Goal: Ask a question: Seek information or help from site administrators or community

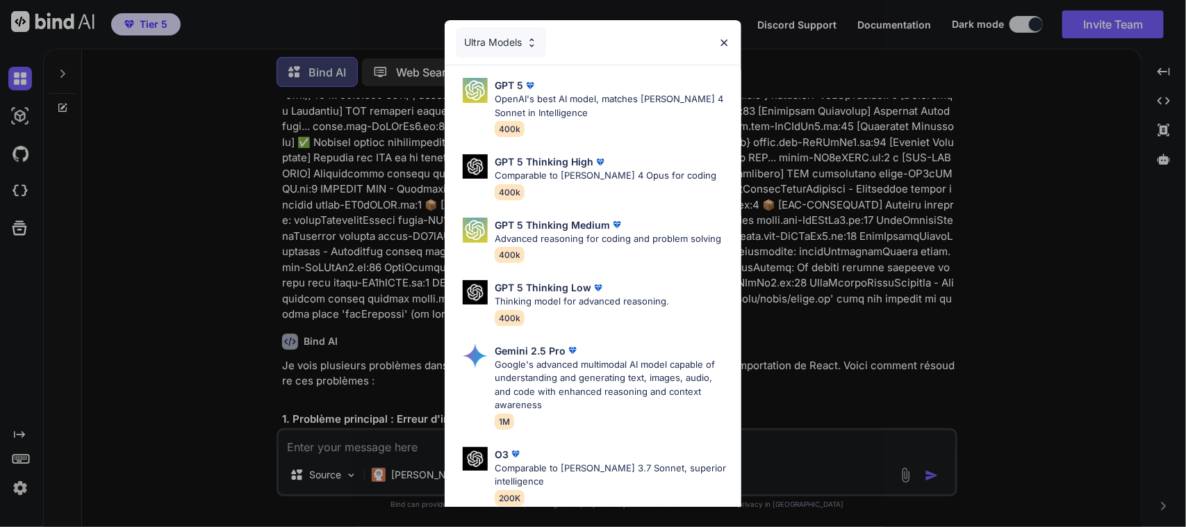
scroll to position [4552, 0]
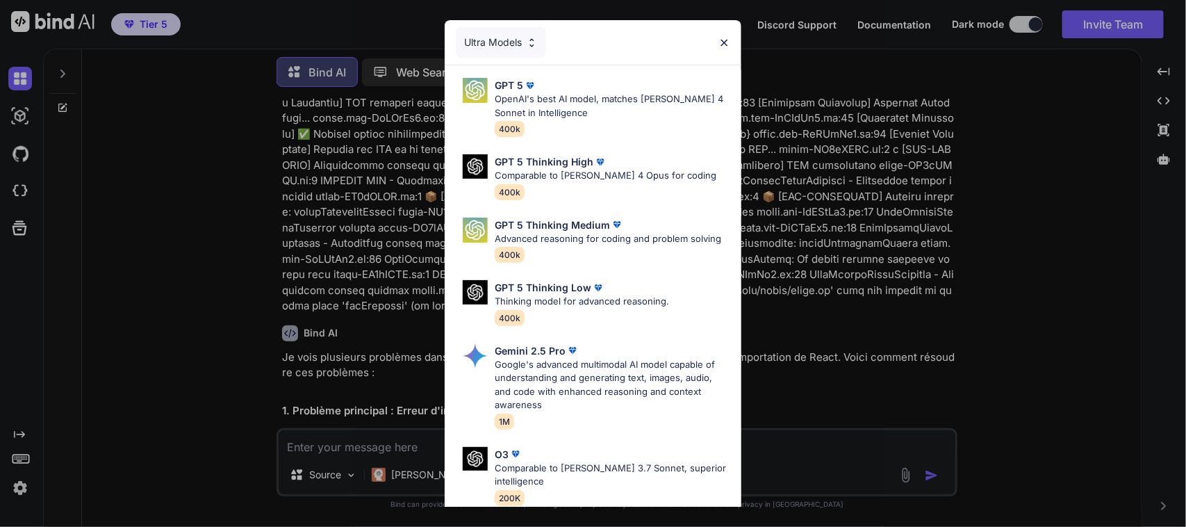
click at [722, 37] on img at bounding box center [724, 43] width 12 height 12
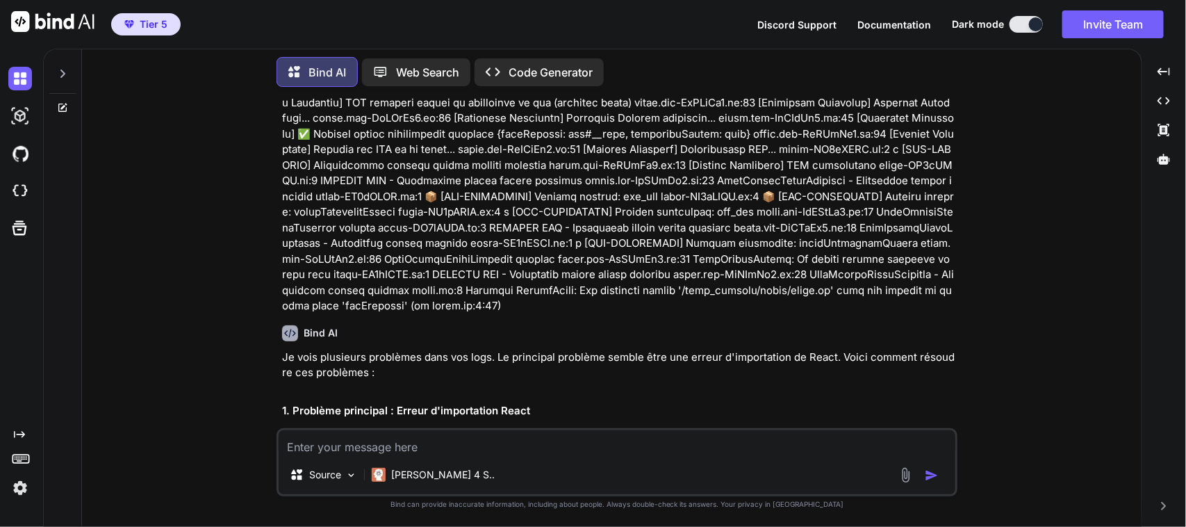
click at [63, 68] on icon at bounding box center [62, 73] width 11 height 11
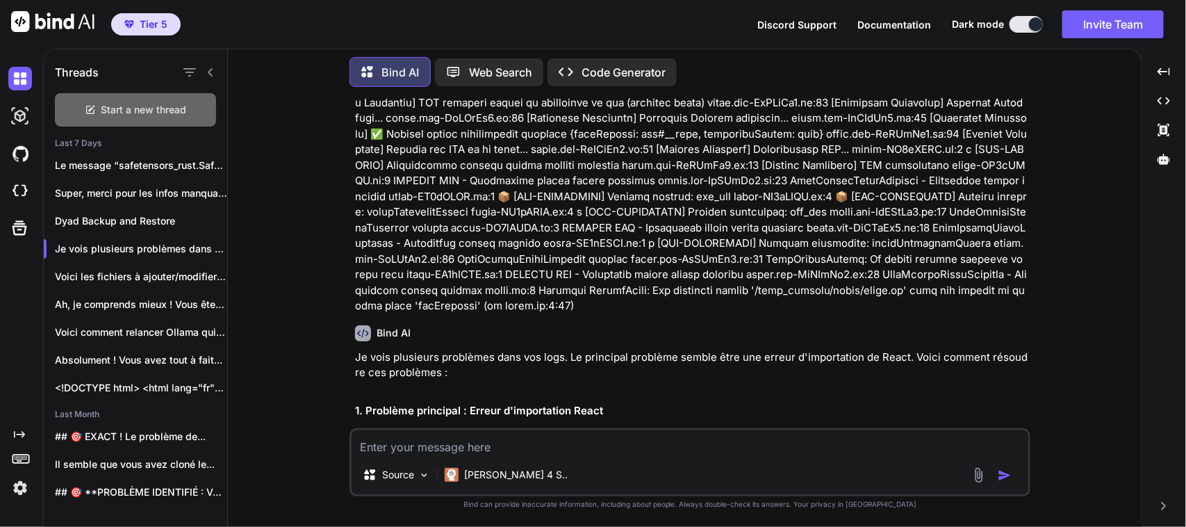
click at [147, 103] on span "Start a new thread" at bounding box center [143, 110] width 85 height 14
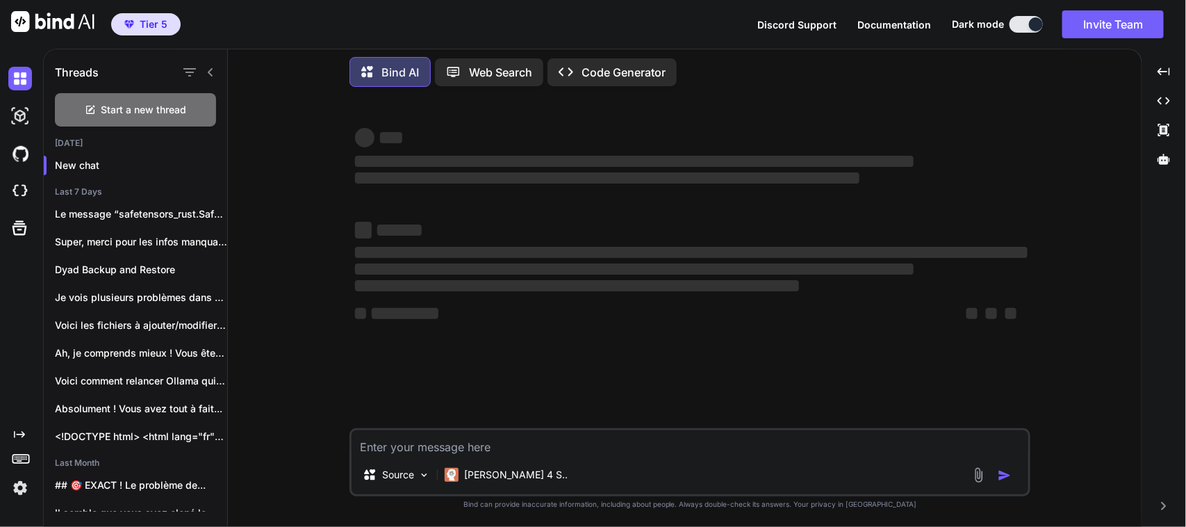
type textarea "x"
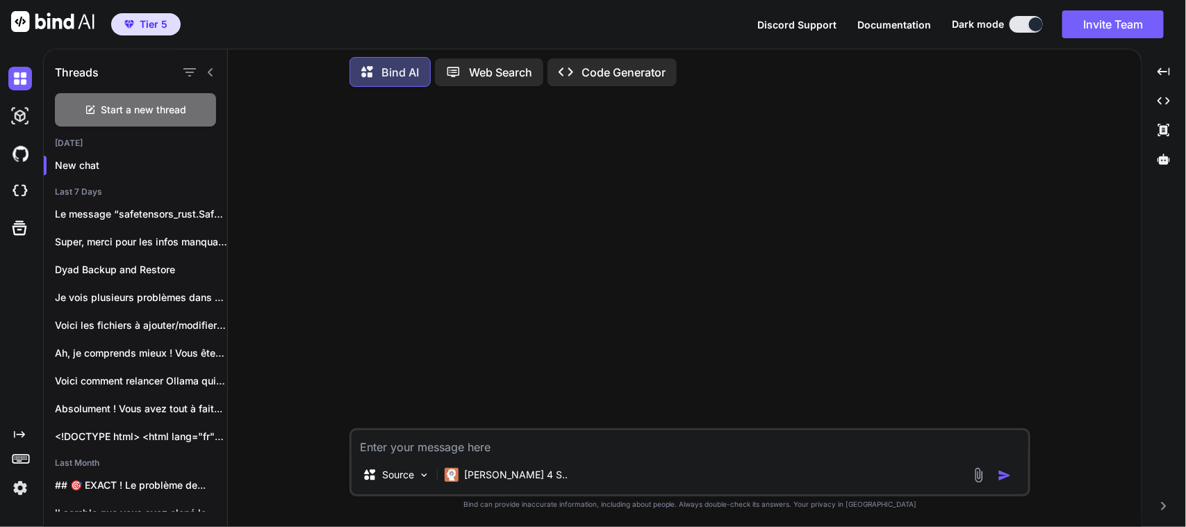
click at [512, 447] on textarea at bounding box center [690, 442] width 677 height 25
type textarea "c"
type textarea "x"
type textarea "ca"
type textarea "x"
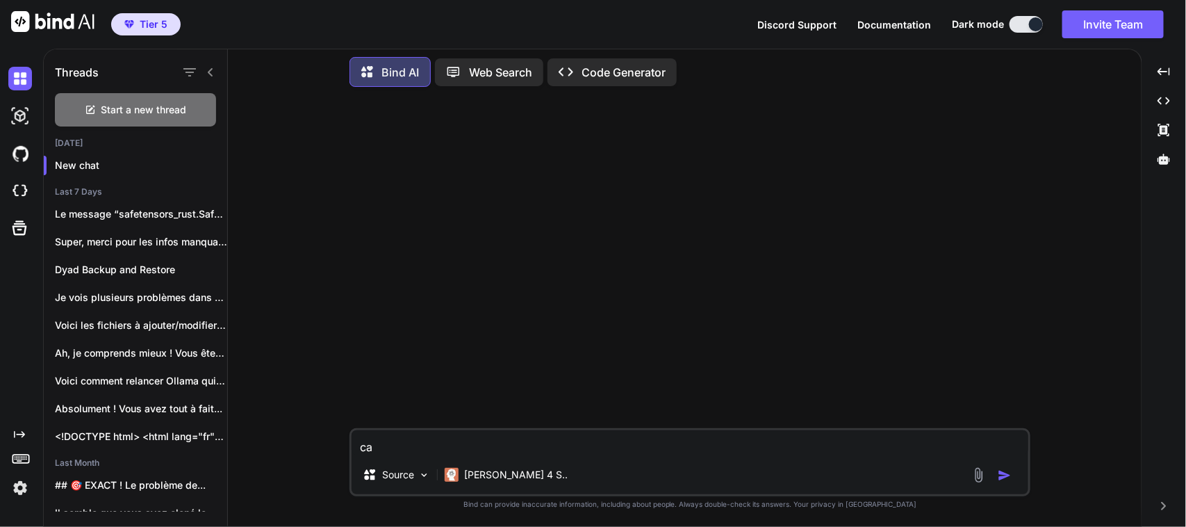
type textarea "can"
type textarea "x"
type textarea "can"
type textarea "x"
type textarea "can o"
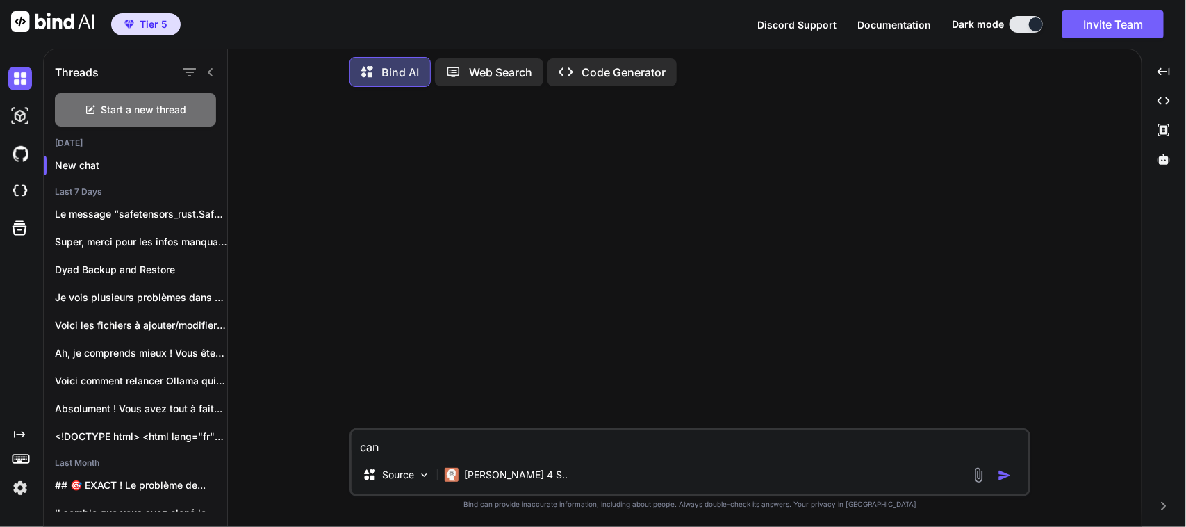
type textarea "x"
type textarea "can ou"
type textarea "x"
type textarea "can o"
type textarea "x"
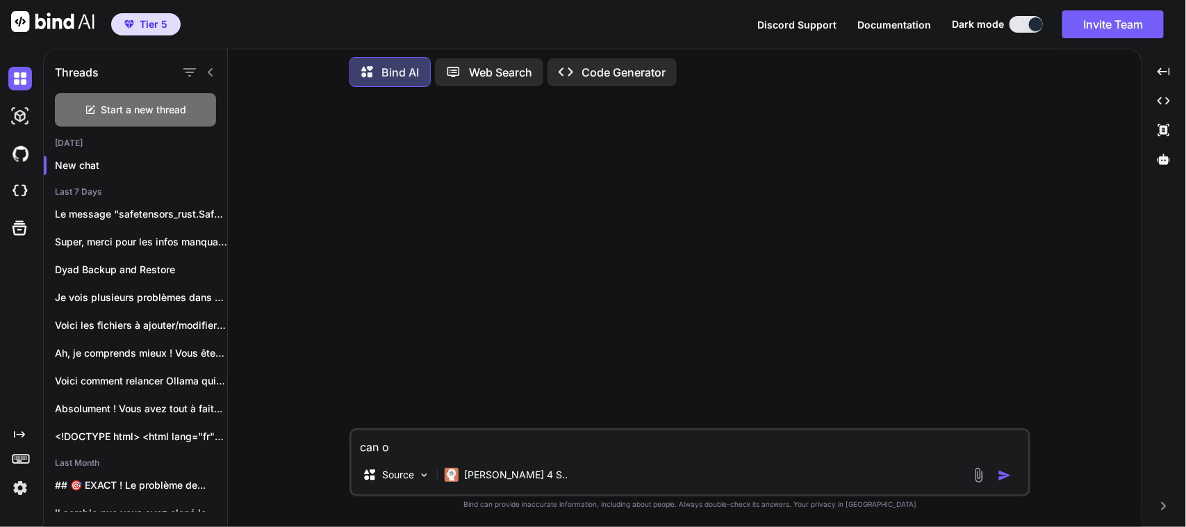
type textarea "can"
type textarea "x"
type textarea "can y"
type textarea "x"
type textarea "can yo"
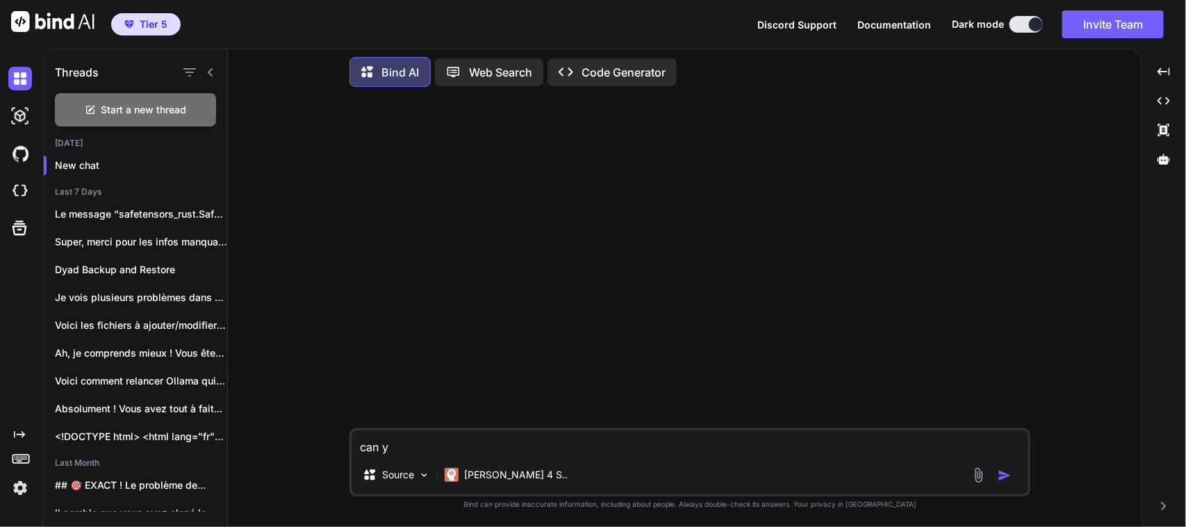
type textarea "x"
type textarea "can you"
type textarea "x"
type textarea "can you"
type textarea "x"
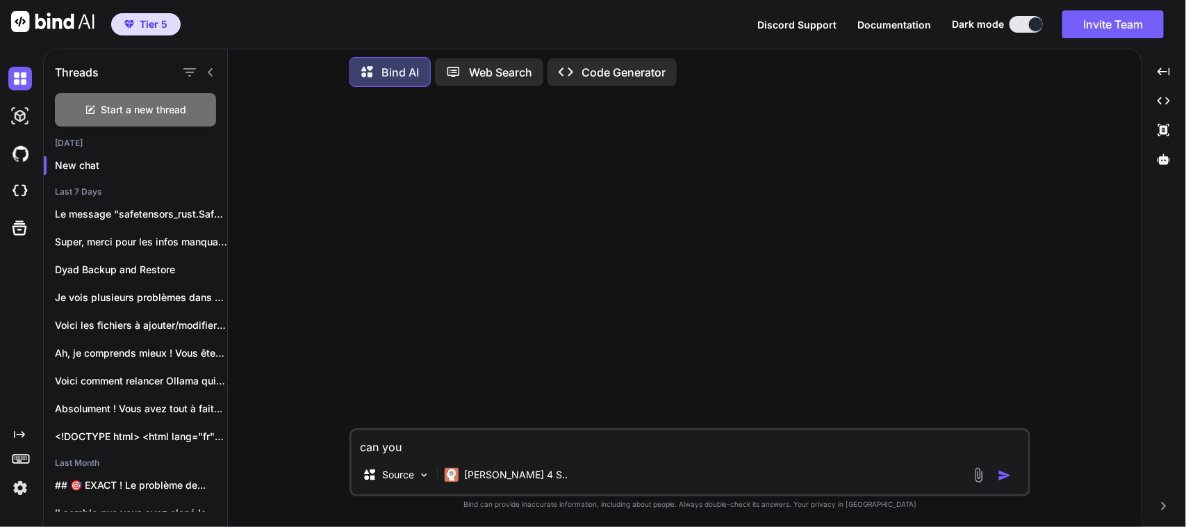
type textarea "can you h"
type textarea "x"
type textarea "can you he"
type textarea "x"
type textarea "can you hel"
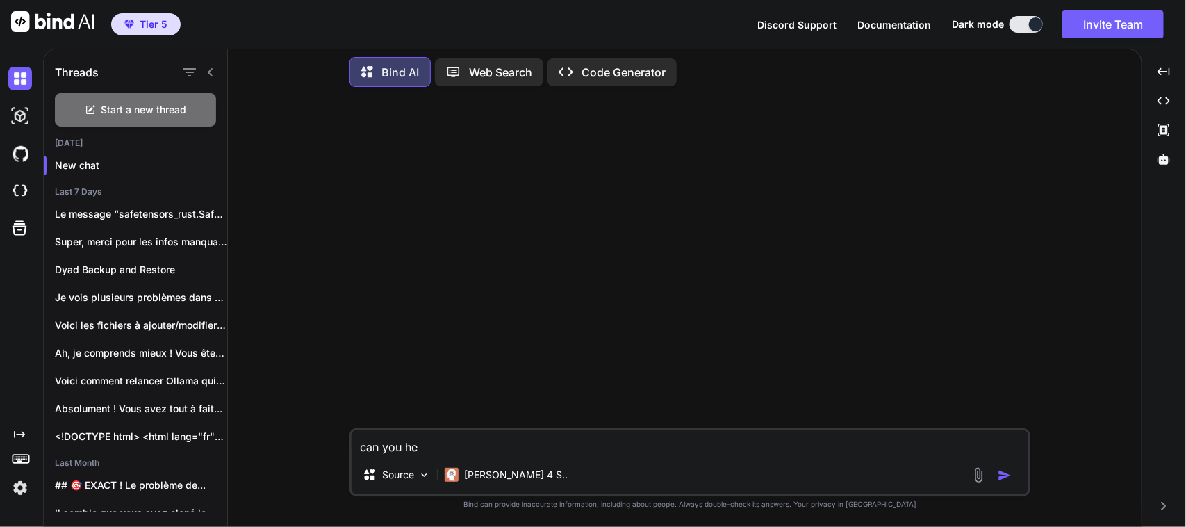
type textarea "x"
type textarea "can you help"
type textarea "x"
type textarea "can you help"
type textarea "x"
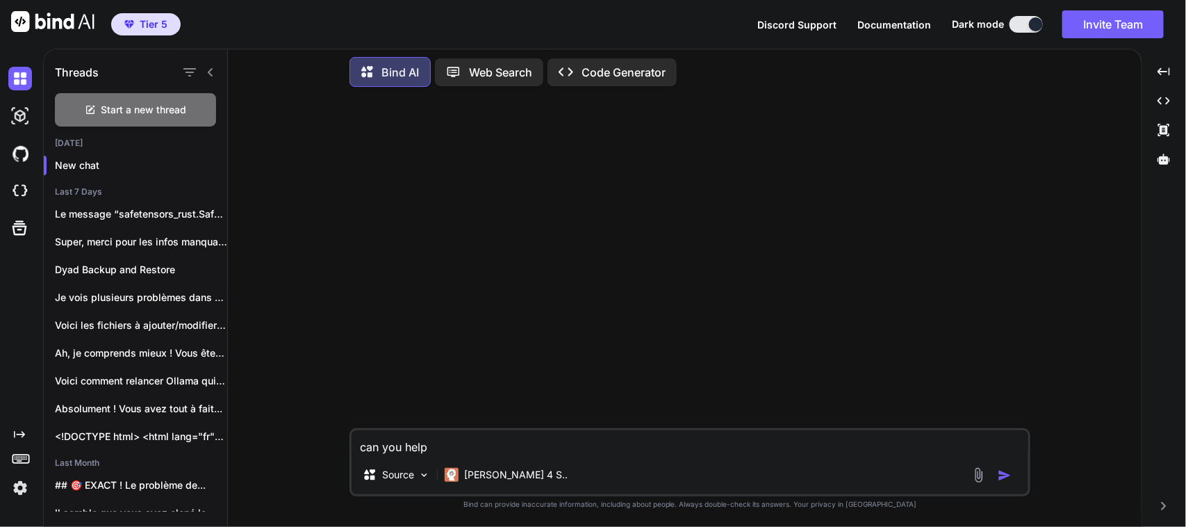
type textarea "can you help m"
type textarea "x"
type textarea "can you help me"
type textarea "x"
type textarea "can you help me"
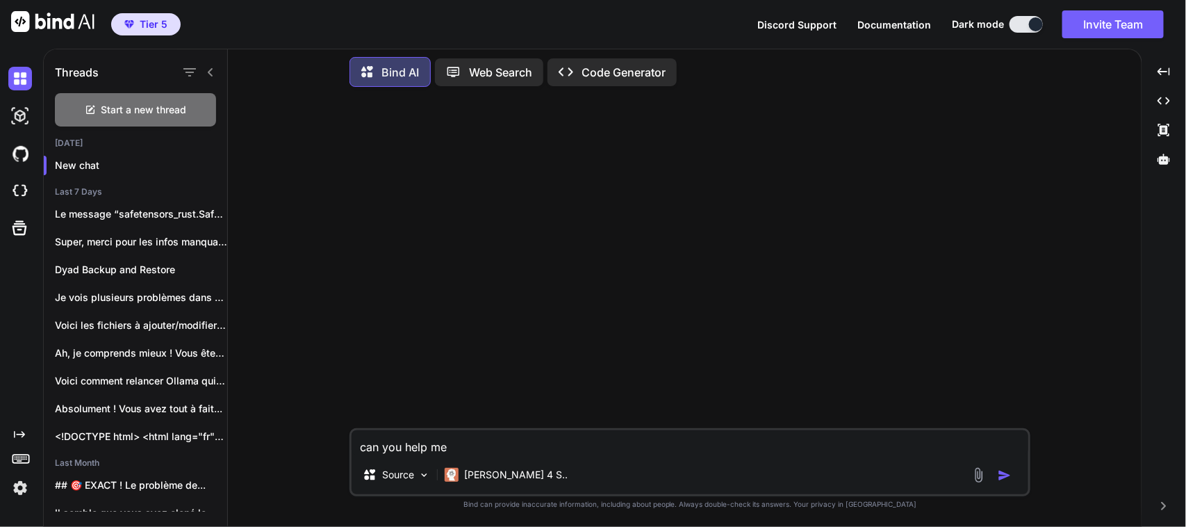
type textarea "x"
type textarea "can you help me s"
type textarea "x"
type textarea "can you help me se"
type textarea "x"
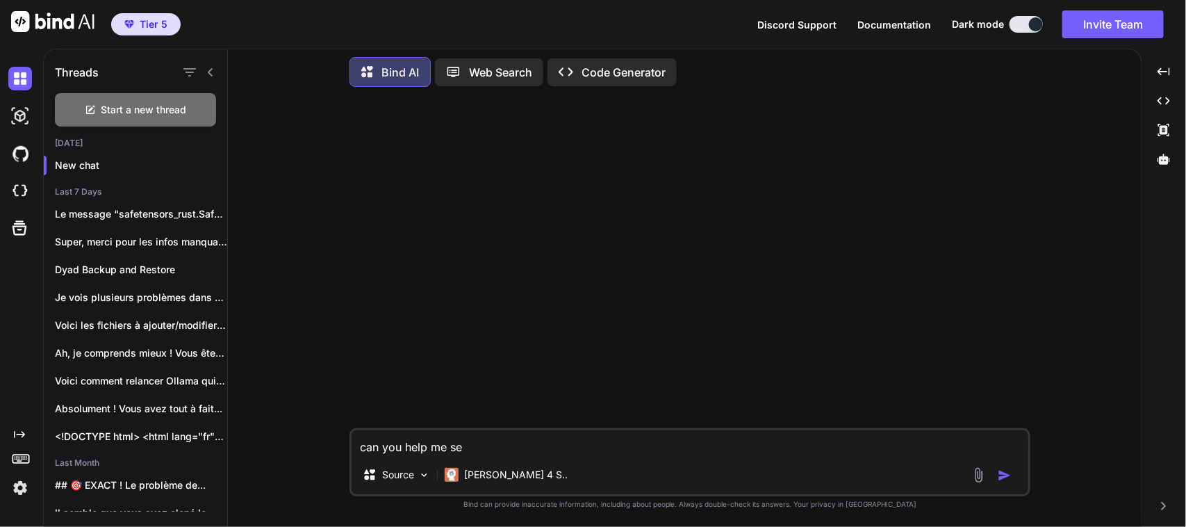
type textarea "can you help me set"
type textarea "x"
type textarea "can you help me setu"
type textarea "x"
type textarea "can you help me setup"
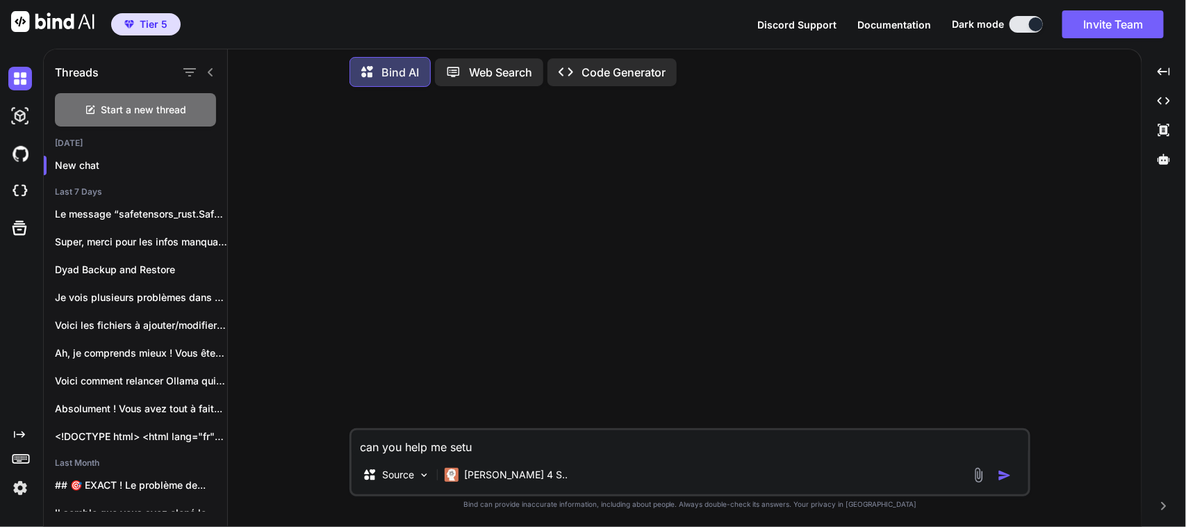
type textarea "x"
type textarea "can you help me setu"
type textarea "x"
type textarea "can you help me set"
type textarea "x"
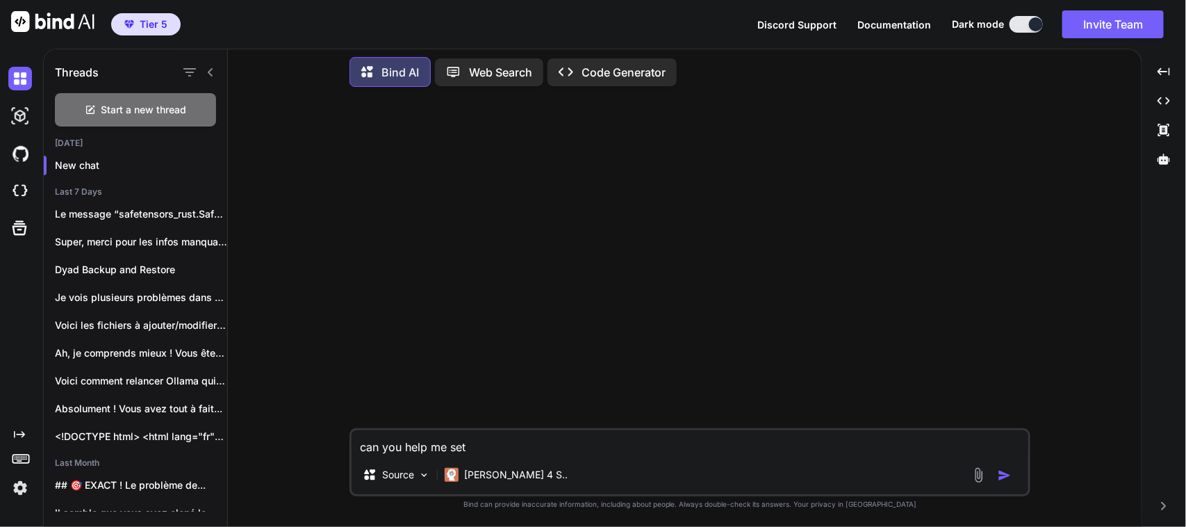
type textarea "can you help me set"
type textarea "x"
type textarea "can you help me set t"
type textarea "x"
type textarea "can you help me set th"
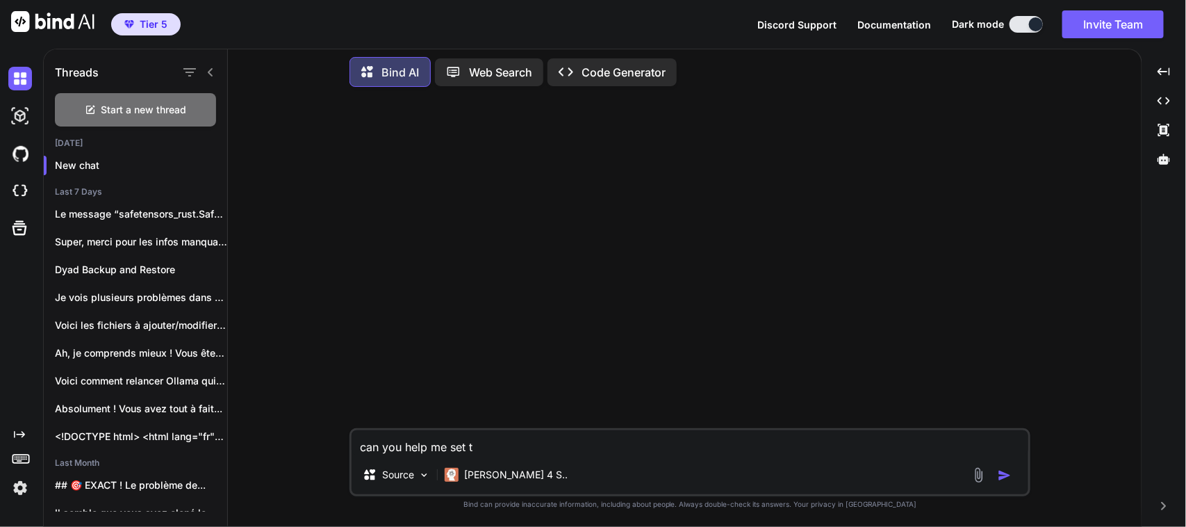
type textarea "x"
type textarea "can you help me set thi"
type textarea "x"
type textarea "can you help me set this"
type textarea "x"
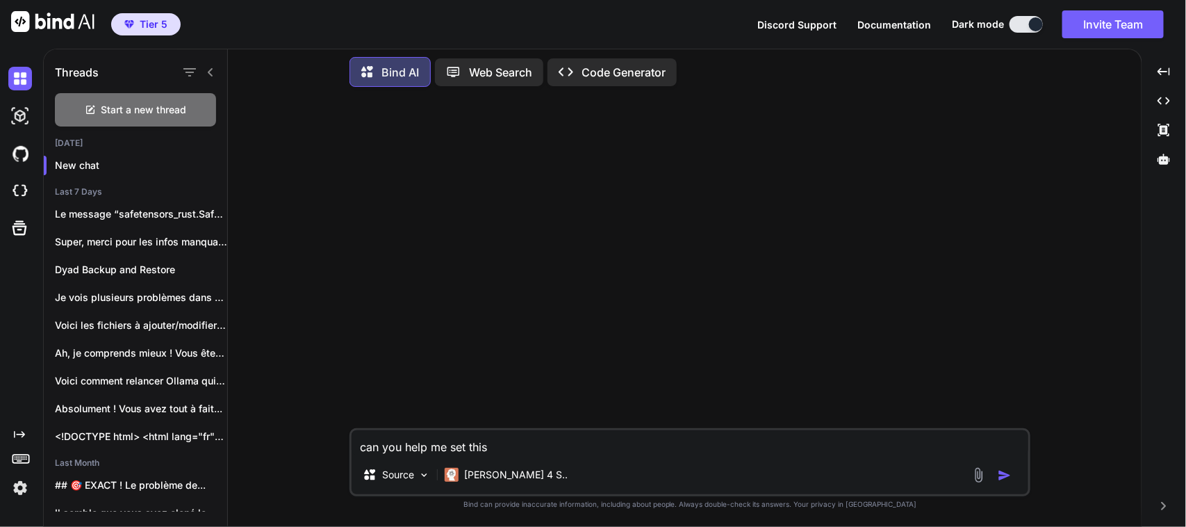
type textarea "can you help me set this"
type textarea "x"
type textarea "can you help me set this u"
type textarea "x"
type textarea "can you help me set this up"
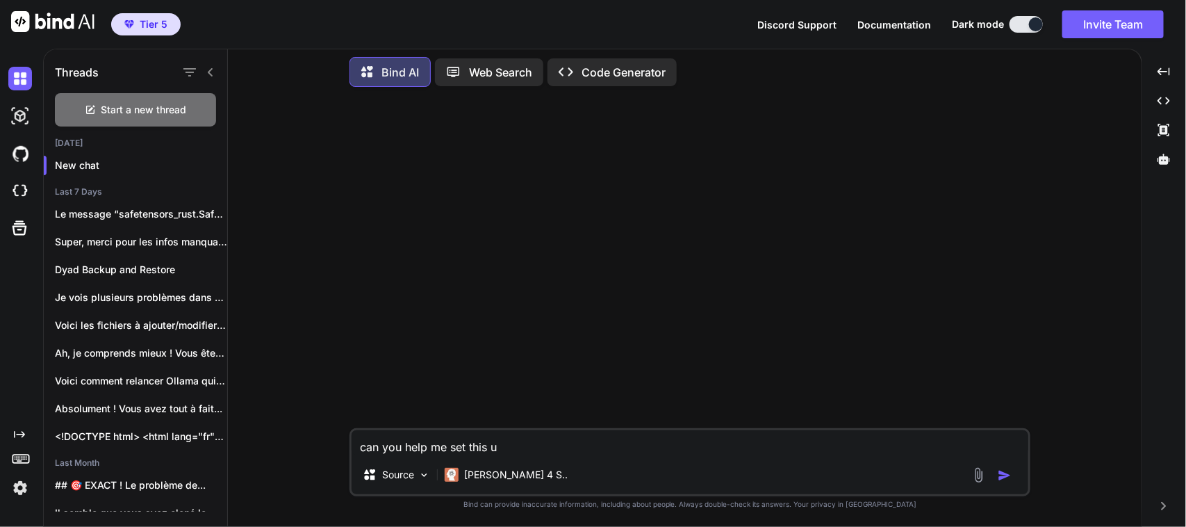
type textarea "x"
type textarea "can you help me set this up"
type textarea "x"
paste textarea "git clone https://github.com/firecrawl/open-lovable.git cd open-lovable pnpm in…"
type textarea "can you help me set this up git clone https://github.com/firecrawl/open-lovable…"
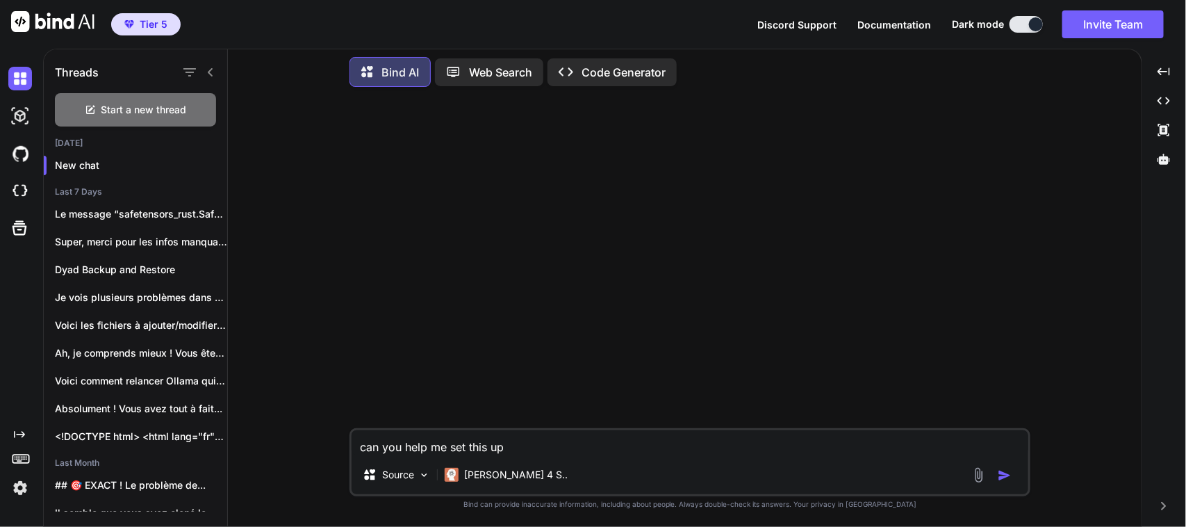
type textarea "x"
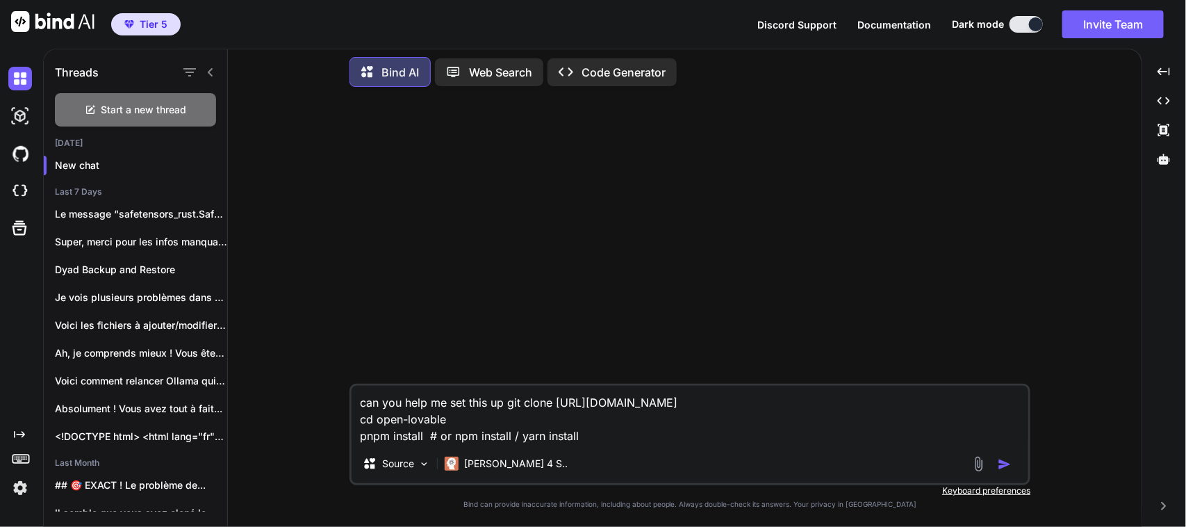
type textarea "can you help me set this up git clone https://github.com/firecrawl/open-lovable…"
type textarea "x"
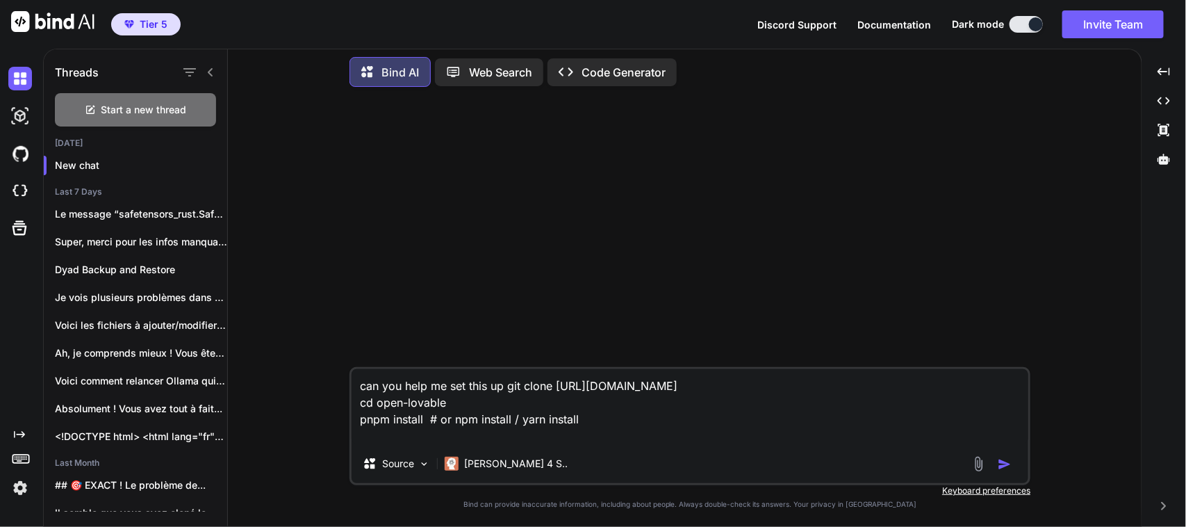
type textarea "can you help me set this up git clone https://github.com/firecrawl/open-lovable…"
type textarea "x"
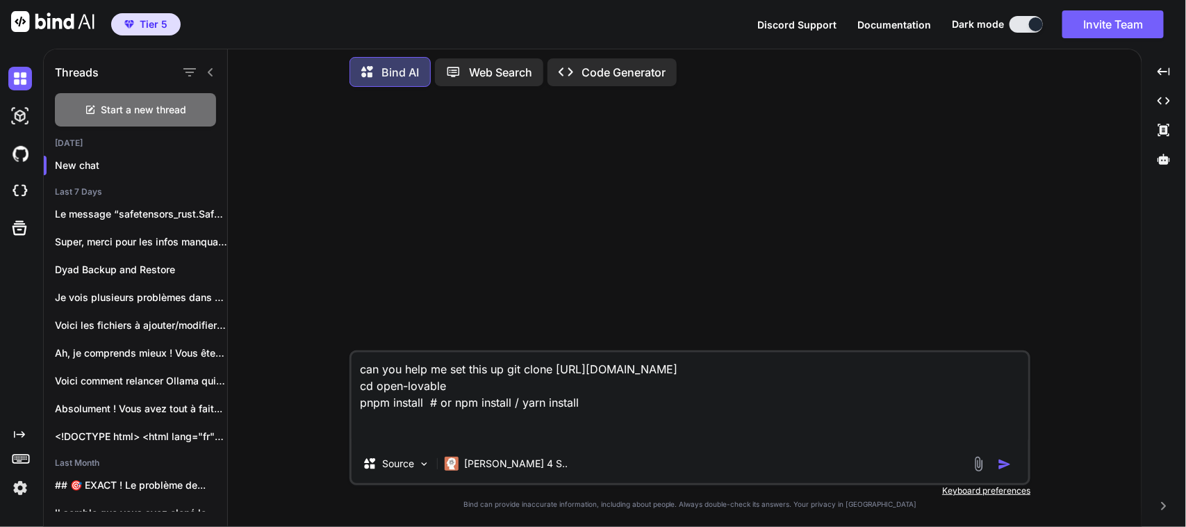
type textarea "can you help me set this up git clone https://github.com/firecrawl/open-lovable…"
type textarea "x"
type textarea "can you help me set this up git clone https://github.com/firecrawl/open-lovable…"
type textarea "x"
type textarea "can you help me set this up git clone https://github.com/firecrawl/open-lovable…"
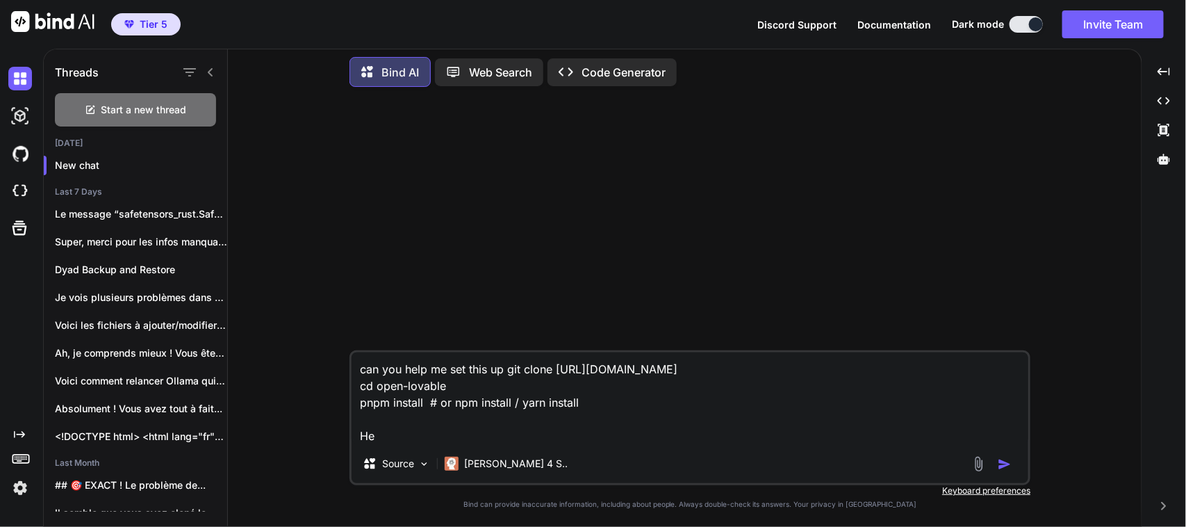
type textarea "x"
type textarea "can you help me set this up git clone https://github.com/firecrawl/open-lovable…"
type textarea "x"
type textarea "can you help me set this up git clone https://github.com/firecrawl/open-lovable…"
type textarea "x"
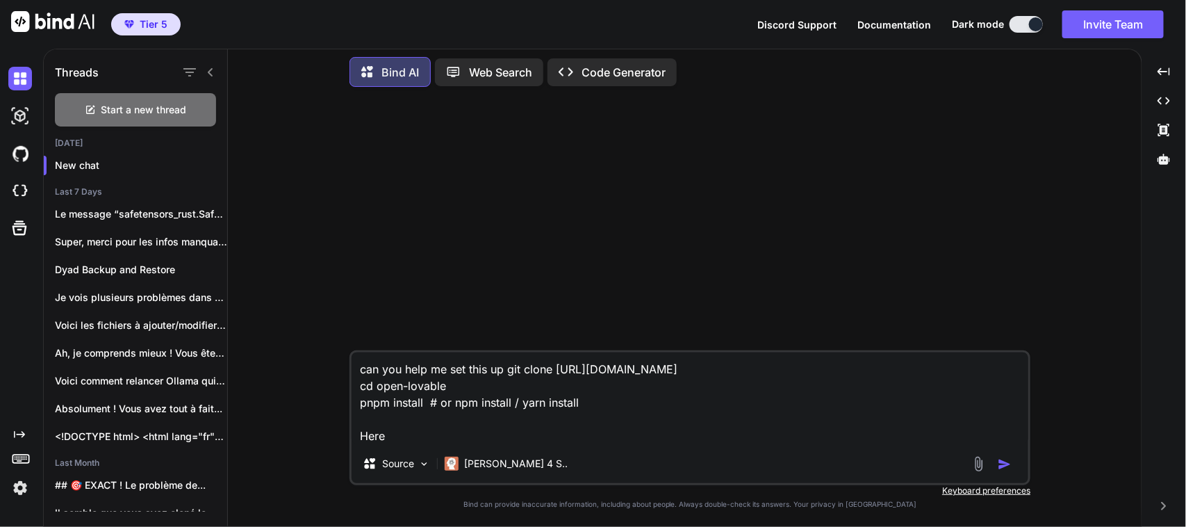
type textarea "can you help me set this up git clone https://github.com/firecrawl/open-lovable…"
type textarea "x"
type textarea "can you help me set this up git clone https://github.com/firecrawl/open-lovable…"
type textarea "x"
type textarea "can you help me set this up git clone https://github.com/firecrawl/open-lovable…"
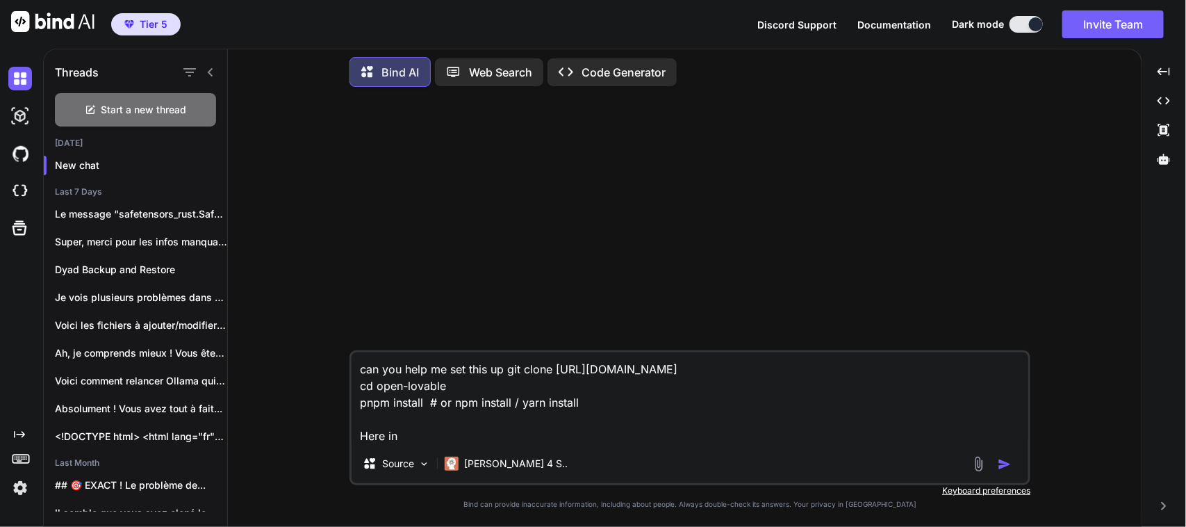
type textarea "x"
type textarea "can you help me set this up git clone https://github.com/firecrawl/open-lovable…"
type textarea "x"
type textarea "can you help me set this up git clone https://github.com/firecrawl/open-lovable…"
type textarea "x"
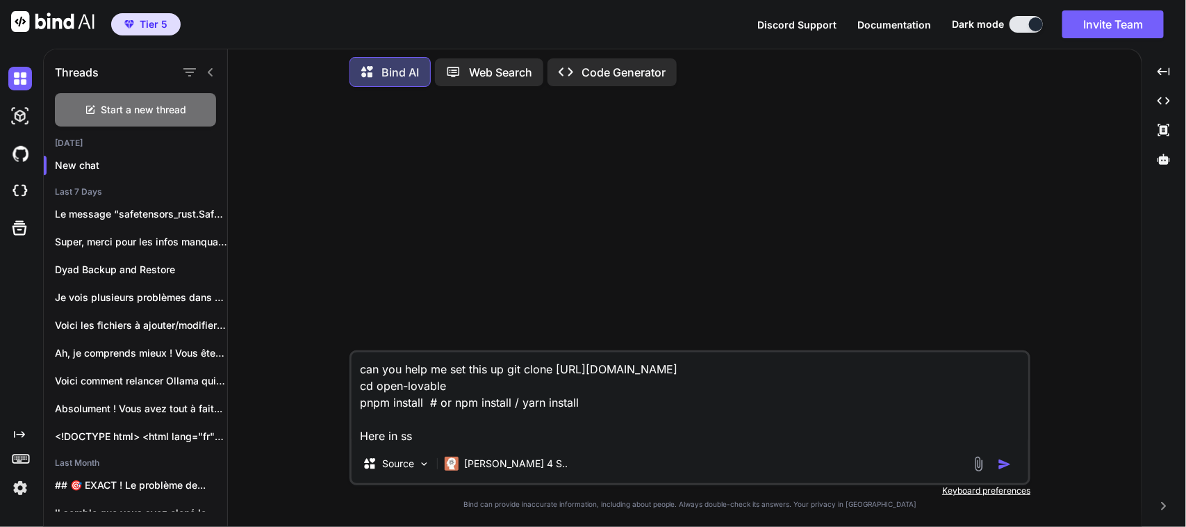
type textarea "can you help me set this up git clone https://github.com/firecrawl/open-lovable…"
type textarea "x"
type textarea "can you help me set this up git clone https://github.com/firecrawl/open-lovable…"
type textarea "x"
type textarea "can you help me set this up git clone https://github.com/firecrawl/open-lovable…"
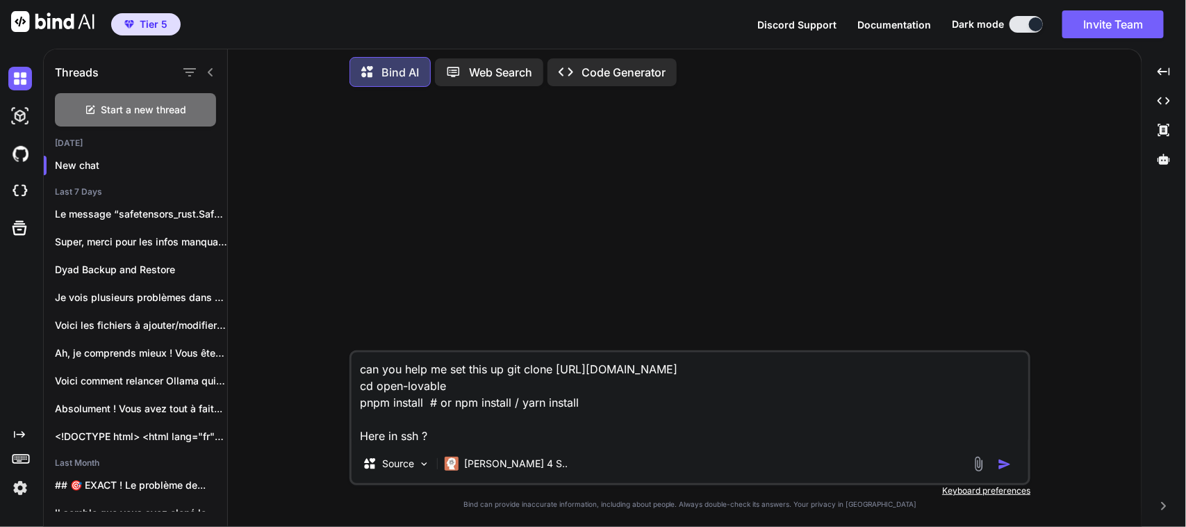
type textarea "x"
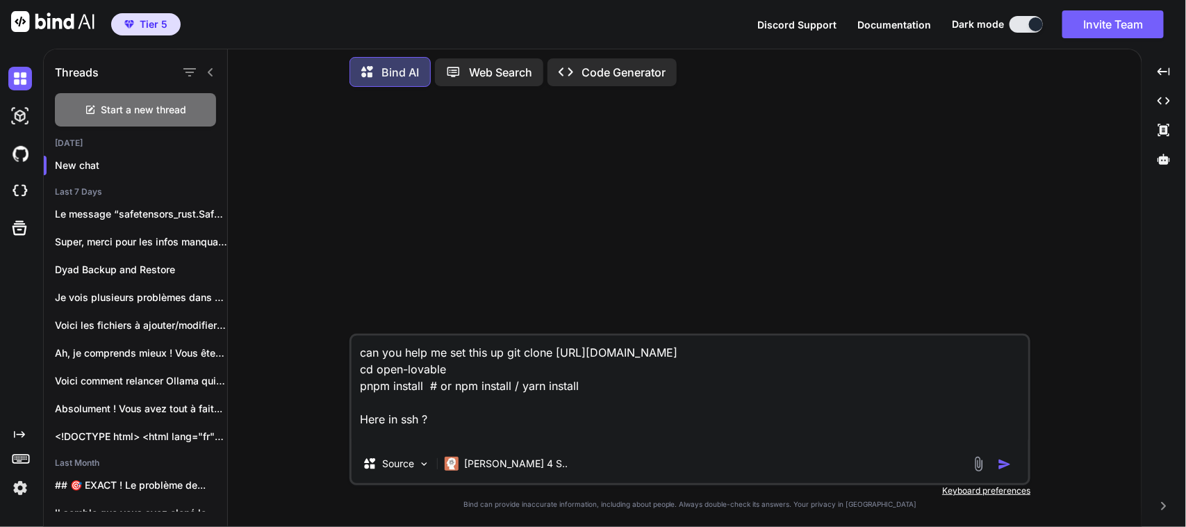
paste textarea "/var/www/mesprojets"
type textarea "can you help me set this up git clone https://github.com/firecrawl/open-lovable…"
type textarea "x"
type textarea "can you help me set this up git clone https://github.com/firecrawl/open-lovable…"
click at [522, 429] on textarea "can you help me set this up git clone https://github.com/firecrawl/open-lovable…" at bounding box center [690, 390] width 677 height 108
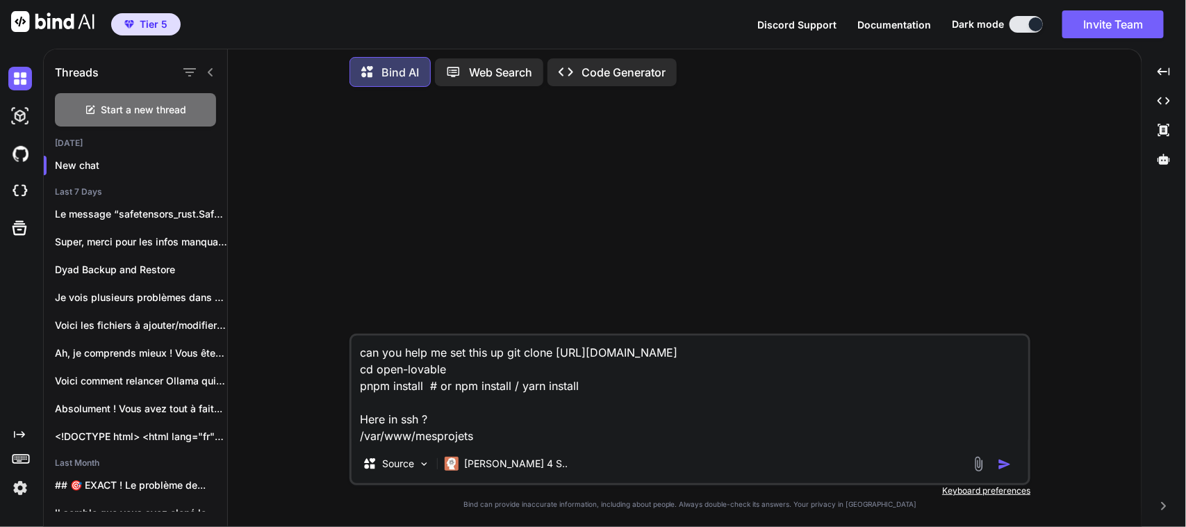
type textarea "x"
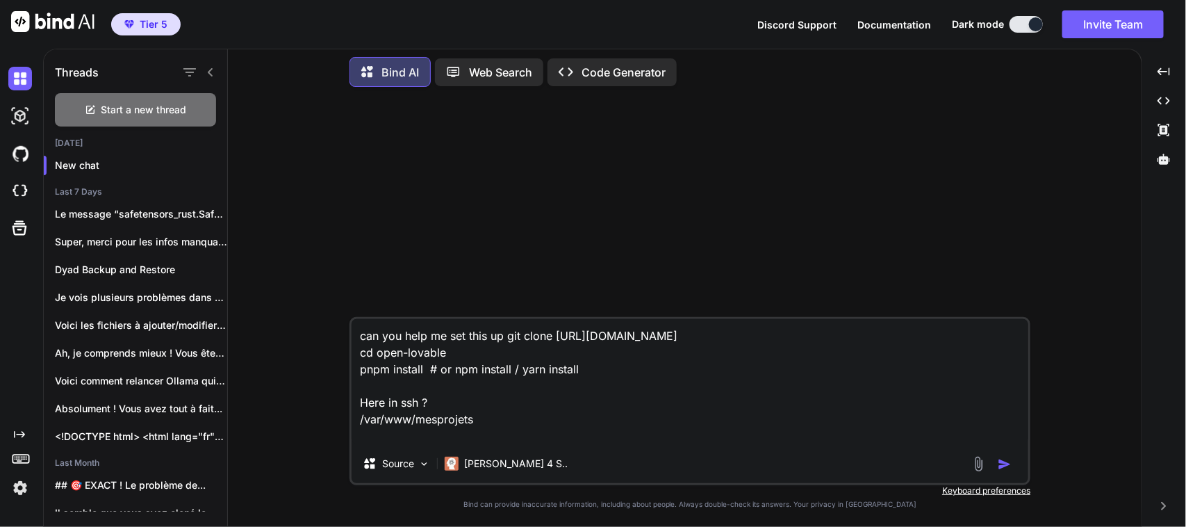
paste textarea "Last login: Tue Sep 9 19:12:41 2025 from 192.168.8.138 labaude@gpt-server:~$"
type textarea "can you help me set this up git clone https://github.com/firecrawl/open-lovable…"
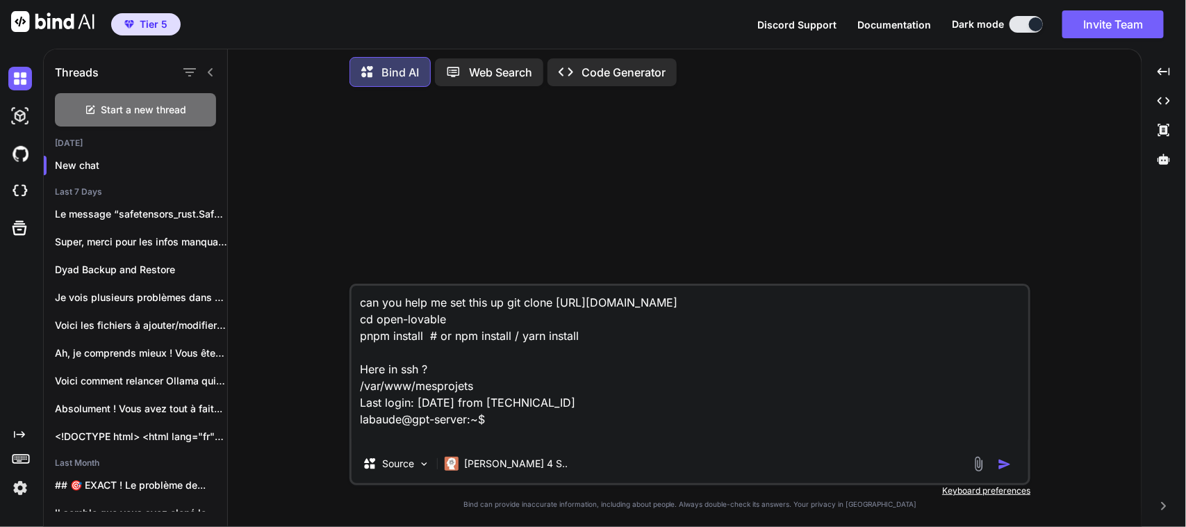
type textarea "x"
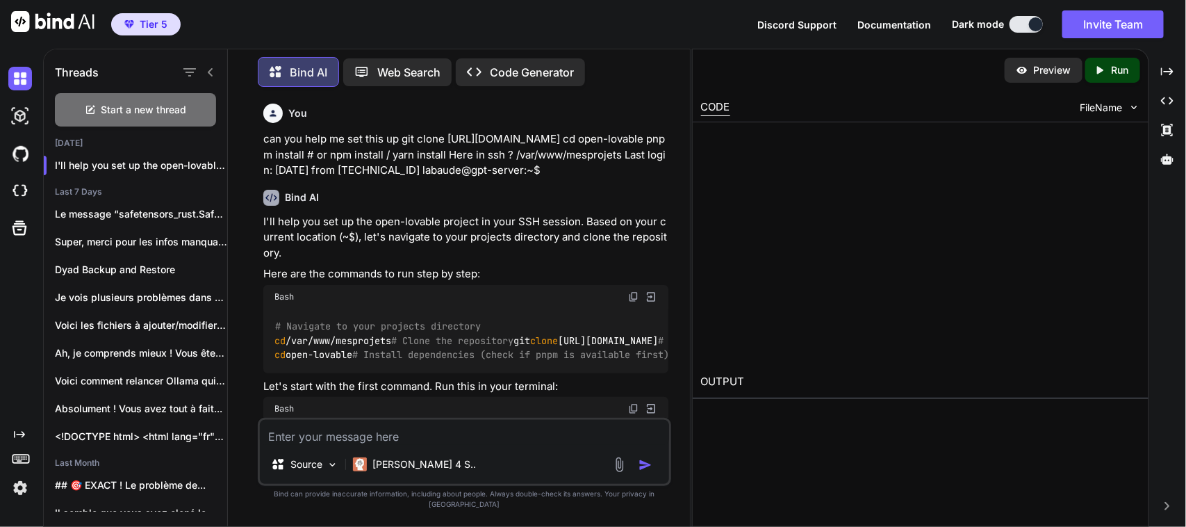
type textarea "x"
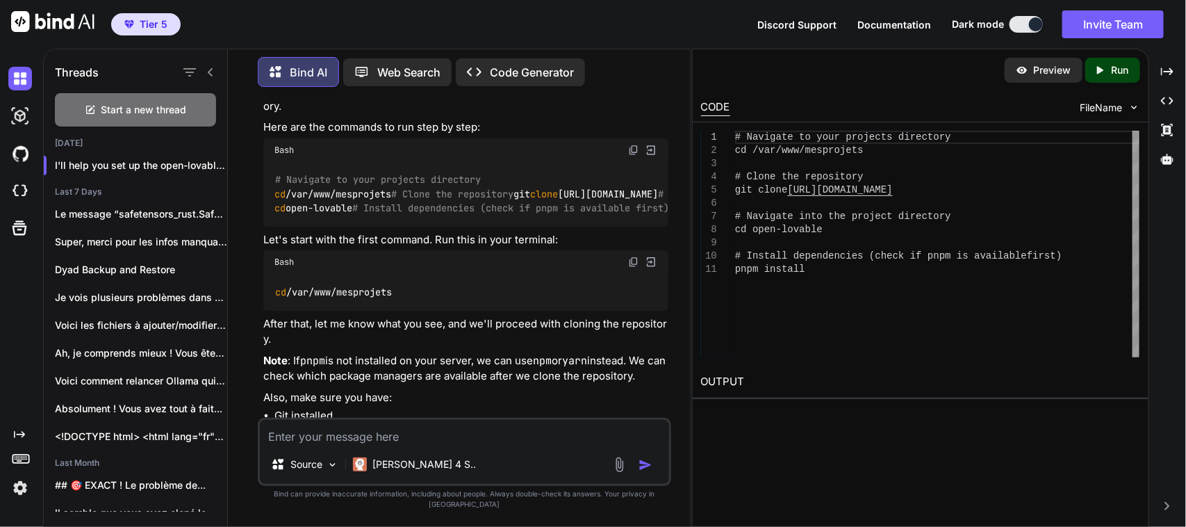
scroll to position [156, 0]
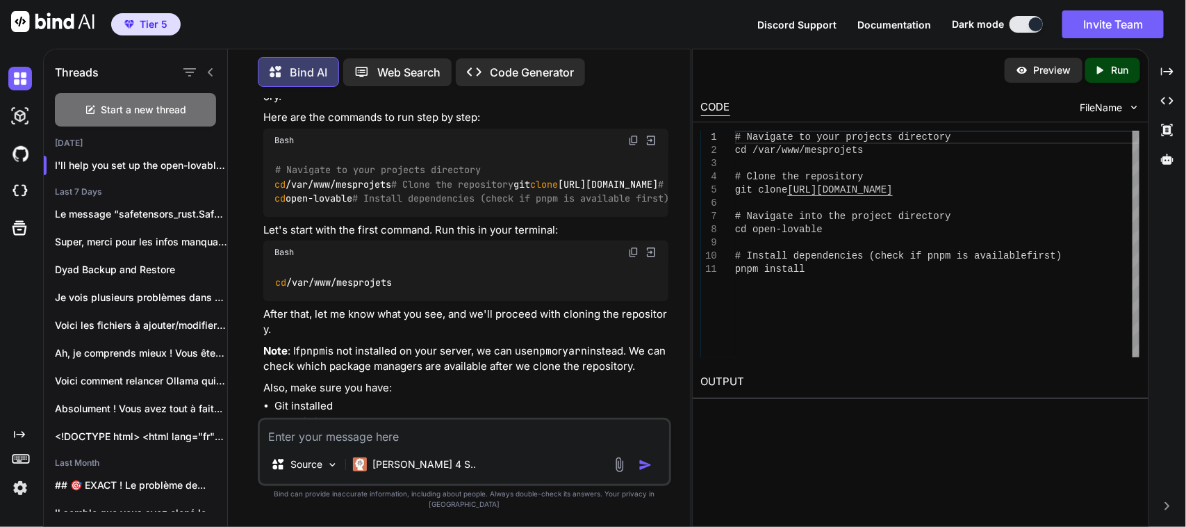
click at [632, 146] on img at bounding box center [633, 140] width 11 height 11
click at [636, 146] on img at bounding box center [633, 140] width 11 height 11
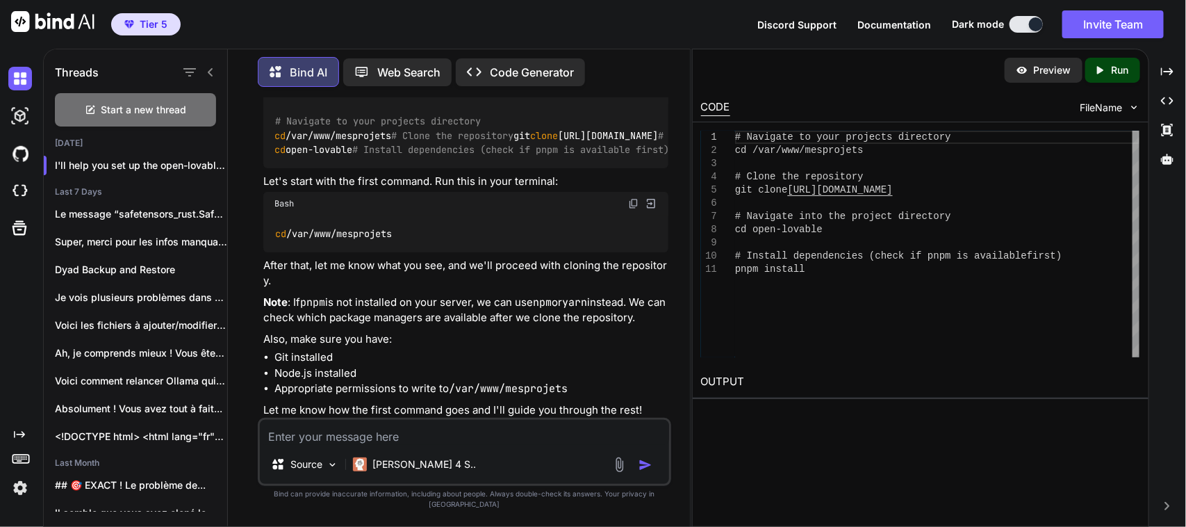
scroll to position [193, 0]
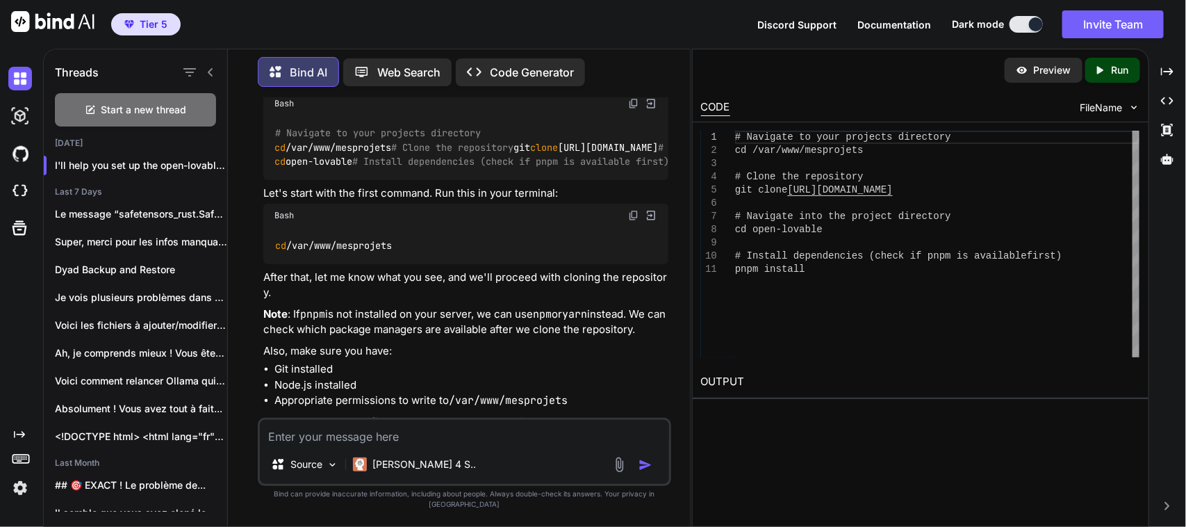
click at [636, 109] on img at bounding box center [633, 103] width 11 height 11
click at [379, 445] on textarea at bounding box center [464, 432] width 409 height 25
paste textarea "# Navigate to your projects directory cd /var/www/mesprojets # Clone the reposi…"
type textarea "# Navigate to your projects directory cd /var/www/mesprojets # Clone the reposi…"
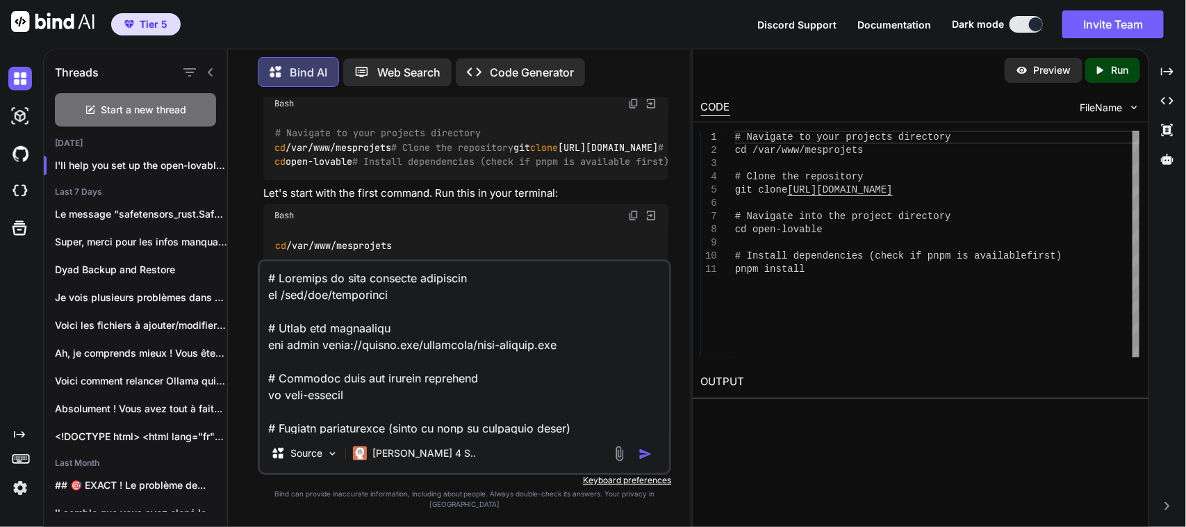
scroll to position [2217, 0]
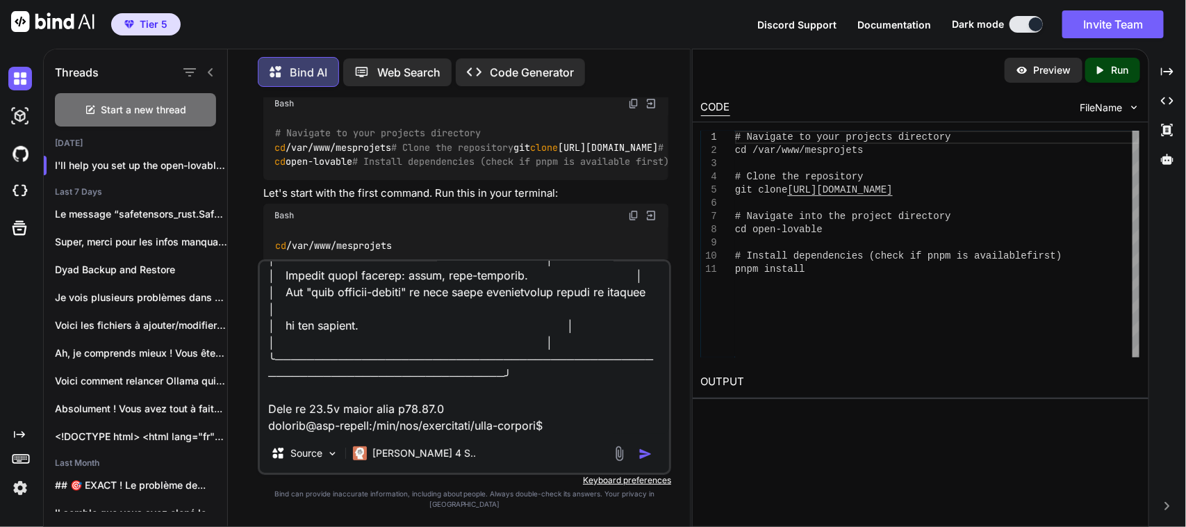
type textarea "x"
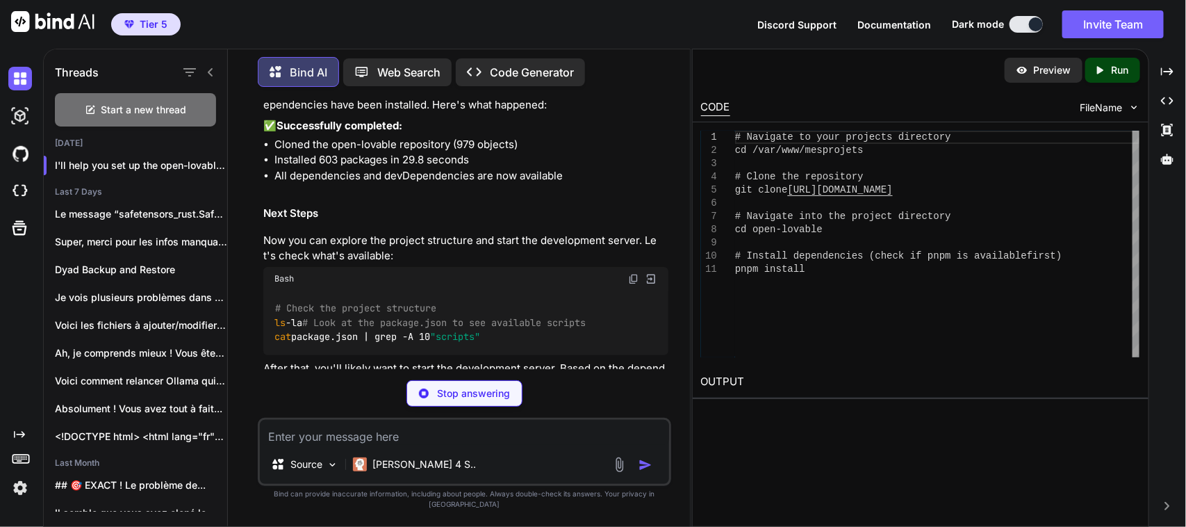
scroll to position [1450, 0]
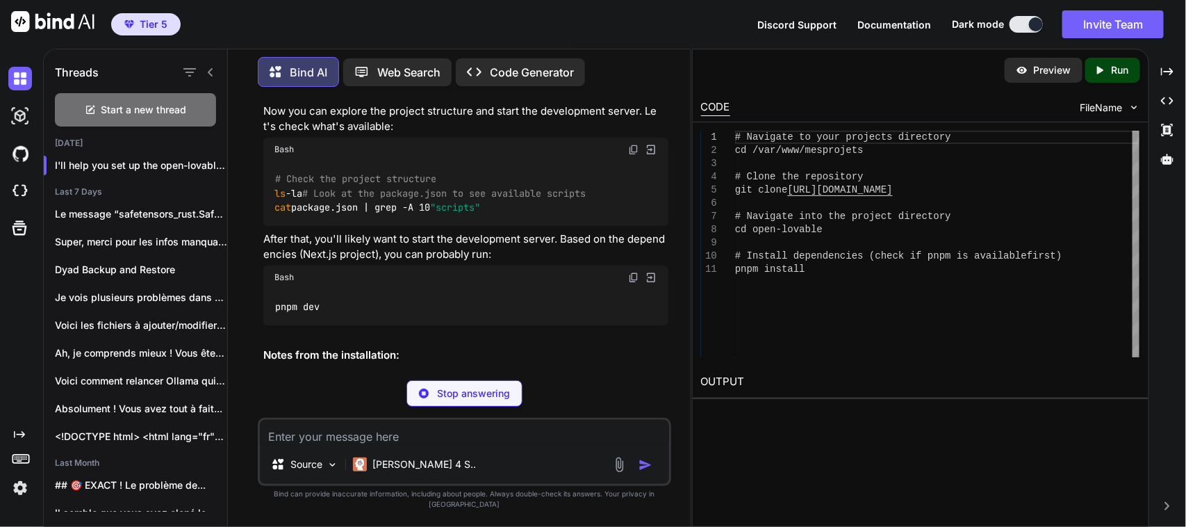
type textarea "x"
type textarea "# Check the project structure ls -la # Look at the package.json to see availabl…"
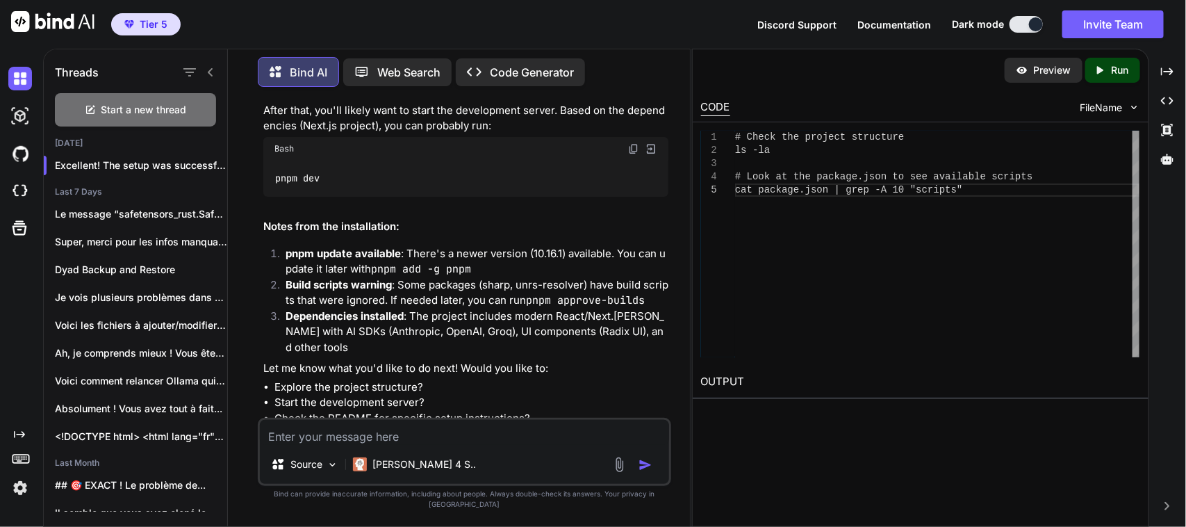
scroll to position [1698, 0]
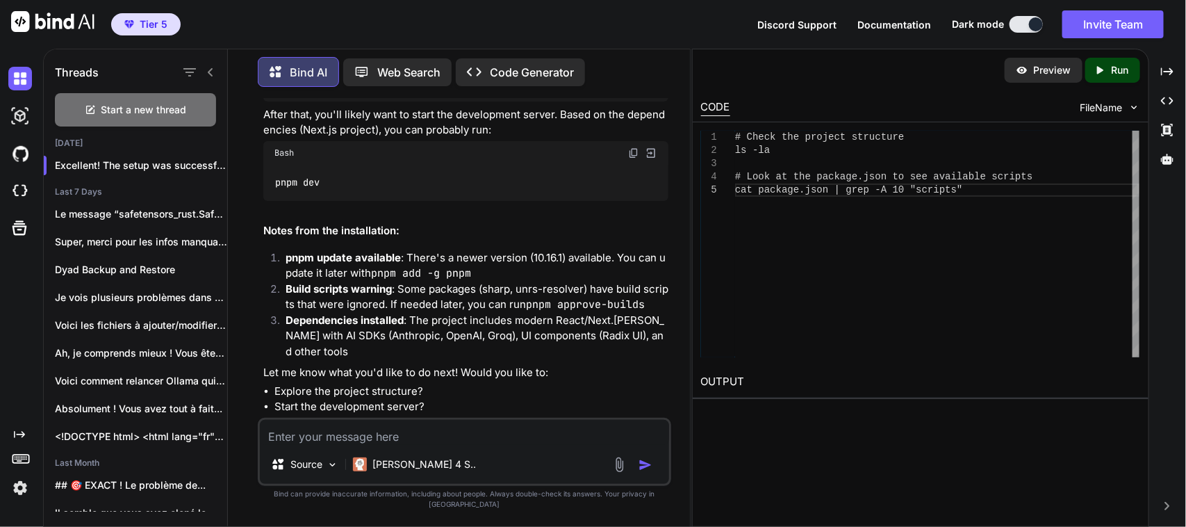
click at [633, 31] on img at bounding box center [633, 24] width 11 height 11
click at [446, 442] on textarea at bounding box center [464, 432] width 409 height 25
paste textarea "# Check the project structure ls -la # Look at the package.json to see availabl…"
type textarea "# Check the project structure ls -la # Look at the package.json to see availabl…"
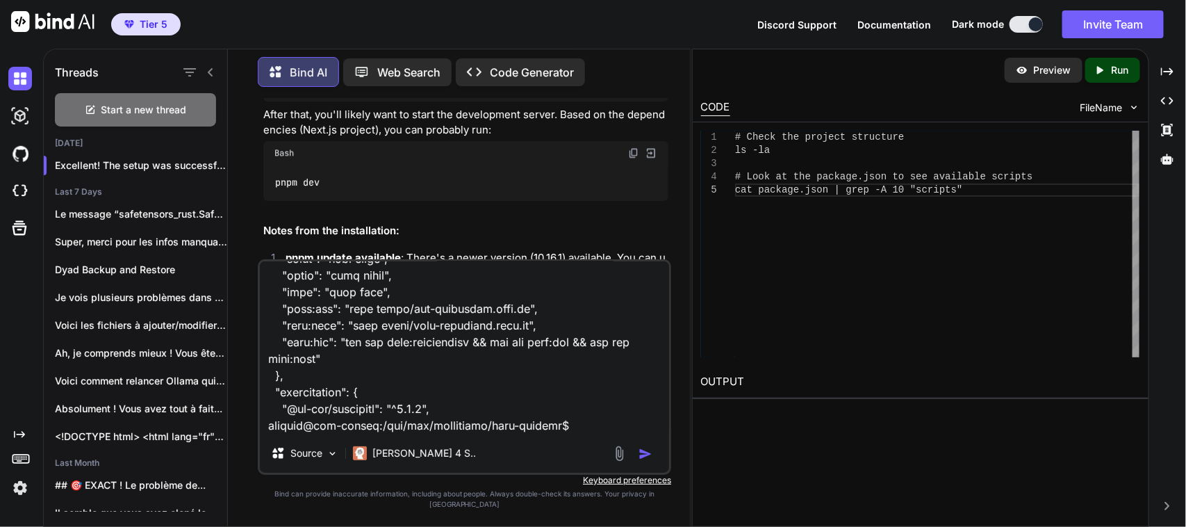
type textarea "x"
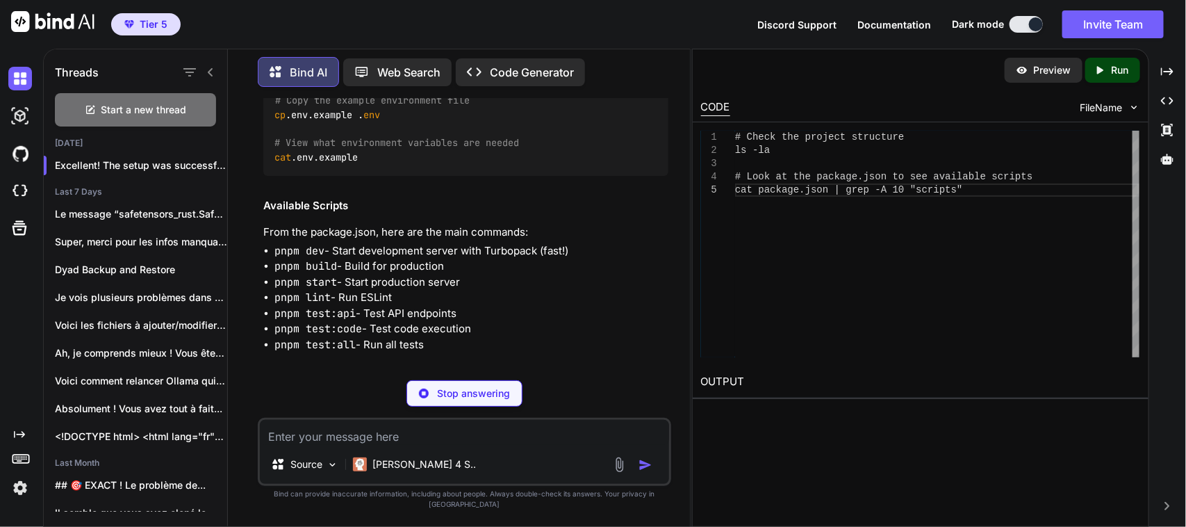
scroll to position [2835, 0]
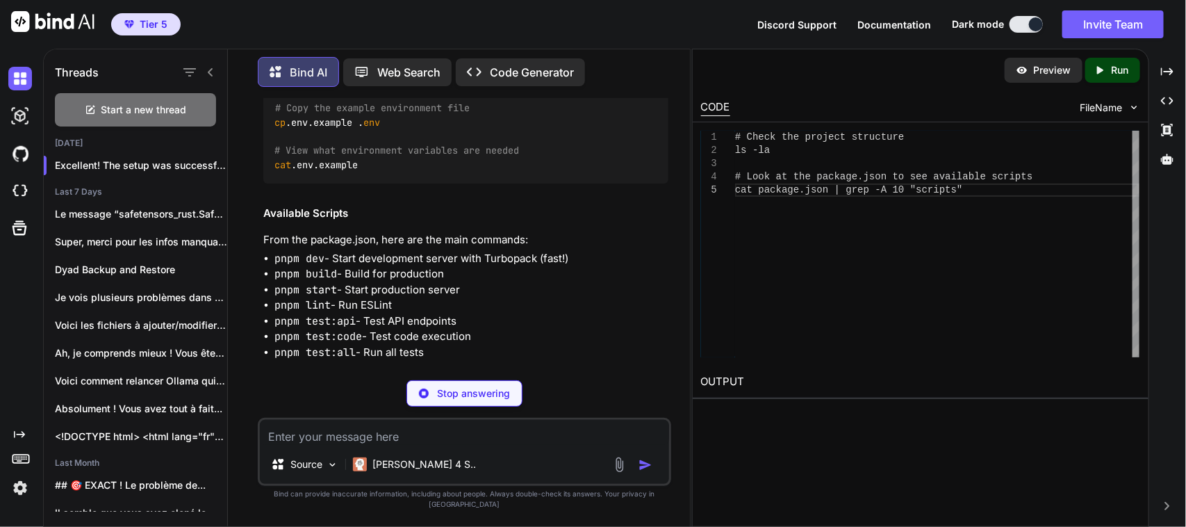
type textarea "x"
type textarea "# Copy the example environment file cp .env.example .env # View what environmen…"
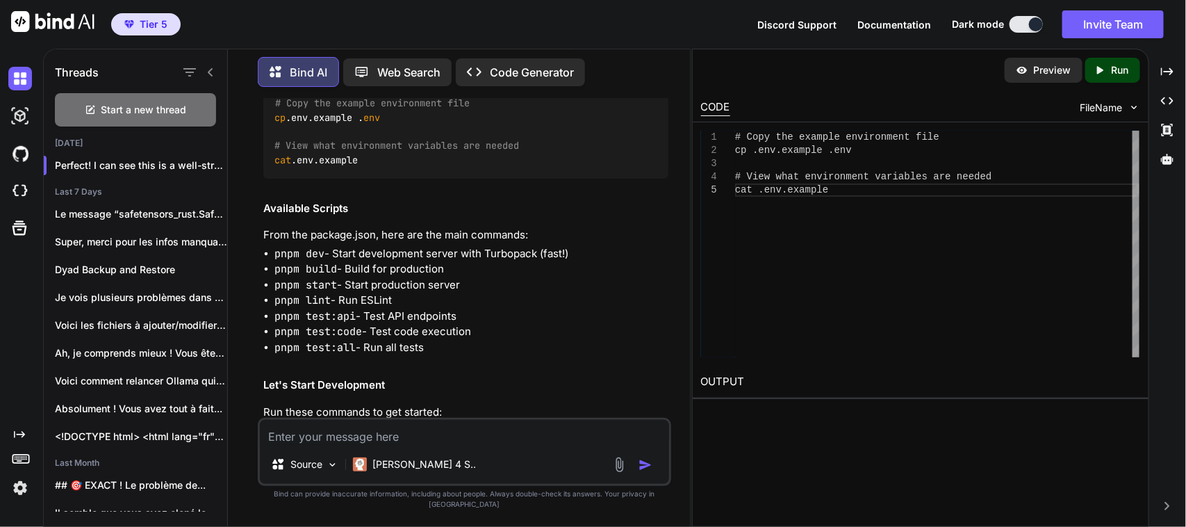
scroll to position [2852, 0]
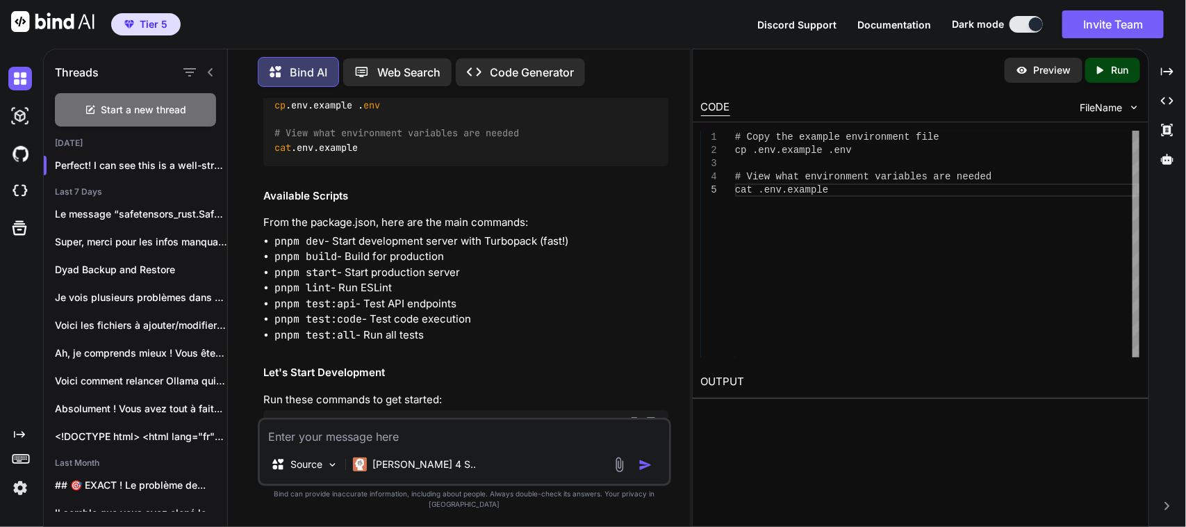
click at [633, 67] on img at bounding box center [633, 61] width 11 height 11
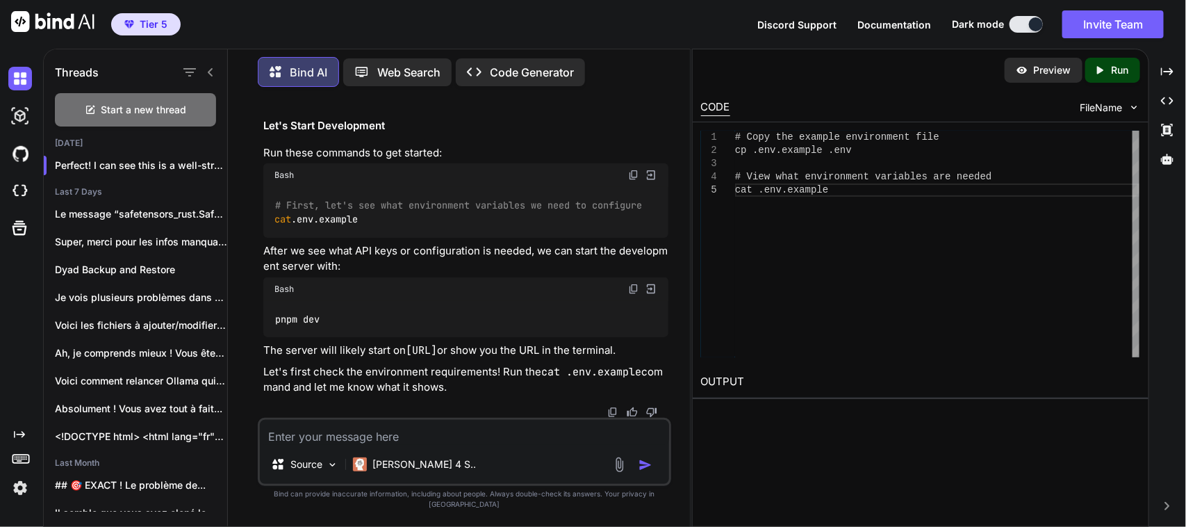
scroll to position [3274, 0]
click at [631, 289] on img at bounding box center [633, 288] width 11 height 11
click at [412, 443] on textarea at bounding box center [464, 432] width 409 height 25
type textarea "J"
type textarea "x"
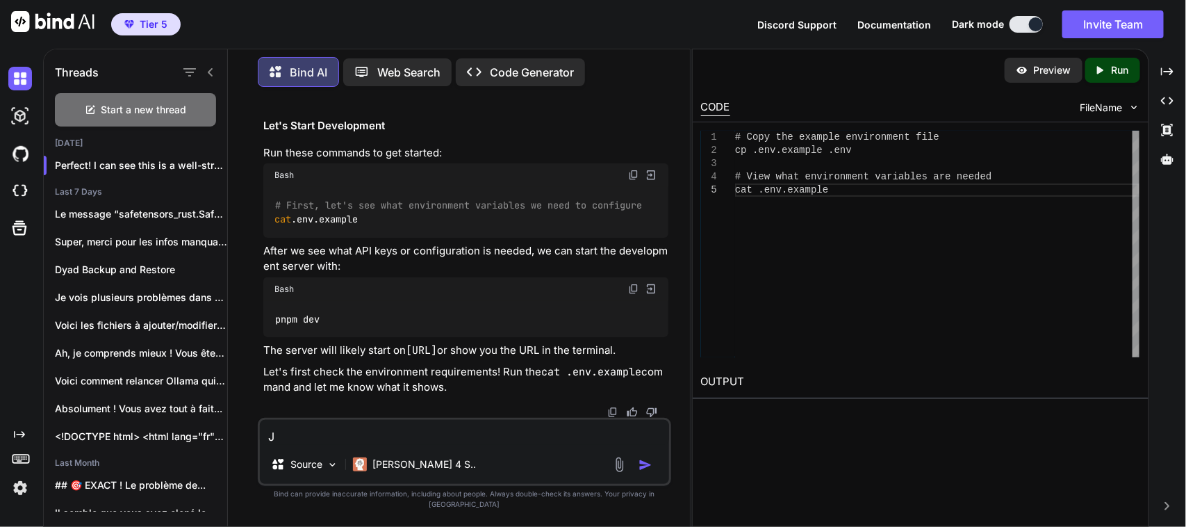
type textarea "J'"
type textarea "x"
type textarea "J'a"
type textarea "x"
type textarea "J'ai"
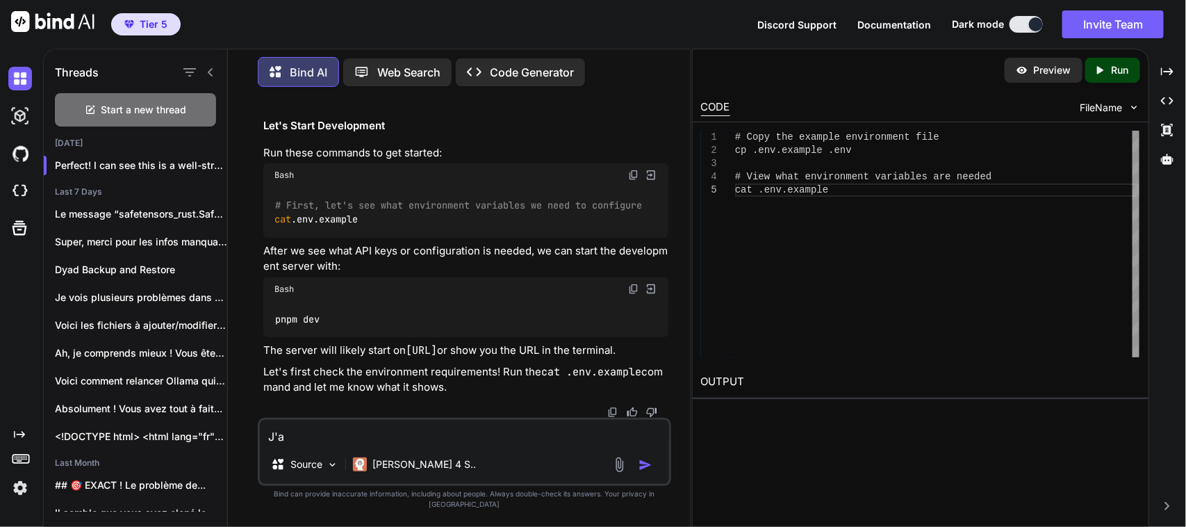
type textarea "x"
type textarea "J'ai"
type textarea "x"
type textarea "J'ai l"
type textarea "x"
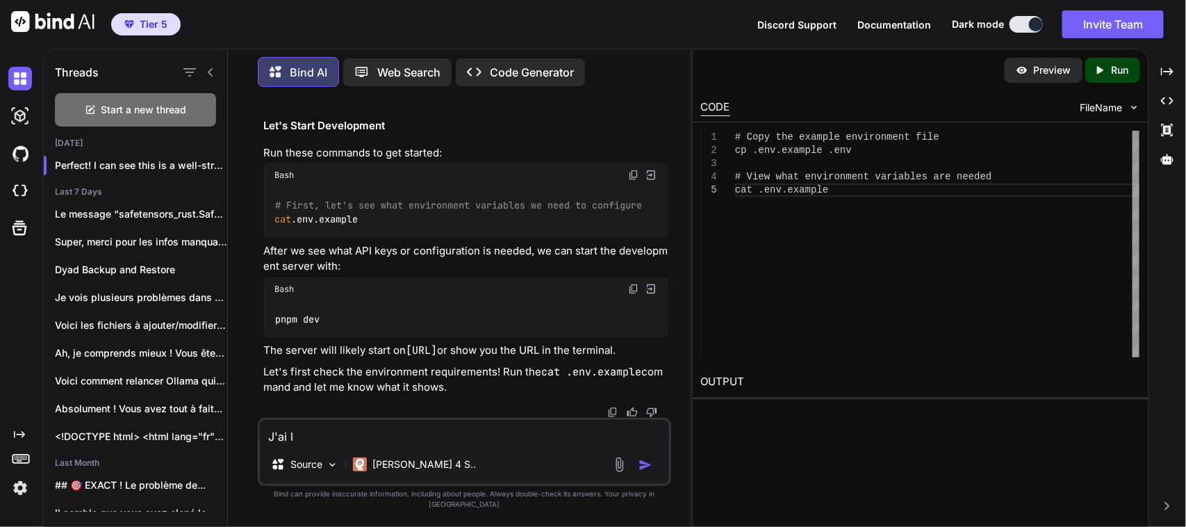
type textarea "J'ai la"
type textarea "x"
type textarea "J'ai lan"
type textarea "x"
type textarea "J'ai lanc"
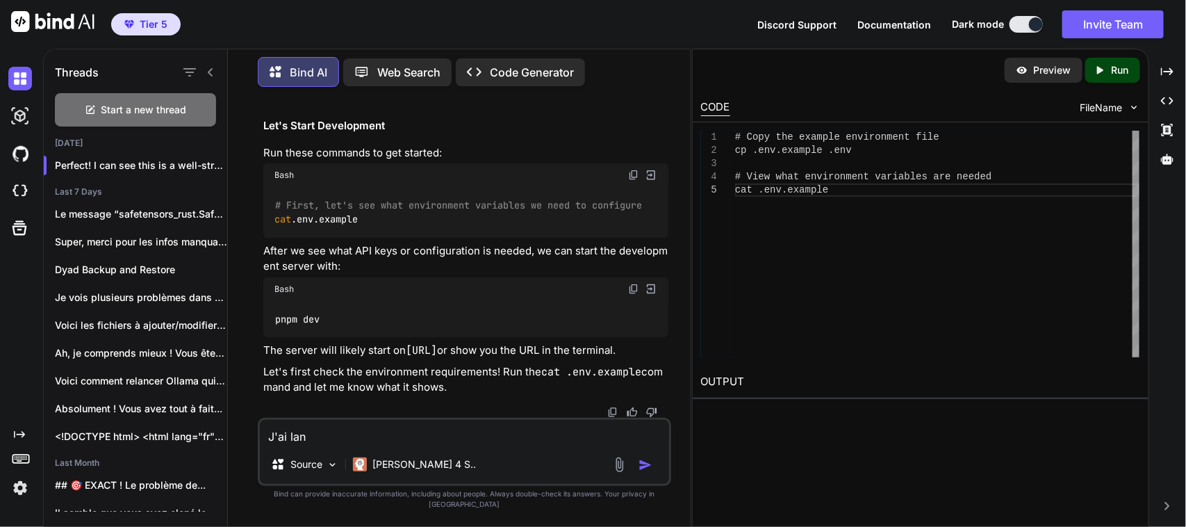
type textarea "x"
type textarea "J'ai lancé"
type textarea "x"
type textarea "J'ai lancé"
type textarea "x"
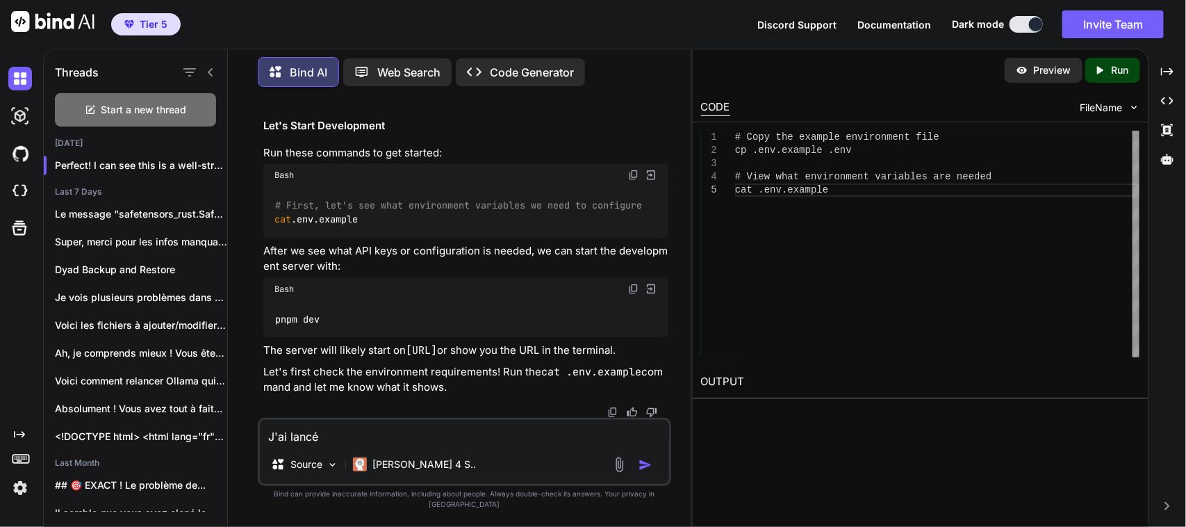
type textarea "J'ai lancé c"
type textarea "x"
type textarea "J'ai lancé ce"
type textarea "x"
type textarea "J'ai lancé ces"
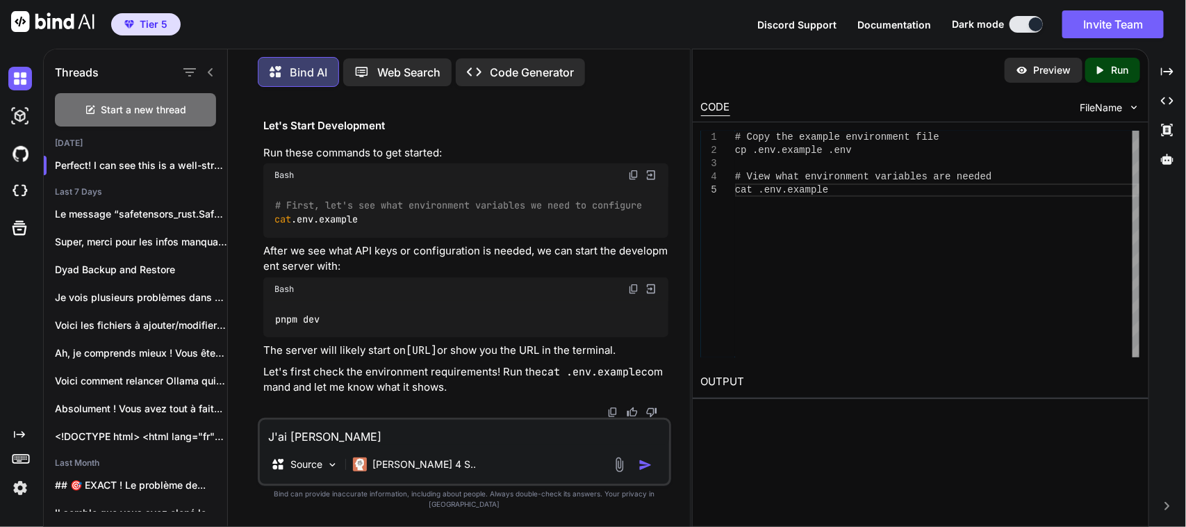
type textarea "x"
type textarea "J'ai lancé ces"
type textarea "x"
type textarea "J'ai lancé ces c"
type textarea "x"
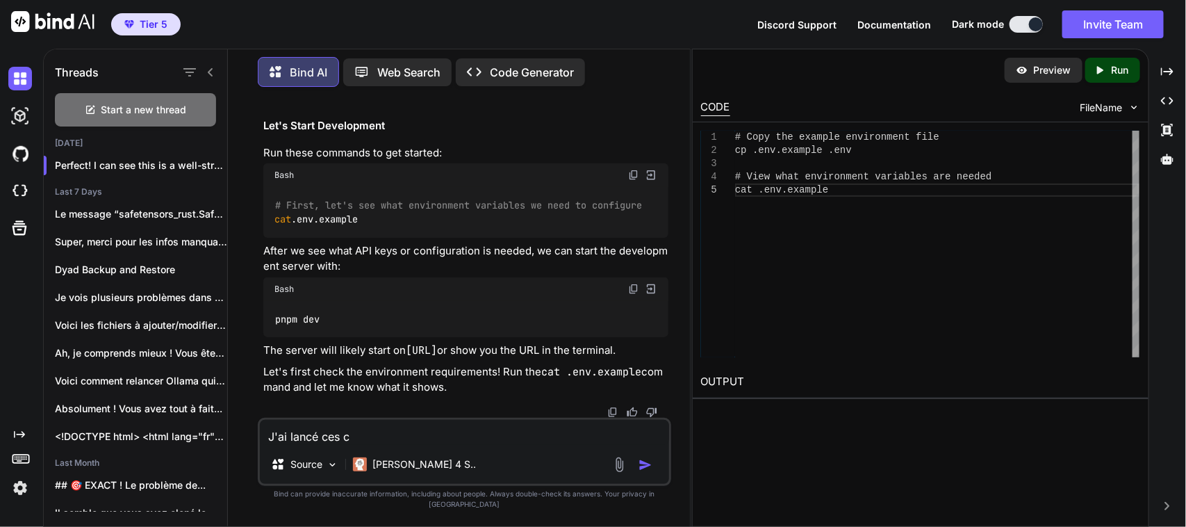
type textarea "J'ai lancé ces co"
type textarea "x"
type textarea "J'ai lancé ces com"
type textarea "x"
type textarea "J'ai lancé ces comm"
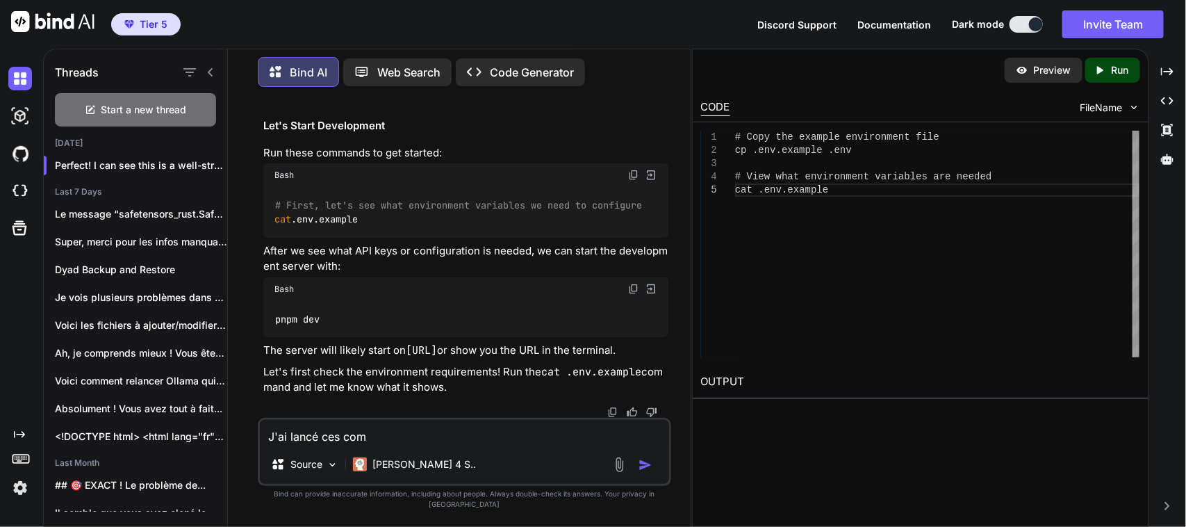
type textarea "x"
type textarea "J'ai lancé ces comme"
type textarea "x"
type textarea "J'ai lancé ces commes"
type textarea "x"
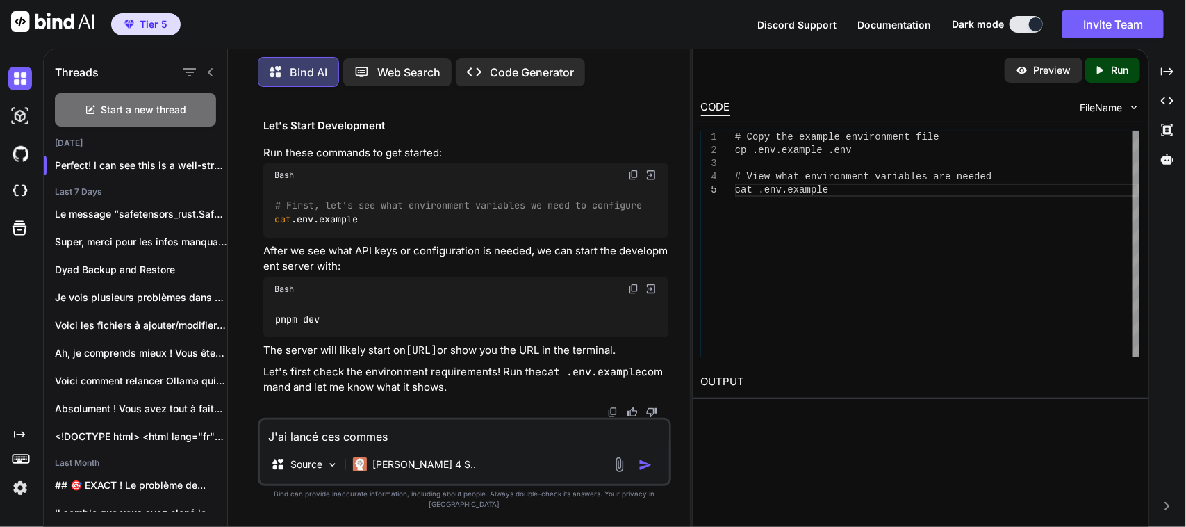
type textarea "J'ai lancé ces comme"
type textarea "x"
type textarea "J'ai lancé ces comm"
type textarea "x"
type textarea "J'ai lancé ces comma"
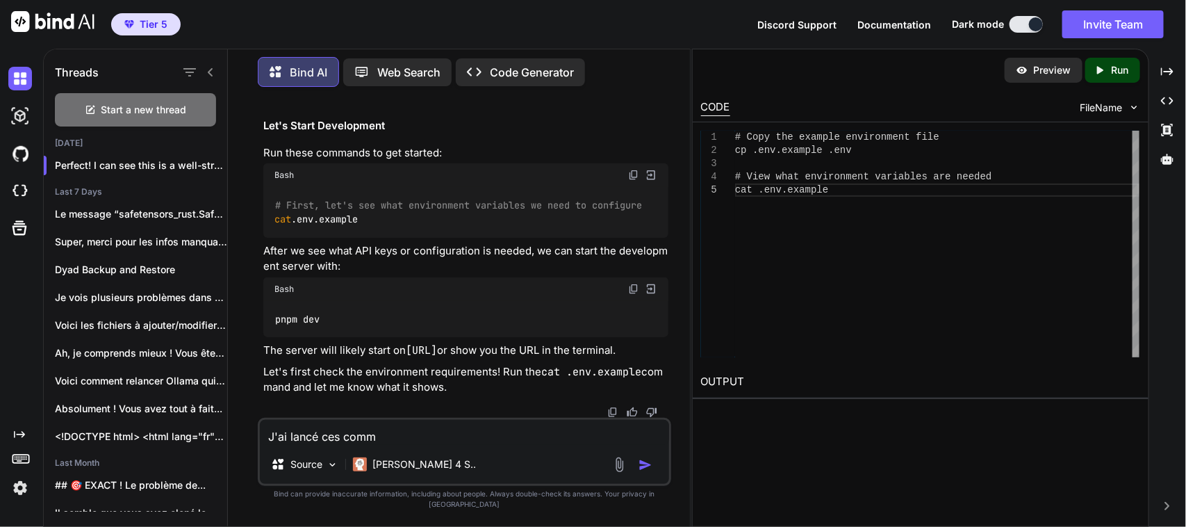
type textarea "x"
type textarea "J'ai lancé ces comman"
type textarea "x"
type textarea "J'ai lancé ces commant"
type textarea "x"
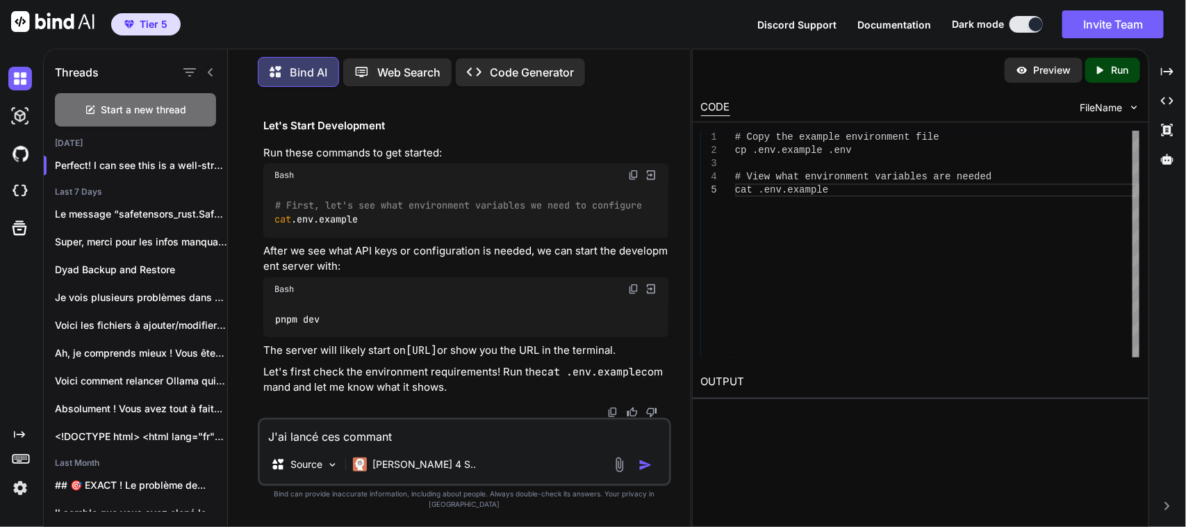
type textarea "J'ai lancé ces comman"
type textarea "x"
type textarea "J'ai lancé ces command"
type textarea "x"
type textarea "J'ai lancé ces commande"
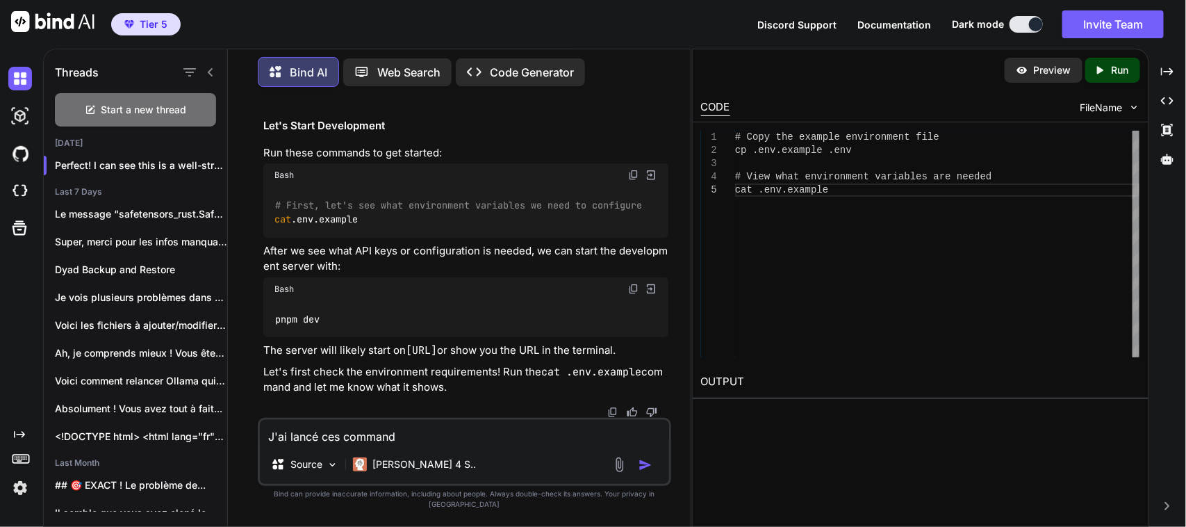
type textarea "x"
type textarea "J'ai lancé ces commandes"
type textarea "x"
type textarea "J'ai lancé ces commandes"
type textarea "x"
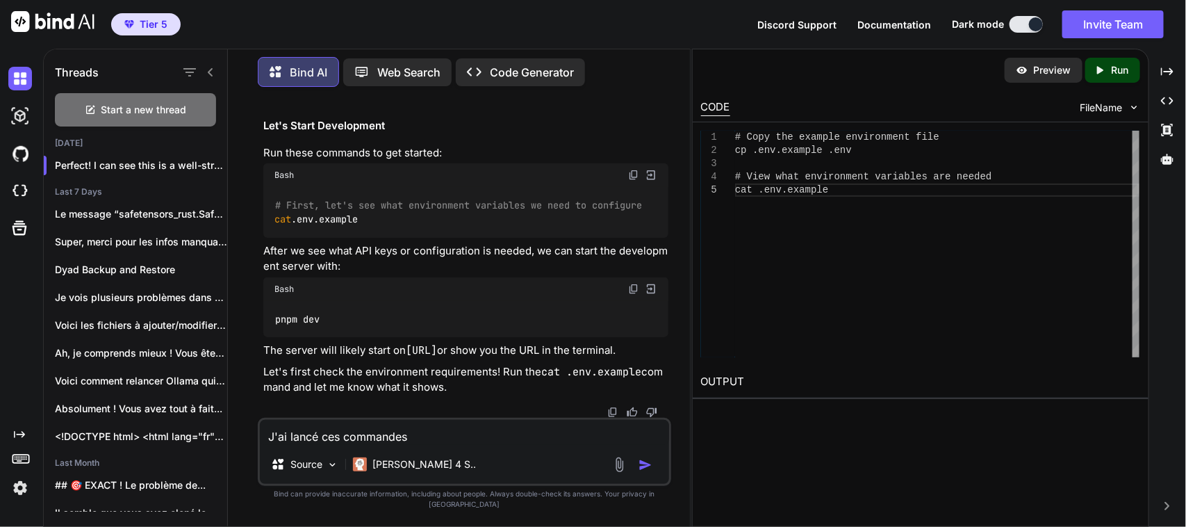
type textarea "J'ai lancé ces commandes p"
type textarea "x"
type textarea "J'ai lancé ces commandes po"
type textarea "x"
type textarea "J'ai lancé ces commandes pou"
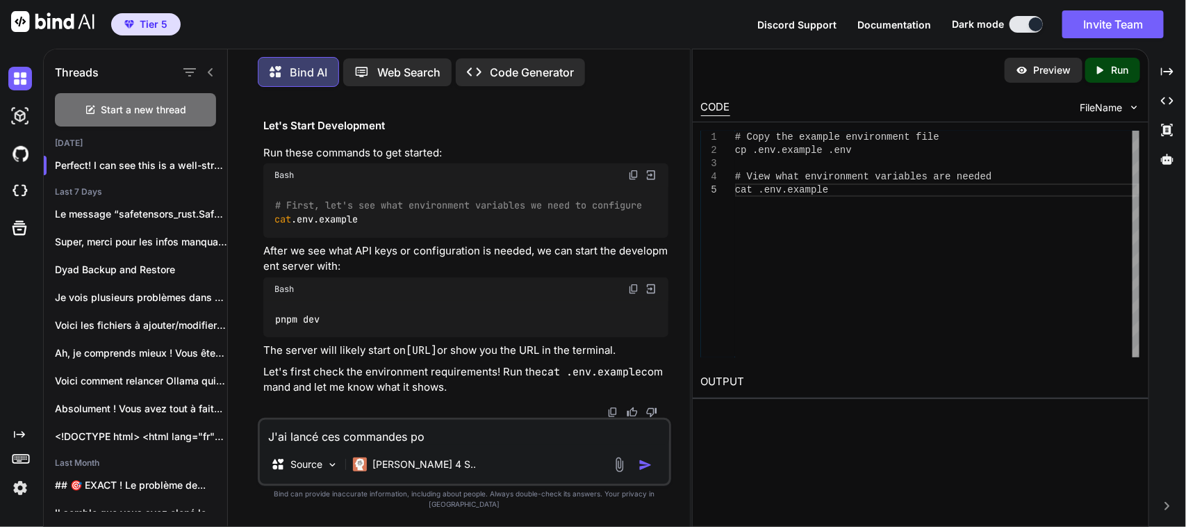
type textarea "x"
type textarea "J'ai lancé ces commandes pour"
type textarea "x"
type textarea "J'ai lancé ces commandes pour"
type textarea "x"
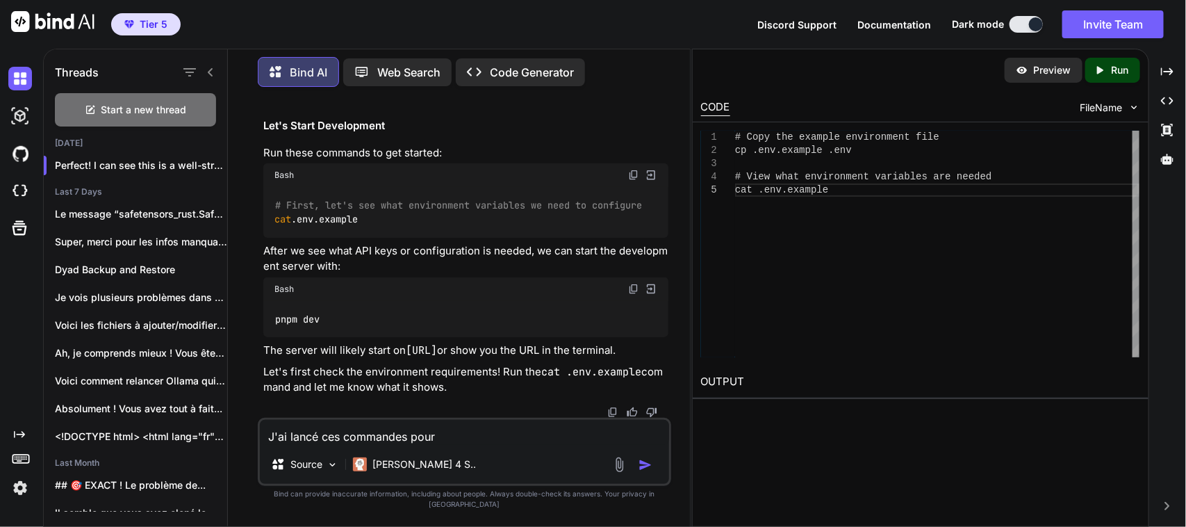
type textarea "J'ai lancé ces commandes pour t"
type textarea "x"
type textarea "J'ai lancé ces commandes pour te"
type textarea "x"
type textarea "J'ai lancé ces commandes pour tes"
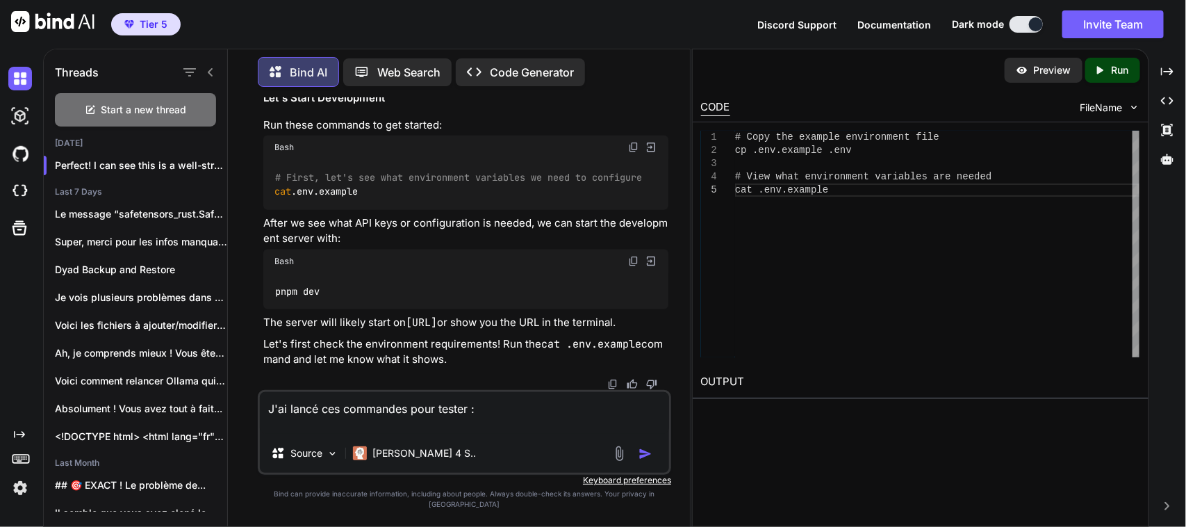
paste textarea "# Copy the example environment file cp .env.example .env # View what environmen…"
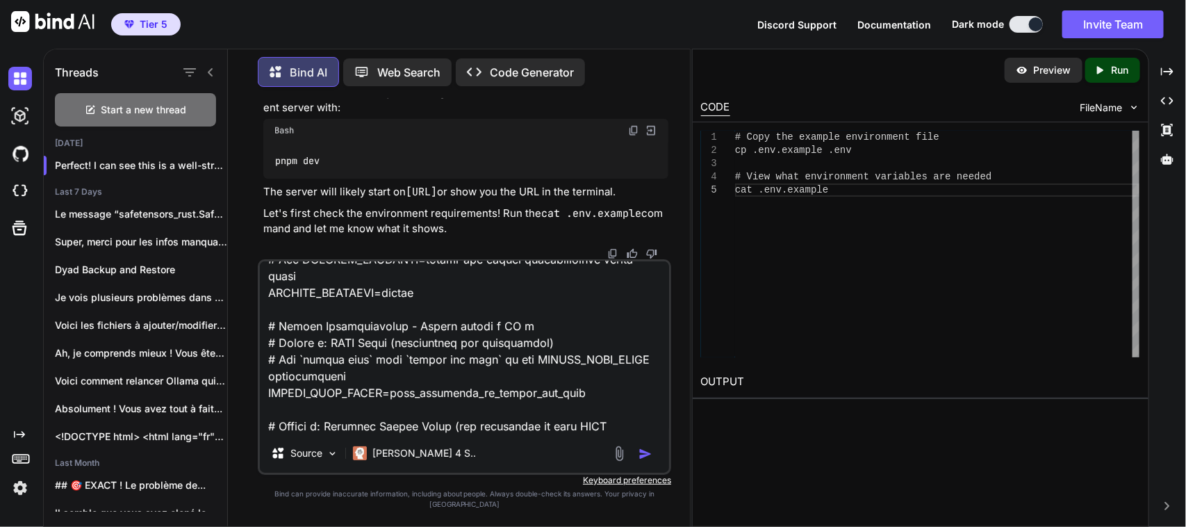
scroll to position [0, 0]
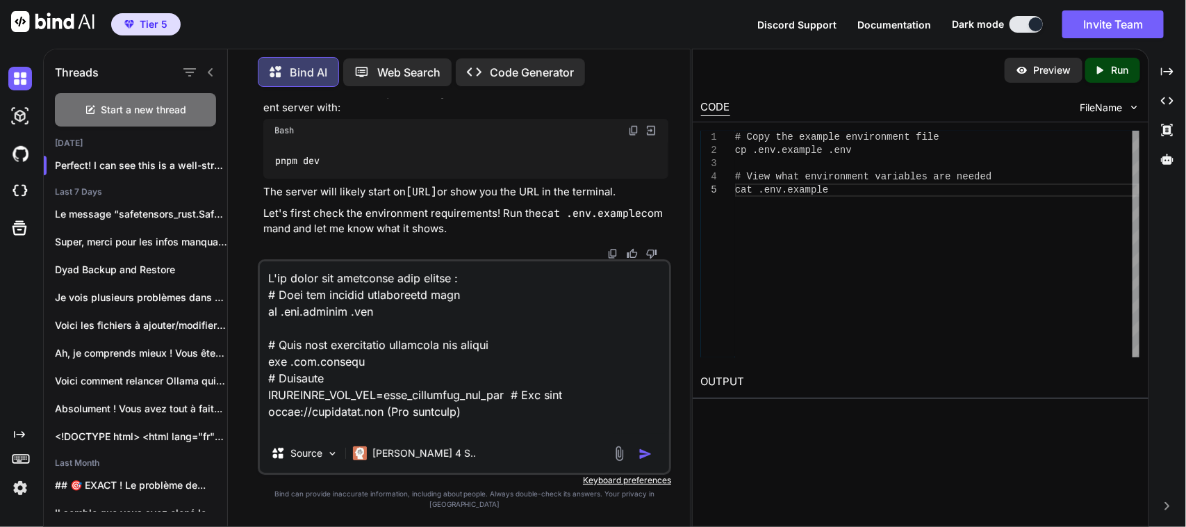
click at [470, 292] on textarea at bounding box center [464, 347] width 409 height 172
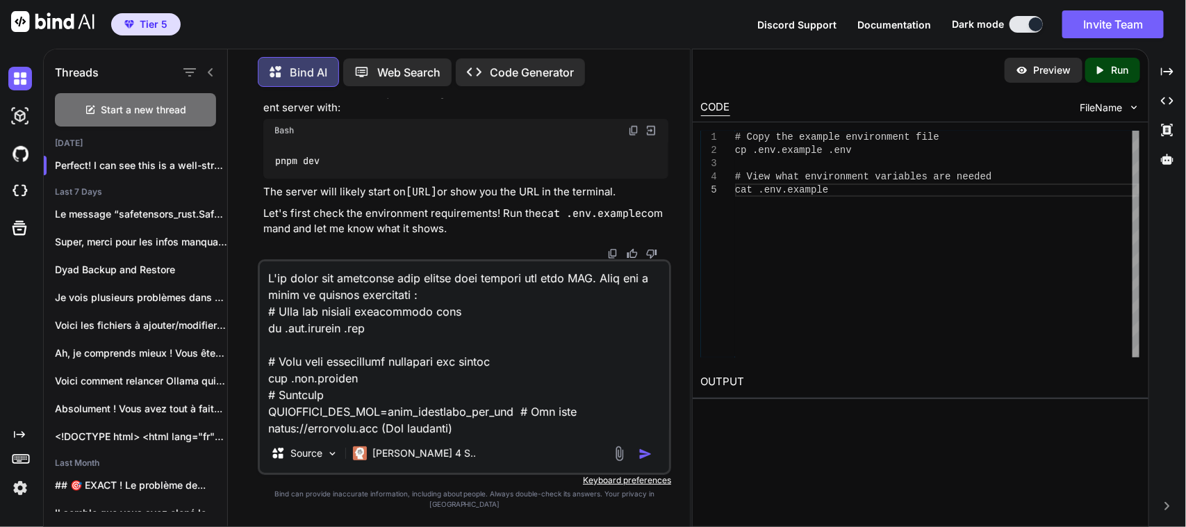
click at [310, 302] on textarea at bounding box center [464, 347] width 409 height 172
click at [476, 308] on textarea at bounding box center [464, 347] width 409 height 172
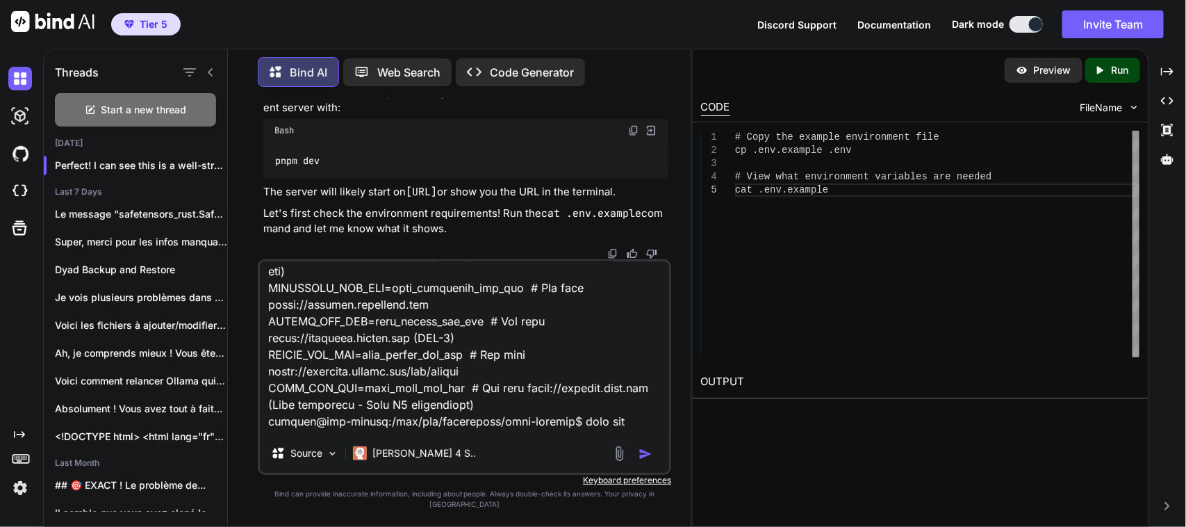
scroll to position [1402, 0]
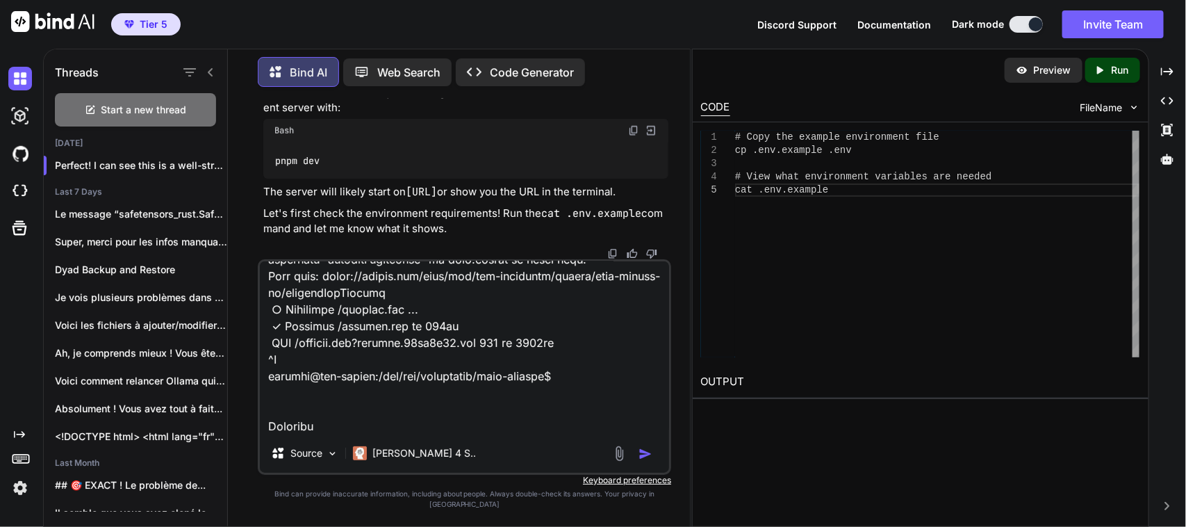
click at [285, 433] on textarea at bounding box center [464, 347] width 409 height 172
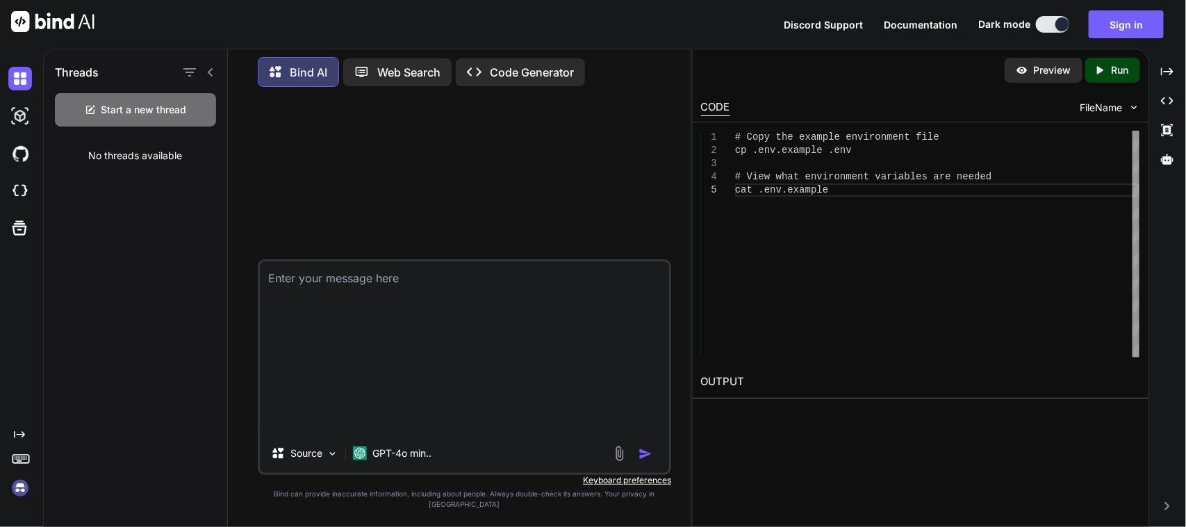
scroll to position [0, 0]
click at [450, 351] on textarea at bounding box center [464, 347] width 409 height 172
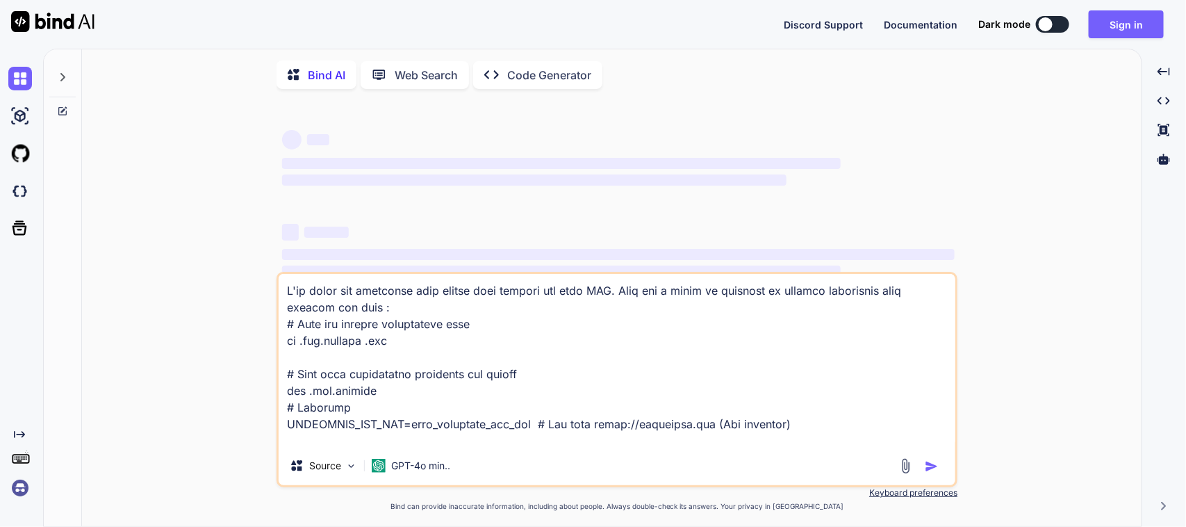
type textarea "x"
click at [19, 483] on img at bounding box center [20, 488] width 24 height 24
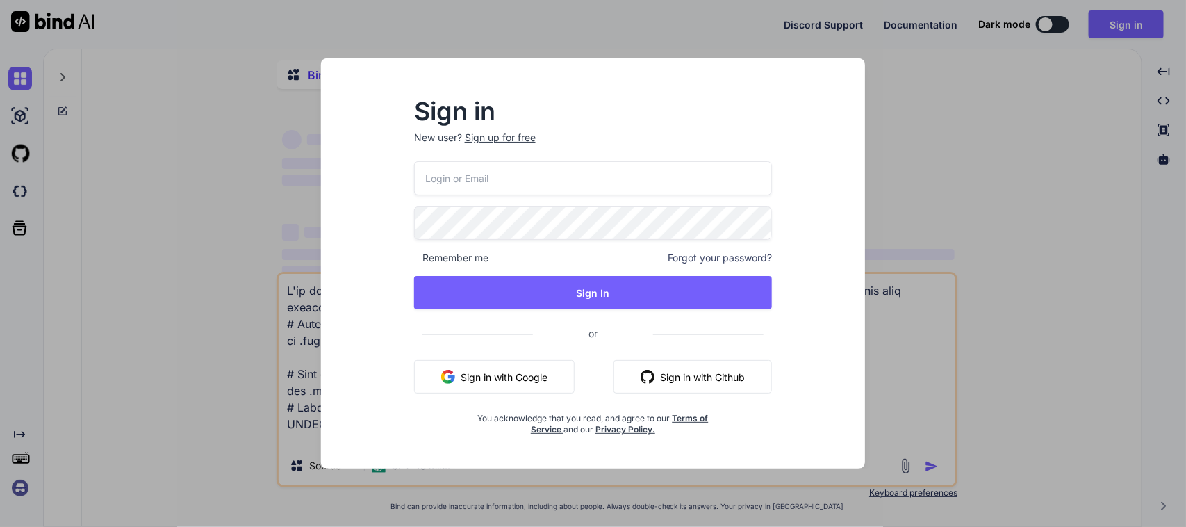
type input "labaude@gmail.com"
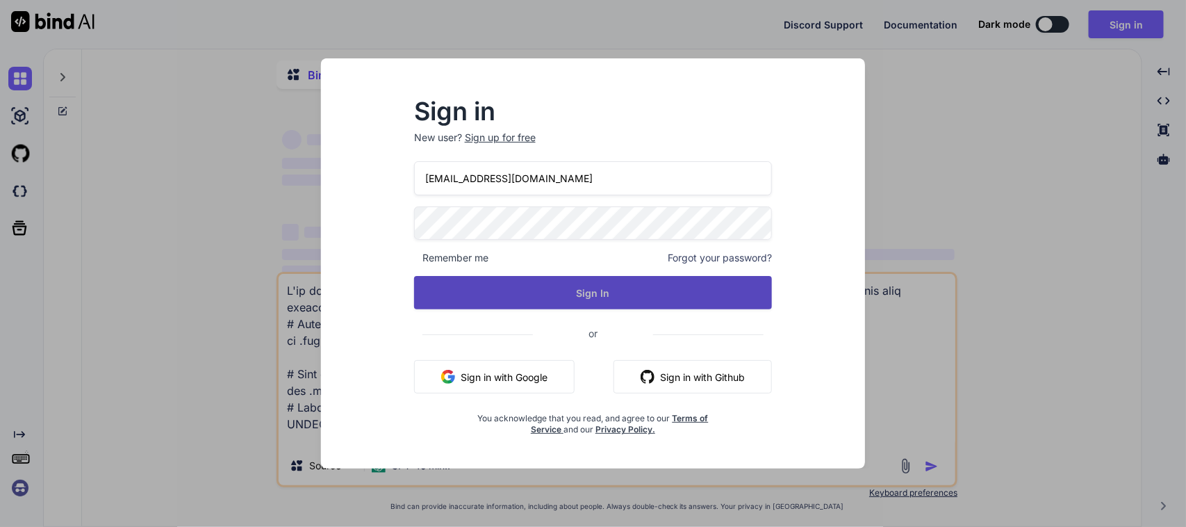
click at [585, 286] on button "Sign In" at bounding box center [593, 292] width 358 height 33
type textarea "x"
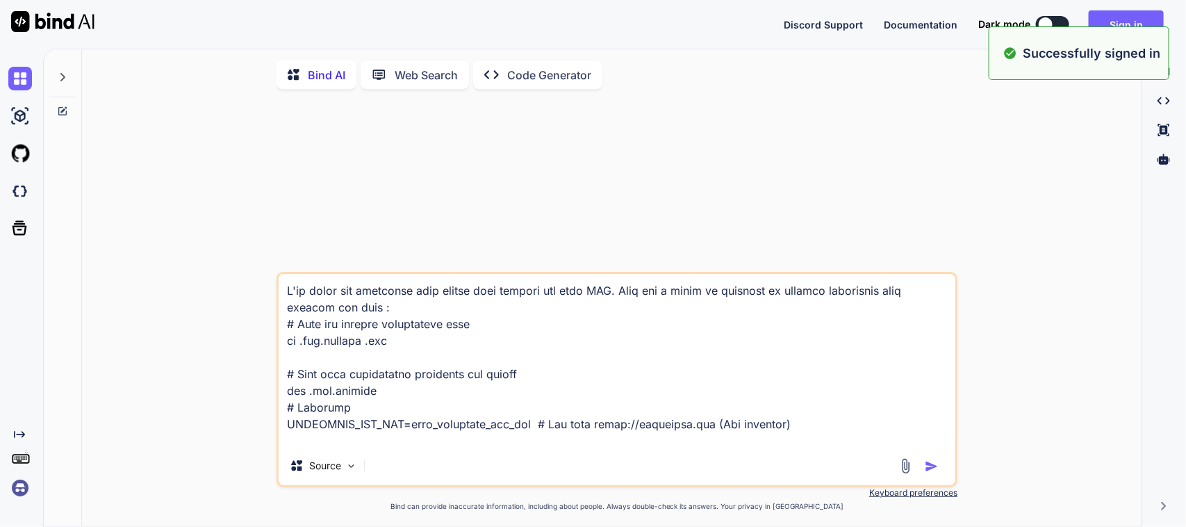
click at [67, 74] on icon at bounding box center [62, 77] width 11 height 11
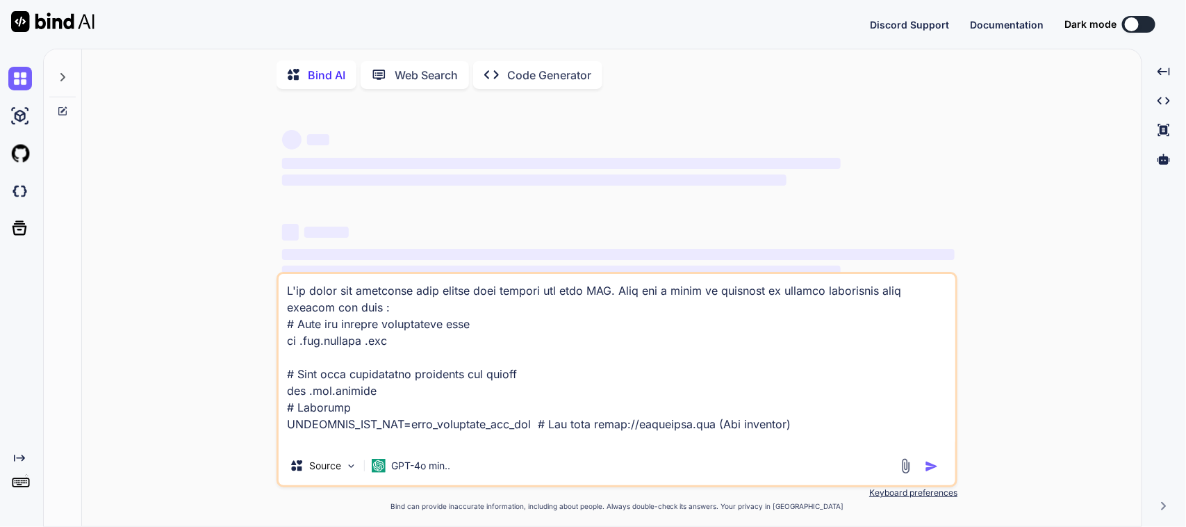
type textarea "x"
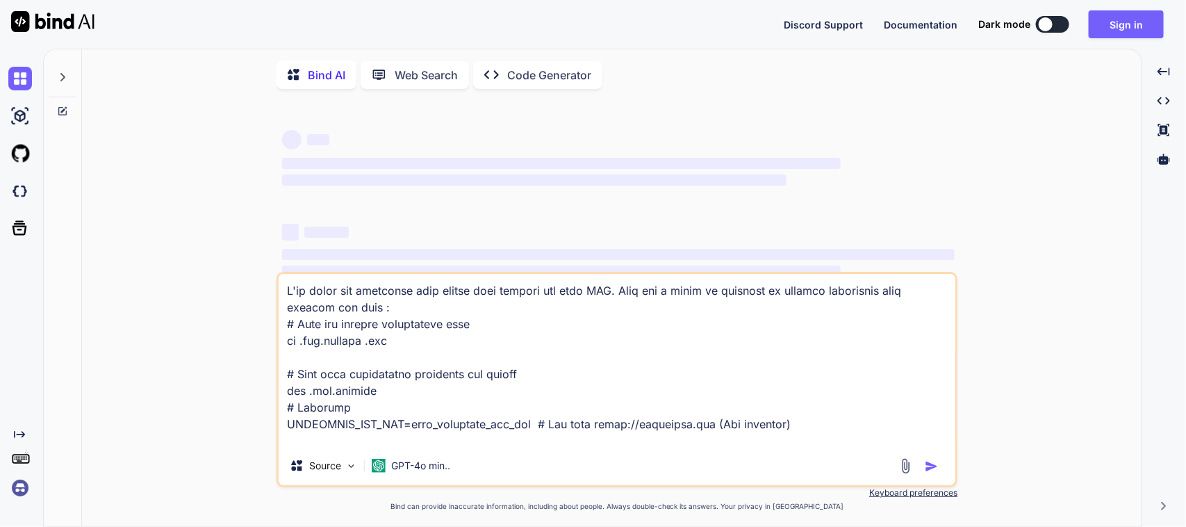
type textarea "x"
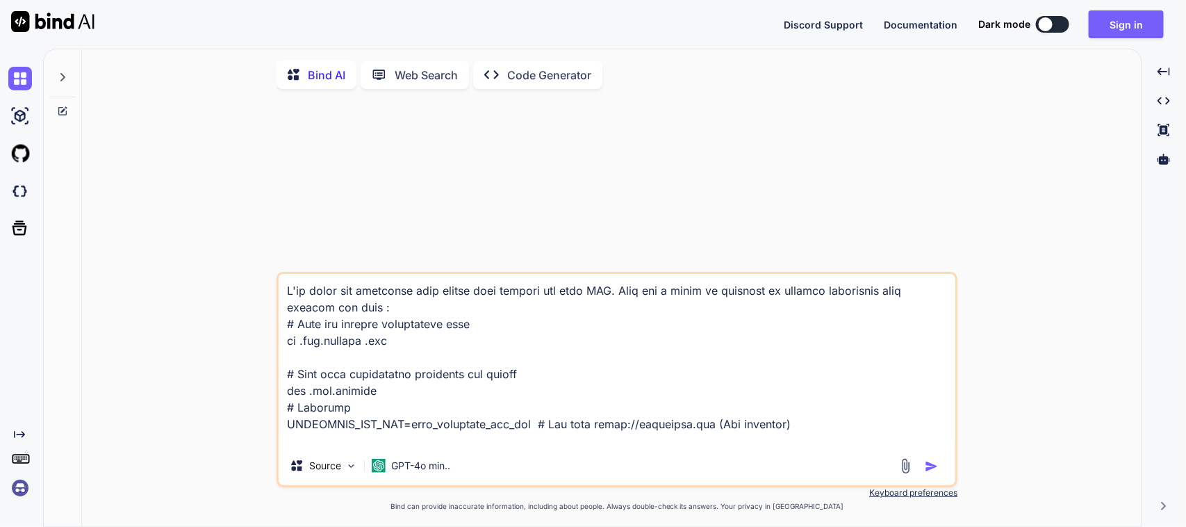
click at [14, 493] on img at bounding box center [20, 488] width 24 height 24
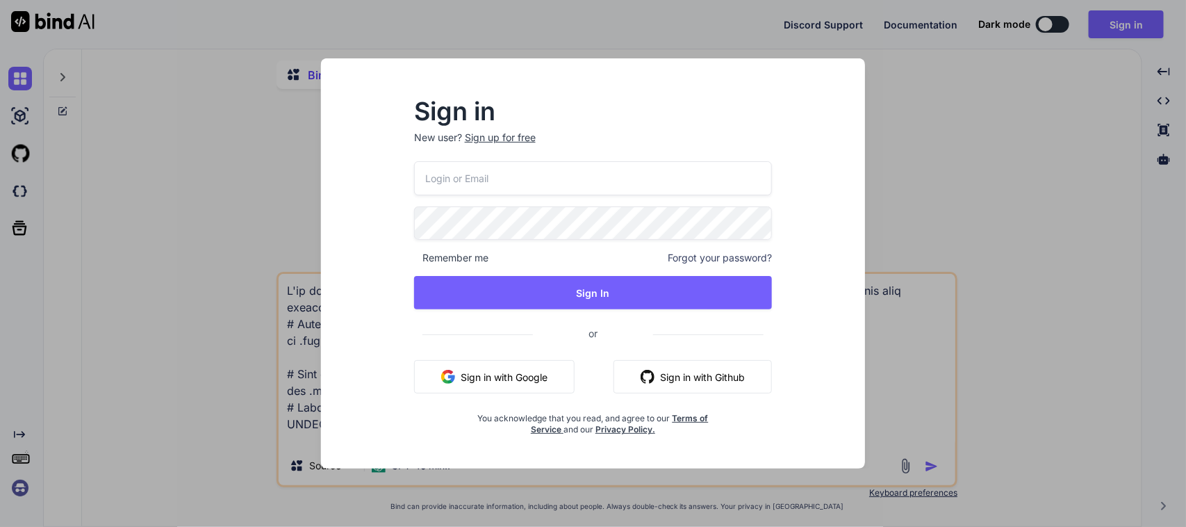
type input "[EMAIL_ADDRESS][DOMAIN_NAME]"
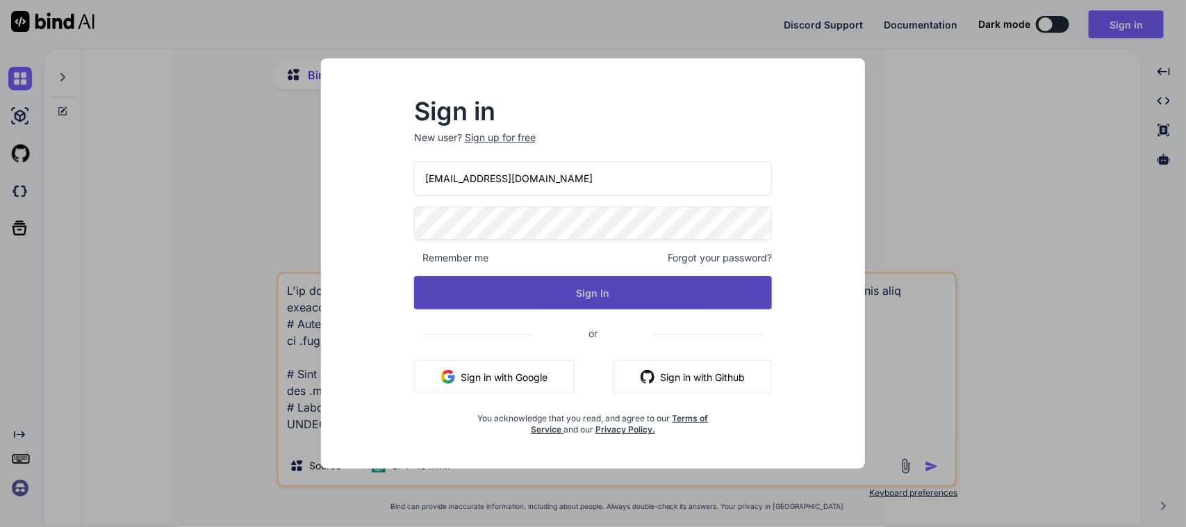
click at [587, 283] on button "Sign In" at bounding box center [593, 292] width 358 height 33
click at [599, 290] on button "Sign In" at bounding box center [593, 292] width 358 height 33
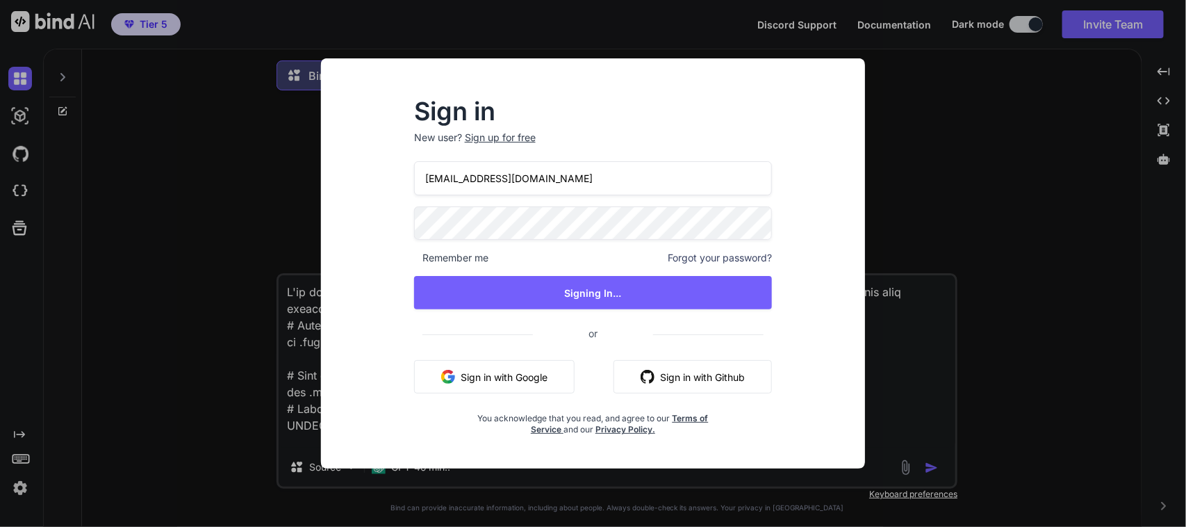
click at [64, 78] on div "Sign in New user? Sign up for free [EMAIL_ADDRESS][DOMAIN_NAME] Remember me For…" at bounding box center [593, 263] width 1186 height 527
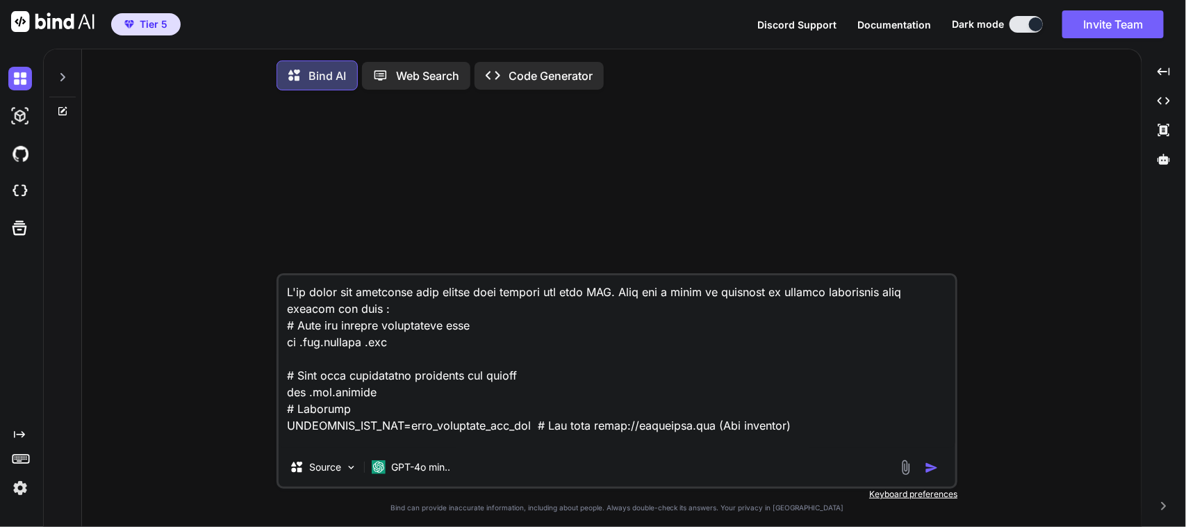
click at [64, 78] on icon at bounding box center [62, 77] width 5 height 8
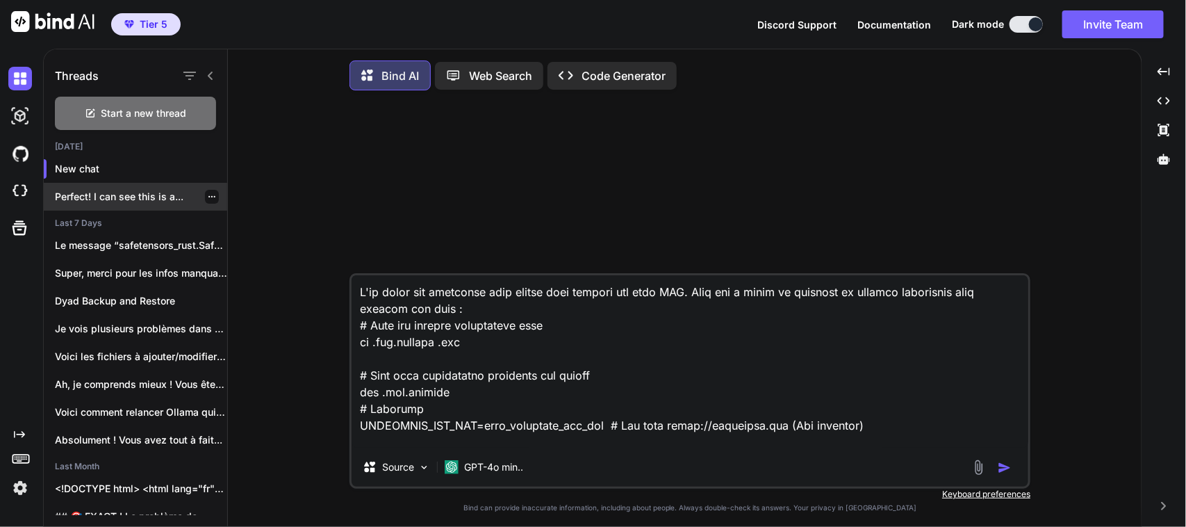
click at [106, 193] on p "Perfect! I can see this is a..." at bounding box center [141, 197] width 172 height 14
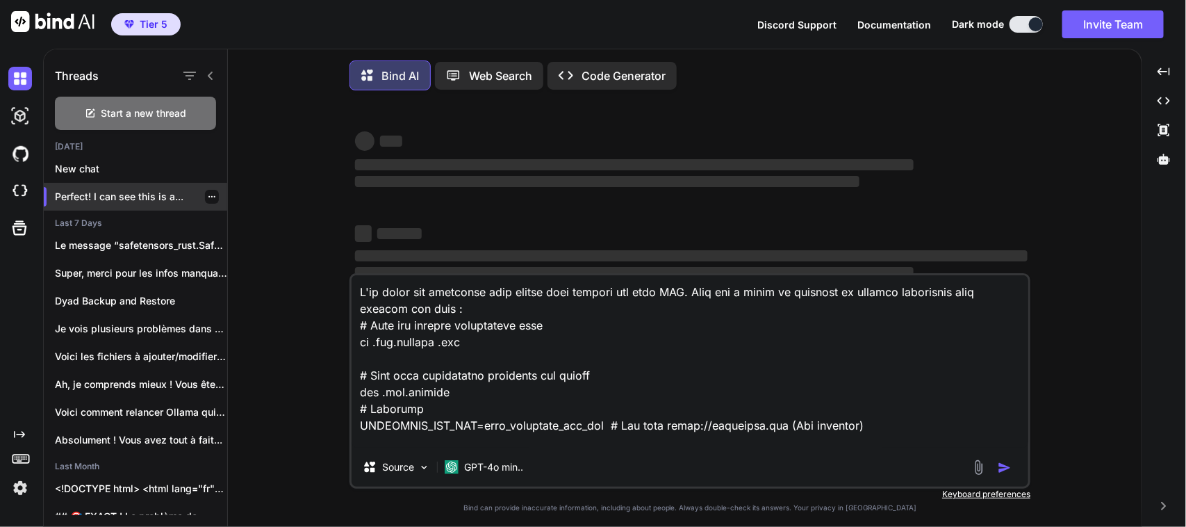
click at [106, 193] on p "Perfect! I can see this is a..." at bounding box center [141, 197] width 172 height 14
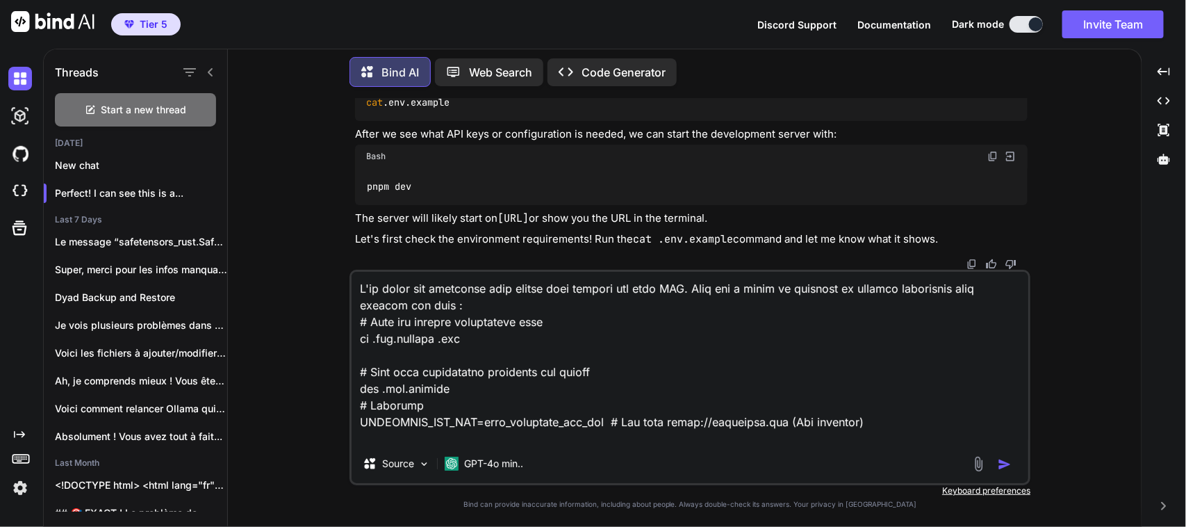
scroll to position [2734, 0]
click at [657, 389] on textarea at bounding box center [690, 358] width 677 height 172
click at [497, 464] on p "GPT-4o min.." at bounding box center [493, 463] width 59 height 14
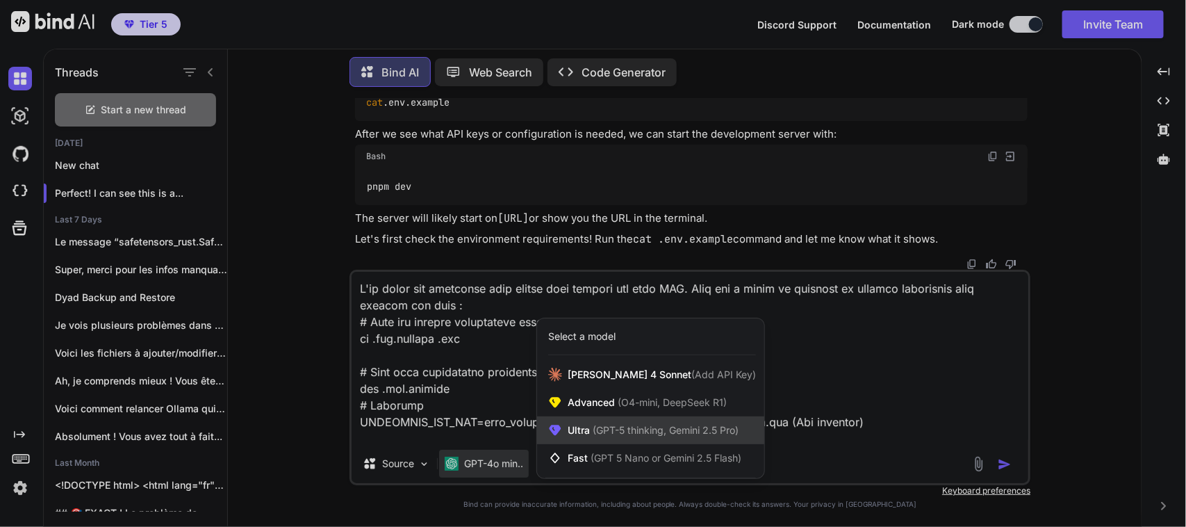
click at [598, 431] on span "(GPT-5 thinking, Gemini 2.5 Pro)" at bounding box center [664, 430] width 149 height 12
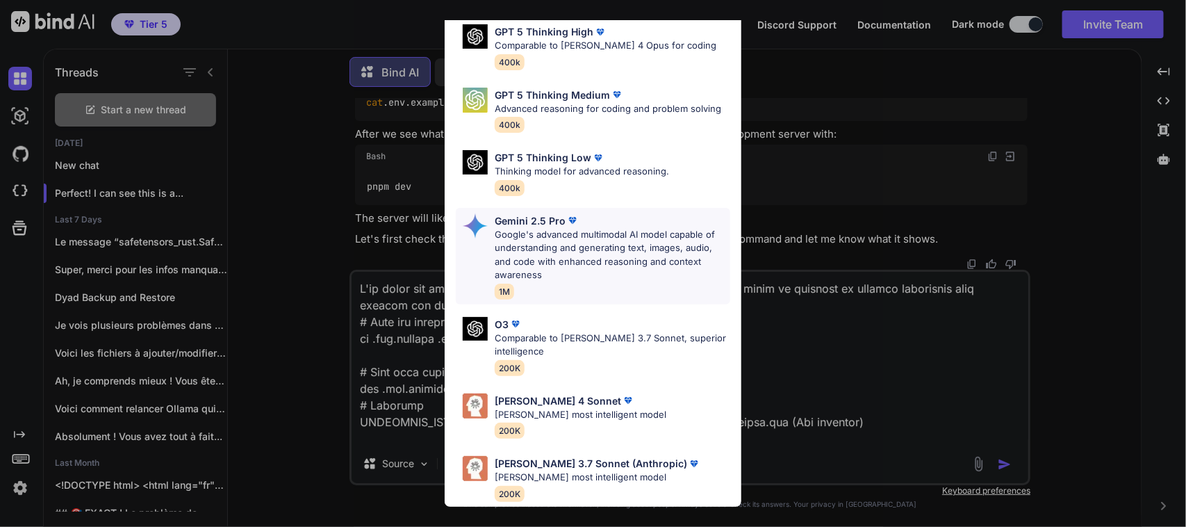
scroll to position [155, 0]
click at [621, 393] on img at bounding box center [628, 400] width 14 height 14
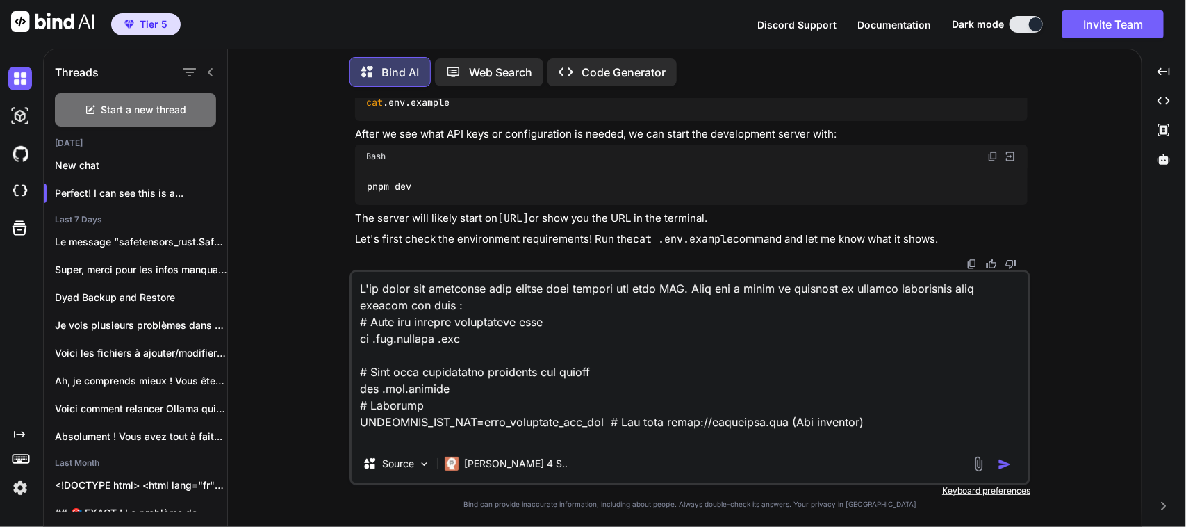
click at [1005, 465] on img "button" at bounding box center [1005, 464] width 14 height 14
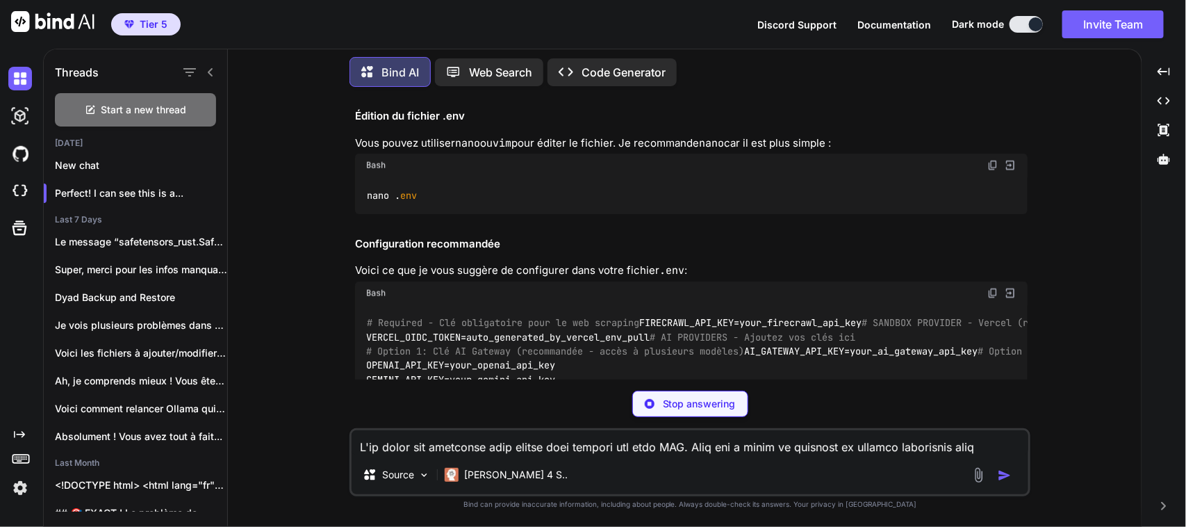
scroll to position [3294, 0]
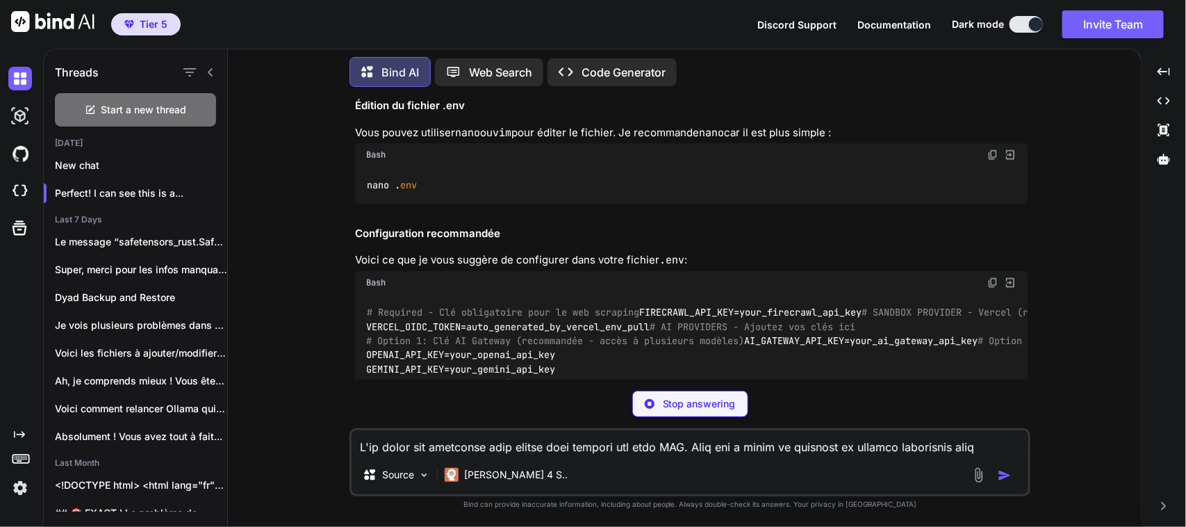
click at [991, 160] on img at bounding box center [992, 154] width 11 height 11
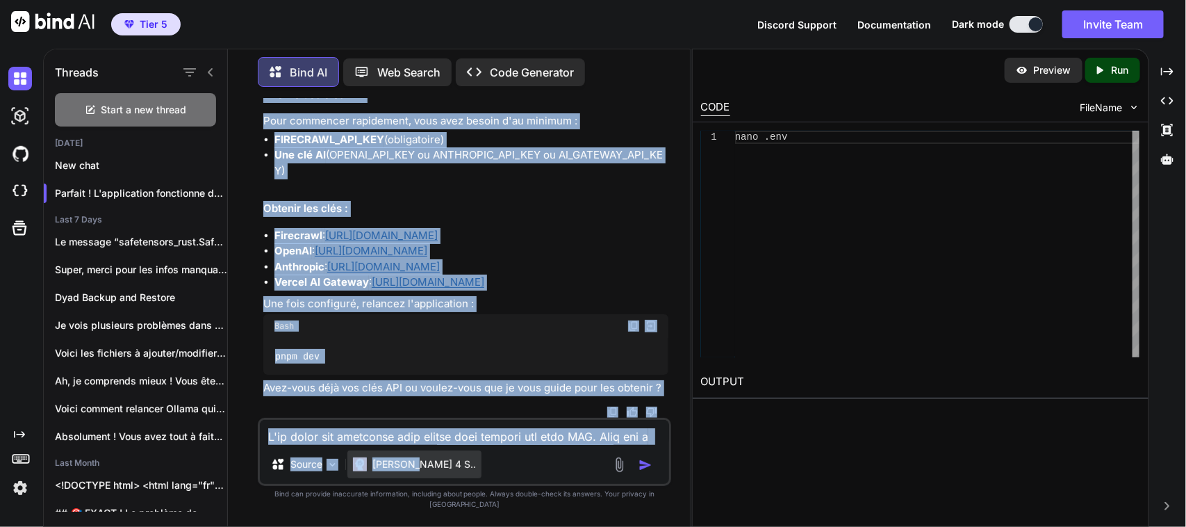
scroll to position [5134, 0]
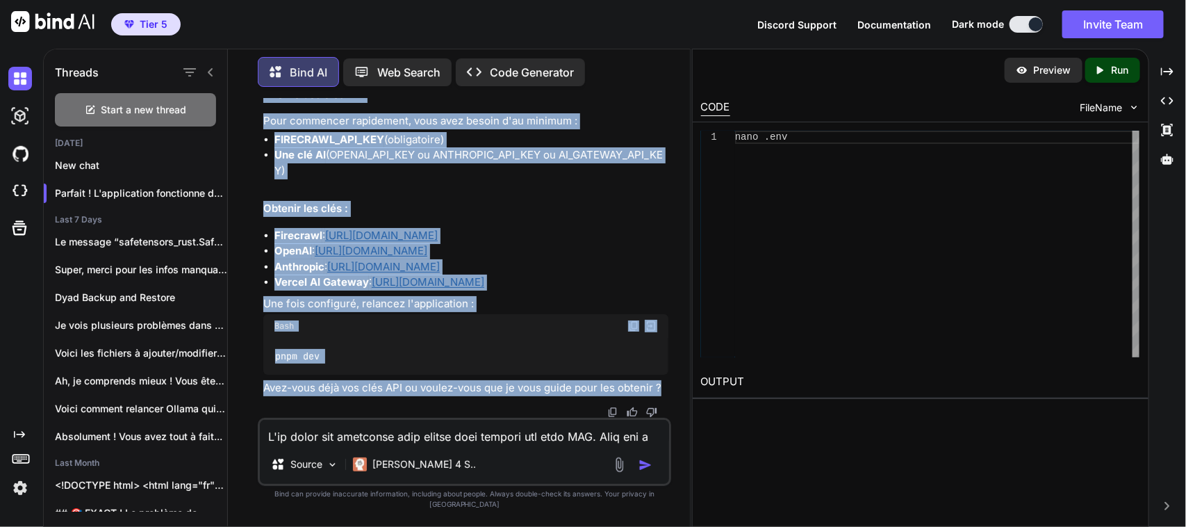
drag, startPoint x: 263, startPoint y: 137, endPoint x: 667, endPoint y: 400, distance: 482.5
click at [667, 400] on div "You can you help me set this up git clone [URL][DOMAIN_NAME] cd open-lovable pn…" at bounding box center [466, 258] width 411 height 320
copy div "can you help me set this up git clone [URL][DOMAIN_NAME] cd open-lovable pnpm i…"
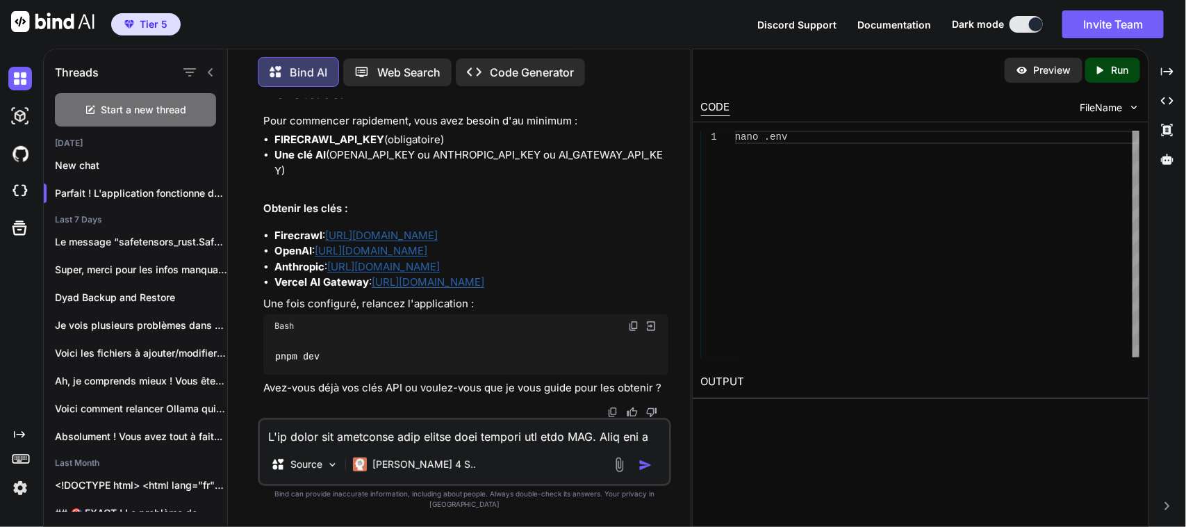
scroll to position [4971, 0]
click at [94, 162] on p "New chat" at bounding box center [141, 165] width 172 height 14
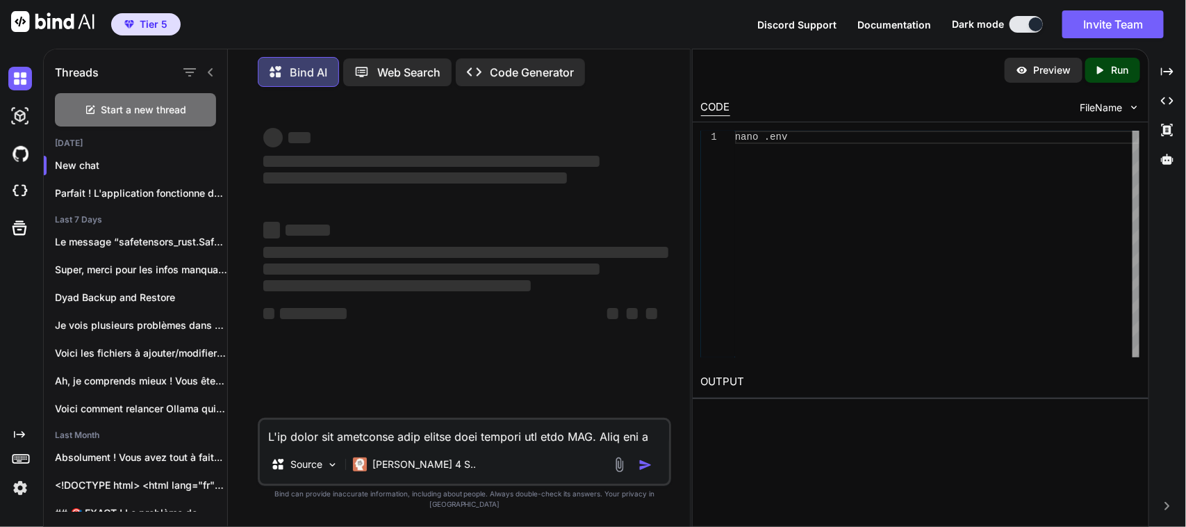
type textarea "x"
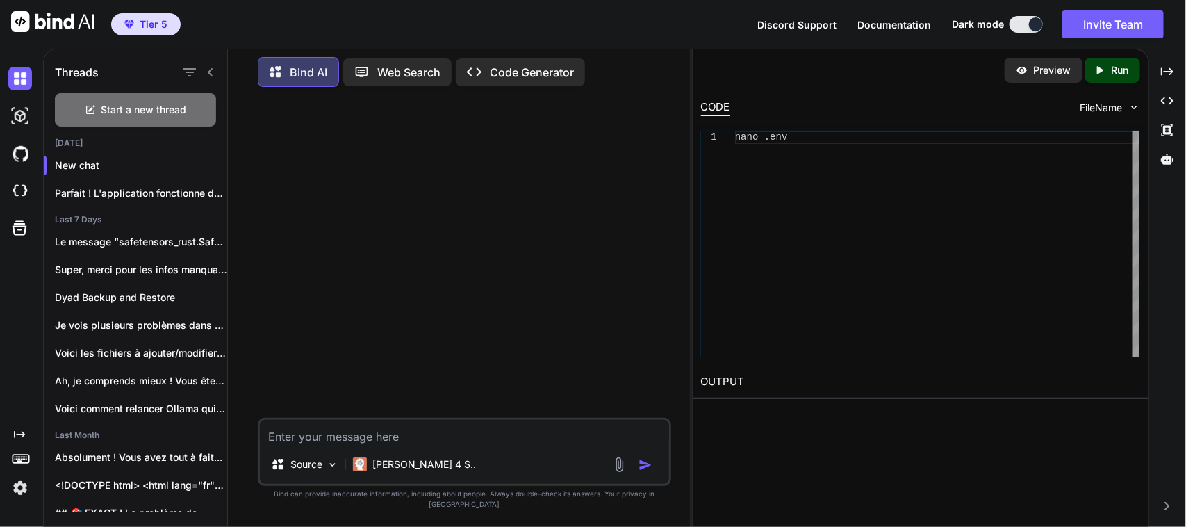
click at [387, 445] on textarea at bounding box center [464, 432] width 409 height 25
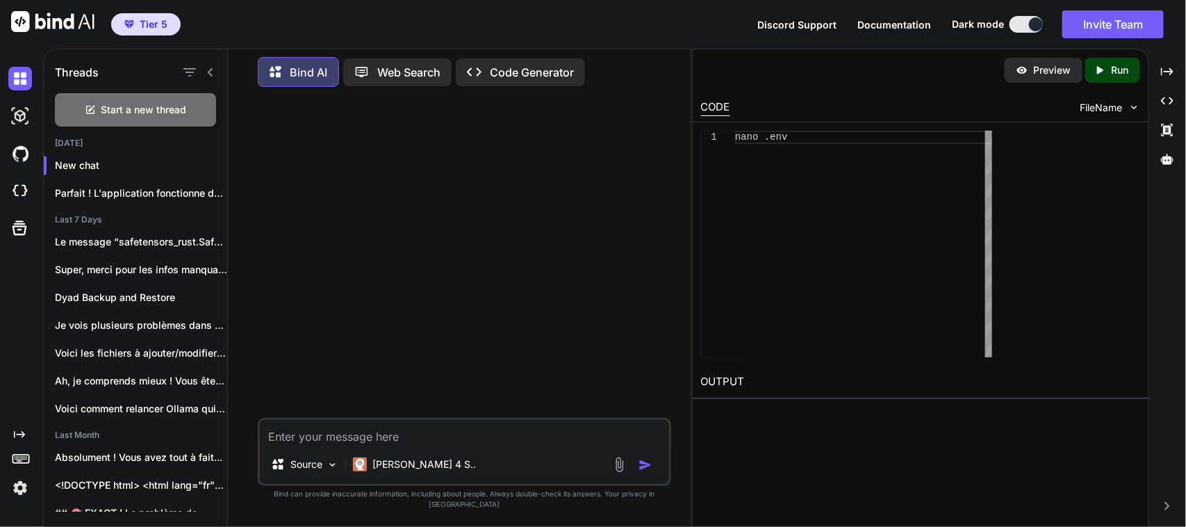
type textarea "x"
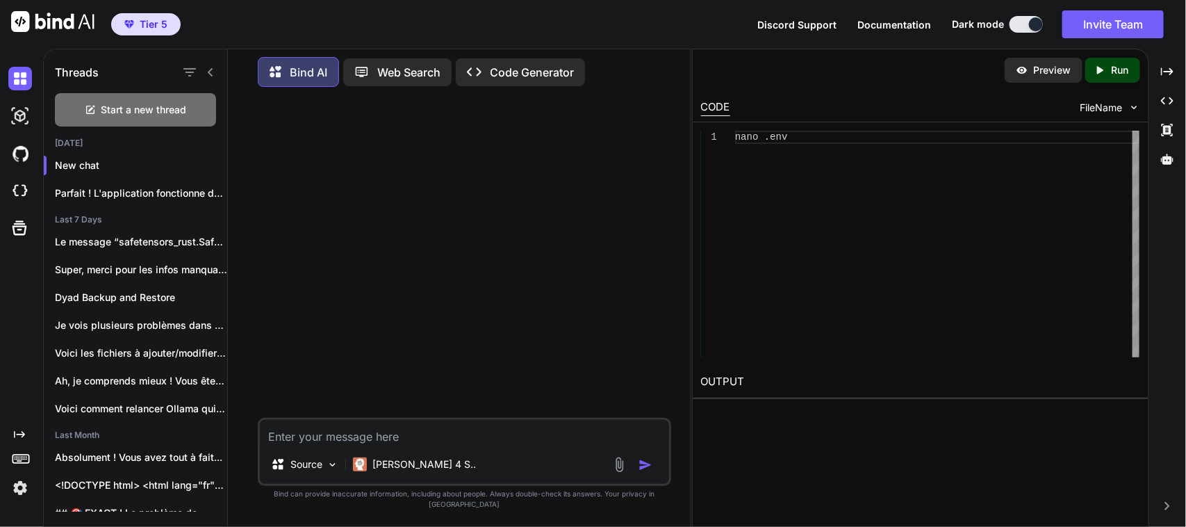
click at [447, 441] on textarea at bounding box center [464, 432] width 409 height 25
paste textarea "Lo i dolo sitametc ad elit s doei temporinci utlaboreetd ma aliqu://enimadmi.ve…"
type textarea "Lo i dolo sitametc ad elit s doei temporinci utlaboreetd ma aliqu://enimadmi.ve…"
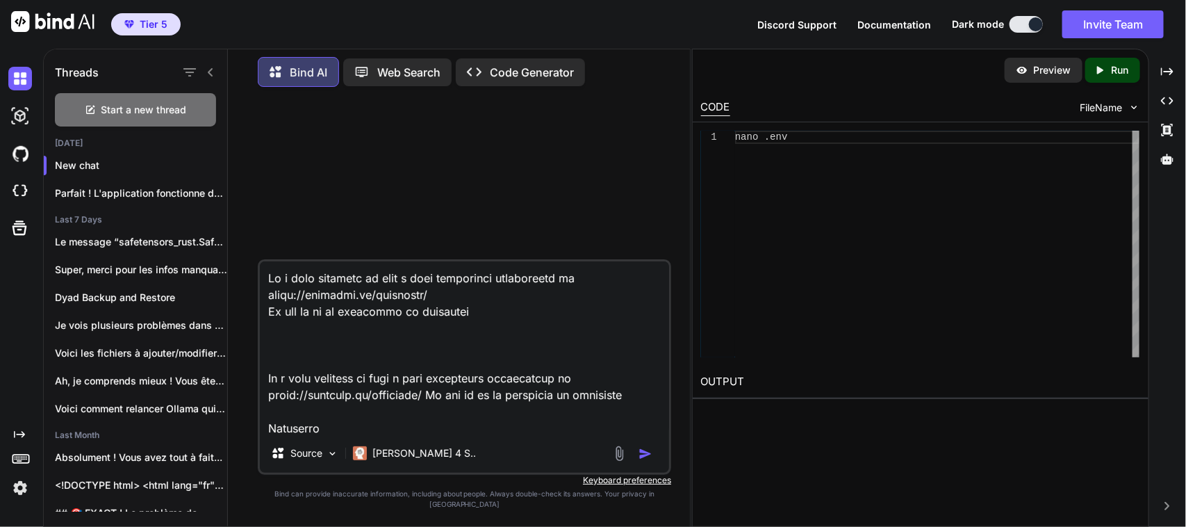
scroll to position [17295, 0]
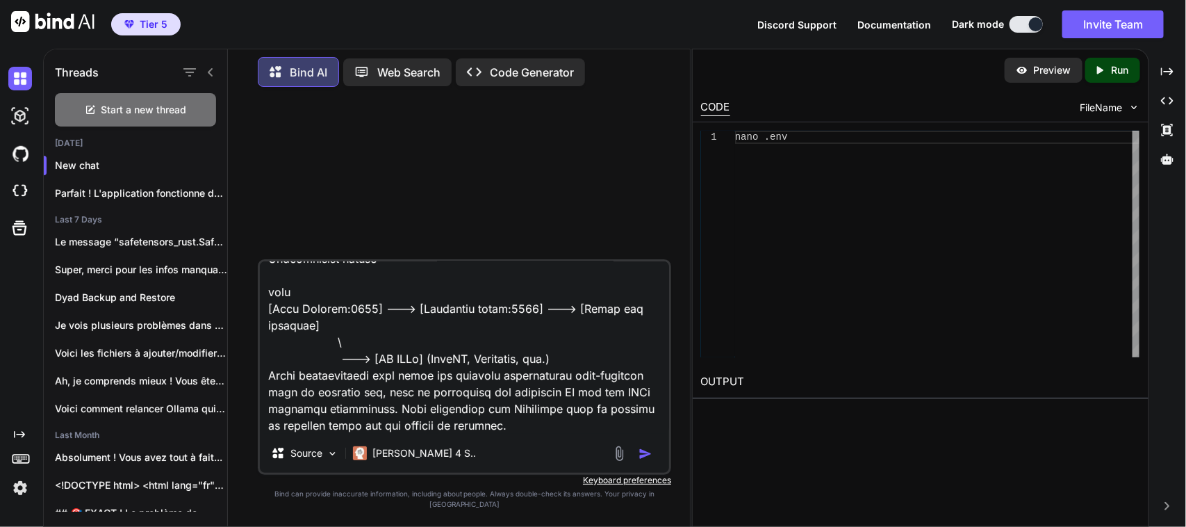
type textarea "x"
type textarea "Lo i dolo sitametc ad elit s doei temporinci utlaboreetd ma aliqu://enimadmi.ve…"
type textarea "x"
click at [370, 433] on textarea at bounding box center [464, 347] width 409 height 172
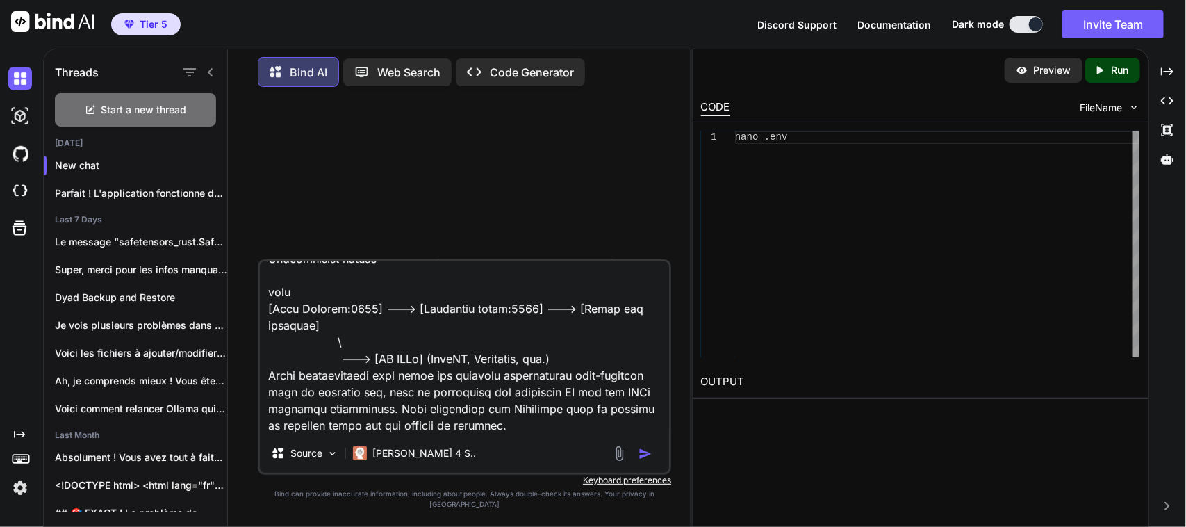
type textarea "Lo i dolo sitametc ad elit s doei temporinci utlaboreetd ma aliqu://enimadmi.ve…"
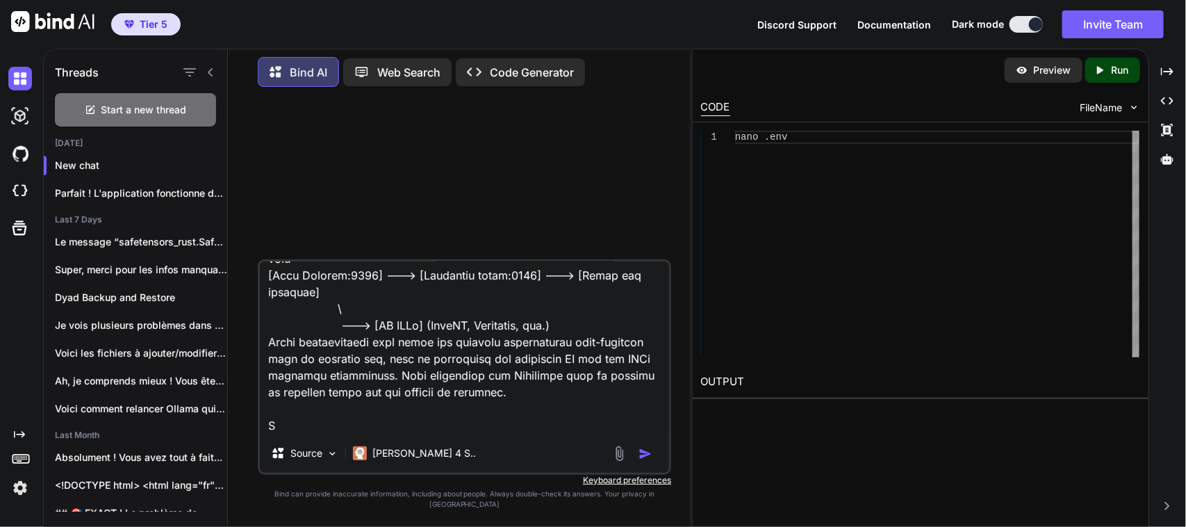
type textarea "x"
type textarea "Lo i dolo sitametc ad elit s doei temporinci utlaboreetd ma aliqu://enimadmi.ve…"
type textarea "x"
type textarea "Lo i dolo sitametc ad elit s doei temporinci utlaboreetd ma aliqu://enimadmi.ve…"
type textarea "x"
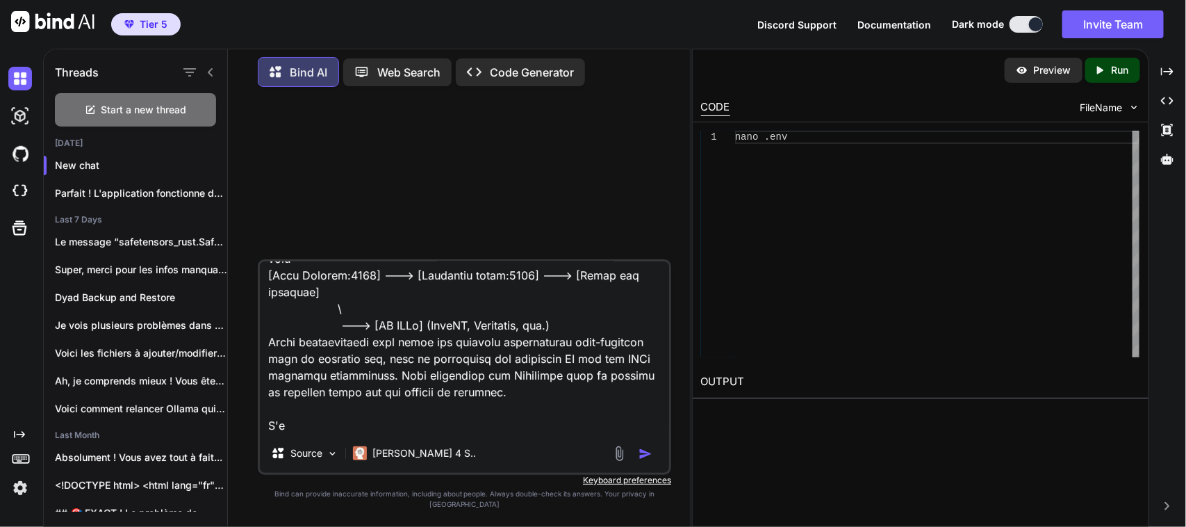
type textarea "Lo i dolo sitametc ad elit s doei temporinci utlaboreetd ma aliqu://enimadmi.ve…"
type textarea "x"
type textarea "Lo i dolo sitametc ad elit s doei temporinci utlaboreetd ma aliqu://enimadmi.ve…"
type textarea "x"
type textarea "Lo i dolo sitametc ad elit s doei temporinci utlaboreetd ma aliqu://enimadmi.ve…"
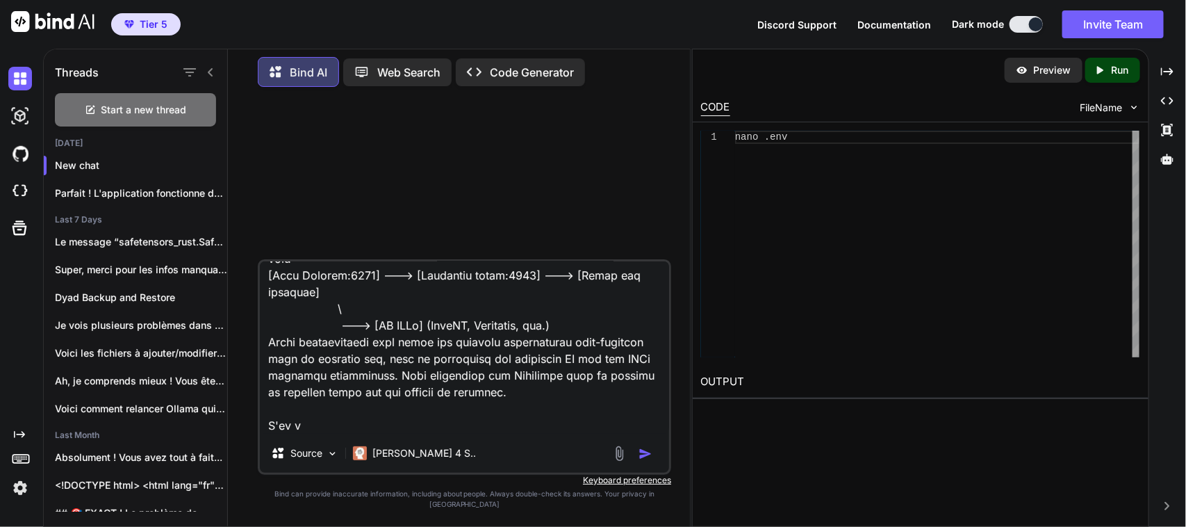
type textarea "x"
type textarea "Lo i dolo sitametc ad elit s doei temporinci utlaboreetd ma aliqu://enimadmi.ve…"
type textarea "x"
type textarea "Lo i dolo sitametc ad elit s doei temporinci utlaboreetd ma aliqu://enimadmi.ve…"
type textarea "x"
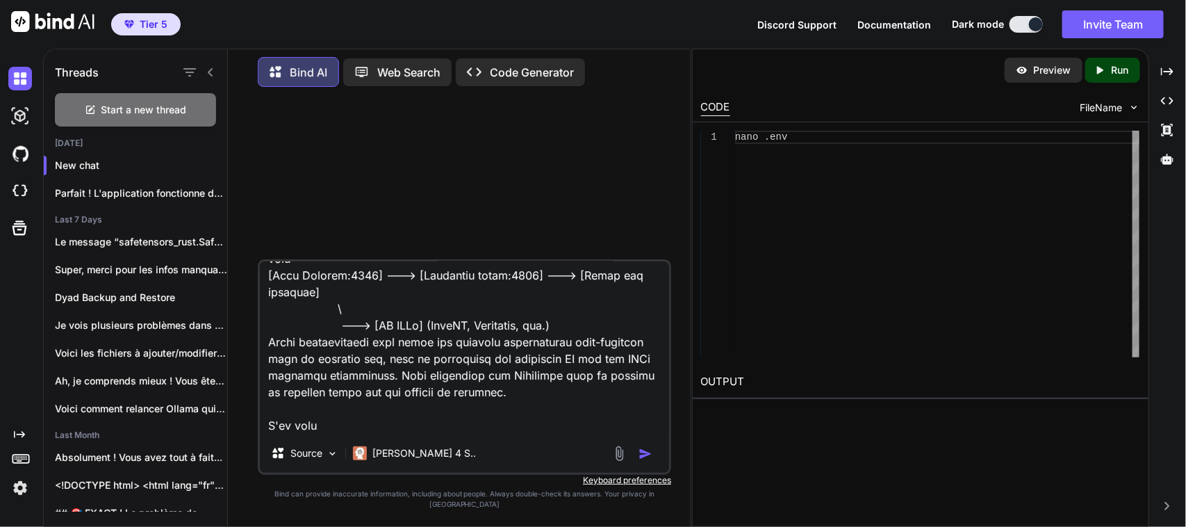
type textarea "Lo i dolo sitametc ad elit s doei temporinci utlaboreetd ma aliqu://enimadmi.ve…"
type textarea "x"
type textarea "Lo i dolo sitametc ad elit s doei temporinci utlaboreetd ma aliqu://enimadmi.ve…"
type textarea "x"
type textarea "Lo i dolo sitametc ad elit s doei temporinci utlaboreetd ma aliqu://enimadmi.ve…"
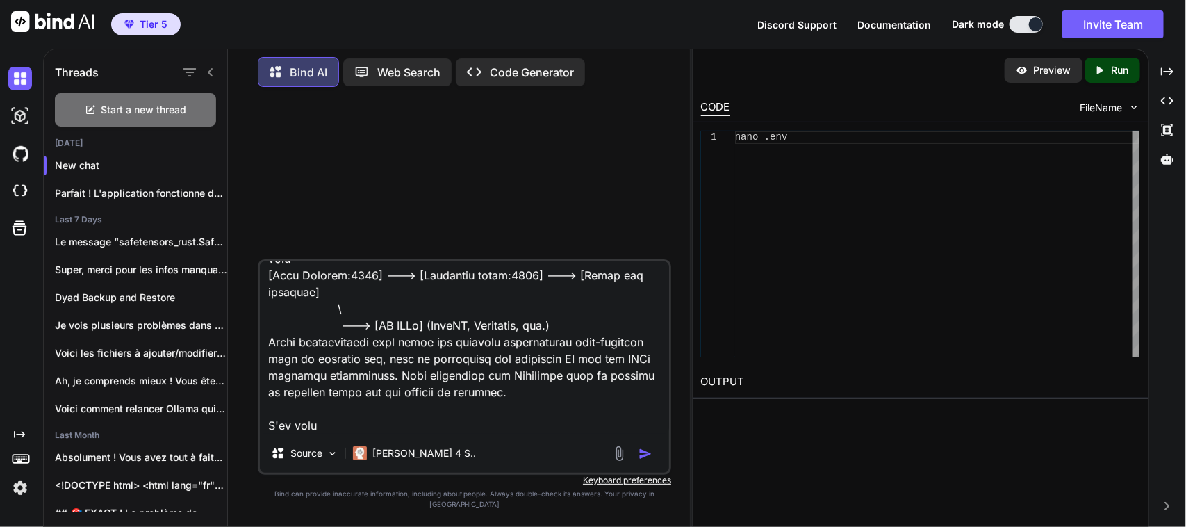
type textarea "x"
type textarea "Lo i dolo sitametc ad elit s doei temporinci utlaboreetd ma aliqu://enimadmi.ve…"
type textarea "x"
click at [345, 433] on textarea at bounding box center [464, 347] width 409 height 172
type textarea "Lo i dolo sitametc ad elit s doei temporinci utlaboreetd ma aliqu://enimadmi.ve…"
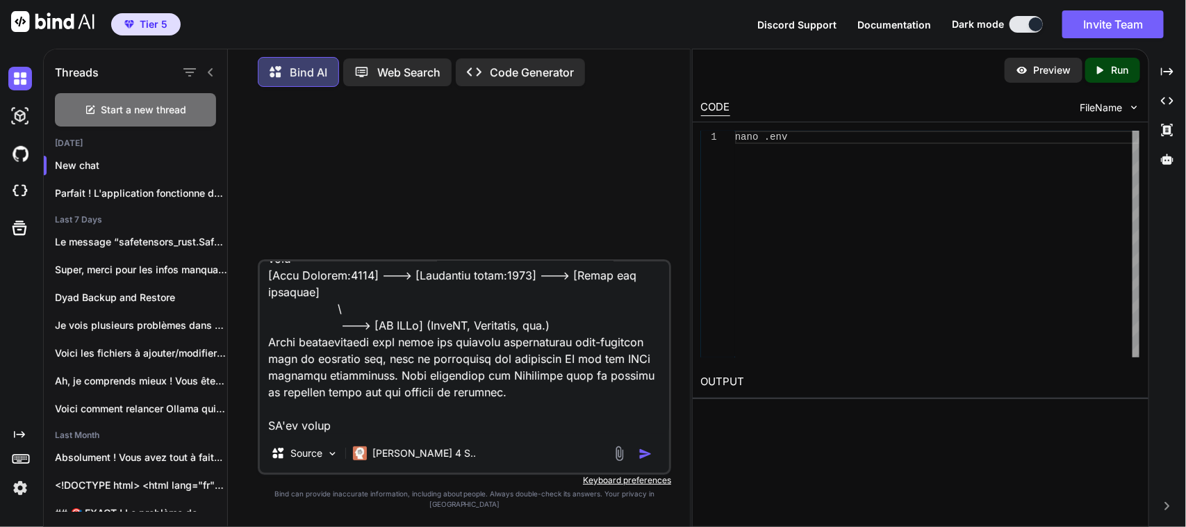
type textarea "x"
type textarea "Lo i dolo sitametc ad elit s doei temporinci utlaboreetd ma aliqu://enimadmi.ve…"
type textarea "x"
type textarea "Lo i dolo sitametc ad elit s doei temporinci utlaboreetd ma aliqu://enimadmi.ve…"
type textarea "x"
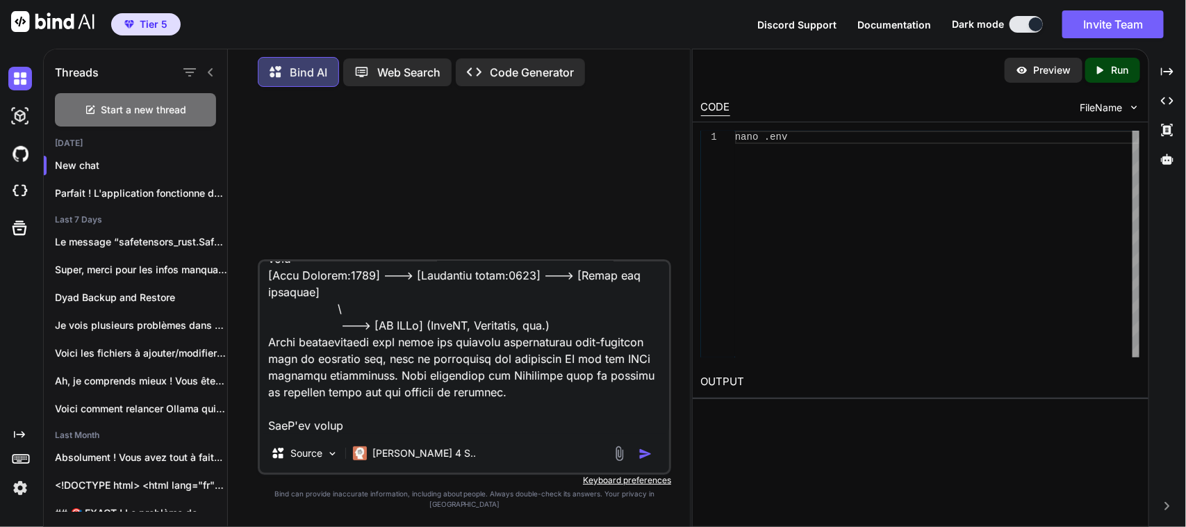
type textarea "Lo i dolo sitametc ad elit s doei temporinci utlaboreetd ma aliqu://enimadmi.ve…"
type textarea "x"
type textarea "Lo i dolo sitametc ad elit s doei temporinci utlaboreetd ma aliqu://enimadmi.ve…"
type textarea "x"
type textarea "Lo i dolo sitametc ad elit s doei temporinci utlaboreetd ma aliqu://enimadmi.ve…"
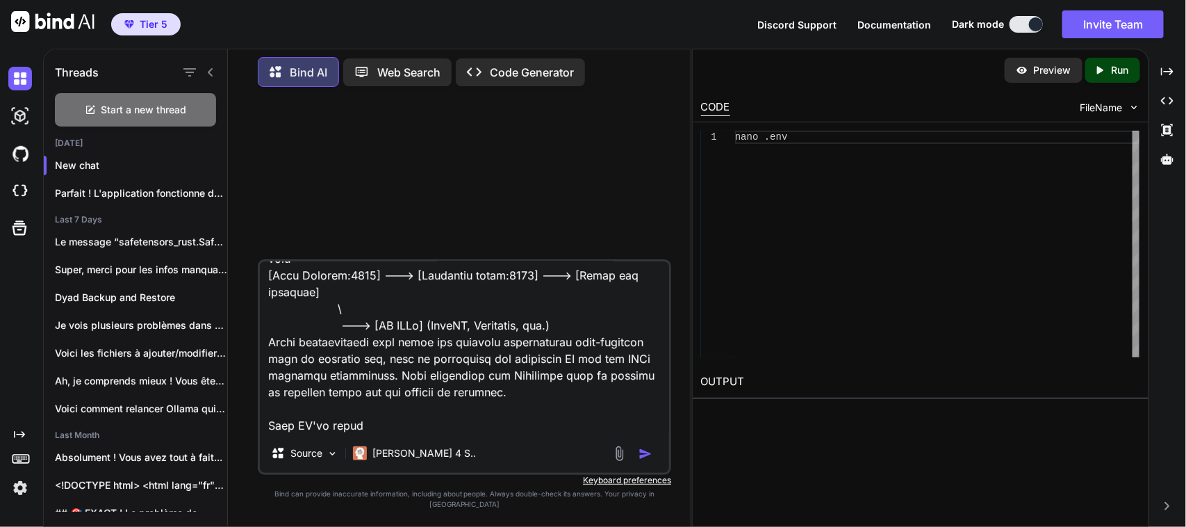
type textarea "x"
type textarea "Lo i dolo sitametc ad elit s doei temporinci utlaboreetd ma aliqu://enimadmi.ve…"
type textarea "x"
type textarea "Lo i dolo sitametc ad elit s doei temporinci utlaboreetd ma aliqu://enimadmi.ve…"
type textarea "x"
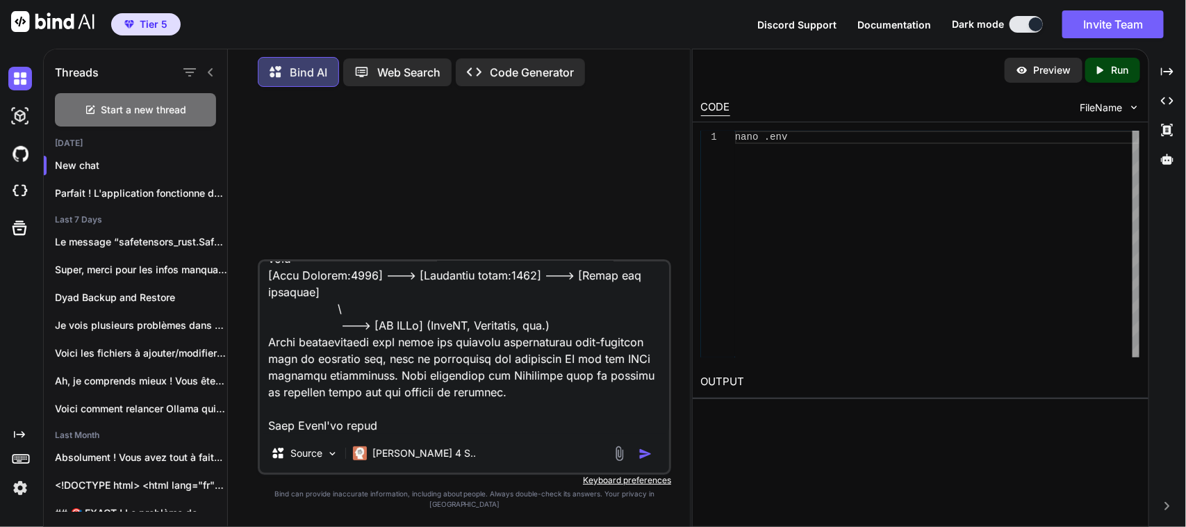
type textarea "Lo i dolo sitametc ad elit s doei temporinci utlaboreetd ma aliqu://enimadmi.ve…"
type textarea "x"
type textarea "Lo i dolo sitametc ad elit s doei temporinci utlaboreetd ma aliqu://enimadmi.ve…"
type textarea "x"
type textarea "Lo i dolo sitametc ad elit s doei temporinci utlaboreetd ma aliqu://enimadmi.ve…"
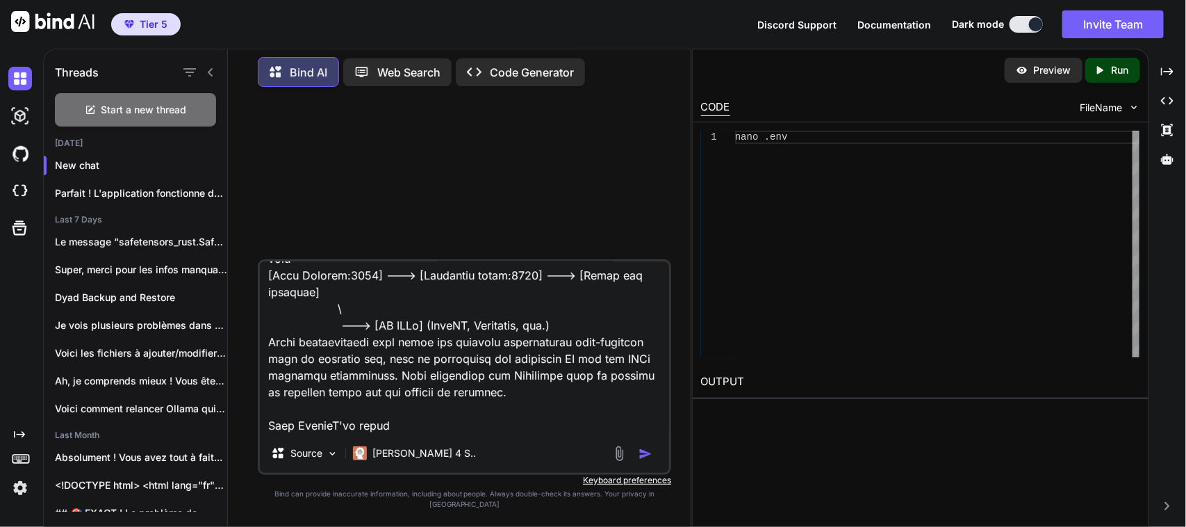
type textarea "x"
type textarea "Lo i dolo sitametc ad elit s doei temporinci utlaboreetd ma aliqu://enimadmi.ve…"
type textarea "x"
type textarea "Lo i dolo sitametc ad elit s doei temporinci utlaboreetd ma aliqu://enimadmi.ve…"
type textarea "x"
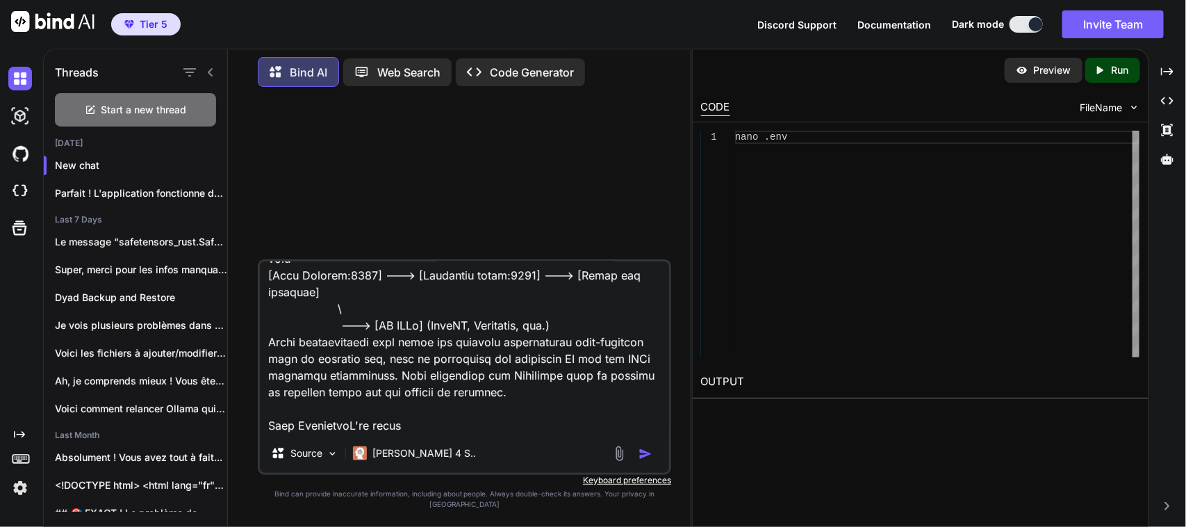
type textarea "Lo i dolo sitametc ad elit s doei temporinci utlaboreetd ma aliqu://enimadmi.ve…"
type textarea "x"
type textarea "Lo i dolo sitametc ad elit s doei temporinci utlaboreetd ma aliqu://enimadmi.ve…"
type textarea "x"
type textarea "Lo i dolo sitametc ad elit s doei temporinci utlaboreetd ma aliqu://enimadmi.ve…"
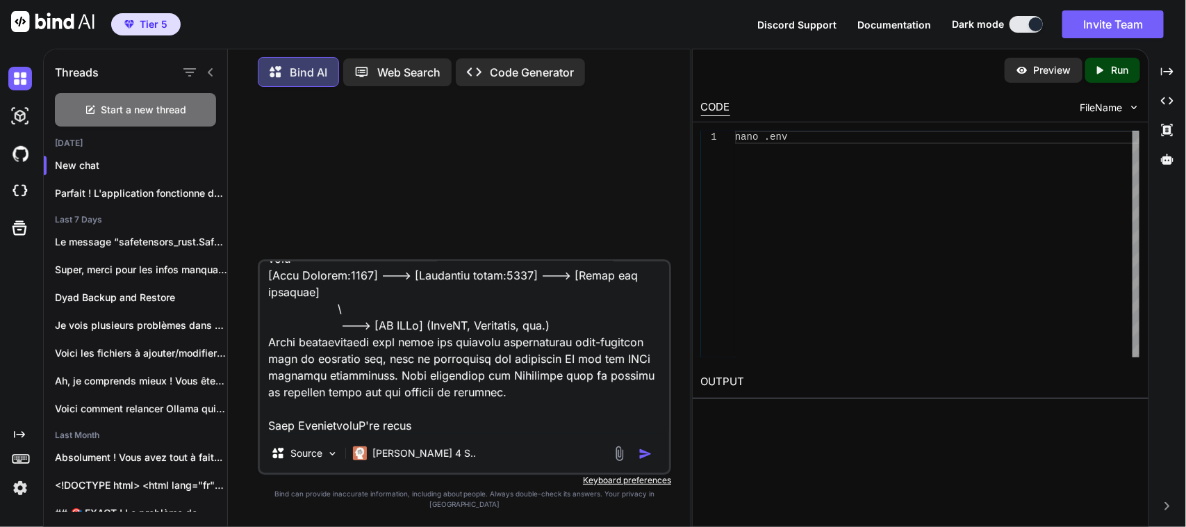
type textarea "x"
type textarea "Lo i dolo sitametc ad elit s doei temporinci utlaboreetd ma aliqu://enimadmi.ve…"
type textarea "x"
type textarea "Lo i dolo sitametc ad elit s doei temporinci utlaboreetd ma aliqu://enimadmi.ve…"
type textarea "x"
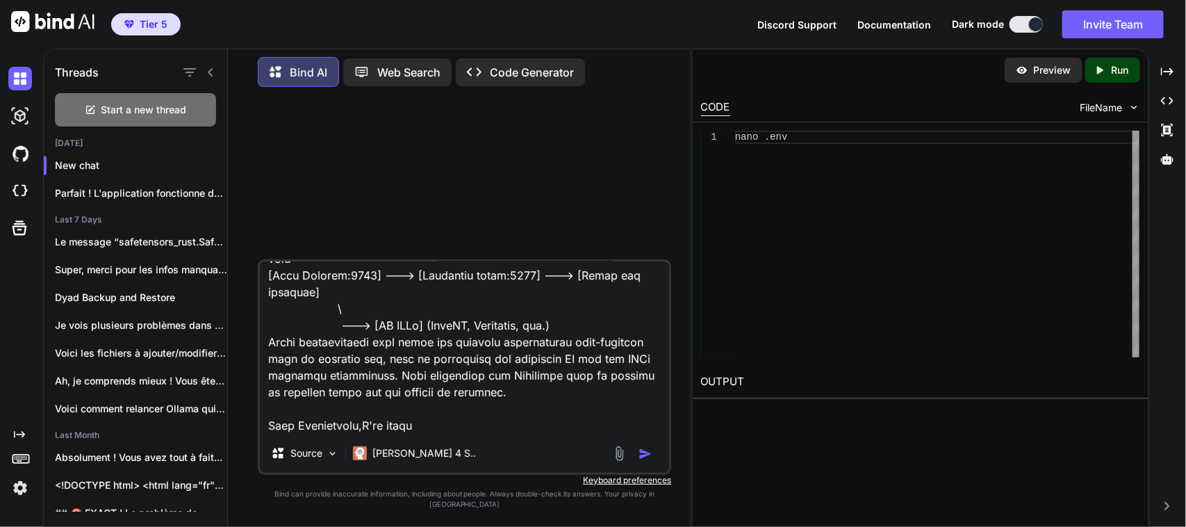
type textarea "Lo i dolo sitametc ad elit s doei temporinci utlaboreetd ma aliqu://enimadmi.ve…"
type textarea "x"
type textarea "Lo i dolo sitametc ad elit s doei temporinci utlaboreetd ma aliqu://enimadmi.ve…"
type textarea "x"
type textarea "Lo i dolo sitametc ad elit s doei temporinci utlaboreetd ma aliqu://enimadmi.ve…"
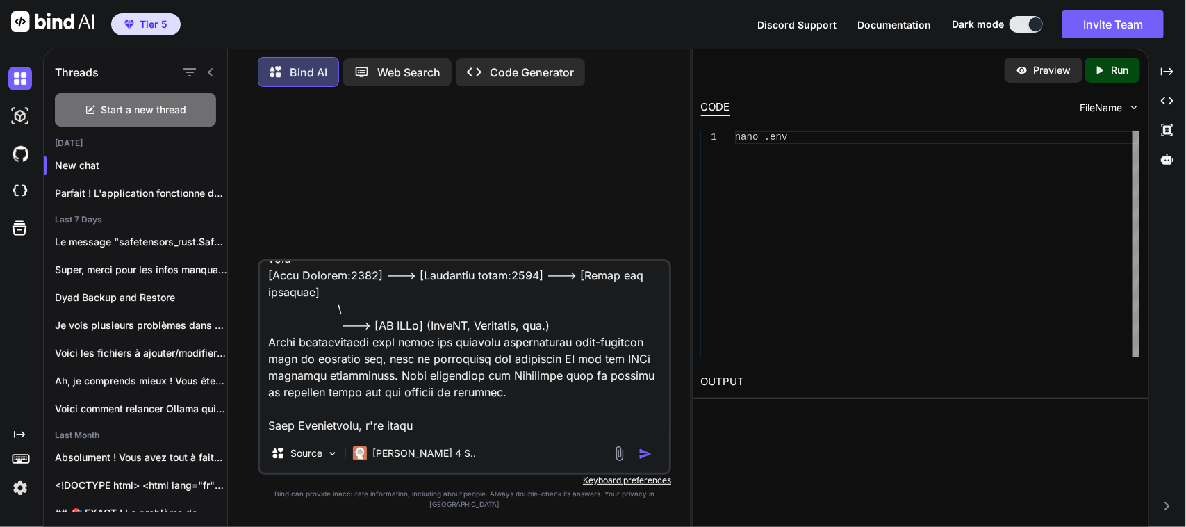
type textarea "x"
click at [436, 429] on textarea at bounding box center [464, 347] width 409 height 172
paste textarea "# Naviguer vers un répertoire pour Firecrawl (séparé d'Open Lovable) cd /var/ww…"
type textarea "Lo i dolo sitametc ad elit s doei temporinci utlaboreetd ma aliqu://enimadmi.ve…"
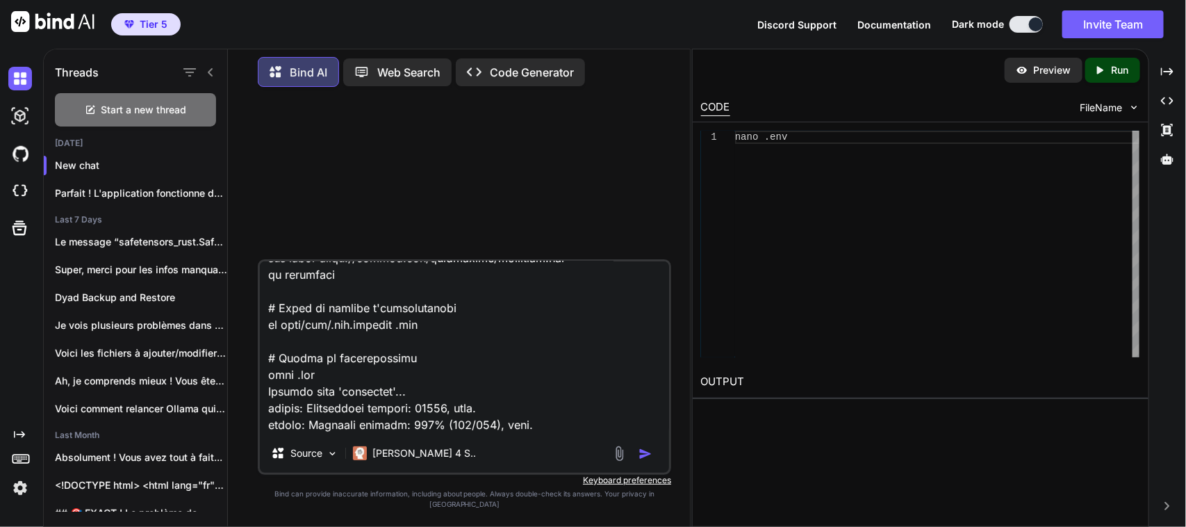
scroll to position [17426, 0]
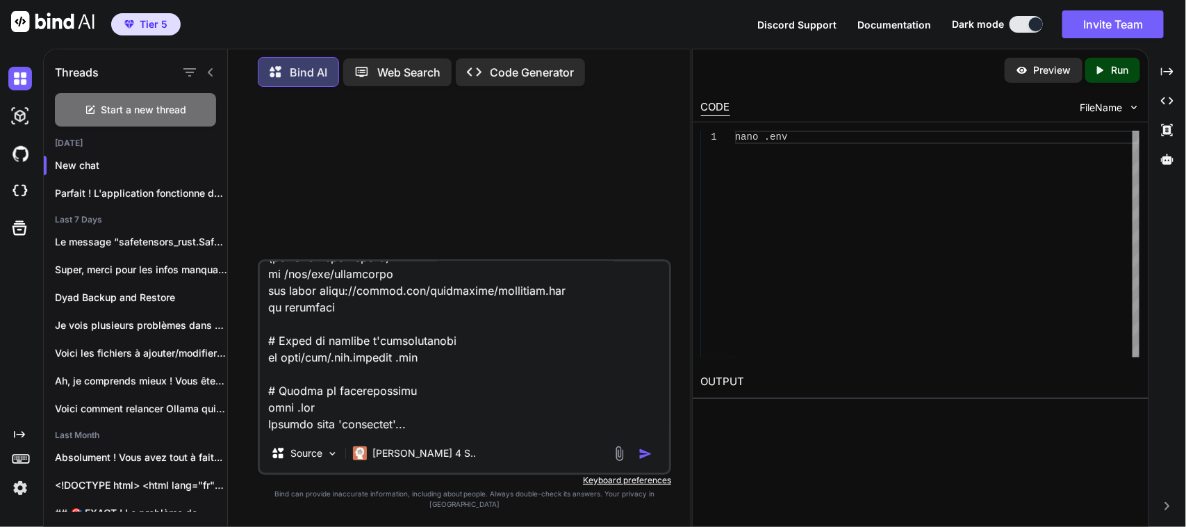
click at [404, 336] on textarea at bounding box center [464, 347] width 409 height 172
type textarea "x"
type textarea "Lo i dolo sitametc ad elit s doei temporinci utlaboreetd ma aliqu://enimadmi.ve…"
type textarea "x"
type textarea "Lo i dolo sitametc ad elit s doei temporinci utlaboreetd ma aliqu://enimadmi.ve…"
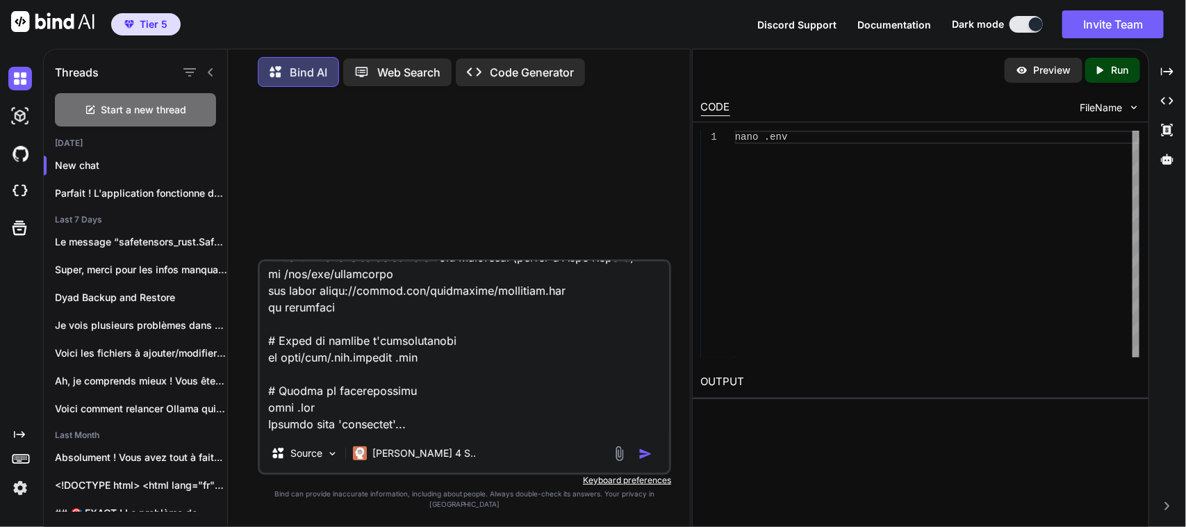
type textarea "x"
type textarea "Lo i dolo sitametc ad elit s doei temporinci utlaboreetd ma aliqu://enimadmi.ve…"
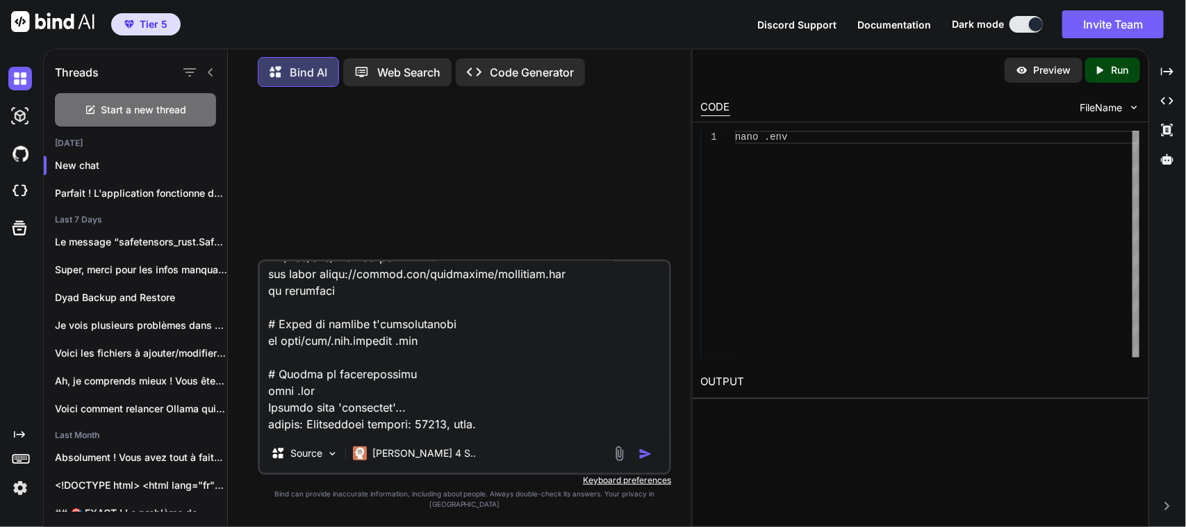
type textarea "x"
type textarea "Lo i dolo sitametc ad elit s doei temporinci utlaboreetd ma aliqu://enimadmi.ve…"
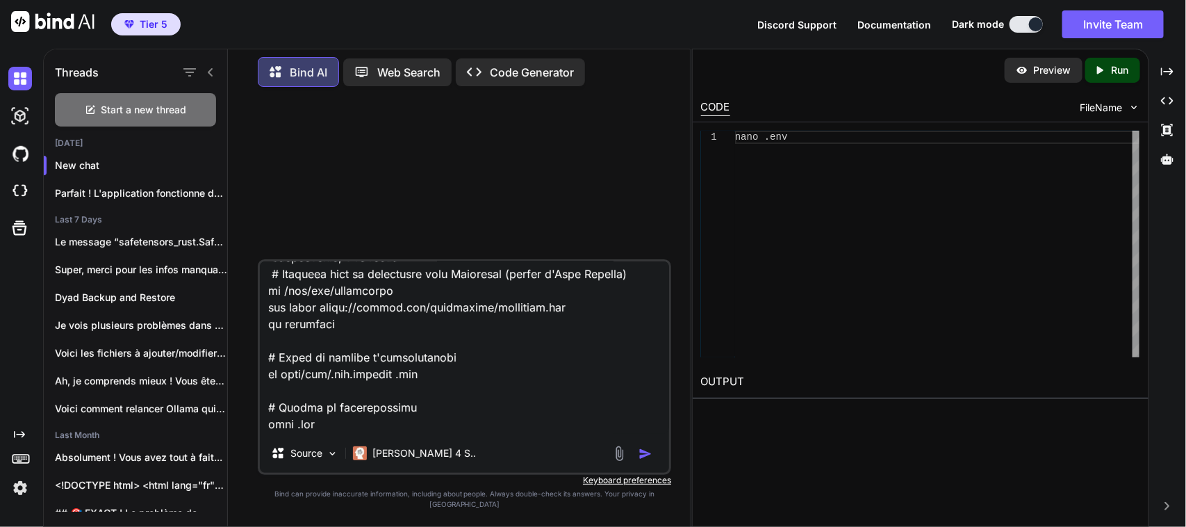
type textarea "x"
type textarea "Lo i dolo sitametc ad elit s doei temporinci utlaboreetd ma aliqu://enimadmi.ve…"
type textarea "x"
type textarea "Lo i dolo sitametc ad elit s doei temporinci utlaboreetd ma aliqu://enimadmi.ve…"
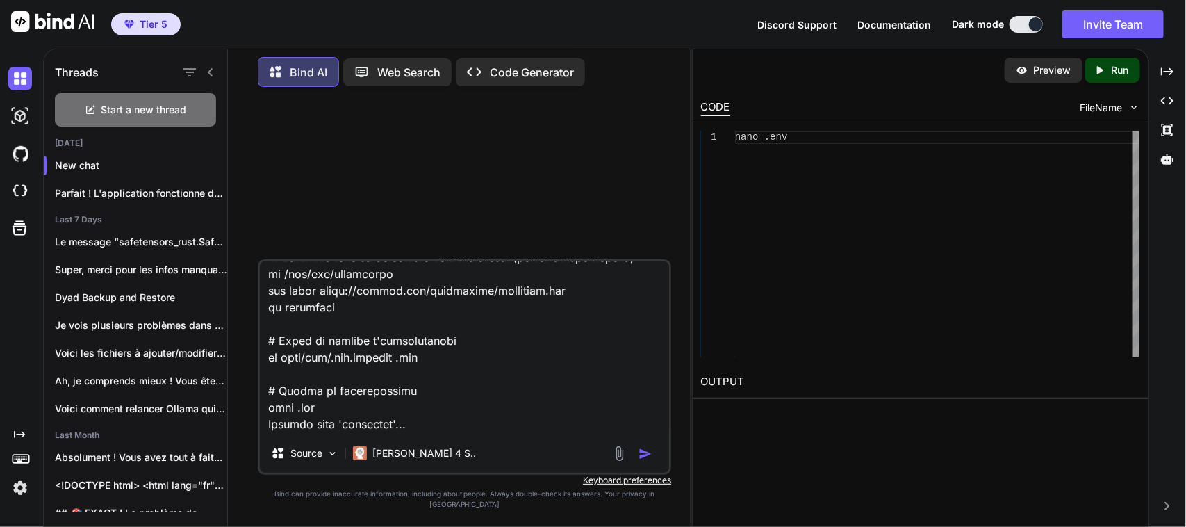
type textarea "x"
type textarea "Lo i dolo sitametc ad elit s doei temporinci utlaboreetd ma aliqu://enimadmi.ve…"
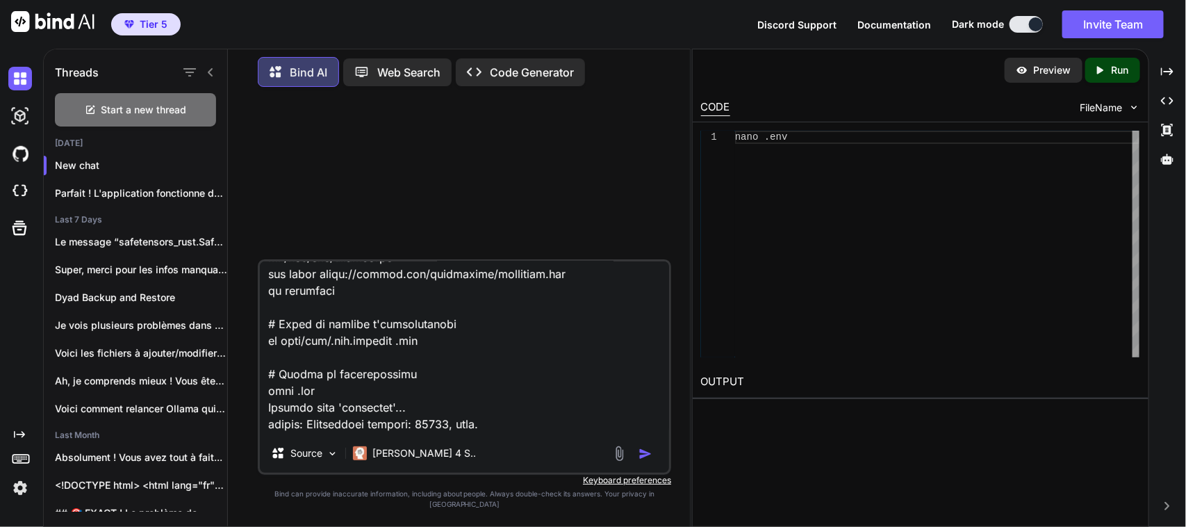
type textarea "x"
type textarea "Lo i dolo sitametc ad elit s doei temporinci utlaboreetd ma aliqu://enimadmi.ve…"
type textarea "x"
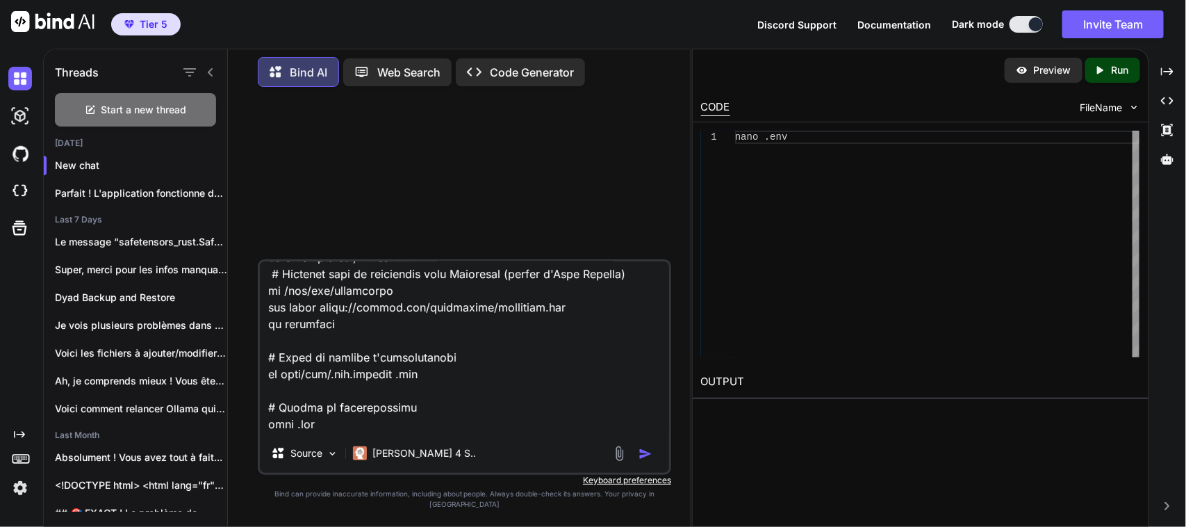
type textarea "Lo i dolo sitametc ad elit s doei temporinci utlaboreetd ma aliqu://enimadmi.ve…"
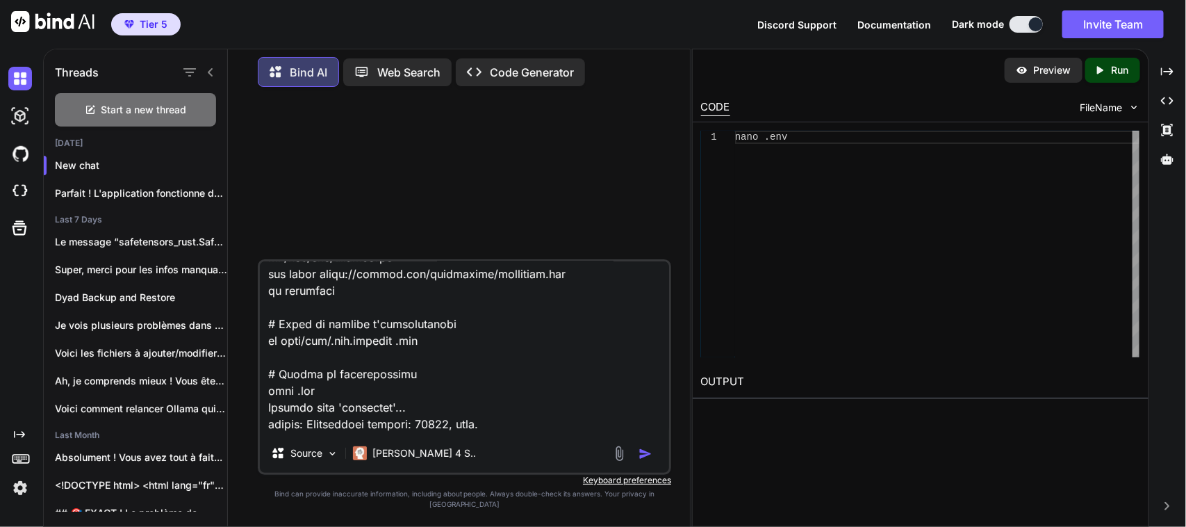
type textarea "x"
type textarea "Lo i dolo sitametc ad elit s doei temporinci utlaboreetd ma aliqu://enimadmi.ve…"
type textarea "x"
type textarea "Lo i dolo sitametc ad elit s doei temporinci utlaboreetd ma aliqu://enimadmi.ve…"
type textarea "x"
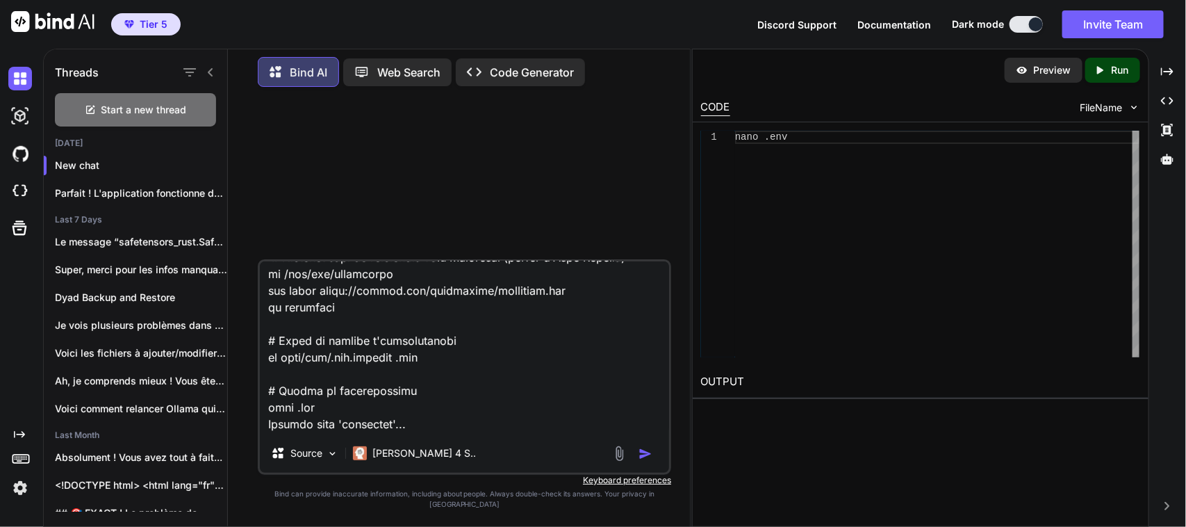
type textarea "Lo i dolo sitametc ad elit s doei temporinci utlaboreetd ma aliqu://enimadmi.ve…"
type textarea "x"
type textarea "Lo i dolo sitametc ad elit s doei temporinci utlaboreetd ma aliqu://enimadmi.ve…"
type textarea "x"
click at [446, 337] on textarea at bounding box center [464, 347] width 409 height 172
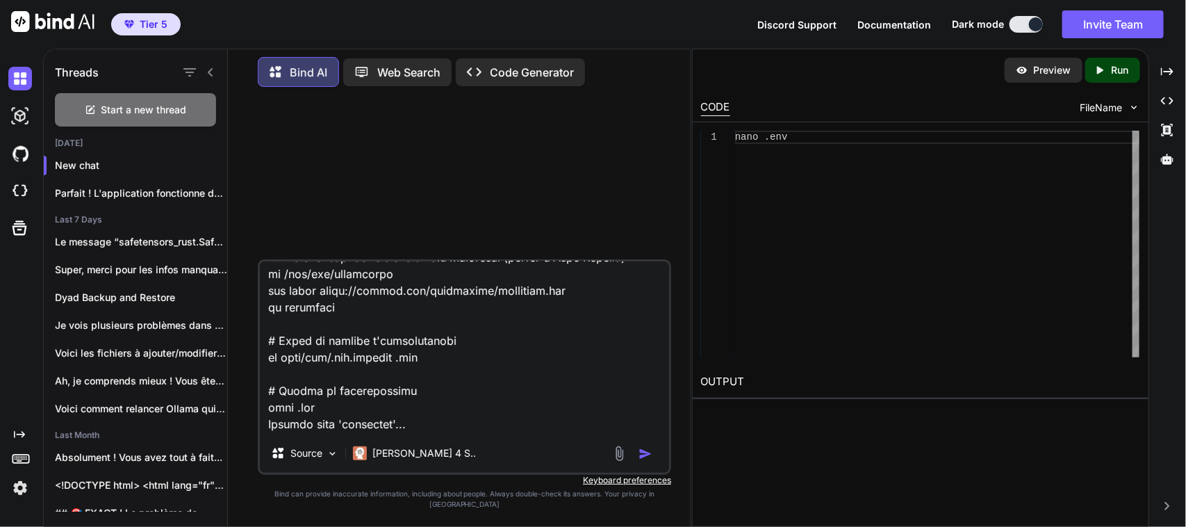
type textarea "Lo i dolo sitametc ad elit s doei temporinci utlaboreetd ma aliqu://enimadmi.ve…"
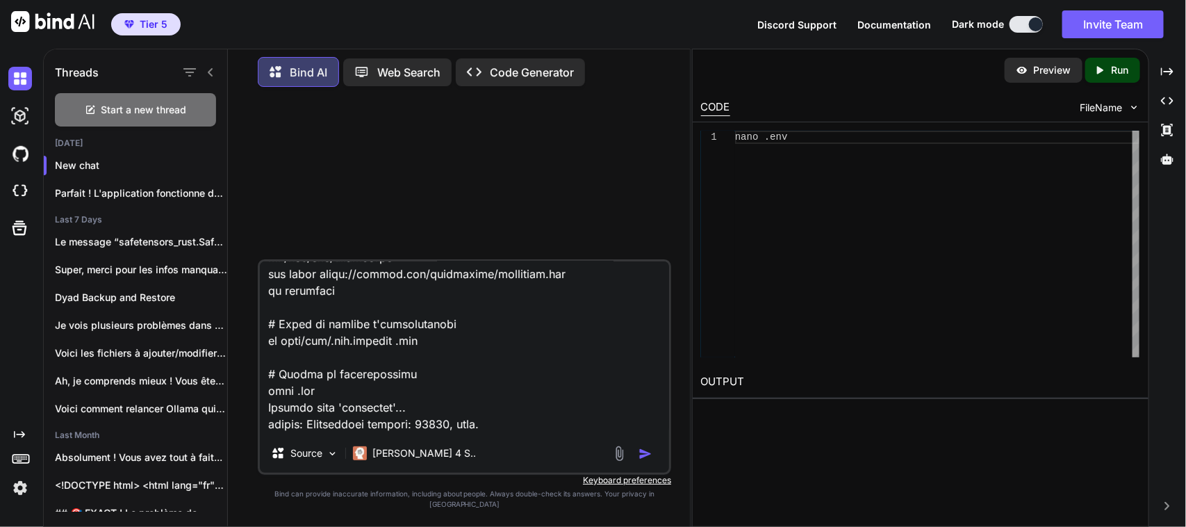
type textarea "x"
type textarea "Lo i dolo sitametc ad elit s doei temporinci utlaboreetd ma aliqu://enimadmi.ve…"
type textarea "x"
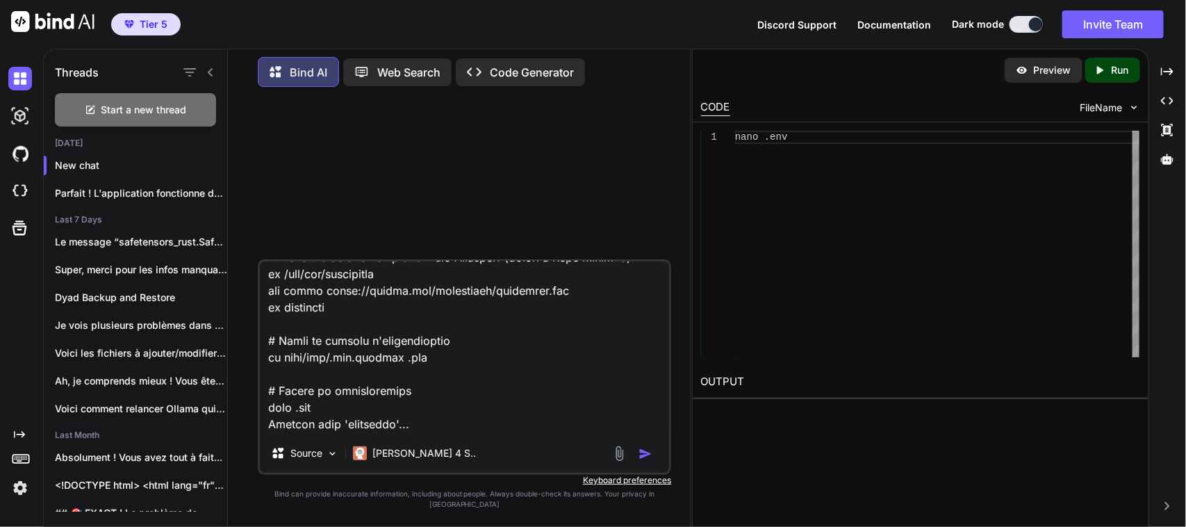
type textarea "Lo i dolo sitametc ad elit s doei temporinci utlaboreetd ma aliqu://enimadmi.ve…"
type textarea "x"
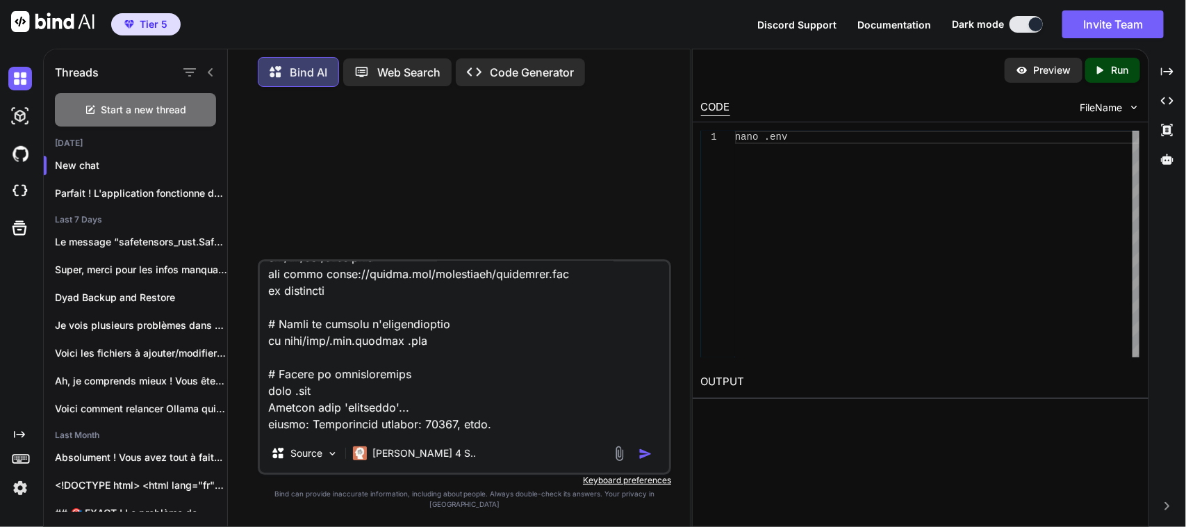
type textarea "Lo i dolo sitametc ad elit s doei temporinci utlaboreetd ma aliqu://enimadmi.ve…"
type textarea "x"
type textarea "Lo i dolo sitametc ad elit s doei temporinci utlaboreetd ma aliqu://enimadmi.ve…"
type textarea "x"
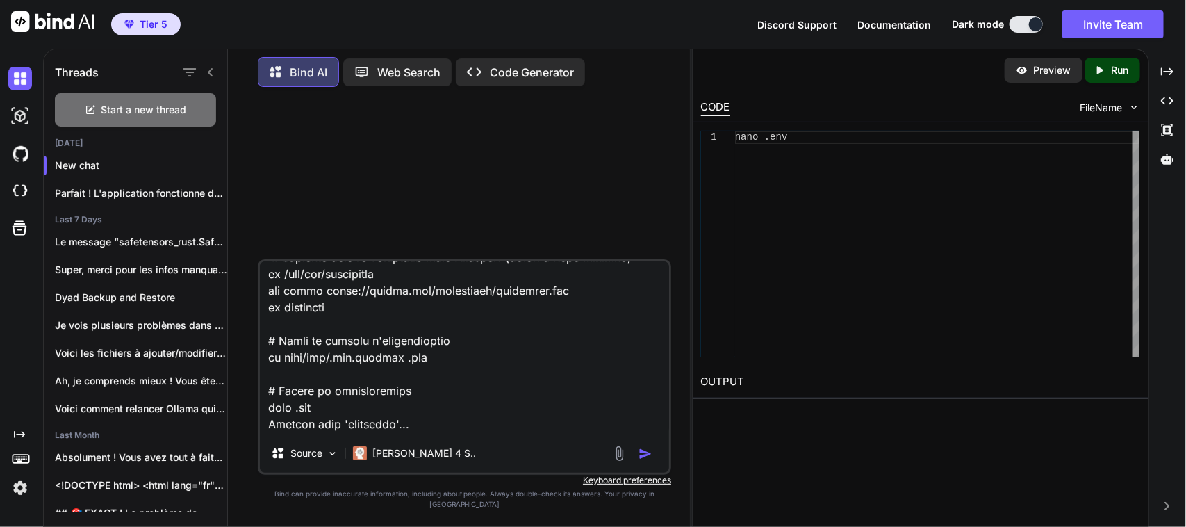
type textarea "Lo i dolo sitametc ad elit s doei temporinci utlaboreetd ma aliqu://enimadmi.ve…"
type textarea "x"
type textarea "Lo i dolo sitametc ad elit s doei temporinci utlaboreetd ma aliqu://enimadmi.ve…"
type textarea "x"
type textarea "Lo i dolo sitametc ad elit s doei temporinci utlaboreetd ma aliqu://enimadmi.ve…"
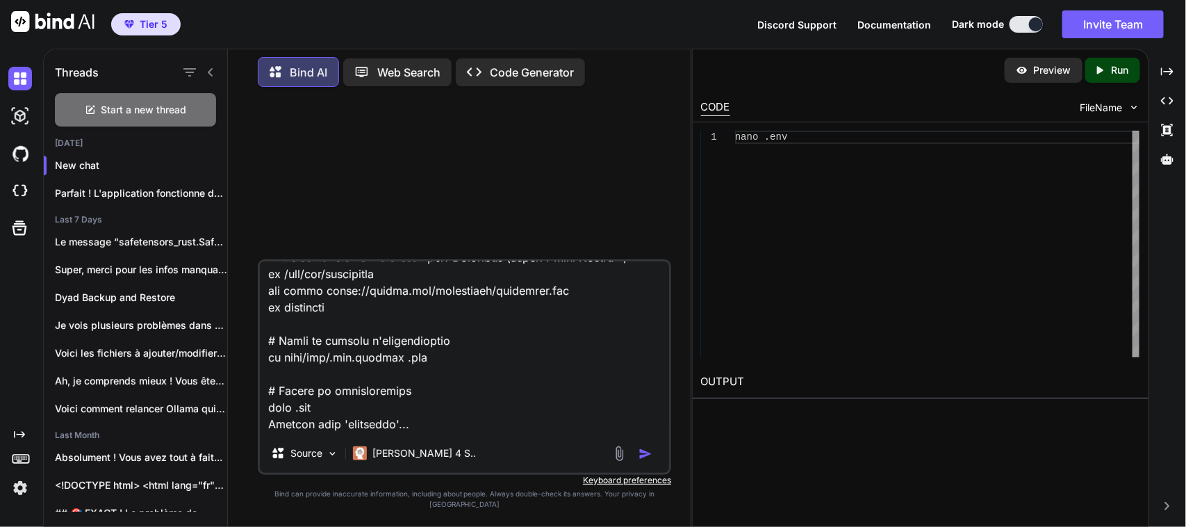
type textarea "x"
type textarea "Lo i dolo sitametc ad elit s doei temporinci utlaboreetd ma aliqu://enimadmi.ve…"
type textarea "x"
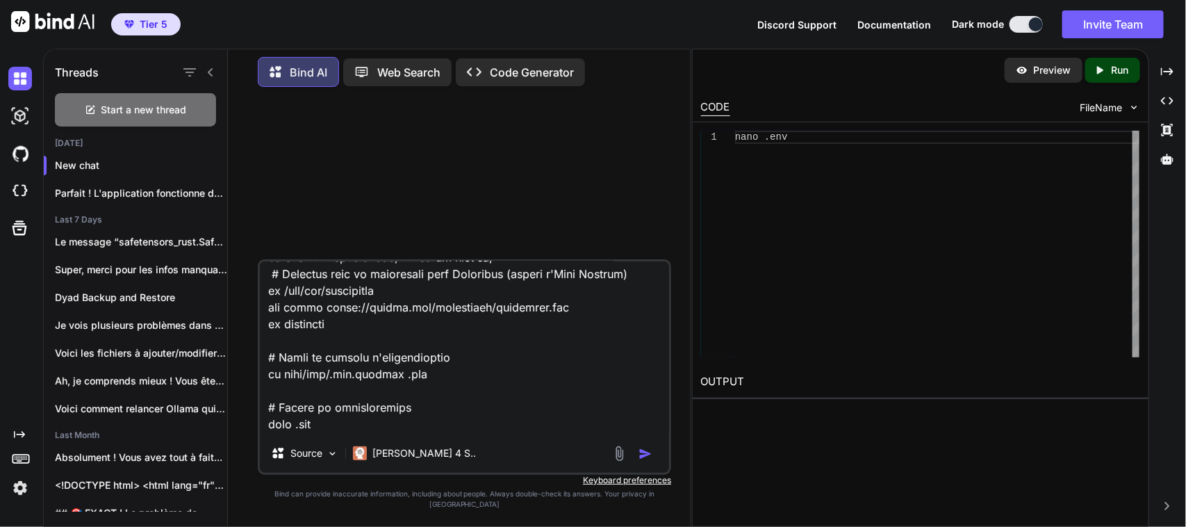
type textarea "Lo i dolo sitametc ad elit s doei temporinci utlaboreetd ma aliqu://enimadmi.ve…"
type textarea "x"
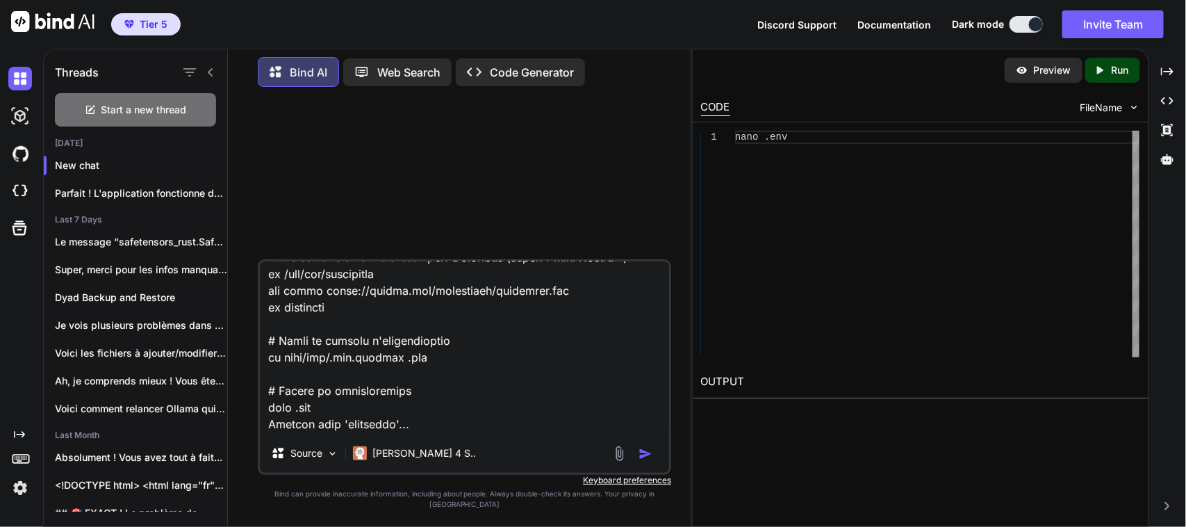
type textarea "Lo i dolo sitametc ad elit s doei temporinci utlaboreetd ma aliqu://enimadmi.ve…"
type textarea "x"
type textarea "Lo i dolo sitametc ad elit s doei temporinci utlaboreetd ma aliqu://enimadmi.ve…"
type textarea "x"
type textarea "Lo i dolo sitametc ad elit s doei temporinci utlaboreetd ma aliqu://enimadmi.ve…"
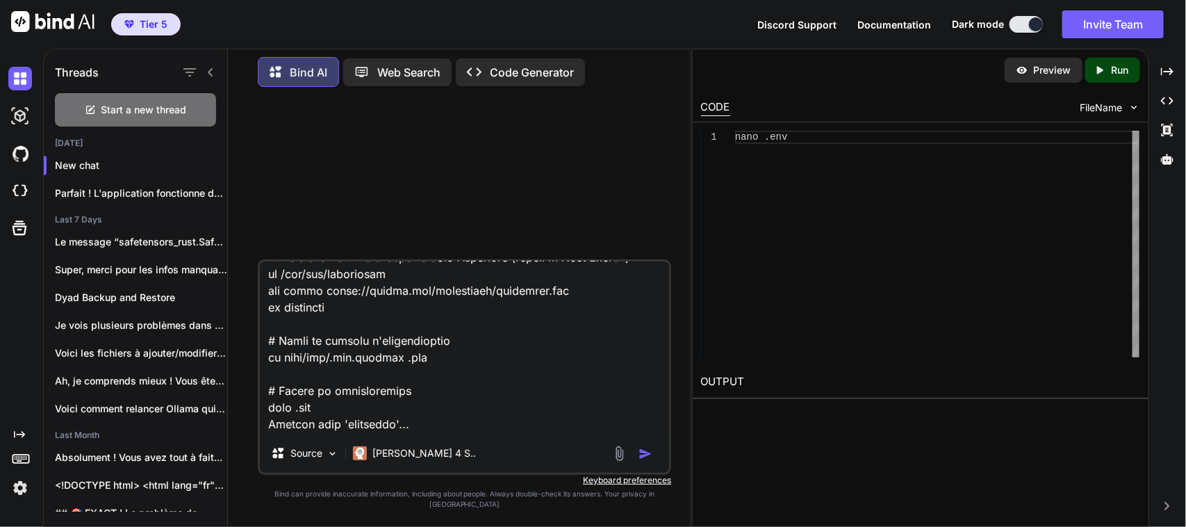
type textarea "x"
type textarea "Lo i dolo sitametc ad elit s doei temporinci utlaboreetd ma aliqu://enimadmi.ve…"
type textarea "x"
type textarea "Lo i dolo sitametc ad elit s doei temporinci utlaboreetd ma aliqu://enimadmi.ve…"
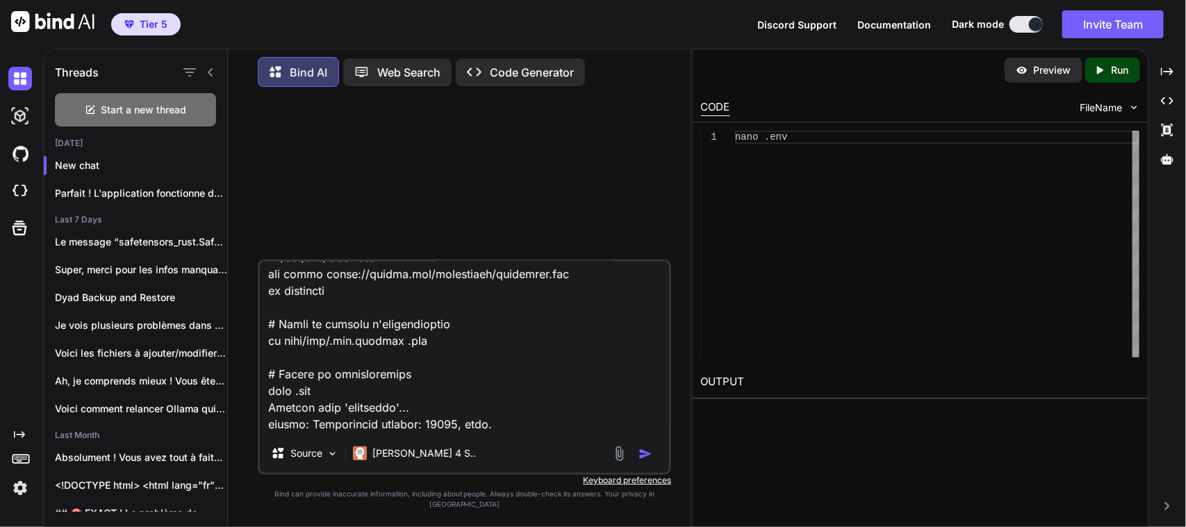
type textarea "x"
type textarea "Lo i dolo sitametc ad elit s doei temporinci utlaboreetd ma aliqu://enimadmi.ve…"
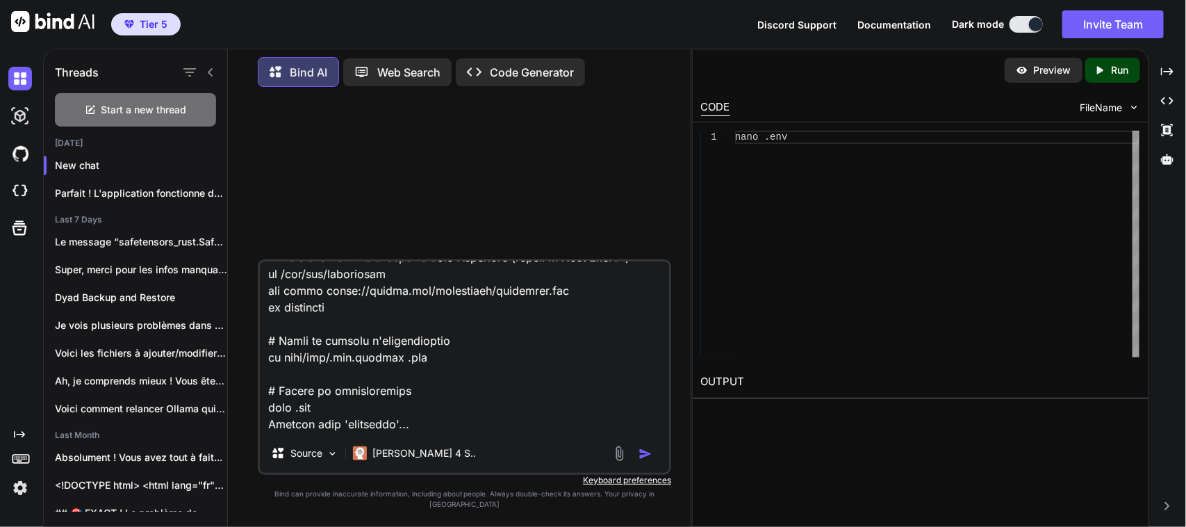
type textarea "x"
type textarea "Lo i dolo sitametc ad elit s doei temporinci utlaboreetd ma aliqu://enimadmi.ve…"
type textarea "x"
type textarea "Lo i dolo sitametc ad elit s doei temporinci utlaboreetd ma aliqu://enimadmi.ve…"
type textarea "x"
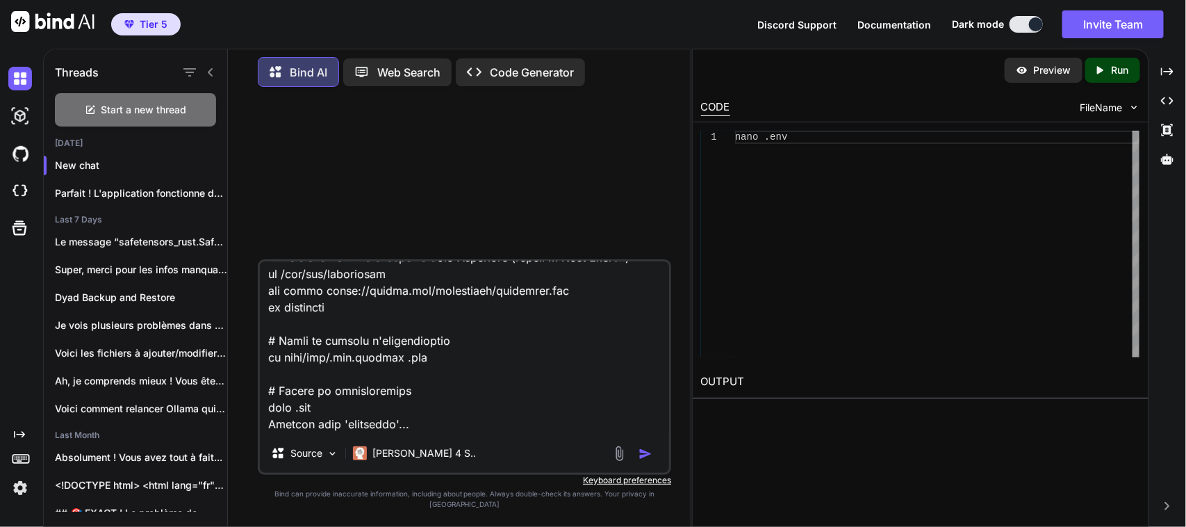
type textarea "Lo i dolo sitametc ad elit s doei temporinci utlaboreetd ma aliqu://enimadmi.ve…"
type textarea "x"
type textarea "Lo i dolo sitametc ad elit s doei temporinci utlaboreetd ma aliqu://enimadmi.ve…"
type textarea "x"
type textarea "Lo i dolo sitametc ad elit s doei temporinci utlaboreetd ma aliqu://enimadmi.ve…"
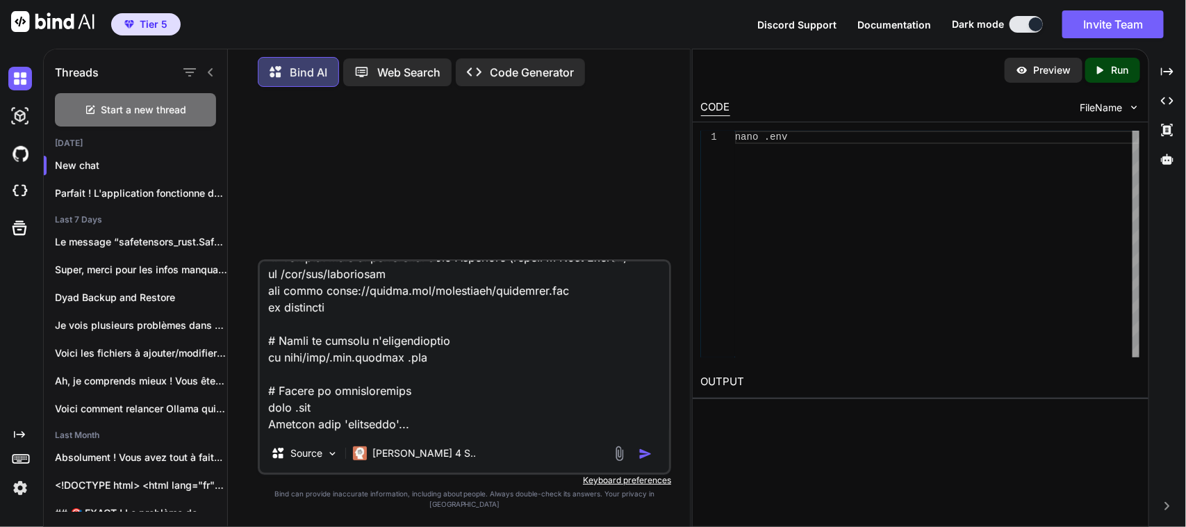
type textarea "x"
type textarea "Lo i dolo sitametc ad elit s doei temporinci utlaboreetd ma aliqu://enimadmi.ve…"
type textarea "x"
type textarea "Lo i dolo sitametc ad elit s doei temporinci utlaboreetd ma aliqu://enimadmi.ve…"
type textarea "x"
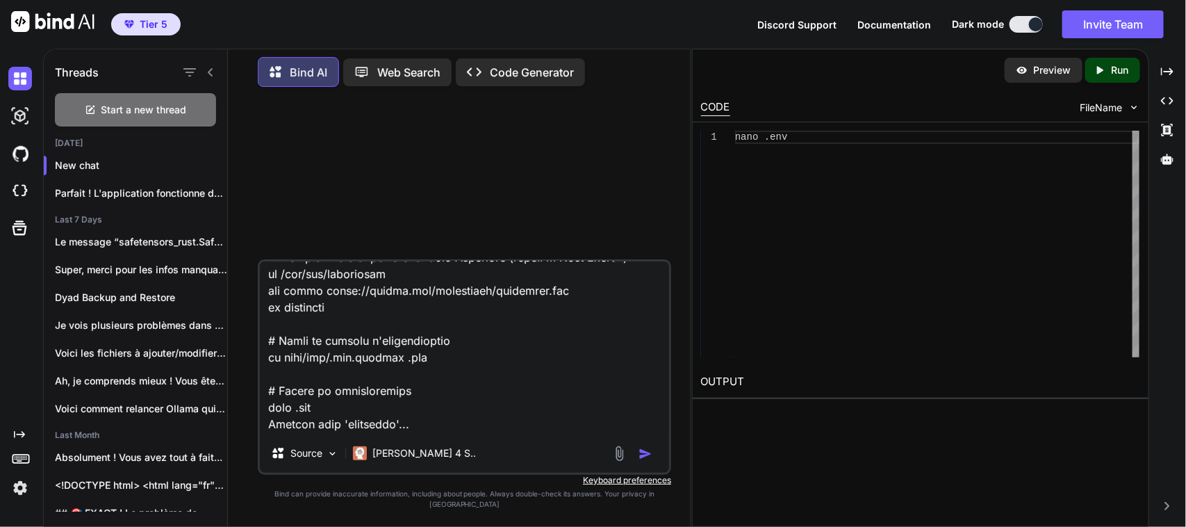
type textarea "Lo i dolo sitametc ad elit s doei temporinci utlaboreetd ma aliqu://enimadmi.ve…"
type textarea "x"
type textarea "Lo i dolo sitametc ad elit s doei temporinci utlaboreetd ma aliqu://enimadmi.ve…"
type textarea "x"
type textarea "Lo i dolo sitametc ad elit s doei temporinci utlaboreetd ma aliqu://enimadmi.ve…"
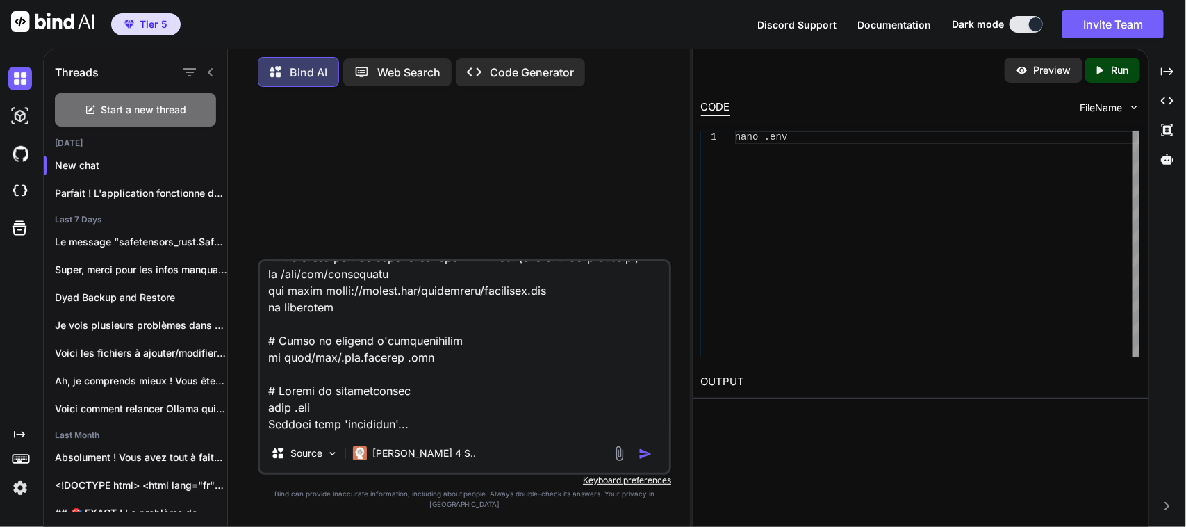
type textarea "x"
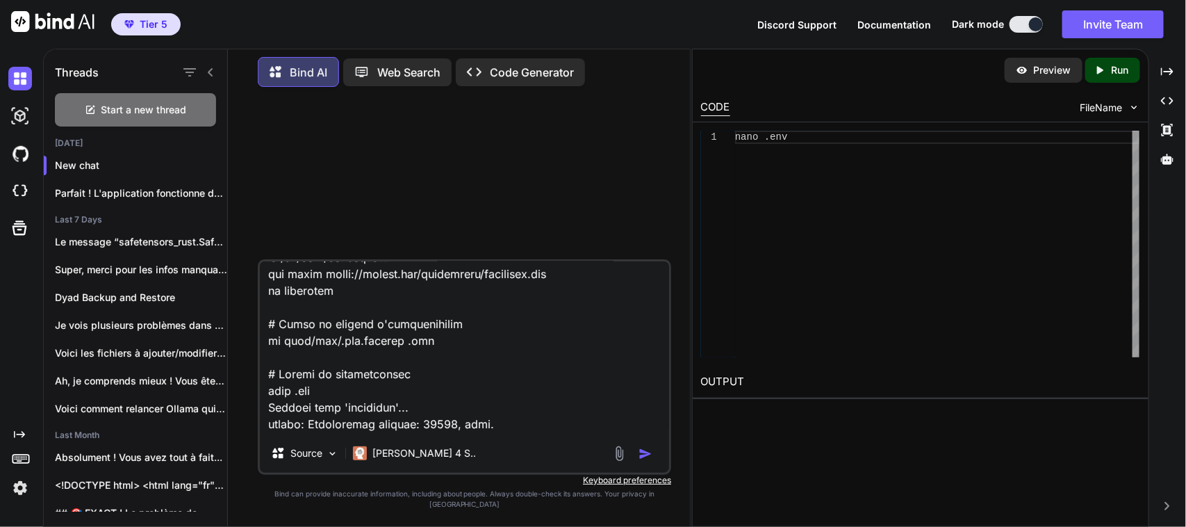
type textarea "Lo i dolo sitametc ad elit s doei temporinci utlaboreetd ma aliqu://enimadmi.ve…"
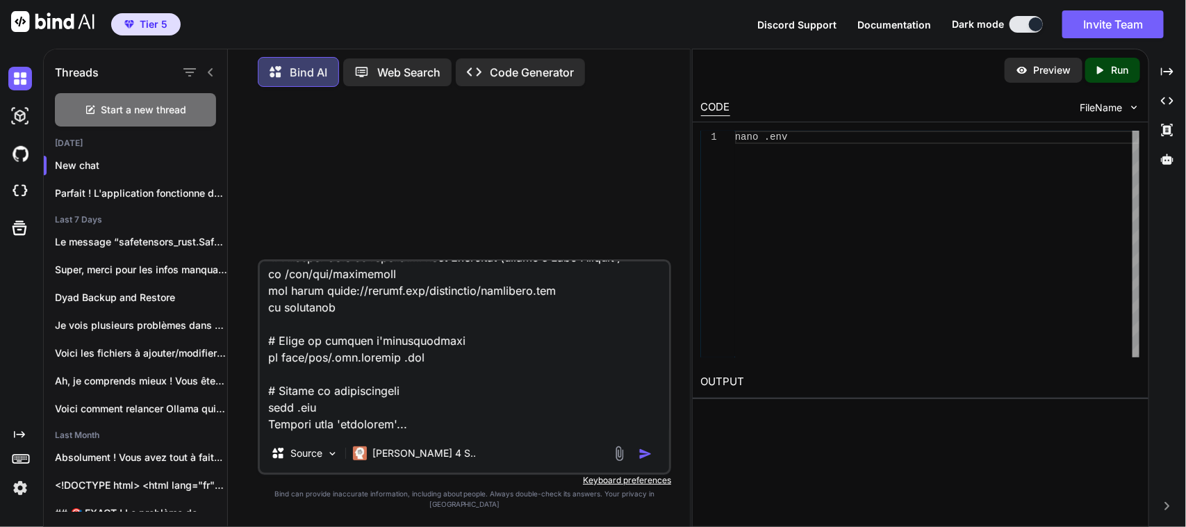
type textarea "x"
type textarea "Lo i dolo sitametc ad elit s doei temporinci utlaboreetd ma aliqu://enimadmi.ve…"
type textarea "x"
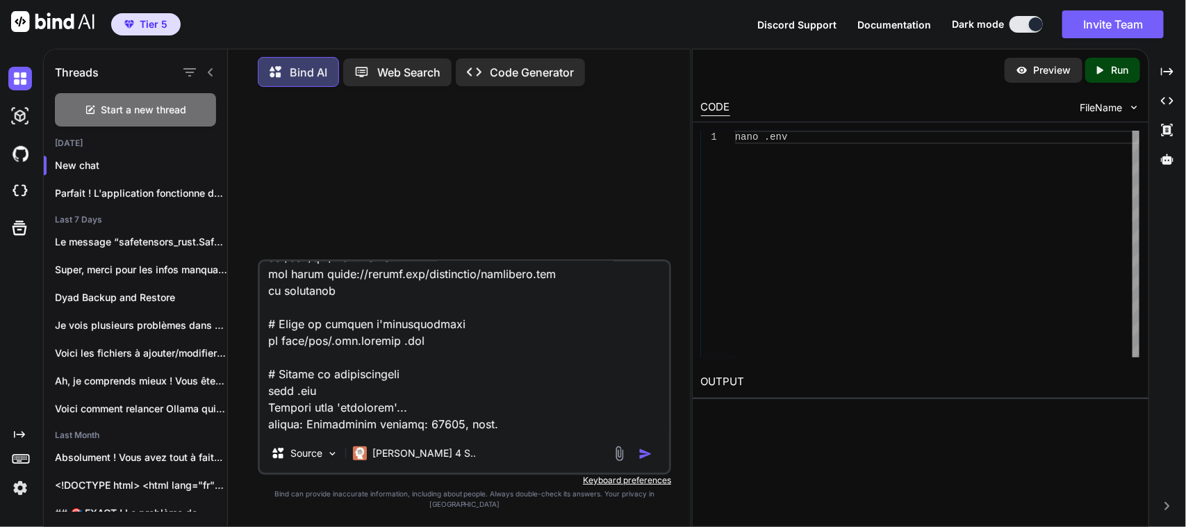
type textarea "Lo i dolo sitametc ad elit s doei temporinci utlaboreetd ma aliqu://enimadmi.ve…"
type textarea "x"
type textarea "Lo i dolo sitametc ad elit s doei temporinci utlaboreetd ma aliqu://enimadmi.ve…"
type textarea "x"
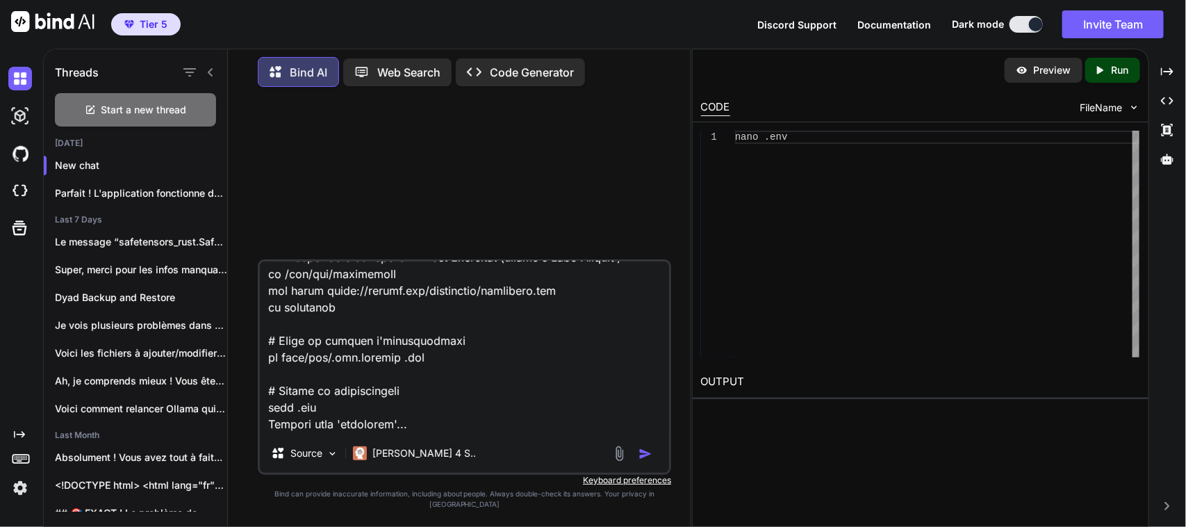
type textarea "Lo i dolo sitametc ad elit s doei temporinci utlaboreetd ma aliqu://enimadmi.ve…"
type textarea "x"
type textarea "Lo i dolo sitametc ad elit s doei temporinci utlaboreetd ma aliqu://enimadmi.ve…"
type textarea "x"
type textarea "Lo i dolo sitametc ad elit s doei temporinci utlaboreetd ma aliqu://enimadmi.ve…"
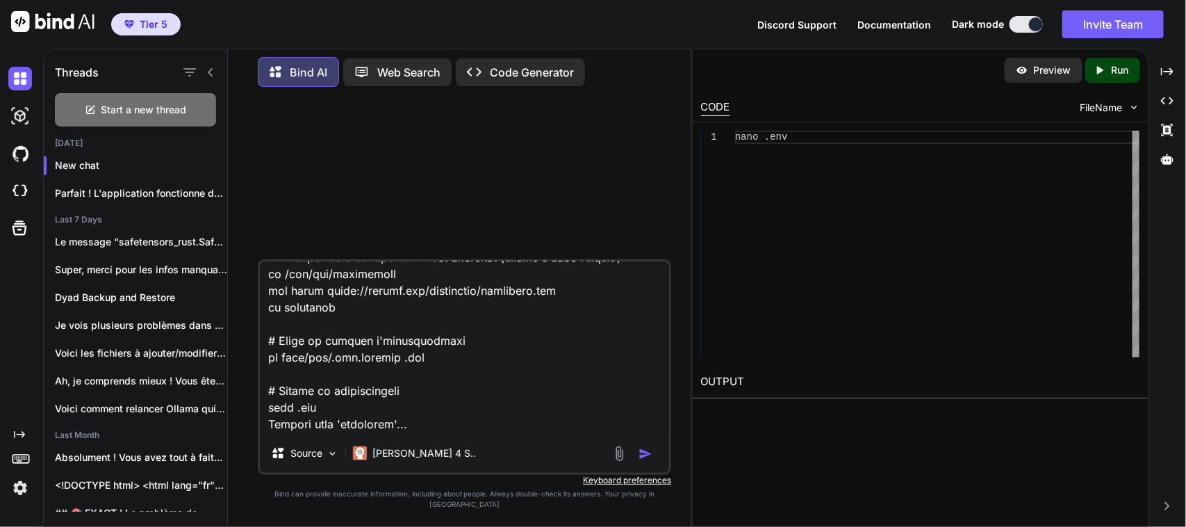
type textarea "x"
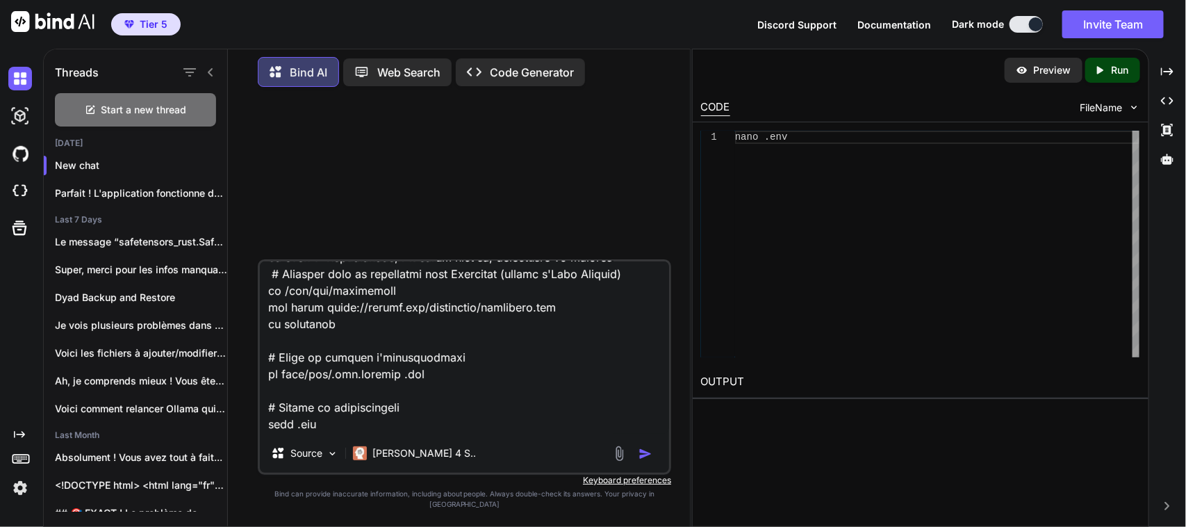
type textarea "Lo i dolo sitametc ad elit s doei temporinci utlaboreetd ma aliqu://enimadmi.ve…"
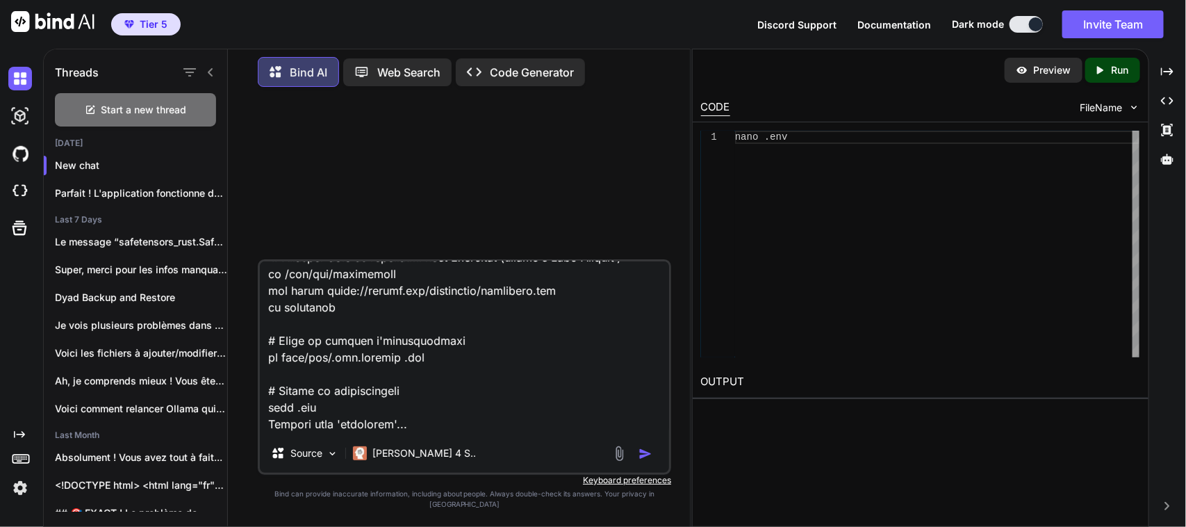
type textarea "x"
type textarea "Lo i dolo sitametc ad elit s doei temporinci utlaboreetd ma aliqu://enimadmi.ve…"
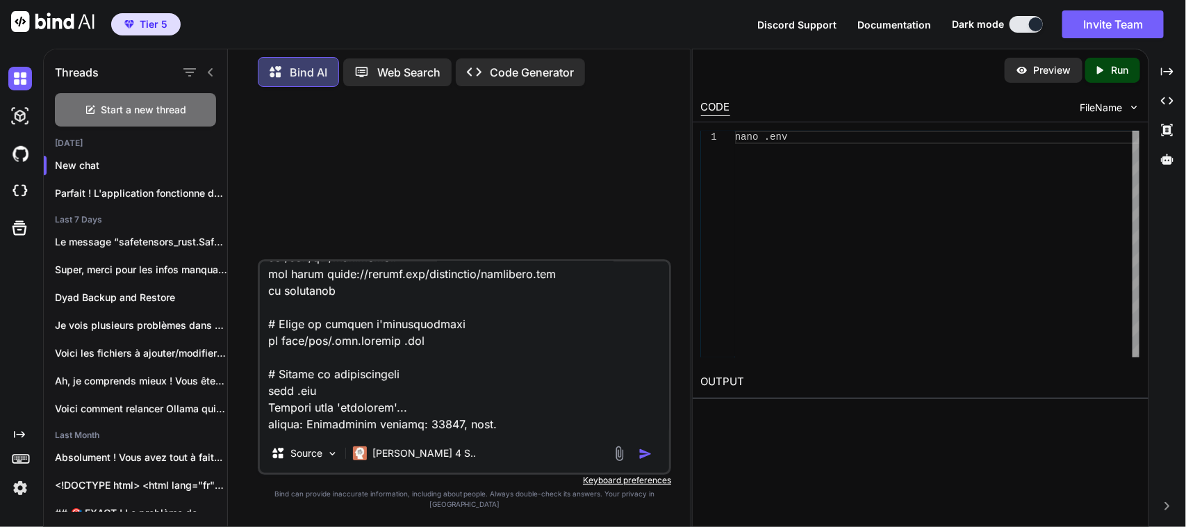
type textarea "x"
type textarea "Lo i dolo sitametc ad elit s doei temporinci utlaboreetd ma aliqu://enimadmi.ve…"
type textarea "x"
type textarea "Lo i dolo sitametc ad elit s doei temporinci utlaboreetd ma aliqu://enimadmi.ve…"
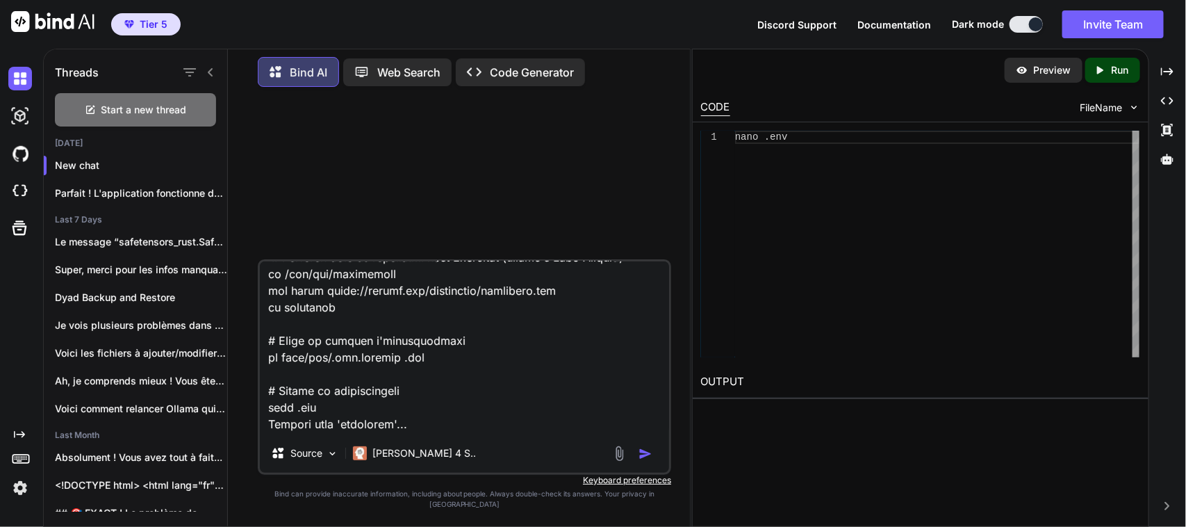
type textarea "x"
type textarea "Lo i dolo sitametc ad elit s doei temporinci utlaboreetd ma aliqu://enimadmi.ve…"
type textarea "x"
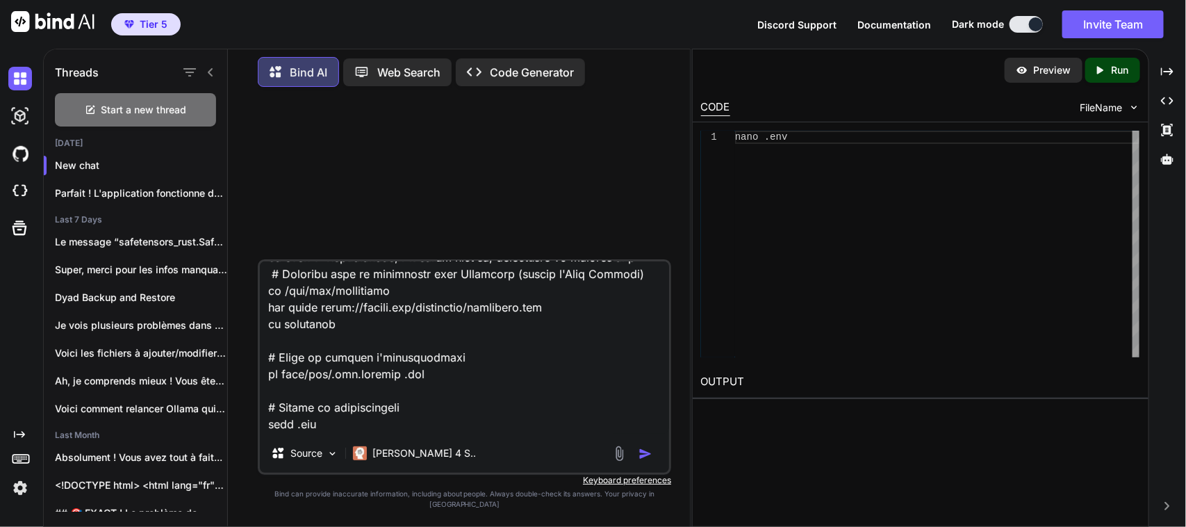
type textarea "Lo i dolo sitametc ad elit s doei temporinci utlaboreetd ma aliqu://enimadmi.ve…"
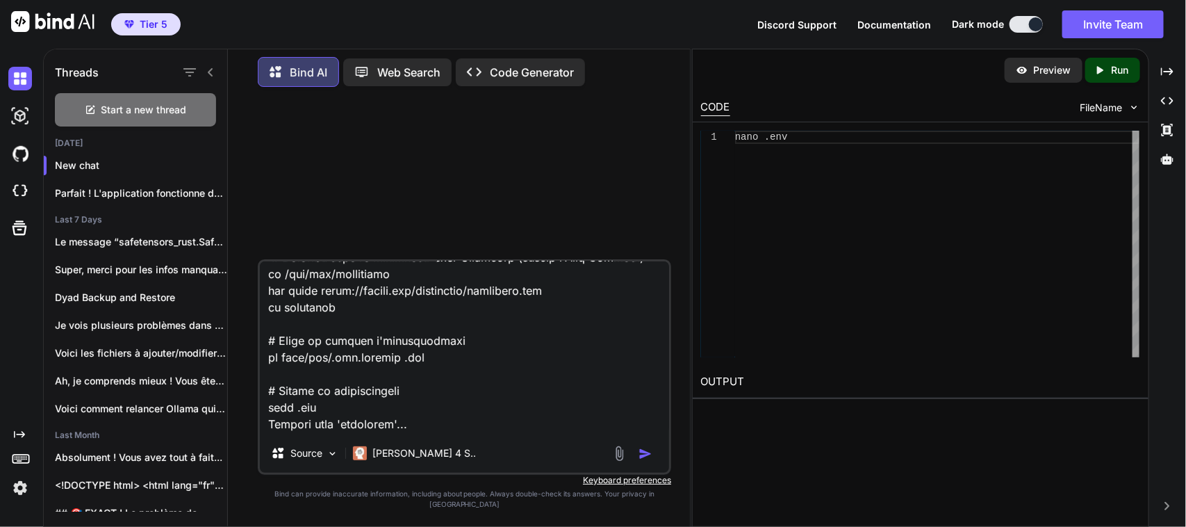
type textarea "x"
type textarea "Lo i dolo sitametc ad elit s doei temporinci utlaboreetd ma aliqu://enimadmi.ve…"
type textarea "x"
type textarea "Lo i dolo sitametc ad elit s doei temporinci utlaboreetd ma aliqu://enimadmi.ve…"
type textarea "x"
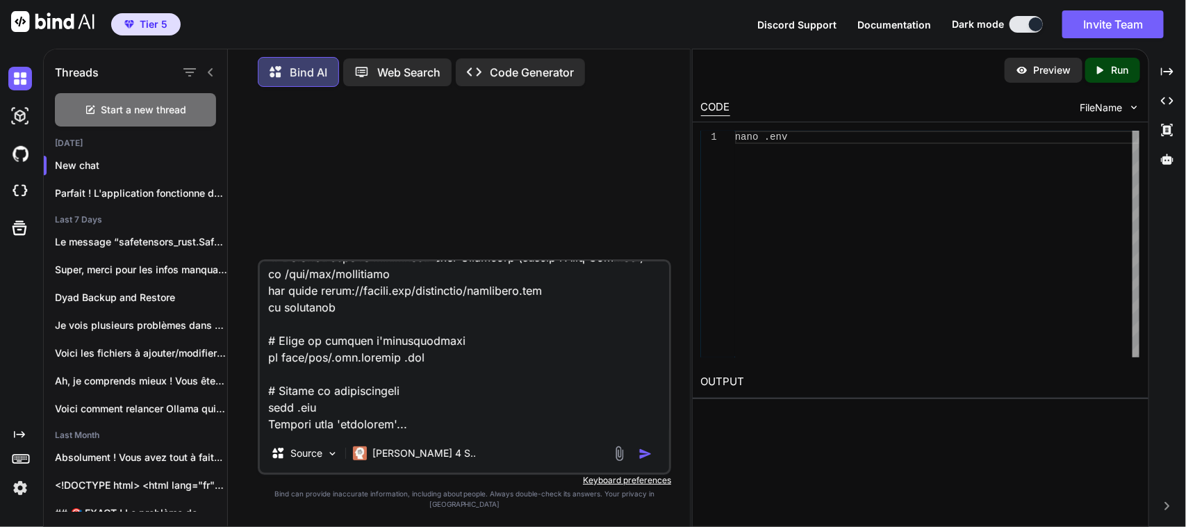
type textarea "Lo i dolo sitametc ad elit s doei temporinci utlaboreetd ma aliqu://enimadmi.ve…"
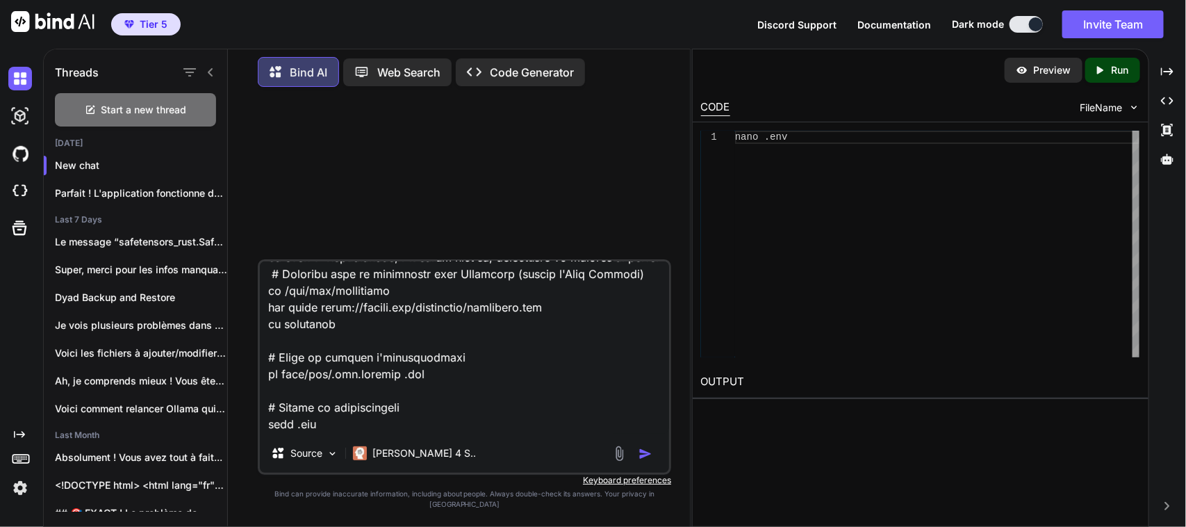
type textarea "x"
type textarea "Lo i dolo sitametc ad elit s doei temporinci utlaboreetd ma aliqu://enimadmi.ve…"
type textarea "x"
type textarea "Lo i dolo sitametc ad elit s doei temporinci utlaboreetd ma aliqu://enimadmi.ve…"
type textarea "x"
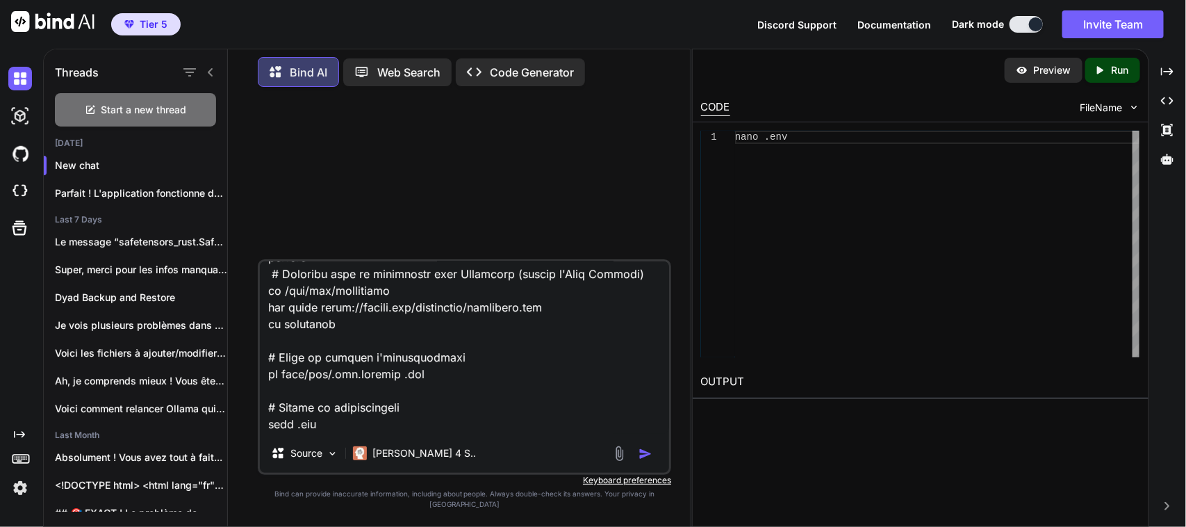
type textarea "Lo i dolo sitametc ad elit s doei temporinci utlaboreetd ma aliqu://enimadmi.ve…"
type textarea "x"
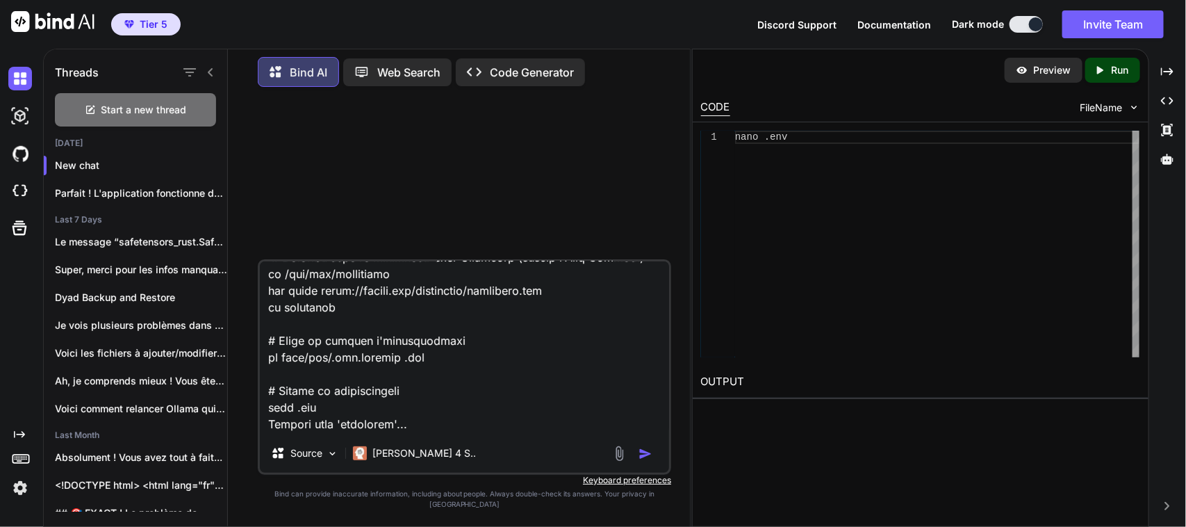
type textarea "Lo i dolo sitametc ad elit s doei temporinci utlaboreetd ma aliqu://enimadmi.ve…"
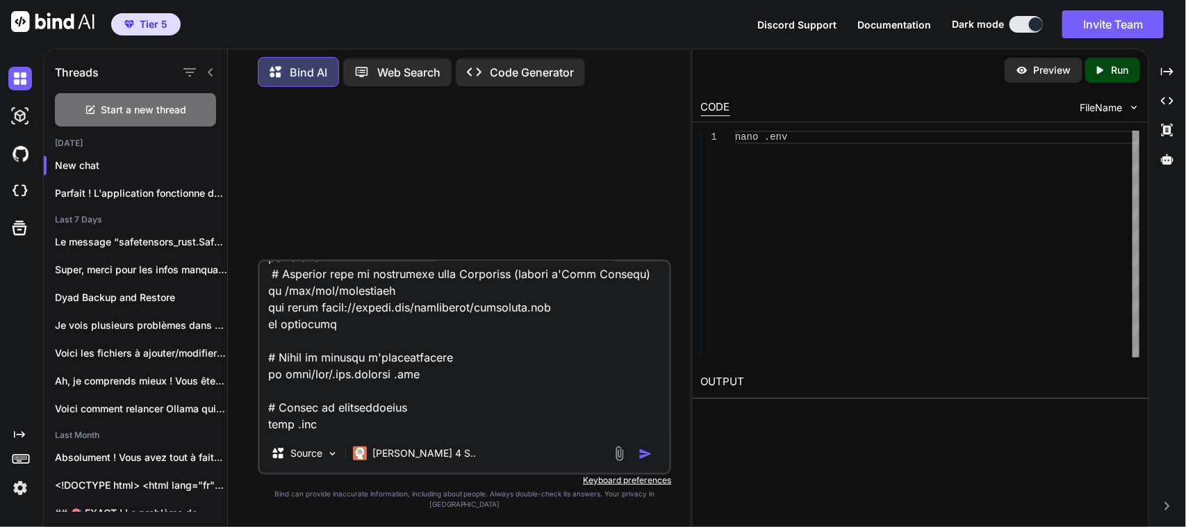
type textarea "x"
type textarea "Lo i dolo sitametc ad elit s doei temporinci utlaboreetd ma aliqu://enimadmi.ve…"
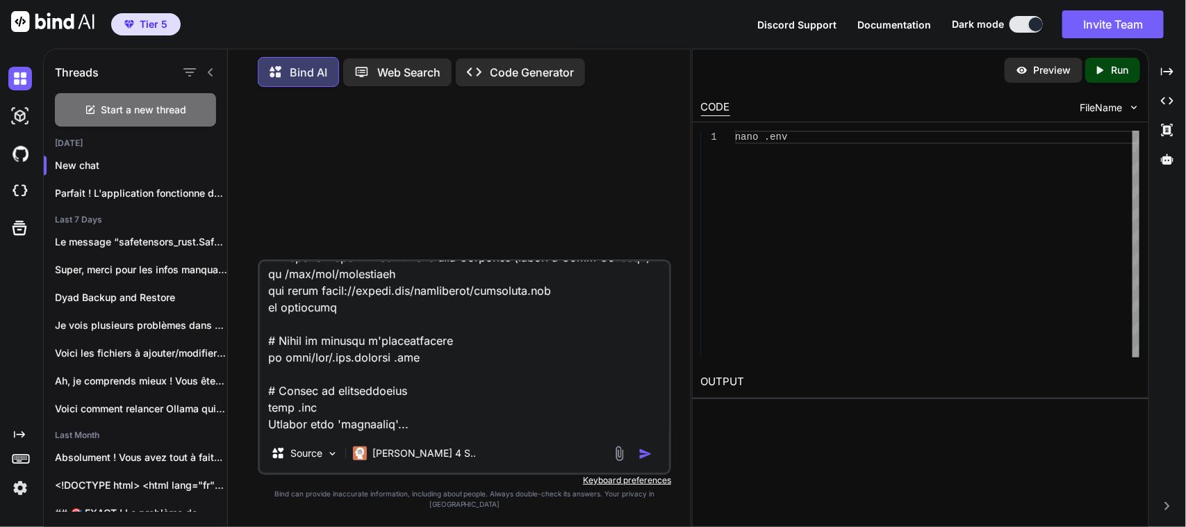
type textarea "x"
type textarea "Lo i dolo sitametc ad elit s doei temporinci utlaboreetd ma aliqu://enimadmi.ve…"
type textarea "x"
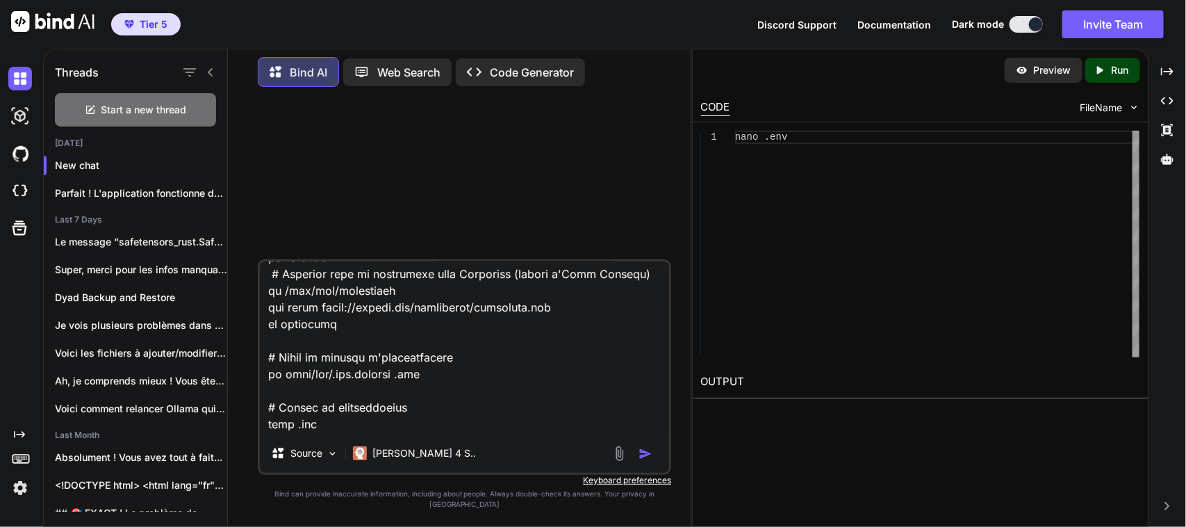
type textarea "Lo i dolo sitametc ad elit s doei temporinci utlaboreetd ma aliqu://enimadmi.ve…"
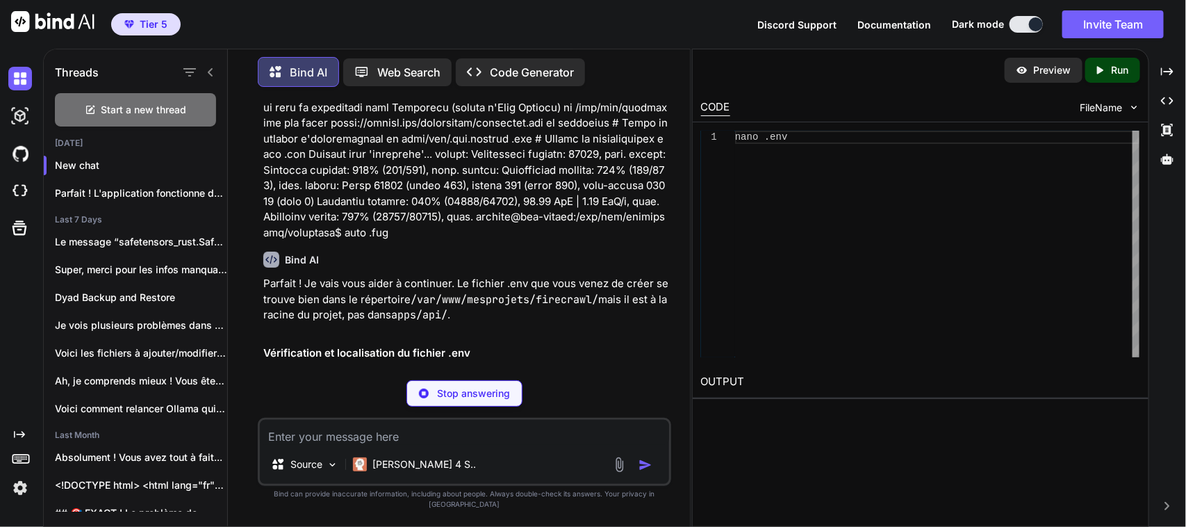
scroll to position [8726, 0]
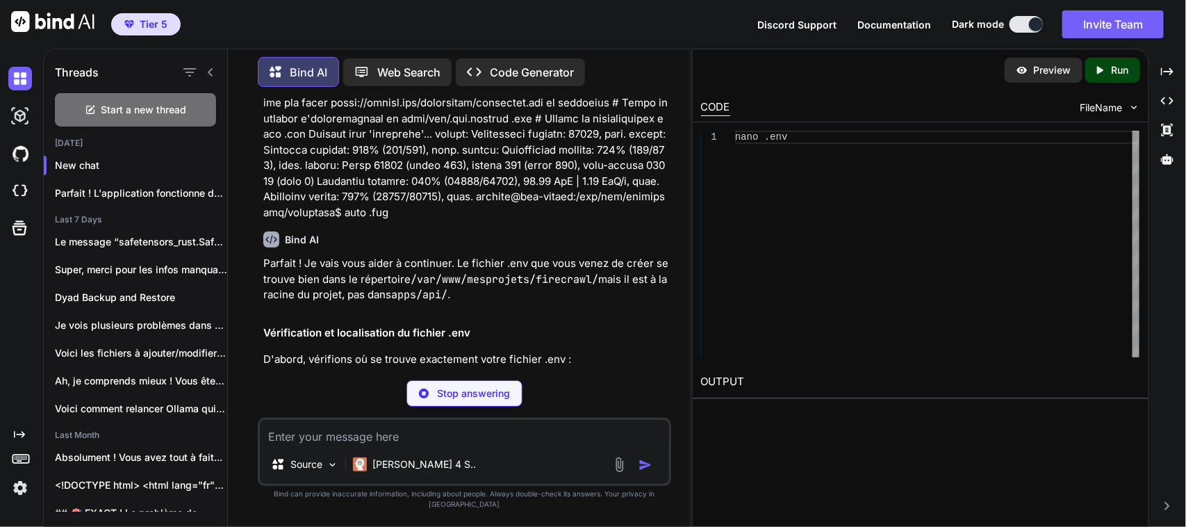
click at [633, 377] on img at bounding box center [633, 382] width 11 height 11
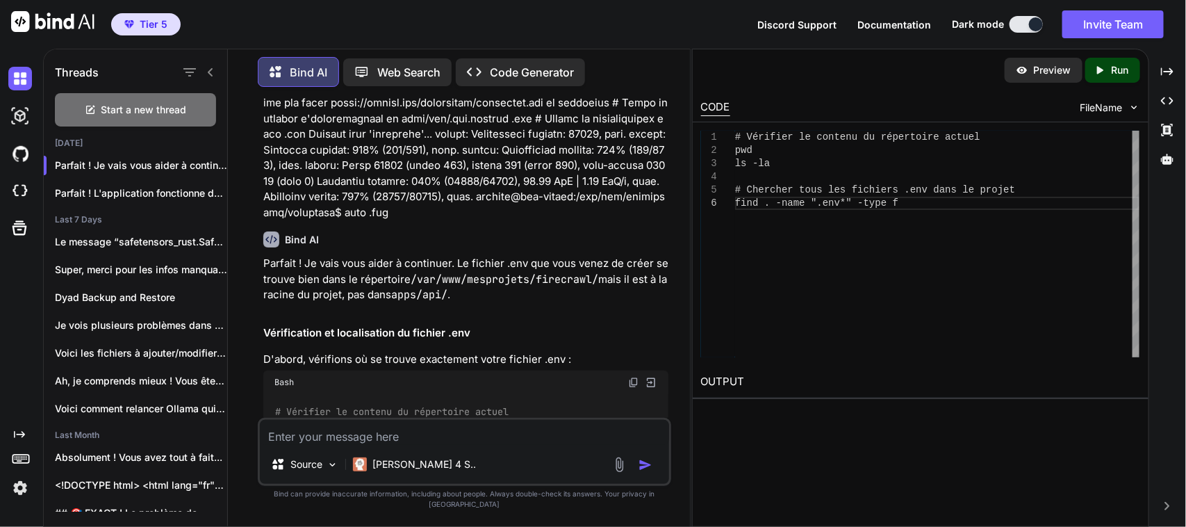
click at [455, 445] on textarea at bounding box center [464, 432] width 409 height 25
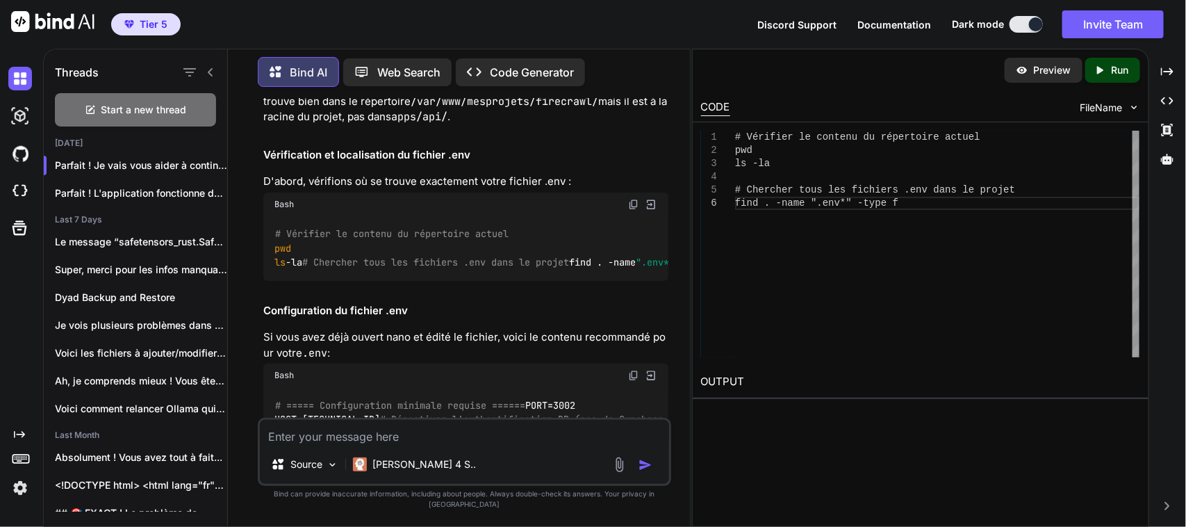
scroll to position [8917, 0]
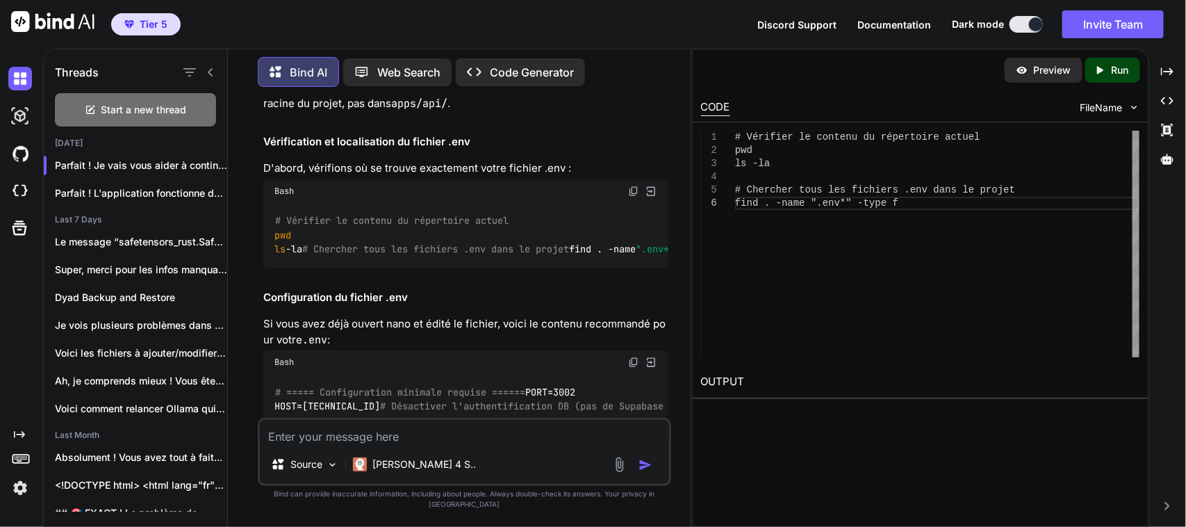
paste textarea "# Loremips do sitamet co adipiscing elitse doe te -in # Utlabore etdo mag aliqu…"
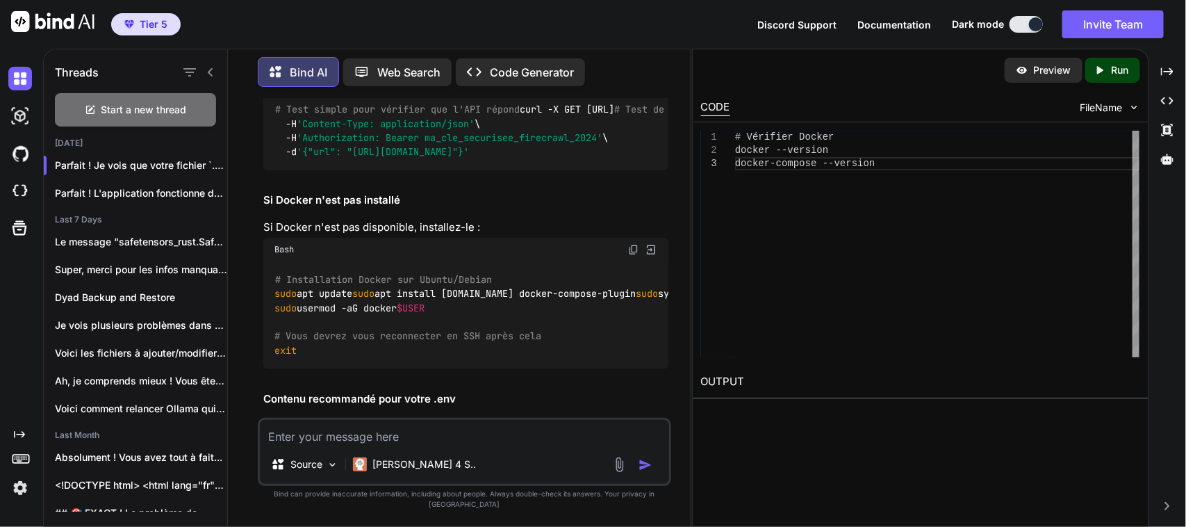
scroll to position [183, 0]
click at [372, 445] on textarea at bounding box center [464, 432] width 409 height 25
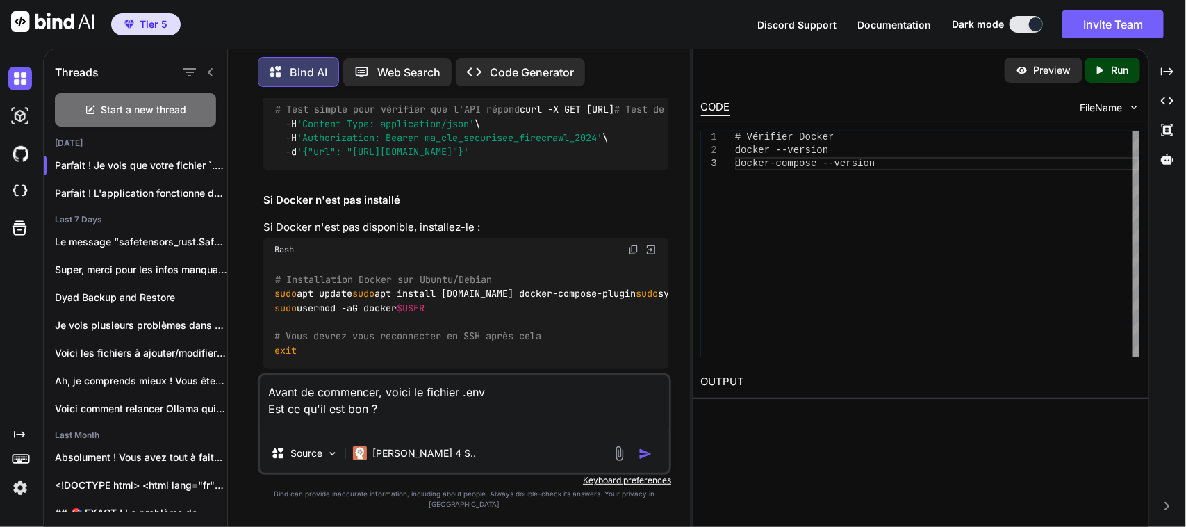
paste textarea "# ===== Required ENVS ====== NUM_WORKERS_PER_QUEUE=8 PORT=3002 HOST=[TECHNICAL_…"
type textarea "Avant de commencer, voici le fichier .env Est ce qu'il est bon ? # ===== Requir…"
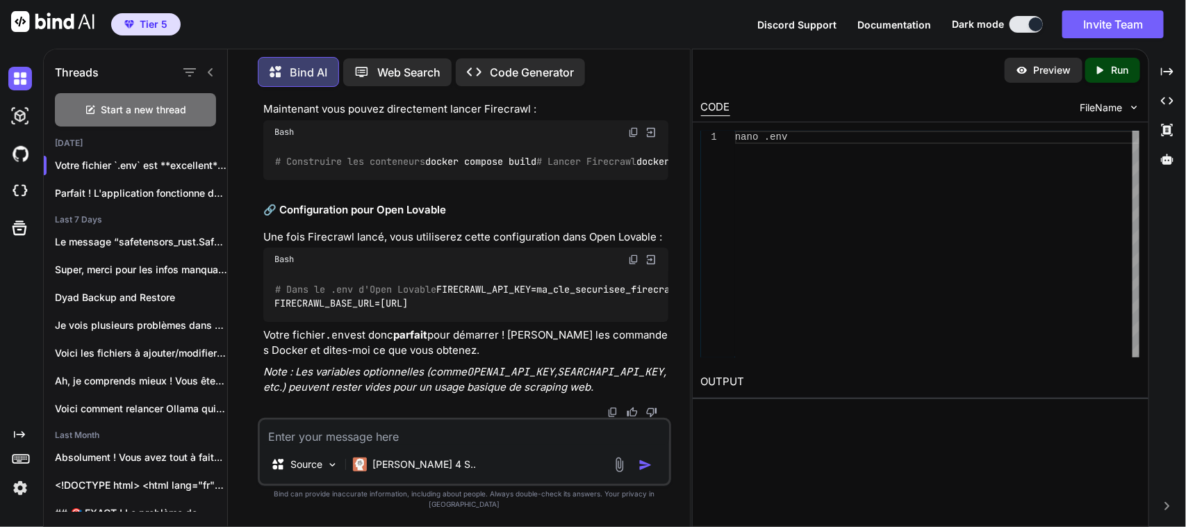
scroll to position [13492, 0]
drag, startPoint x: 266, startPoint y: 236, endPoint x: 474, endPoint y: 324, distance: 226.3
drag, startPoint x: 265, startPoint y: 219, endPoint x: 561, endPoint y: 286, distance: 303.5
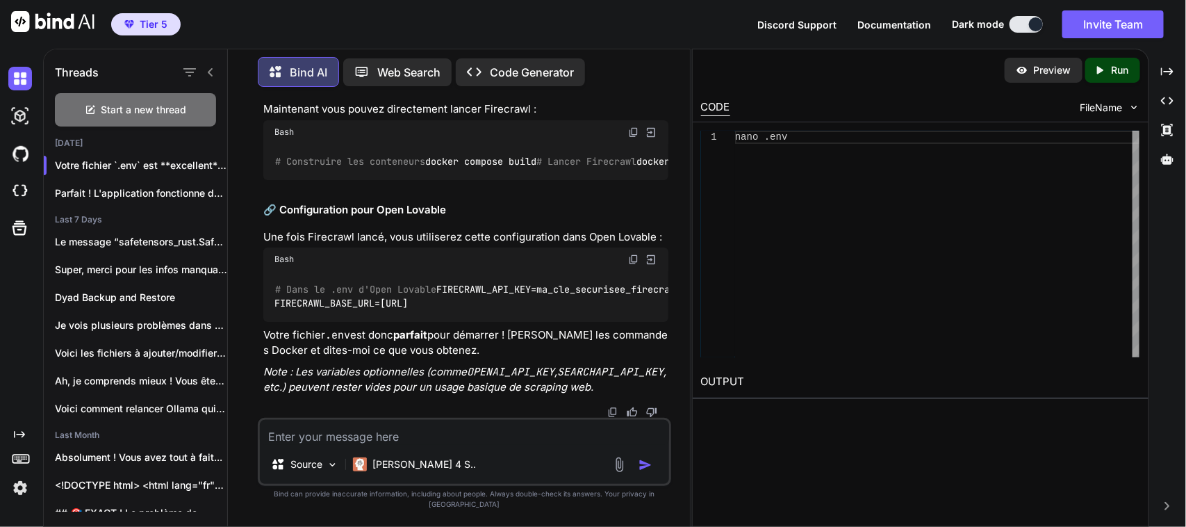
type textarea "donne moi une clé"
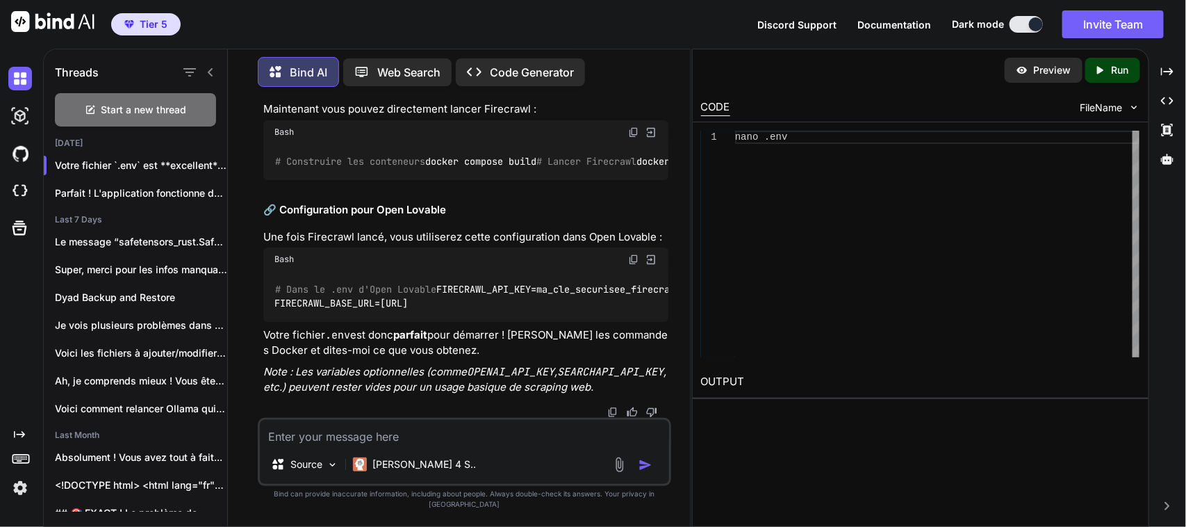
scroll to position [13679, 0]
click at [379, 445] on textarea at bounding box center [464, 432] width 409 height 25
paste textarea "BULL_AUTH_KEY=fc_9f1a0c6f7e3d4a2b_41bd8c7a0f9342e9b7c1d5a6e8f0c3ab"
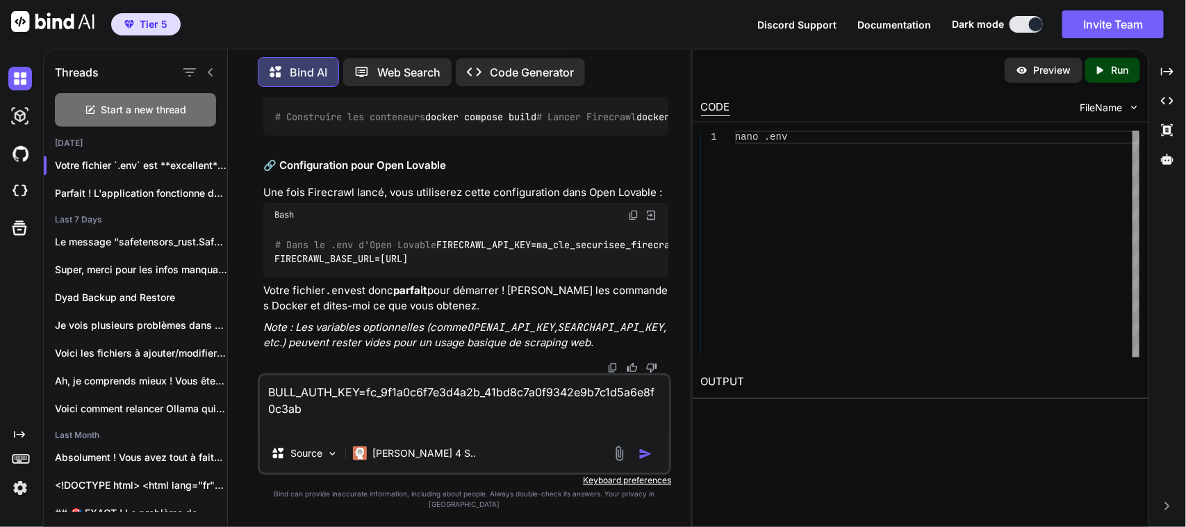
scroll to position [13794, 0]
click at [632, 93] on img at bounding box center [633, 87] width 11 height 11
click at [328, 433] on textarea "BULL_AUTH_KEY=fc_9f1a0c6f7e3d4a2b_41bd8c7a0f9342e9b7c1d5a6e8f0c3ab" at bounding box center [464, 404] width 409 height 58
click at [266, 433] on textarea "BULL_AUTH_KEY=fc_9f1a0c6f7e3d4a2b_41bd8c7a0f9342e9b7c1d5a6e8f0c3ab a été ajouté…" at bounding box center [464, 404] width 409 height 58
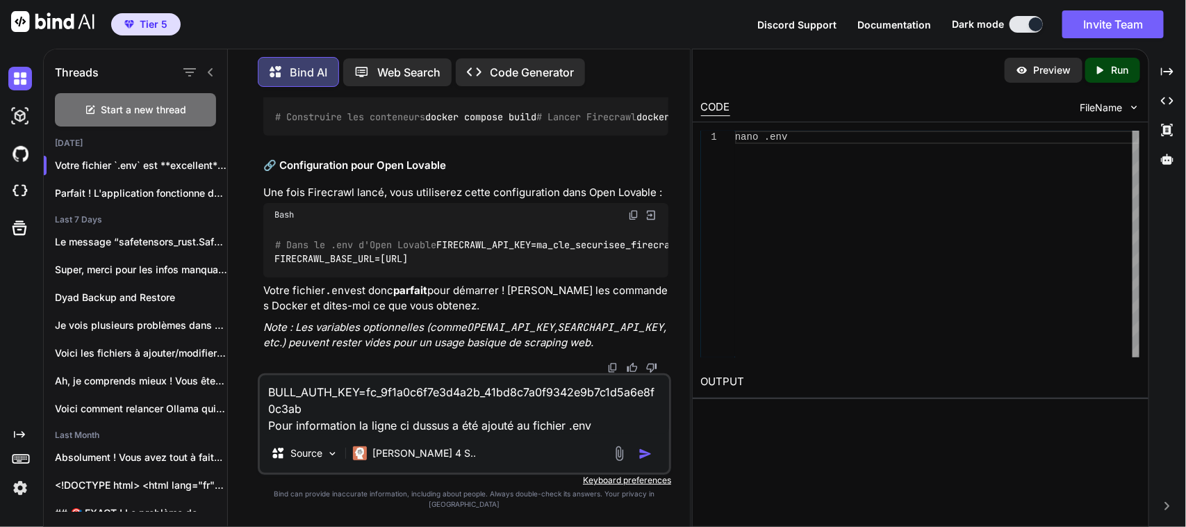
click at [487, 433] on textarea "BULL_AUTH_KEY=fc_9f1a0c6f7e3d4a2b_41bd8c7a0f9342e9b7c1d5a6e8f0c3ab Pour informa…" at bounding box center [464, 404] width 409 height 58
type textarea "BULL_AUTH_KEY=fc_9f1a0c6f7e3d4a2b_41bd8c7a0f9342e9b7c1d5a6e8f0c3ab Pour informa…"
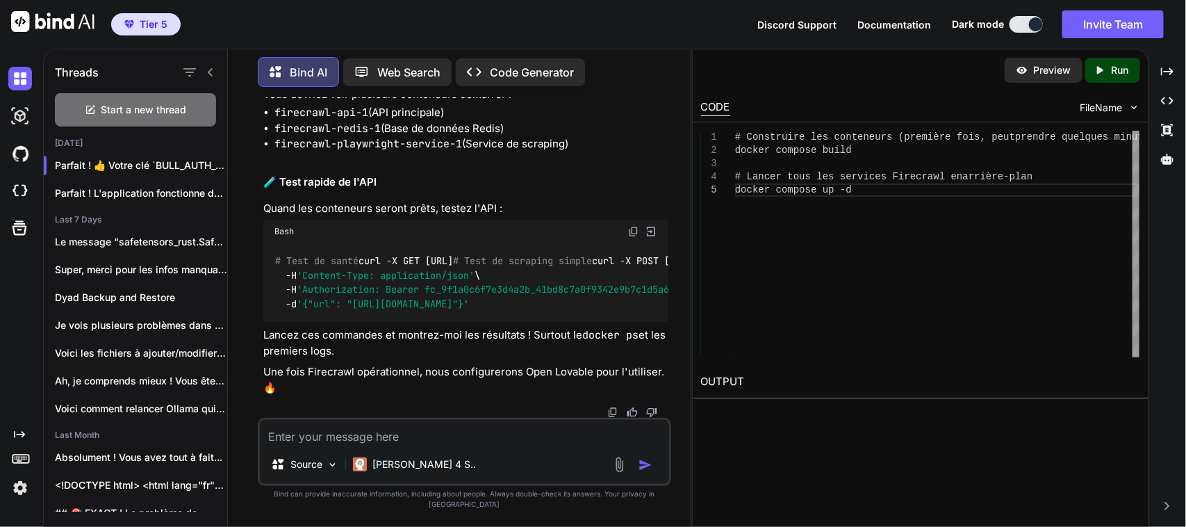
scroll to position [14748, 0]
click at [344, 445] on textarea at bounding box center [464, 432] width 409 height 25
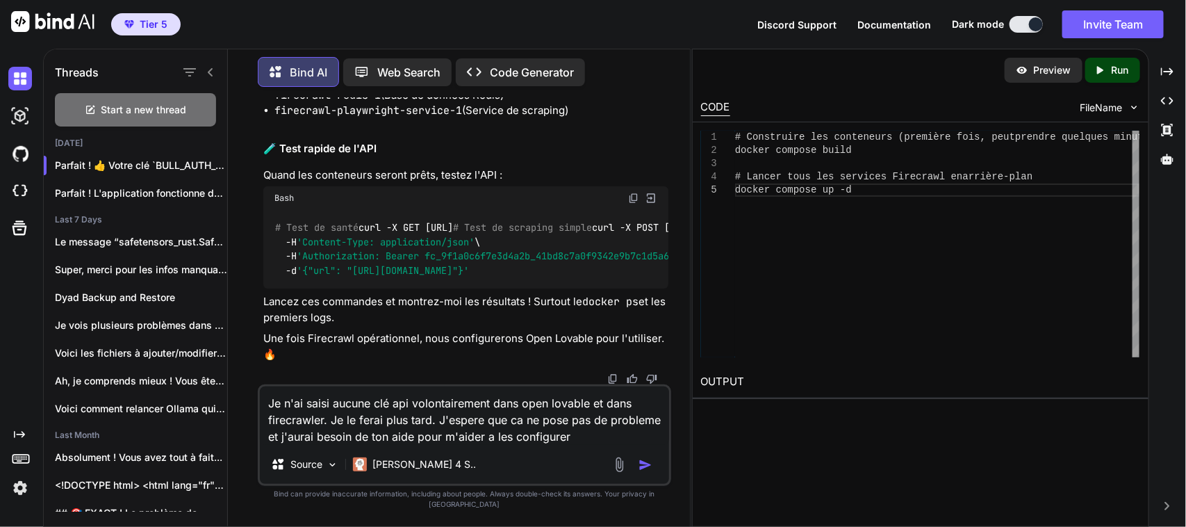
type textarea "Je n'ai saisi aucune clé api volontairement dans open lovable et dans firecrawl…"
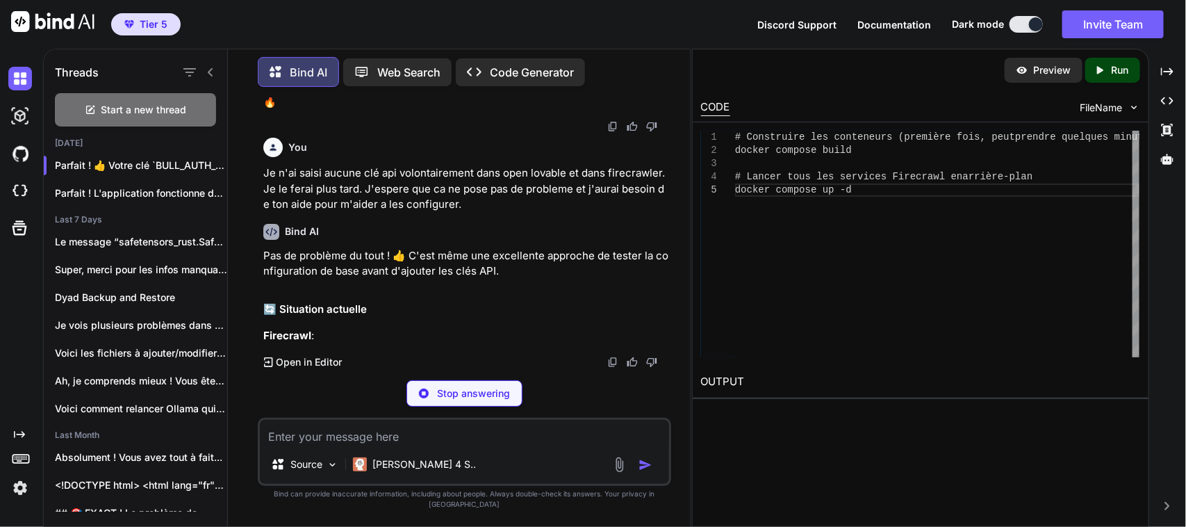
scroll to position [14582, 0]
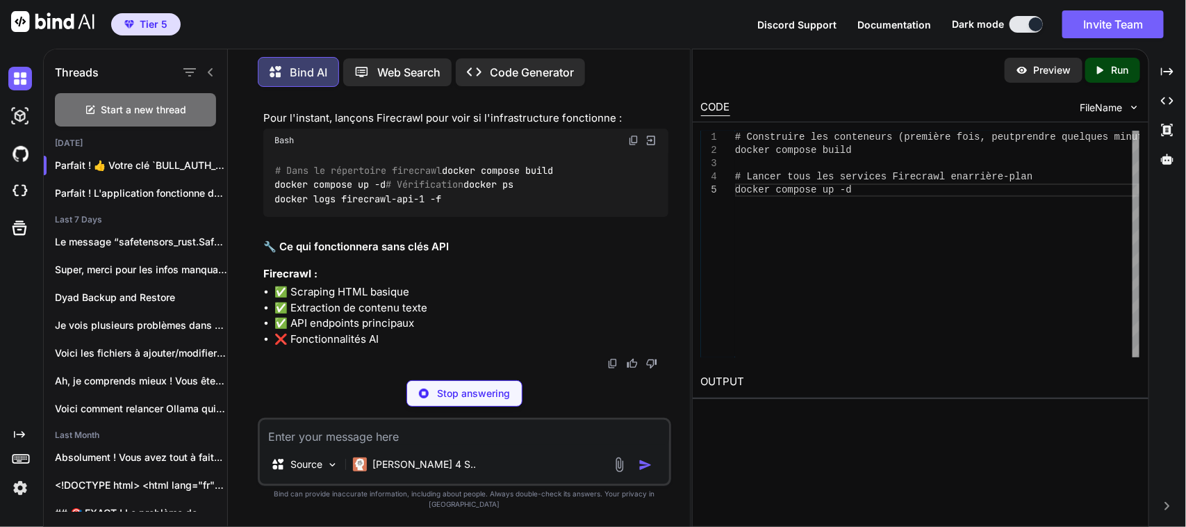
scroll to position [14605, 0]
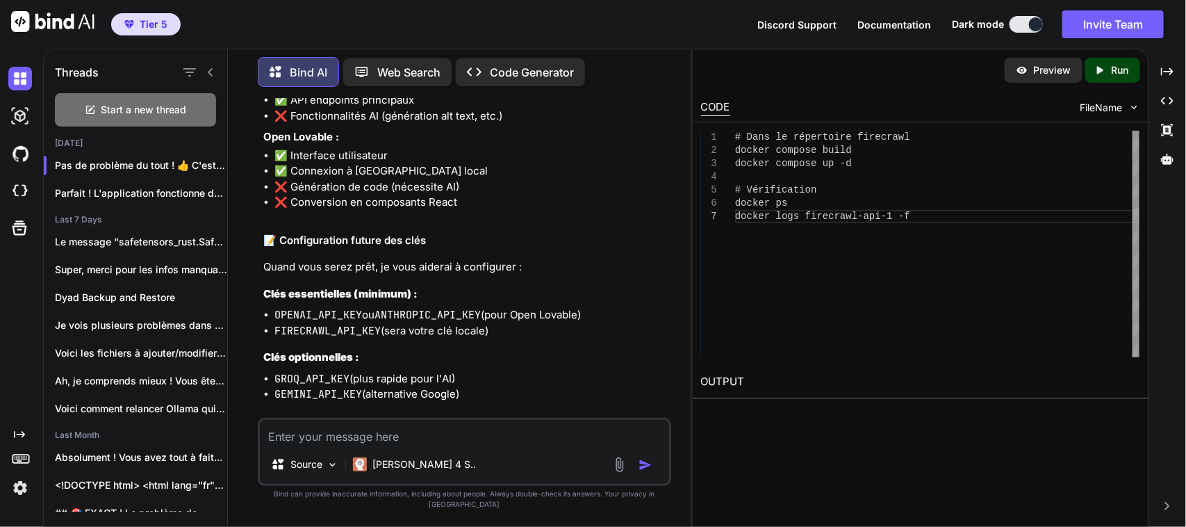
scroll to position [14635, 0]
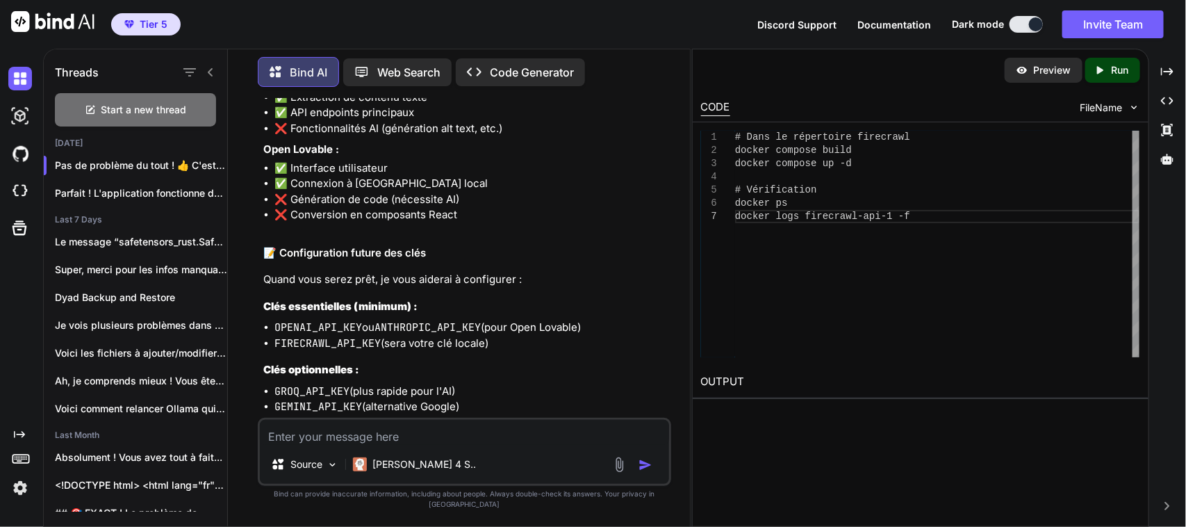
click at [440, 445] on textarea at bounding box center [464, 432] width 409 height 25
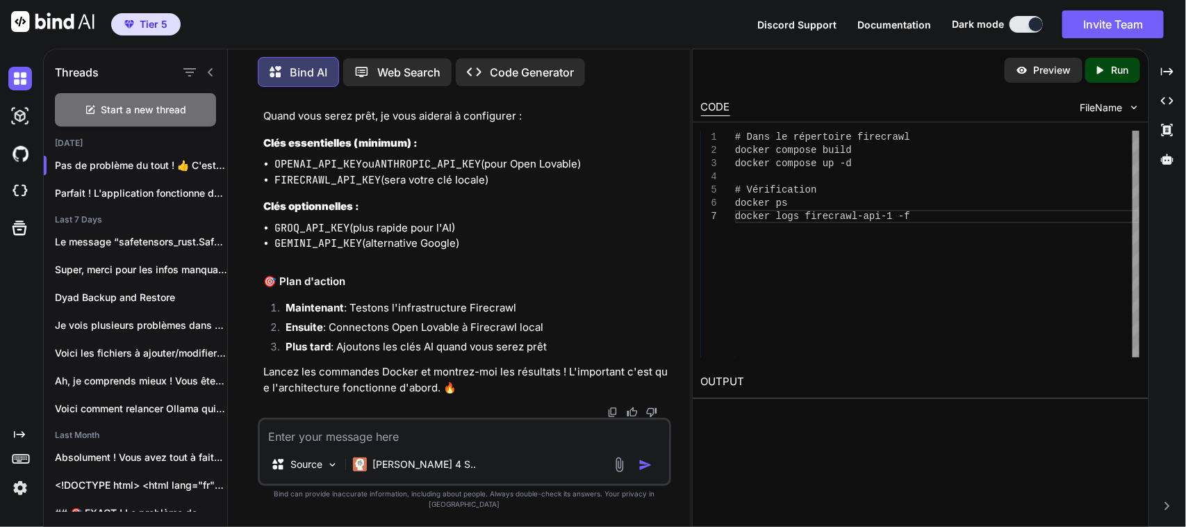
scroll to position [15260, 0]
click at [408, 445] on textarea at bounding box center [464, 432] width 409 height 25
paste textarea "# Construire les conteneurs docker compose build # Lancer Firecrawl docker comp…"
type textarea "# Construire les conteneurs docker compose build # Lancer Firecrawl docker comp…"
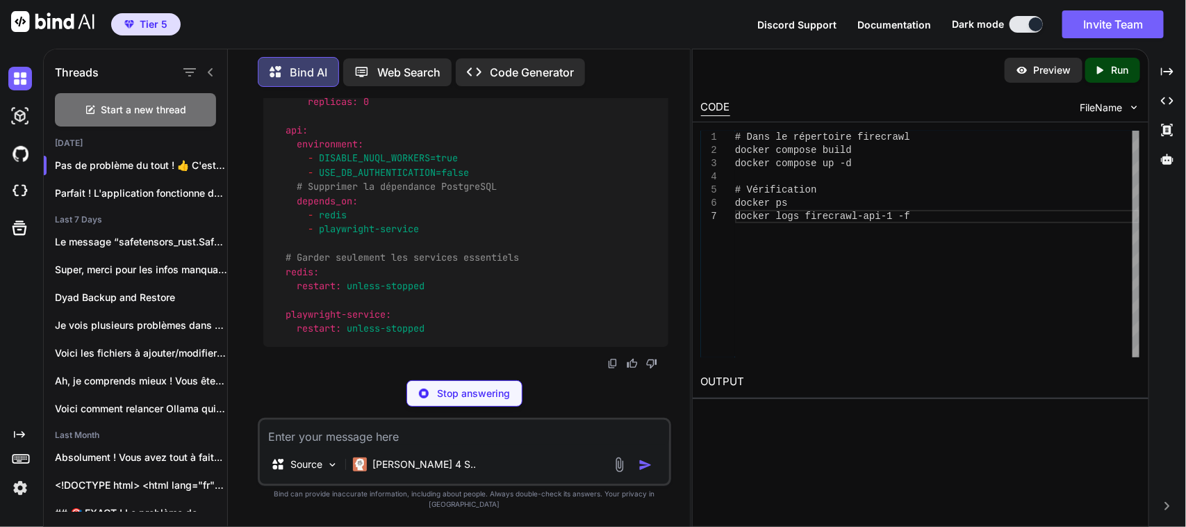
scroll to position [21097, 0]
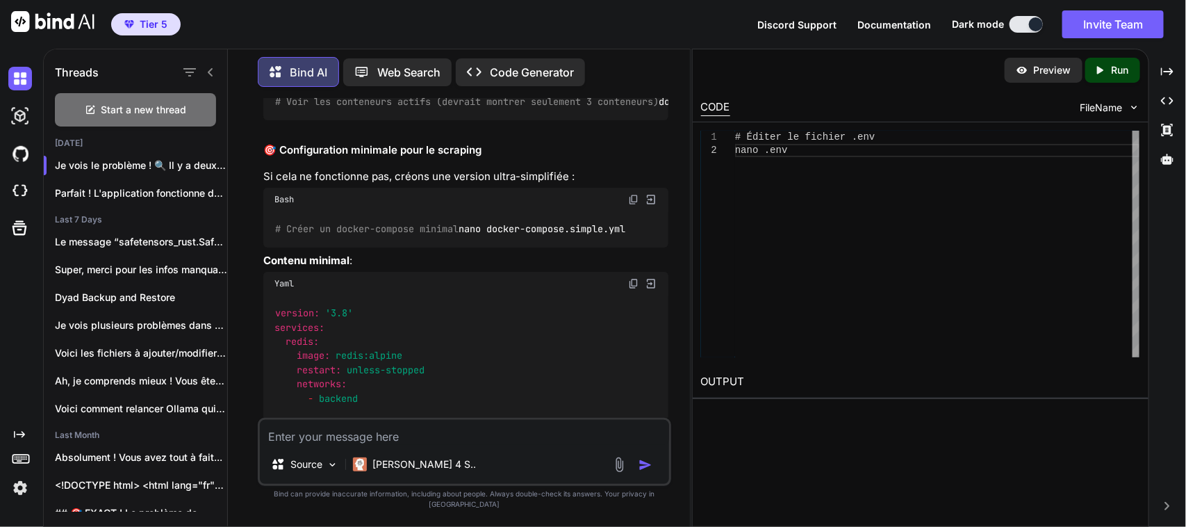
click at [370, 252] on div "Je vois le problème ! 🔍 Il y a deux problèmes principaux : 🚨 Problèmes identifi…" at bounding box center [465, 21] width 405 height 2009
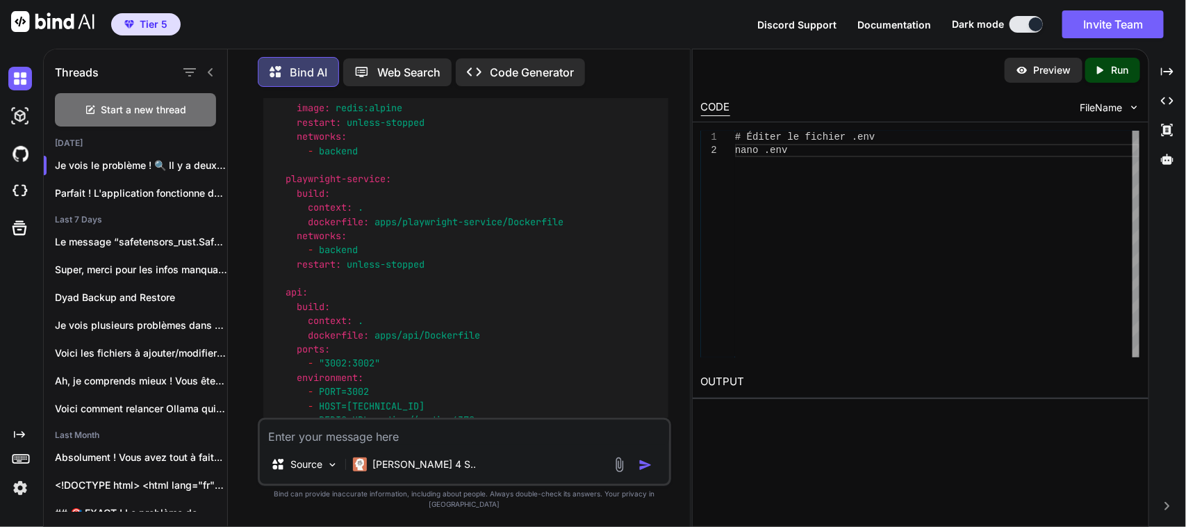
scroll to position [21346, 0]
click at [346, 445] on textarea at bounding box center [464, 432] width 409 height 25
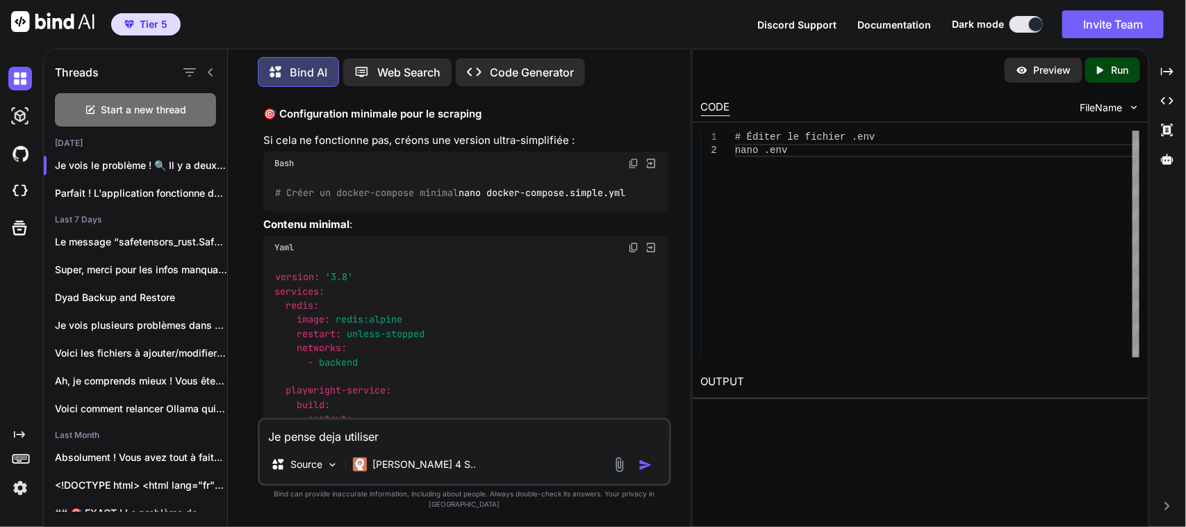
scroll to position [21120, 0]
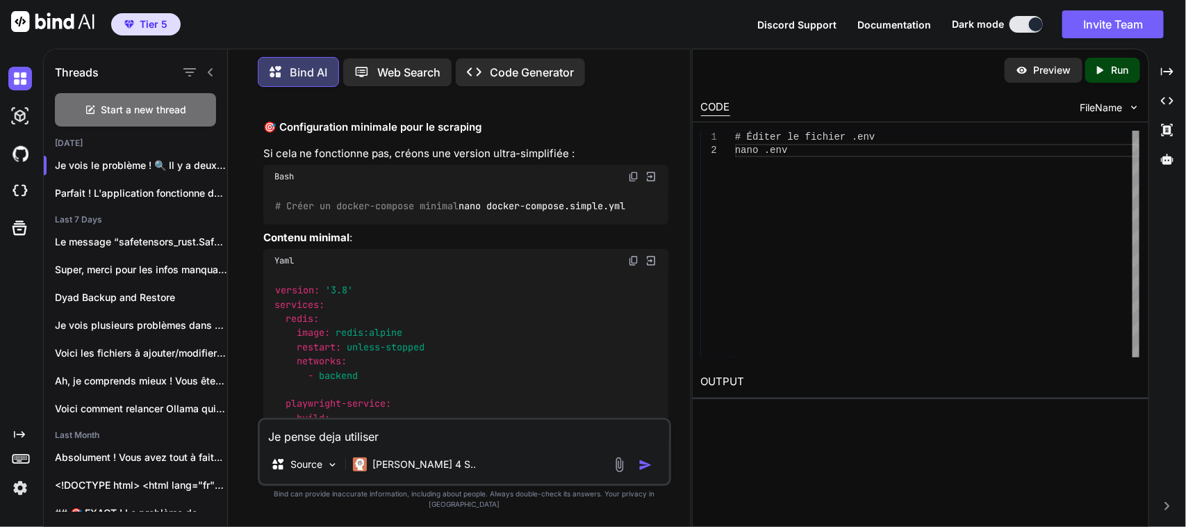
copy h2 "ostgreSQL d"
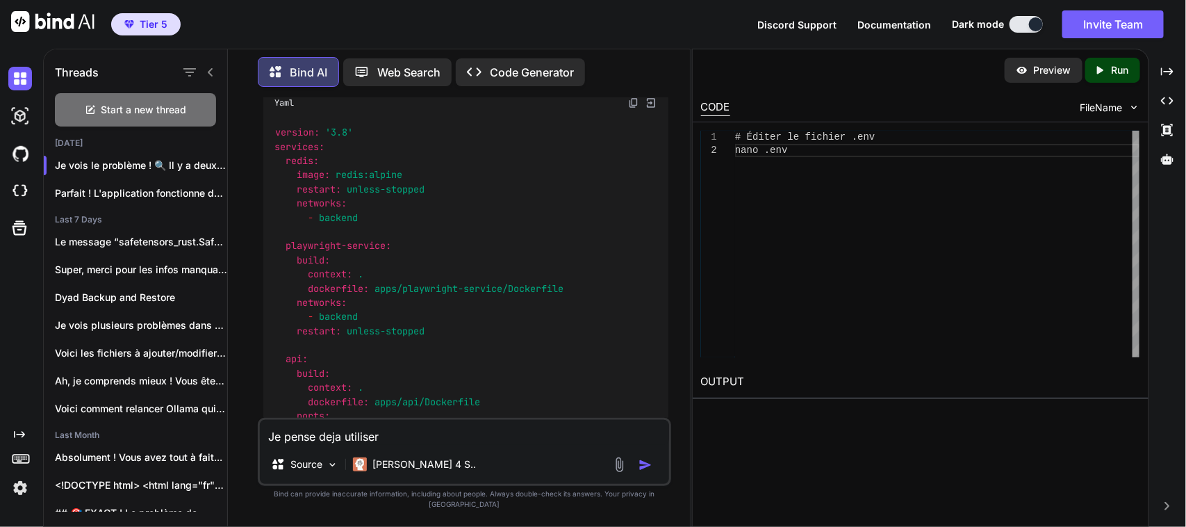
scroll to position [21299, 0]
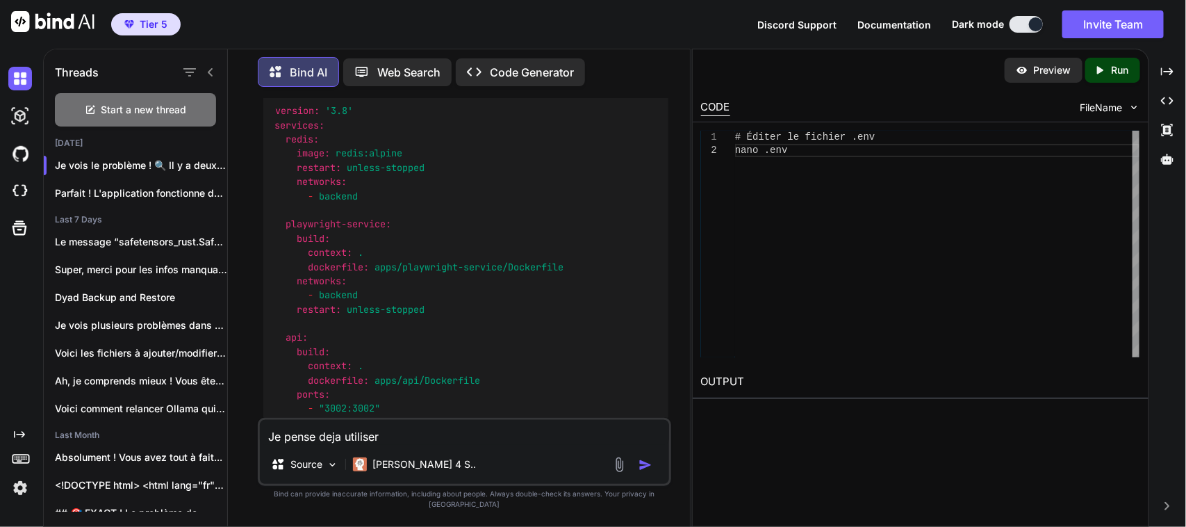
click at [418, 431] on textarea "Je pense deja utiliser" at bounding box center [464, 432] width 409 height 25
paste textarea "PostgreSQL"
type textarea "Je pense deja utiliser PostgreSQL dans un autre projet. Je ne veux pas de confl…"
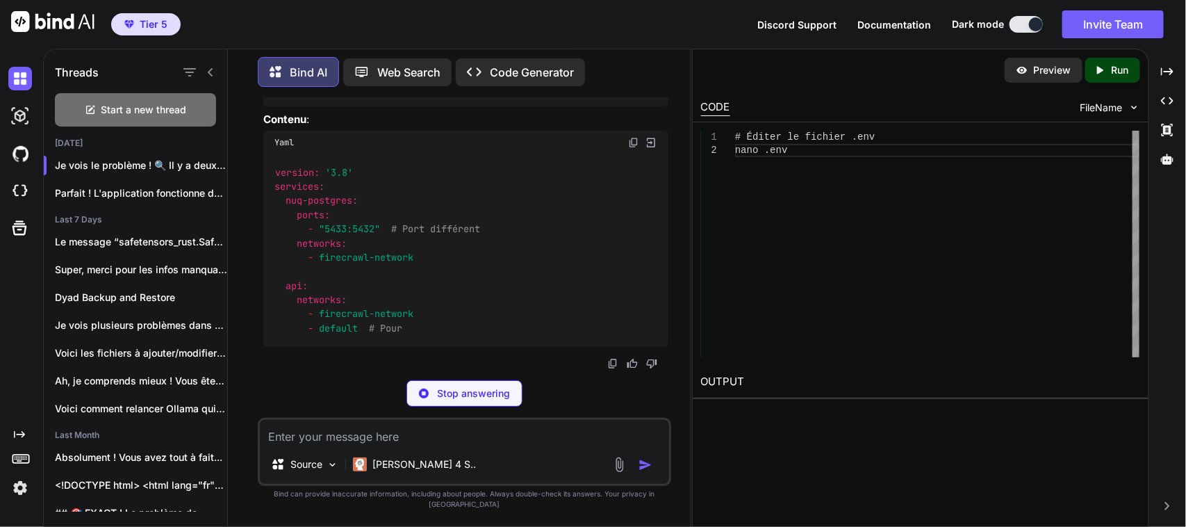
scroll to position [23446, 0]
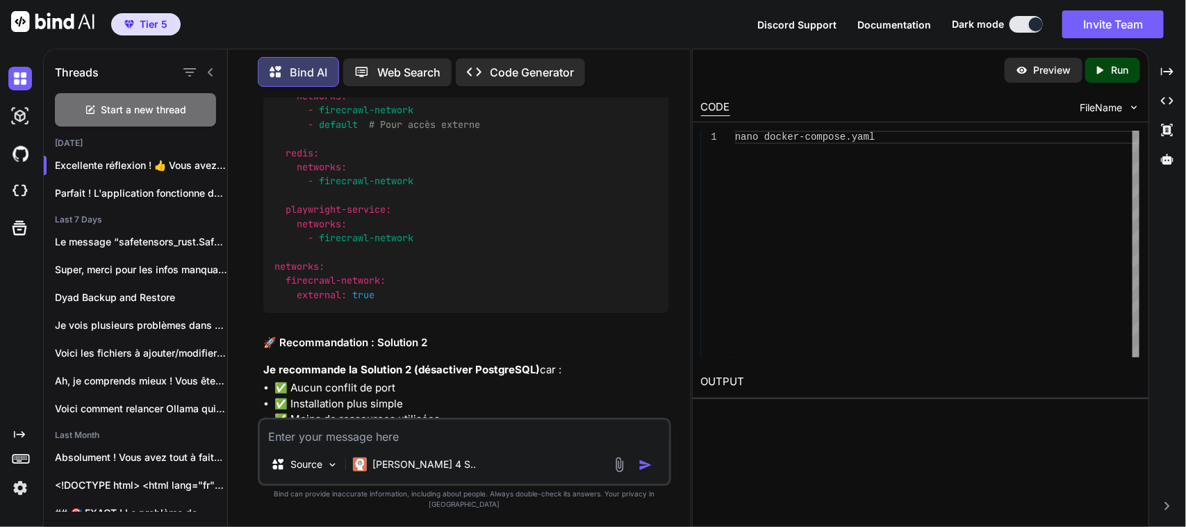
scroll to position [23585, 0]
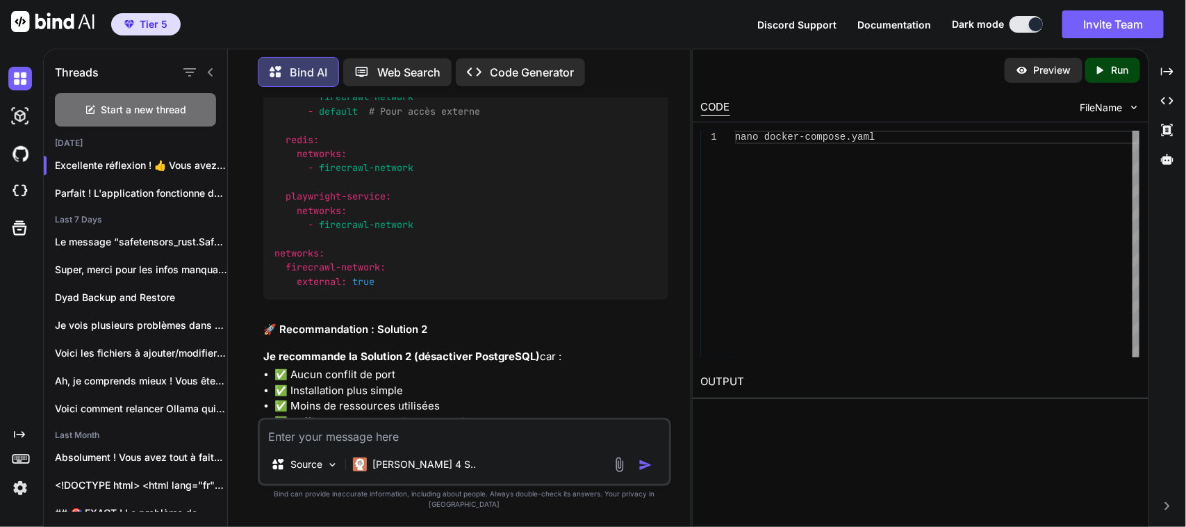
copy code "nuq-postgres:"
drag, startPoint x: 525, startPoint y: 286, endPoint x: 584, endPoint y: 287, distance: 59.1
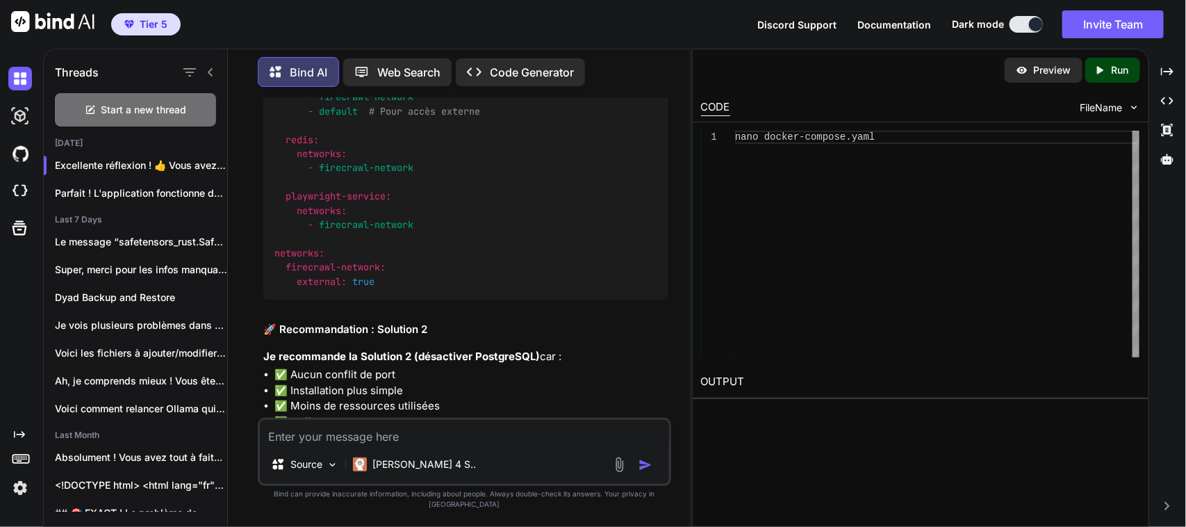
copy span "5433:5432"
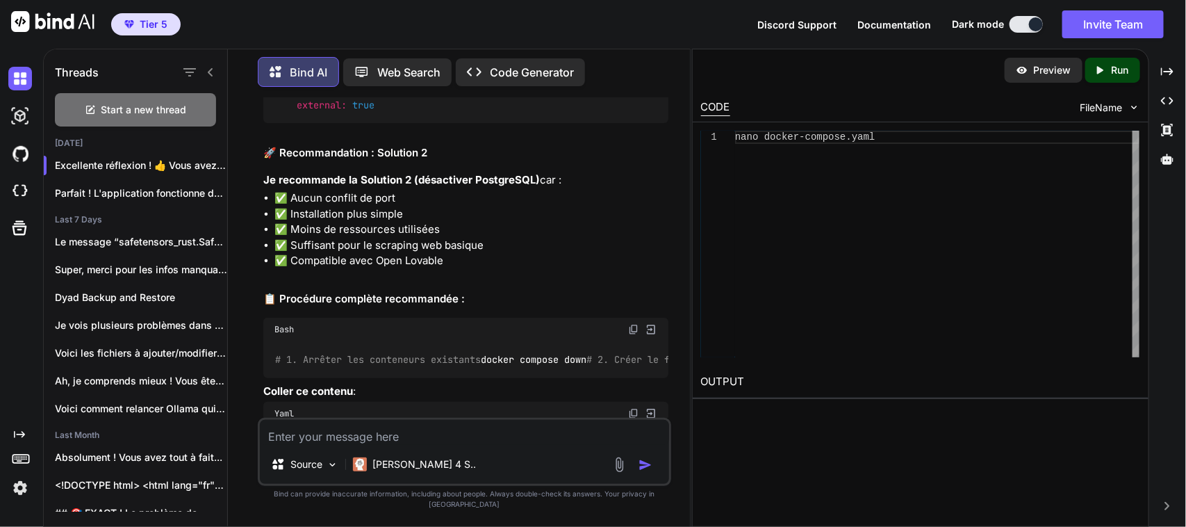
scroll to position [23765, 0]
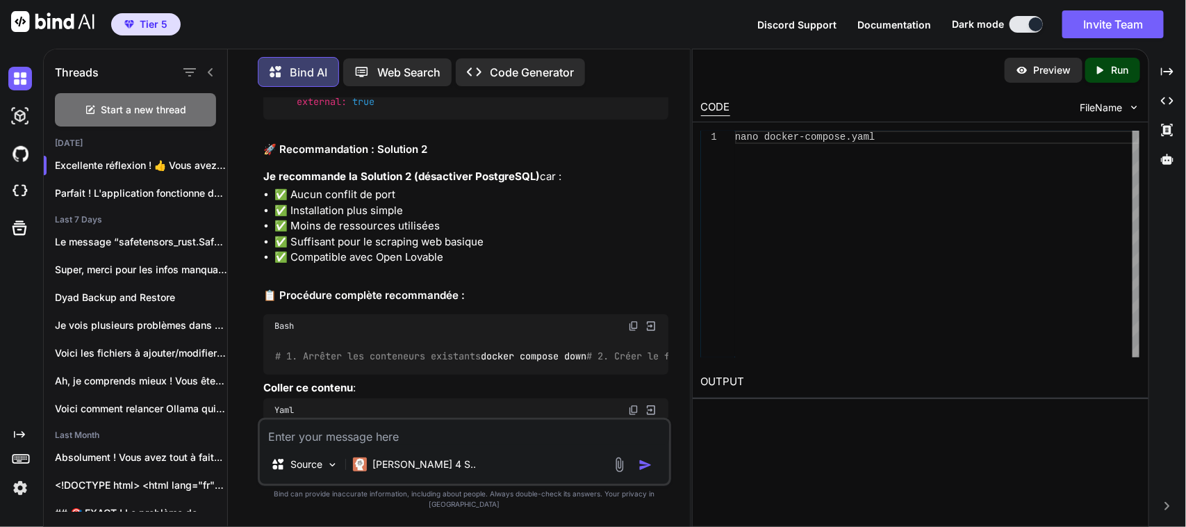
drag, startPoint x: 274, startPoint y: 287, endPoint x: 276, endPoint y: 299, distance: 12.0
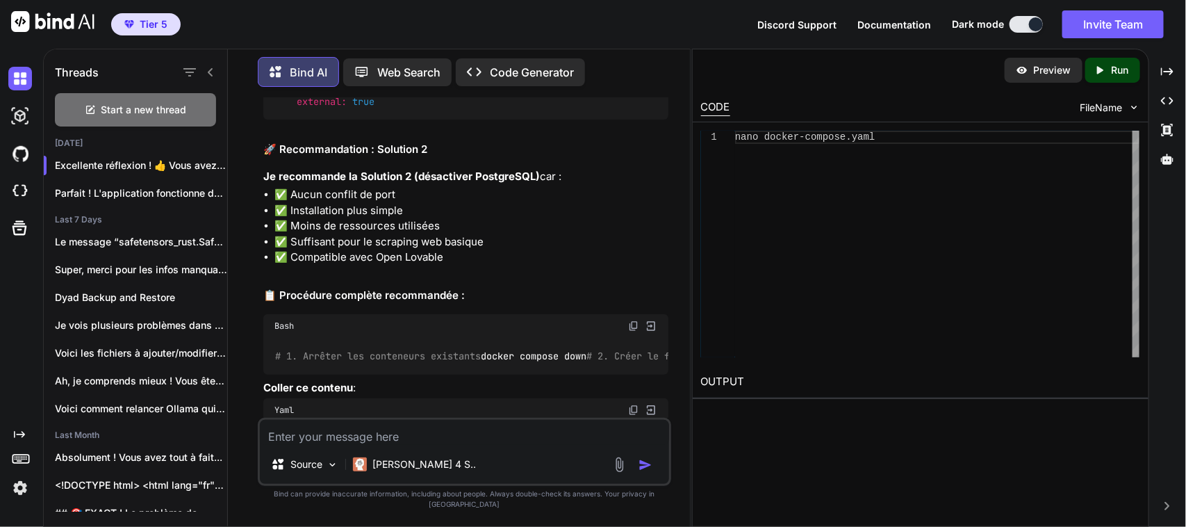
scroll to position [0, 0]
copy code "SUPABASE_DB_URL=postgresql://postgres:password@nuq-postgres:5432/firecrawl"
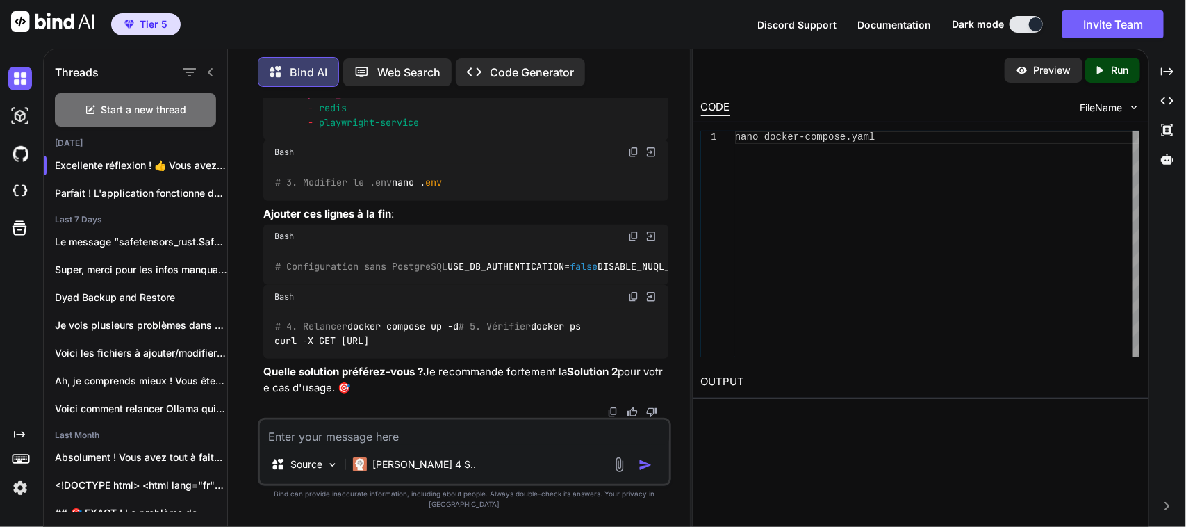
scroll to position [24616, 0]
click at [342, 445] on textarea at bounding box center [464, 432] width 409 height 25
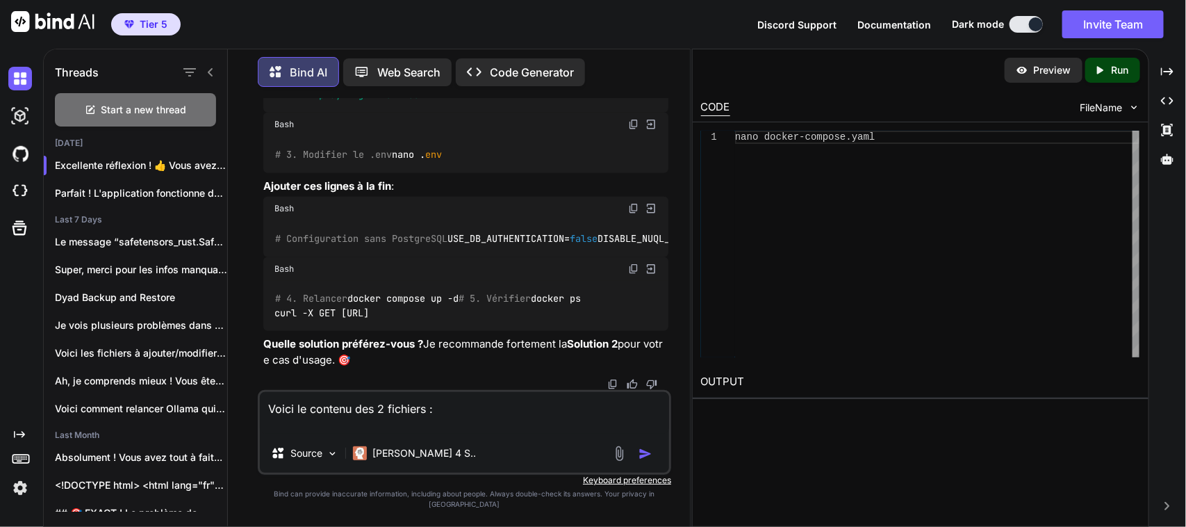
paste textarea "# ===== Required ENVS ====== NUM_WORKERS_PER_QUEUE=8 PORT=3002 HOST=0.0.0.0 RED…"
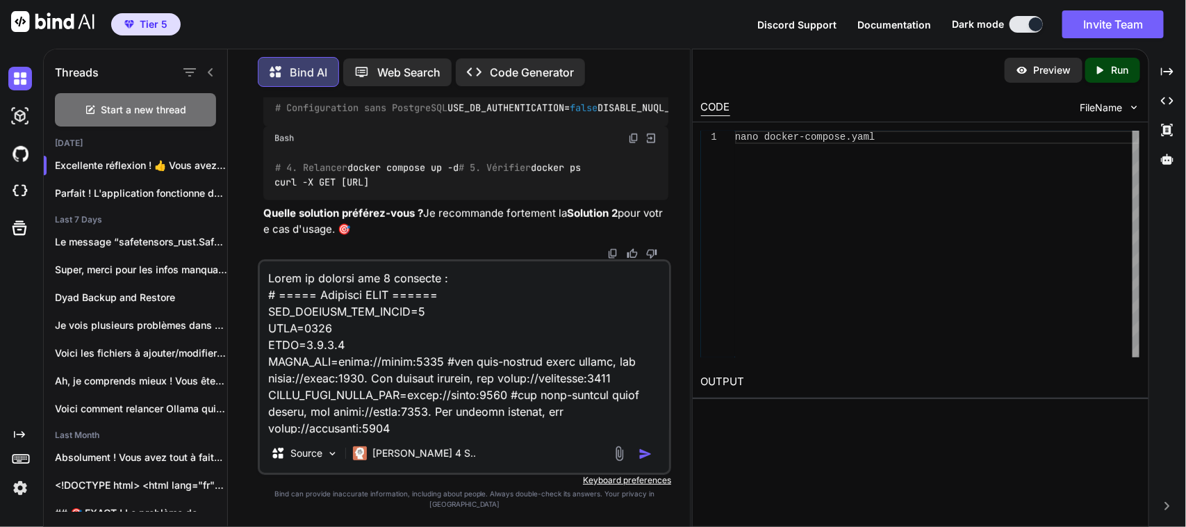
scroll to position [1834, 0]
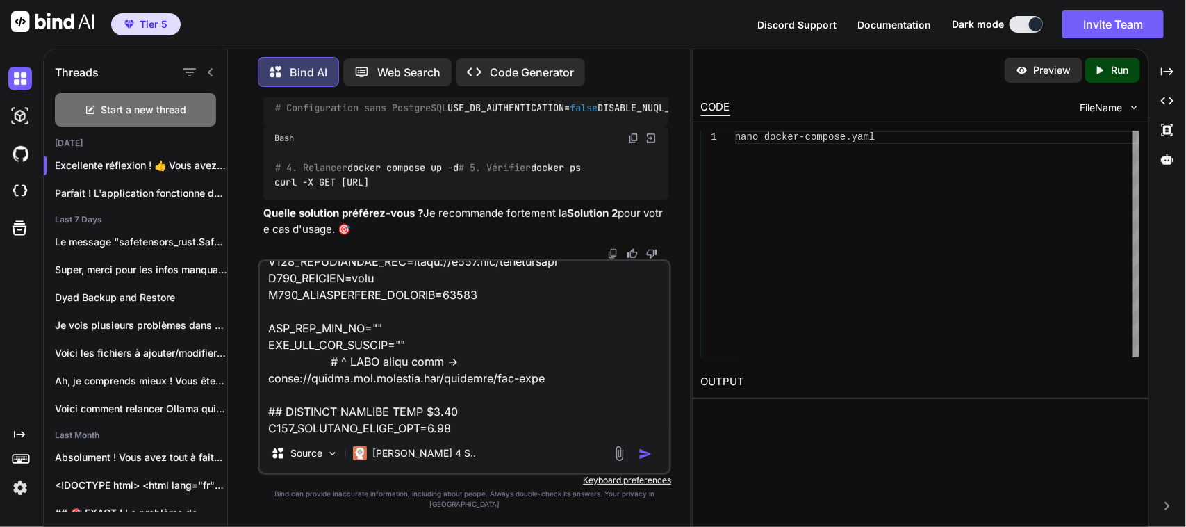
click at [429, 433] on textarea at bounding box center [464, 347] width 409 height 172
type textarea "Voici le contenu des 2 fichiers : # ===== Required ENVS ====== NUM_WORKERS_PER_…"
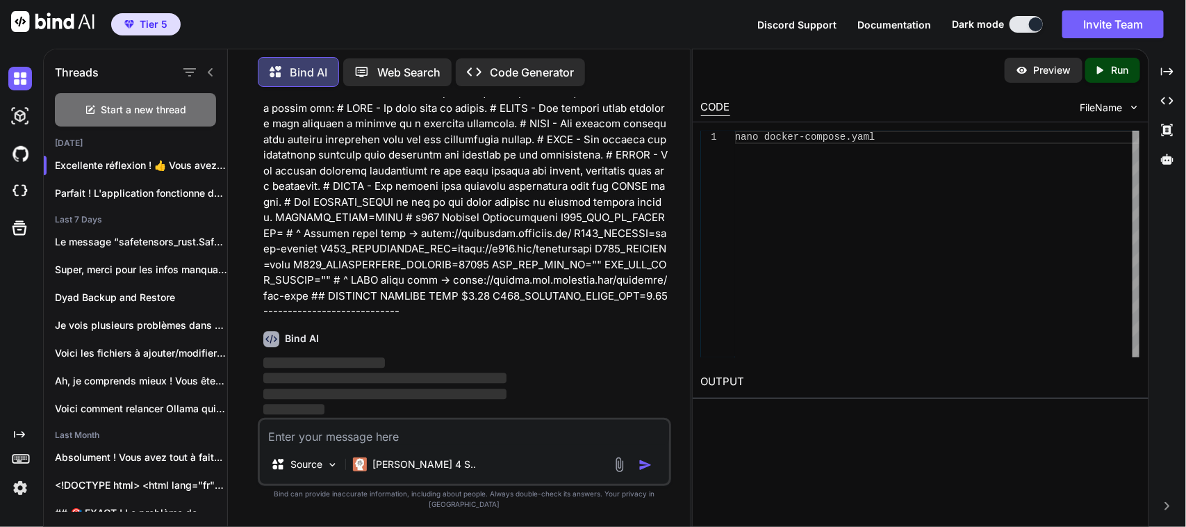
scroll to position [26184, 0]
paste textarea "name: firecrawl x-common-service: &common-service # NOTE: If you don't want to …"
type textarea "name: firecrawl x-common-service: &common-service # NOTE: If you don't want to …"
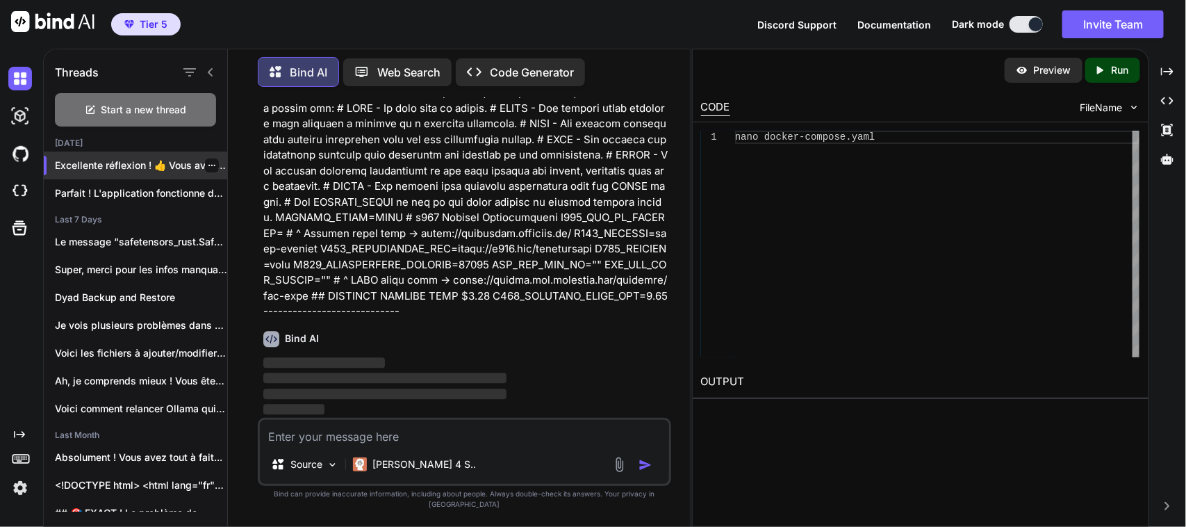
click at [101, 158] on p "Excellente réflexion ! 👍 Vous avez rais..." at bounding box center [141, 165] width 172 height 14
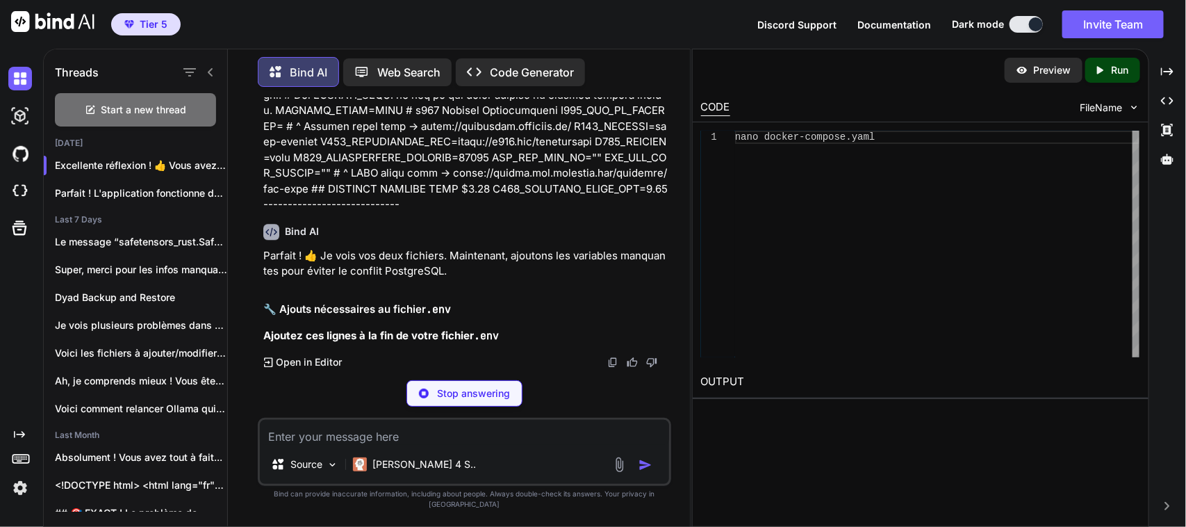
click at [469, 400] on p "Stop answering" at bounding box center [473, 393] width 73 height 14
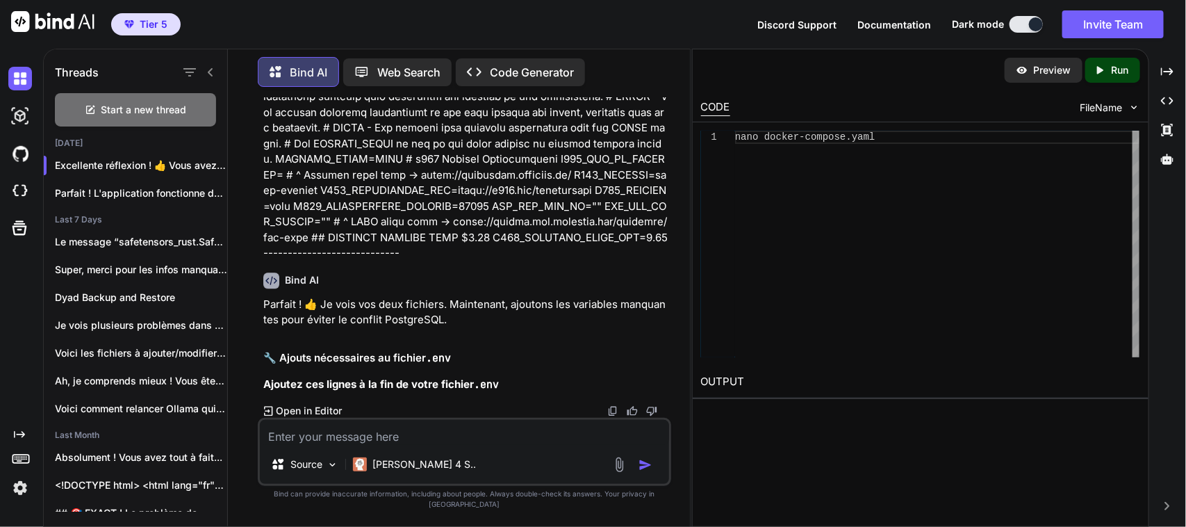
click at [360, 442] on textarea at bounding box center [464, 432] width 409 height 25
paste textarea "name: firecrawl x-common-service: &common-service # NOTE: If you don't want to …"
type textarea "name: firecrawl x-common-service: &common-service # NOTE: If you don't want to …"
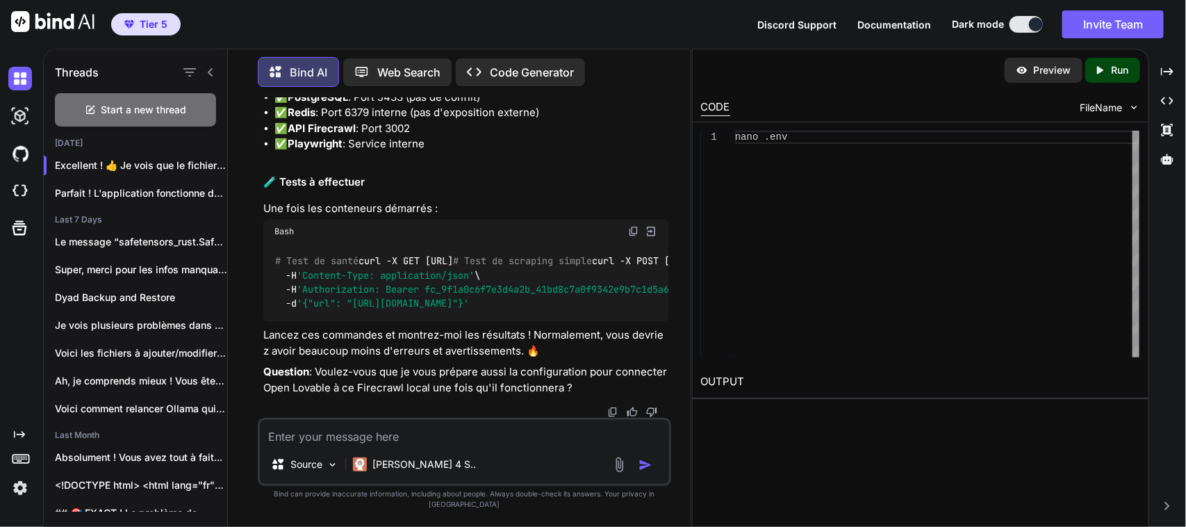
scroll to position [27976, 0]
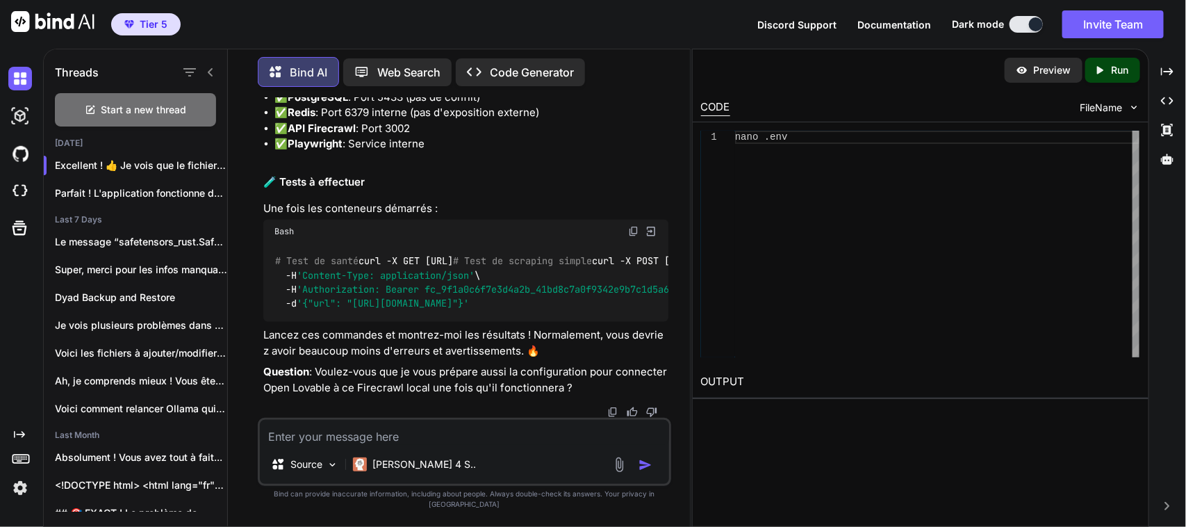
click at [633, 226] on img at bounding box center [633, 231] width 11 height 11
click at [466, 445] on textarea at bounding box center [464, 432] width 409 height 25
paste textarea "labaude@gpt-server:/var/www/mesprojets/firecrawl$ # Test de santé curl -X GET h…"
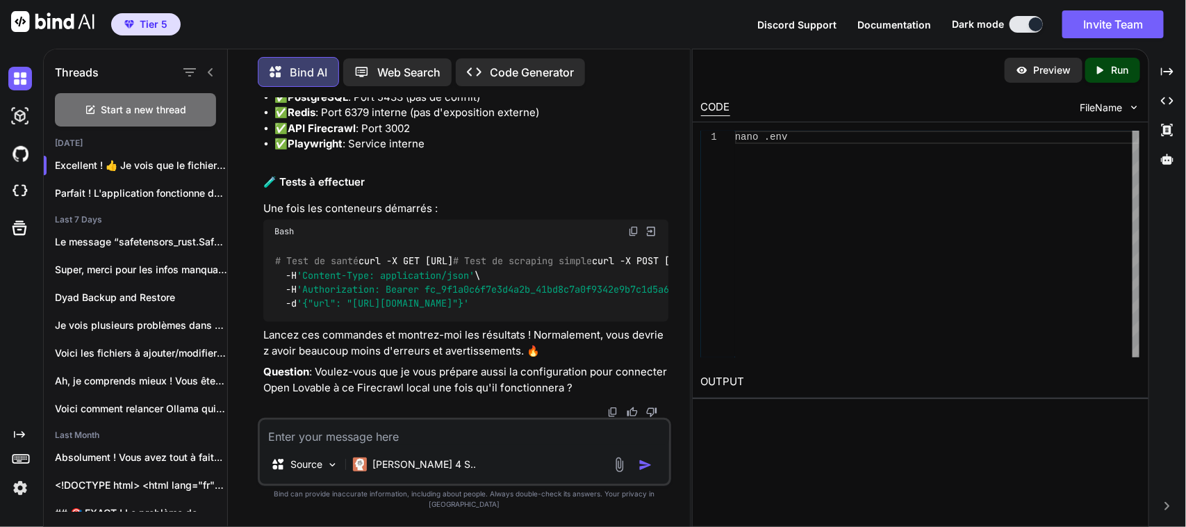
type textarea "labaude@gpt-server:/var/www/mesprojets/firecrawl$ # Test de santé curl -X GET h…"
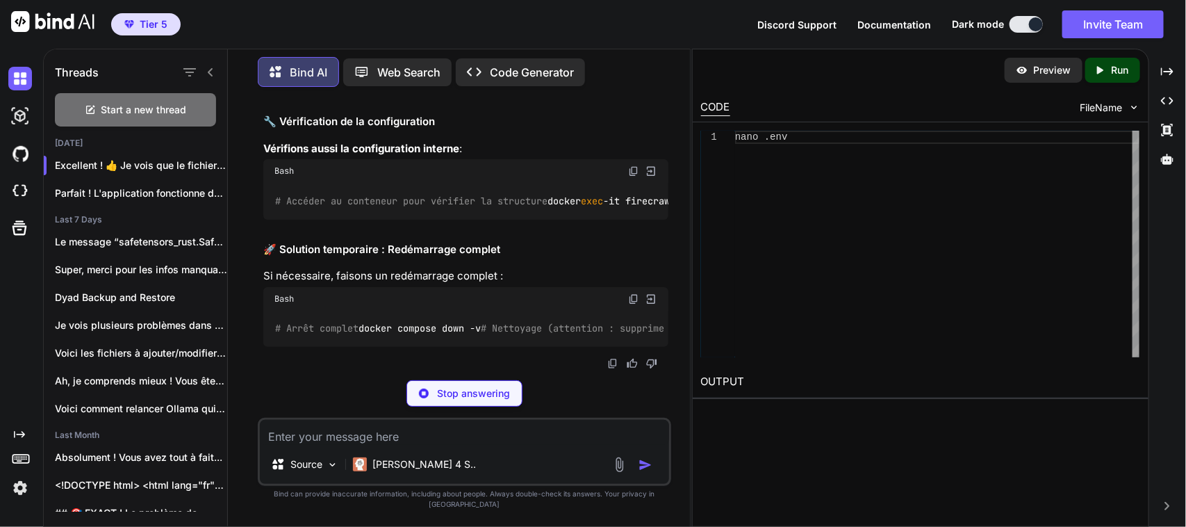
scroll to position [29273, 0]
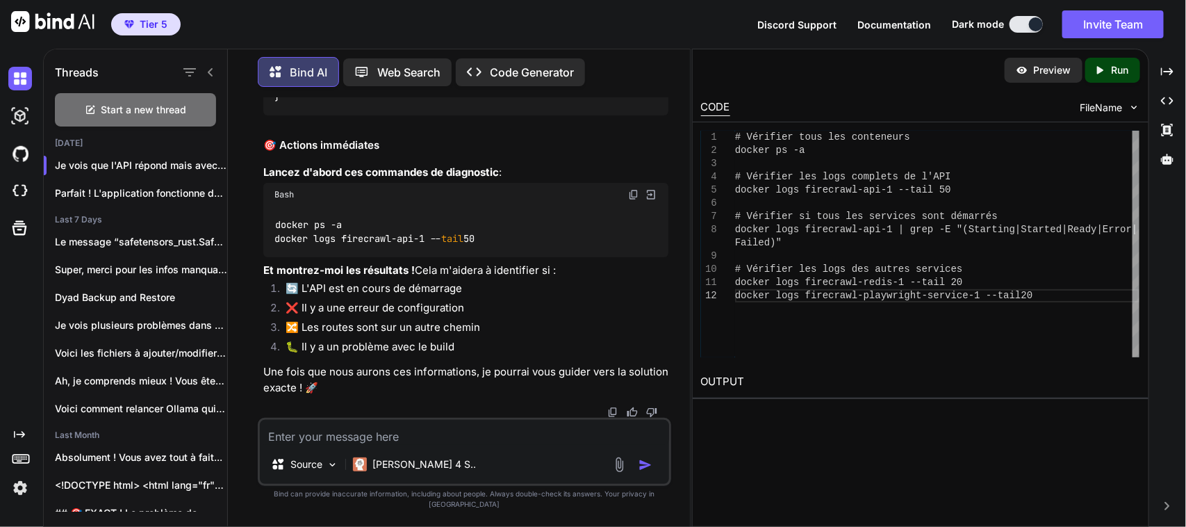
scroll to position [29852, 0]
click at [299, 439] on textarea at bounding box center [464, 432] width 409 height 25
paste textarea "labaude@gpt-server:~$ cd /var/www/mesprojets labaude@gpt-server:/var/www/mespro…"
type textarea "labaude@gpt-server:~$ cd /var/www/mesprojets labaude@gpt-server:/var/www/mespro…"
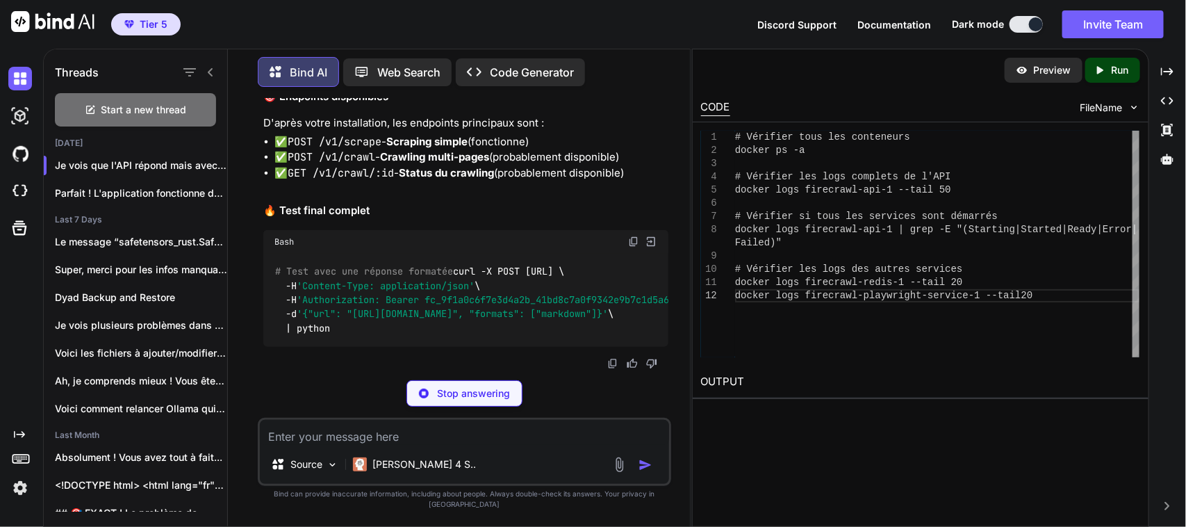
scroll to position [33587, 0]
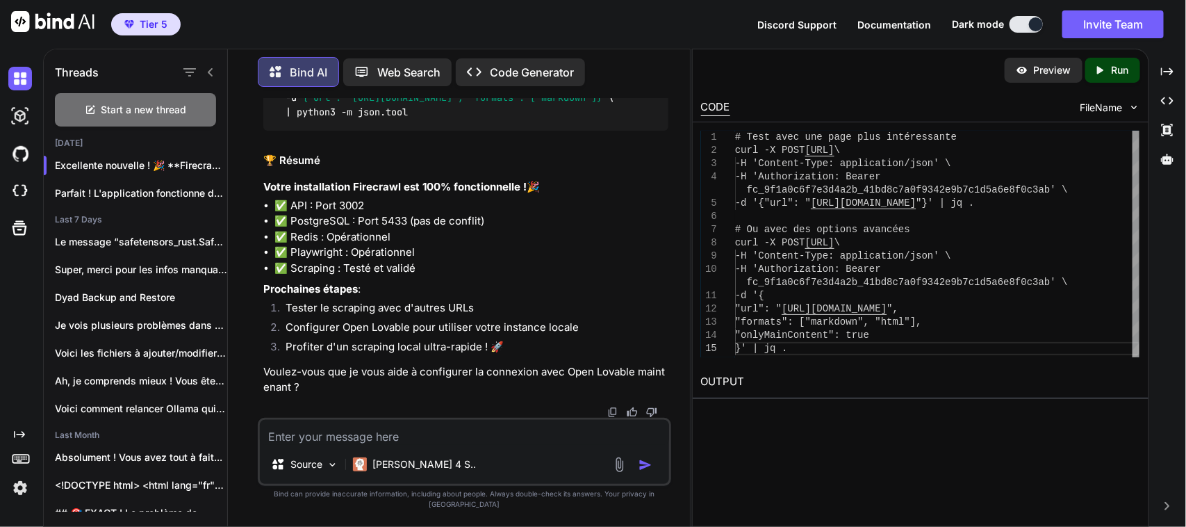
click at [427, 445] on textarea at bounding box center [464, 432] width 409 height 25
click at [383, 445] on textarea at bounding box center [464, 432] width 409 height 25
paste textarea "# Test avec une page plus intéressante curl -X POST http://localhost:3002/v1/sc…"
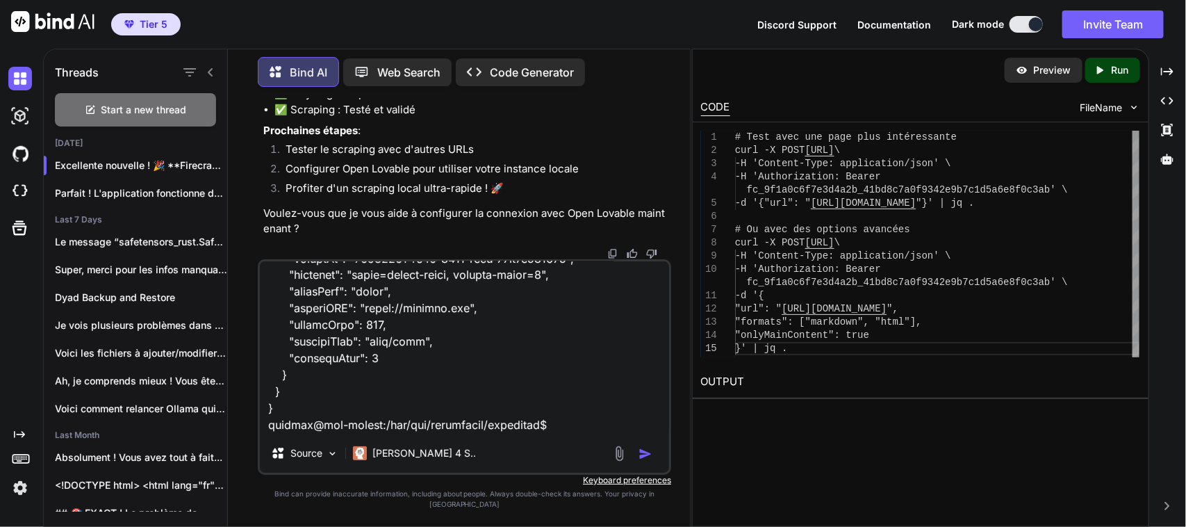
scroll to position [34009, 0]
type textarea "# Test avec une page plus intéressante curl -X POST http://localhost:3002/v1/sc…"
click at [581, 420] on textarea at bounding box center [464, 347] width 409 height 172
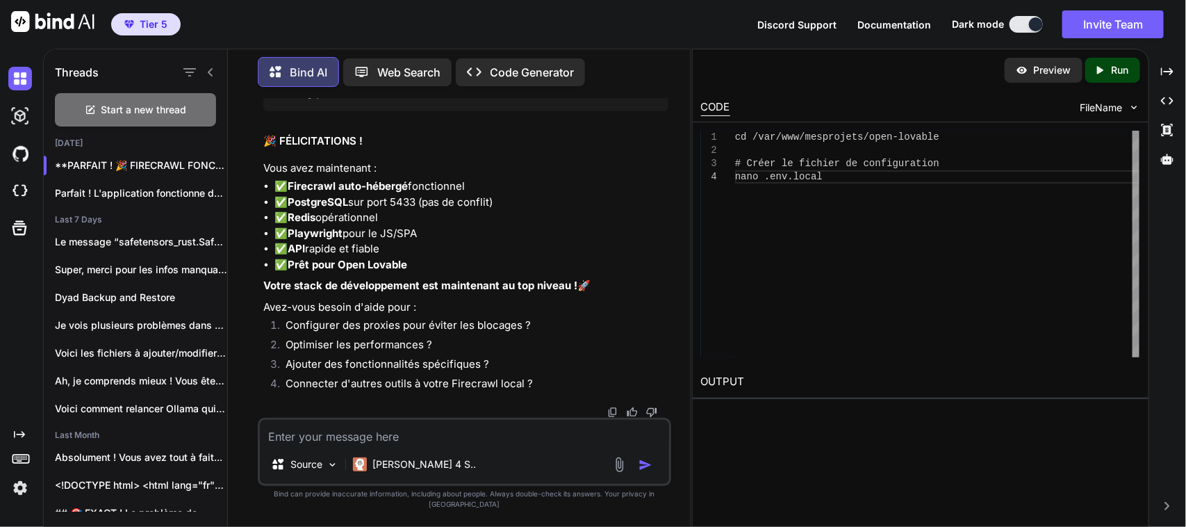
scroll to position [39751, 0]
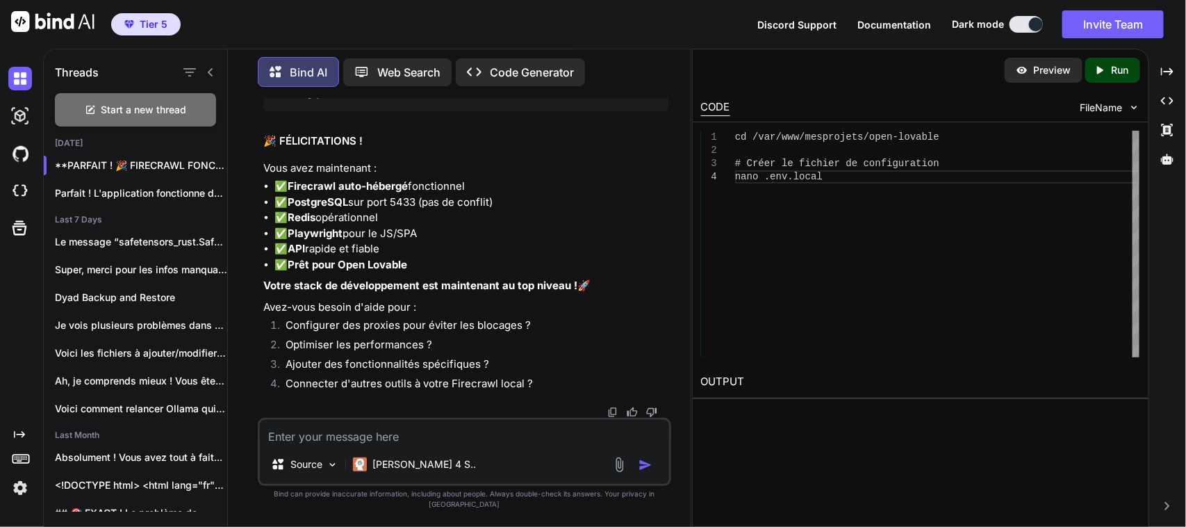
click at [782, 293] on div "cd /var/www/mesprojets/open-lovable # Créer le fichier de configuration nano .e…" at bounding box center [937, 244] width 404 height 226
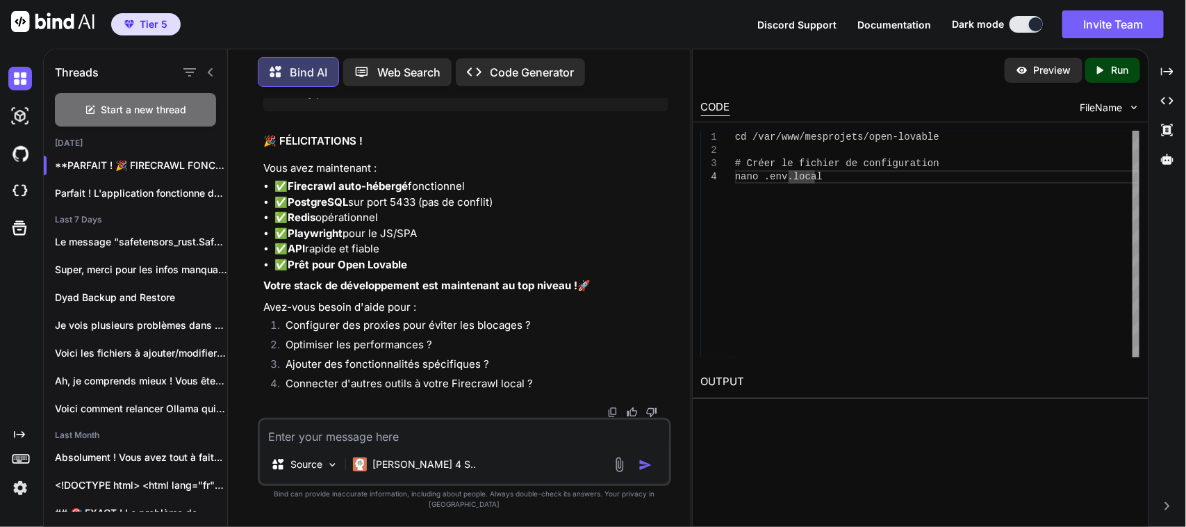
copy code "npm run dev"
